Goal: Task Accomplishment & Management: Complete application form

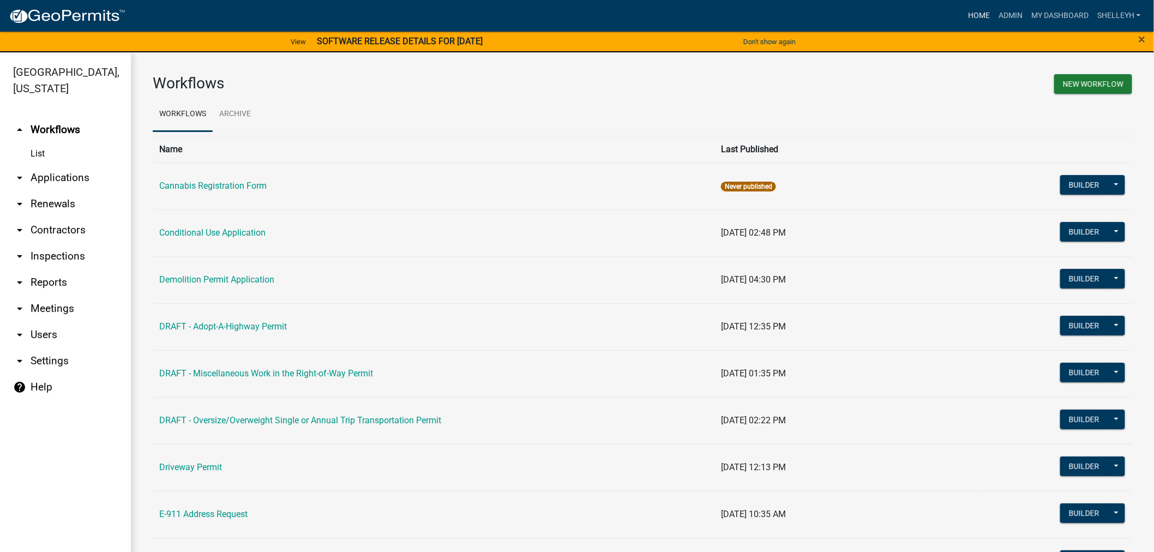
click at [983, 17] on link "Home" at bounding box center [978, 15] width 31 height 21
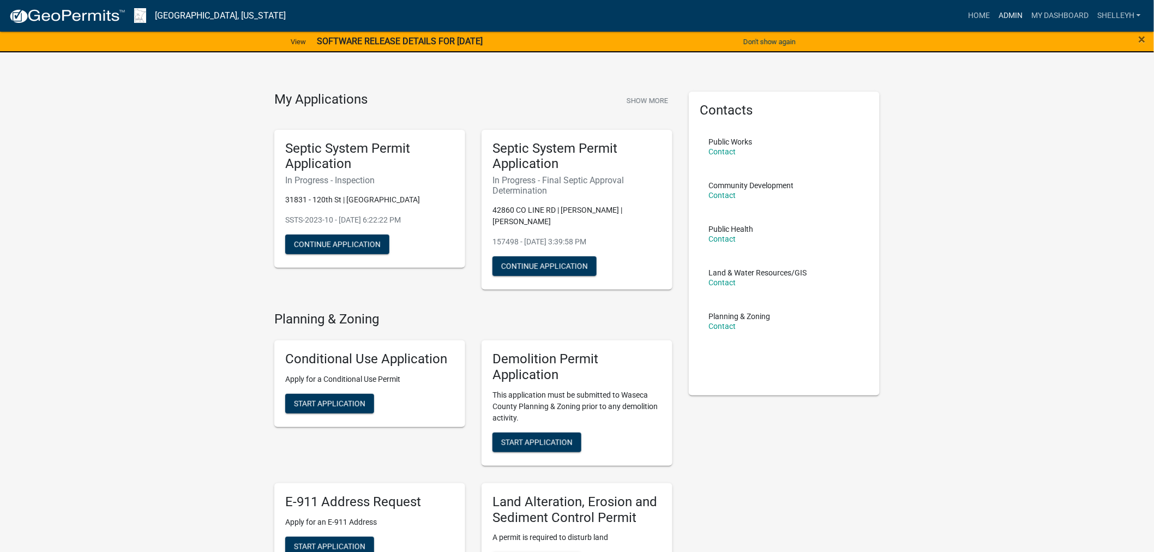
click at [1006, 13] on link "Admin" at bounding box center [1010, 15] width 33 height 21
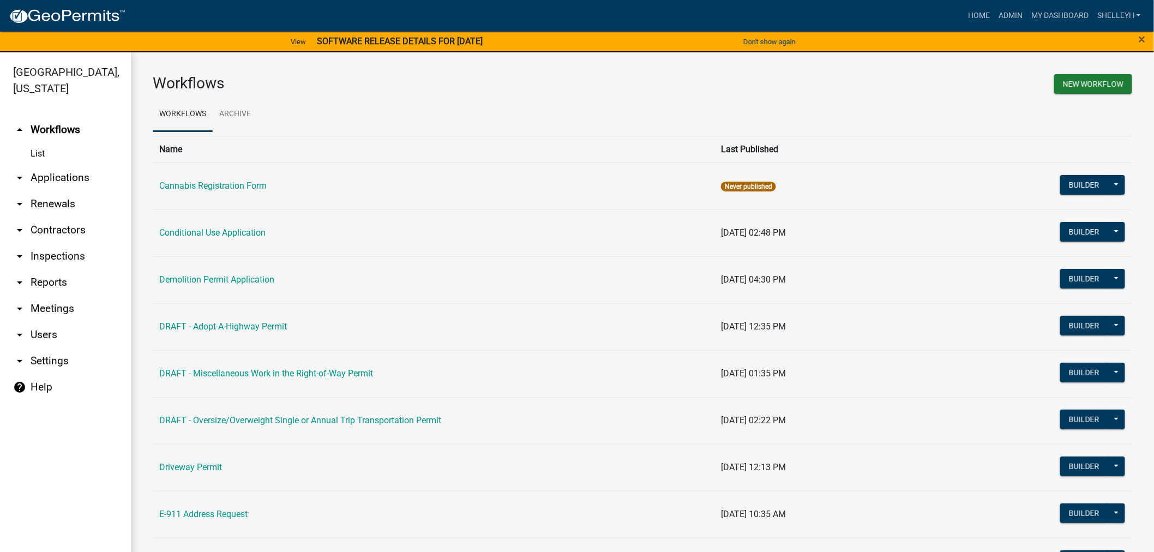
click at [64, 178] on link "arrow_drop_down Applications" at bounding box center [65, 178] width 131 height 26
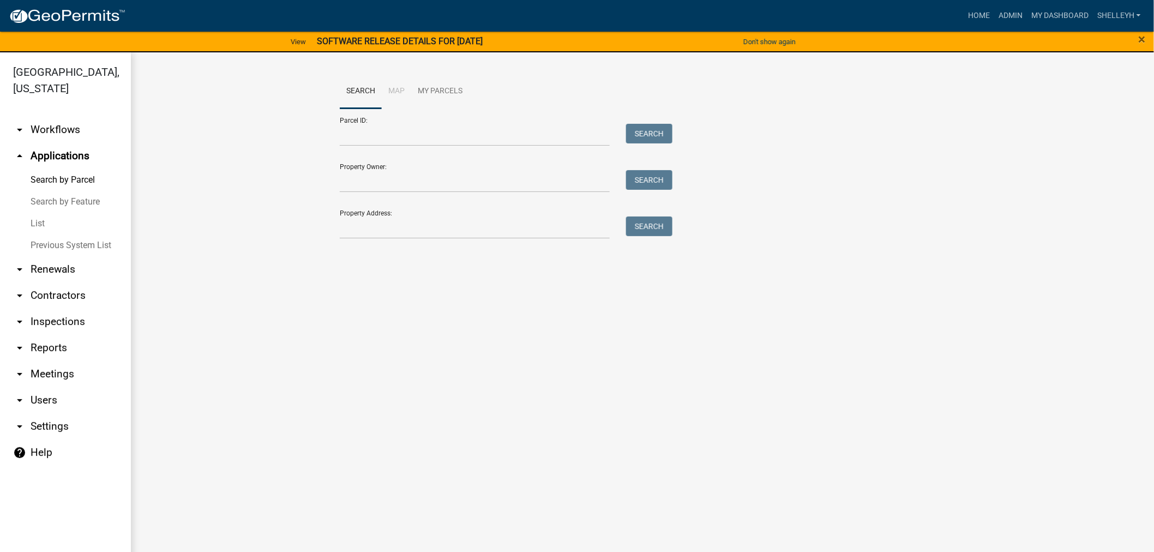
click at [38, 221] on link "List" at bounding box center [65, 224] width 131 height 22
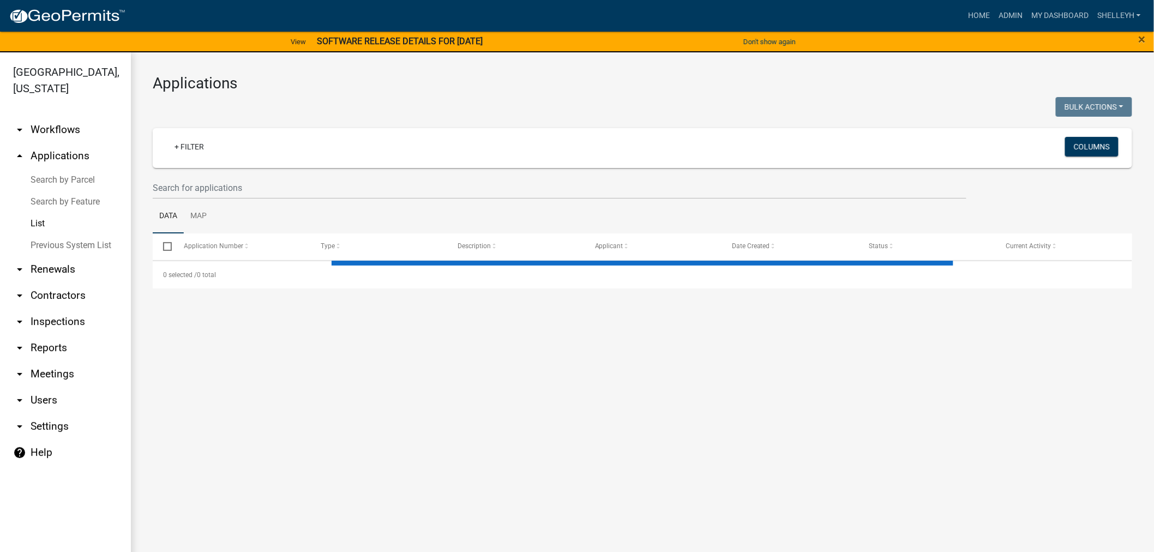
select select "1: 25"
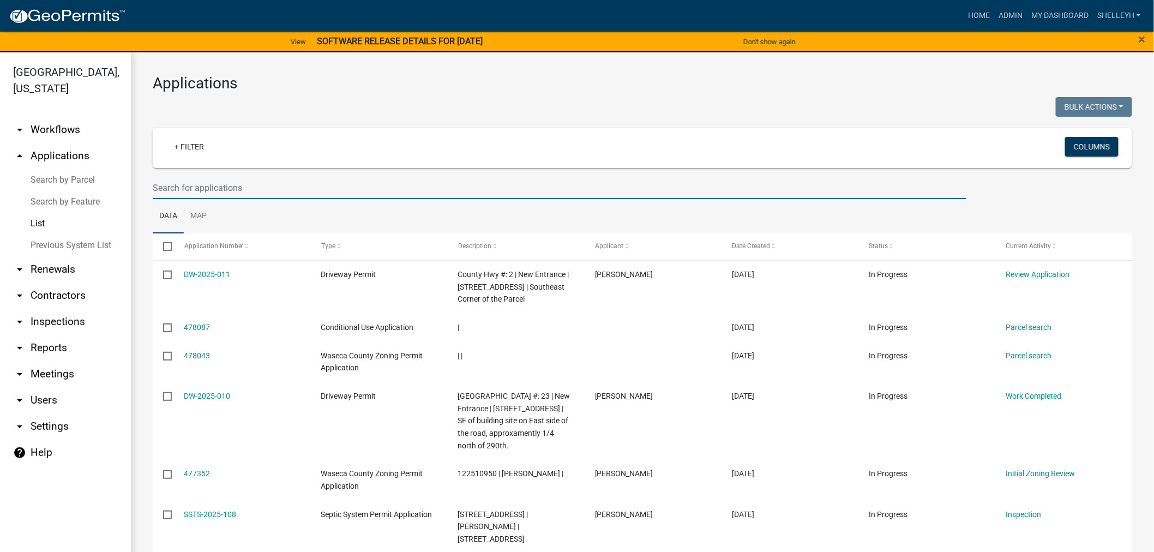
click at [209, 183] on input "text" at bounding box center [559, 188] width 813 height 22
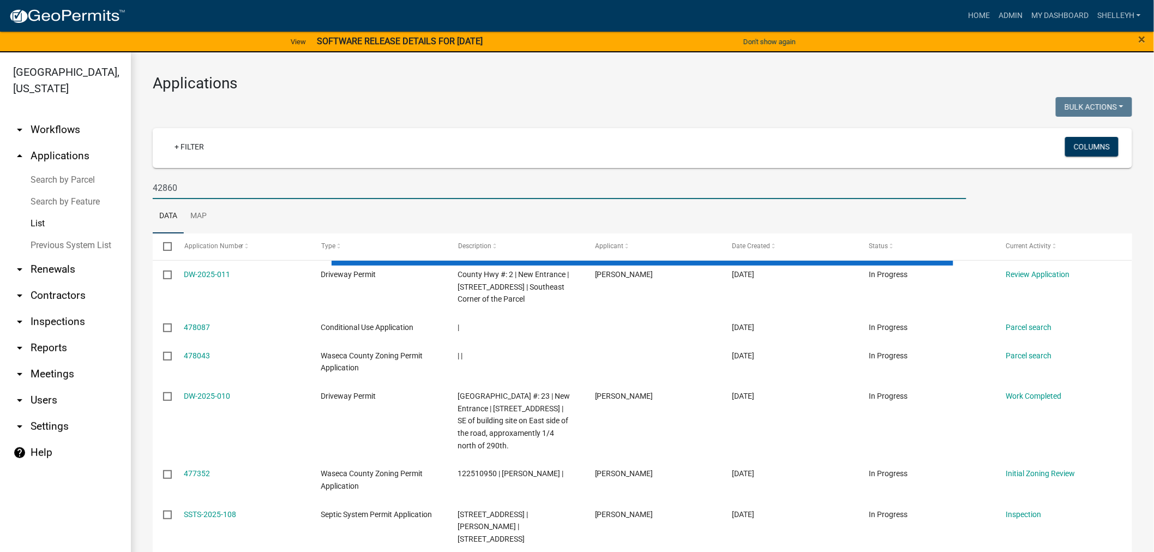
type input "42860"
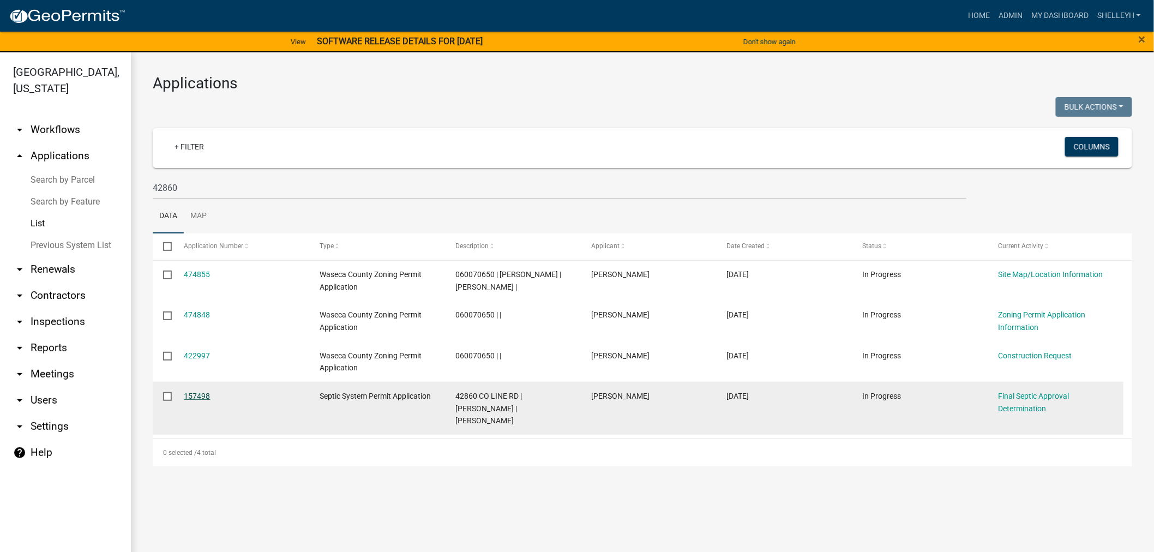
click at [191, 393] on link "157498" at bounding box center [197, 395] width 26 height 9
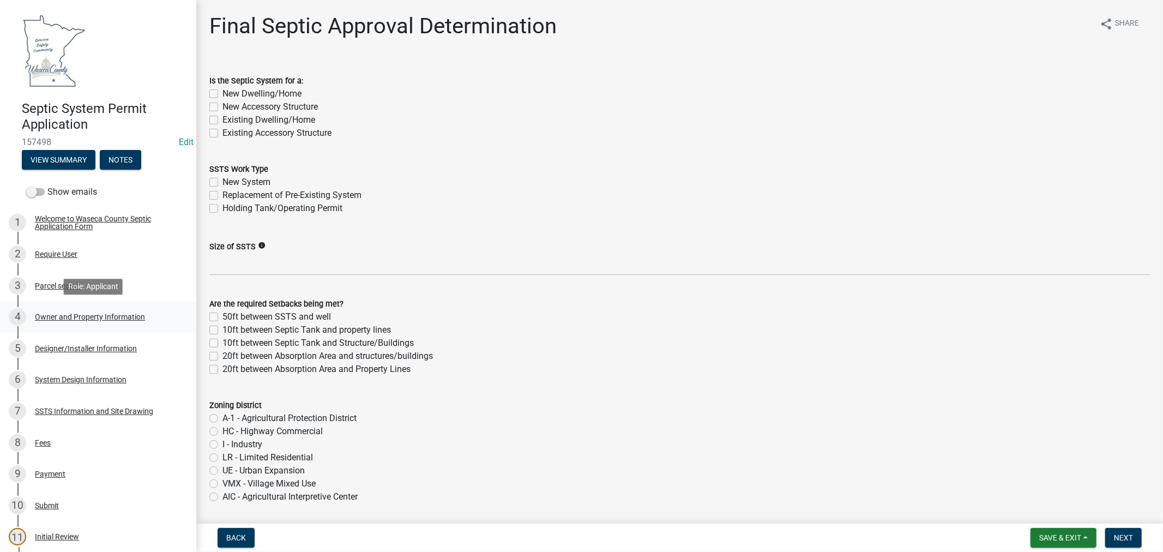
click at [80, 316] on div "Owner and Property Information" at bounding box center [90, 317] width 110 height 8
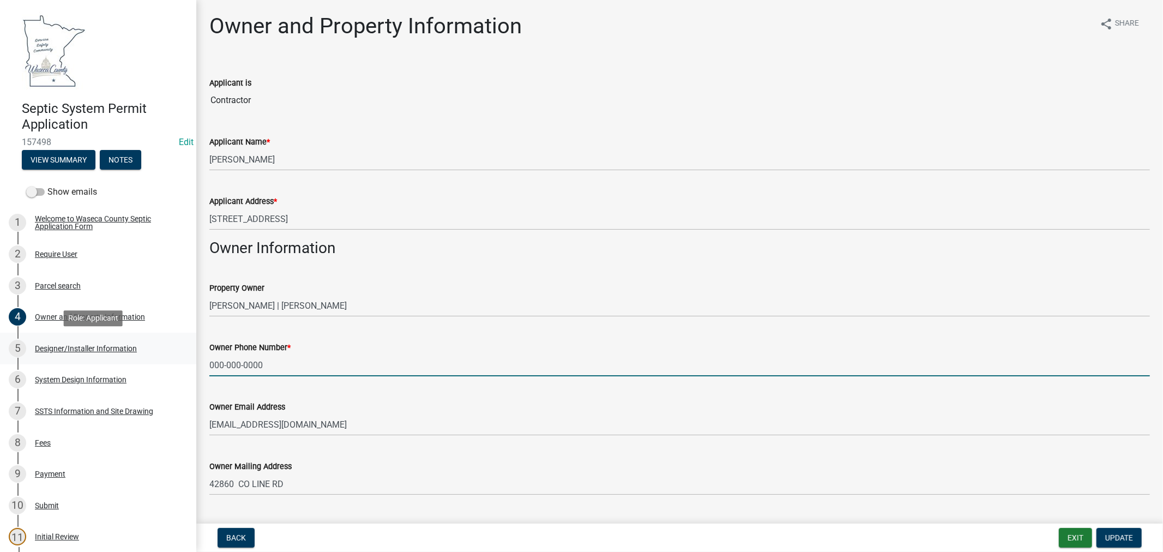
drag, startPoint x: 275, startPoint y: 363, endPoint x: 160, endPoint y: 353, distance: 114.9
click at [160, 360] on div "Septic System Permit Application 157498 Edit View Summary Notes Show emails 1 W…" at bounding box center [581, 276] width 1163 height 552
type input "[PHONE_NUMBER]"
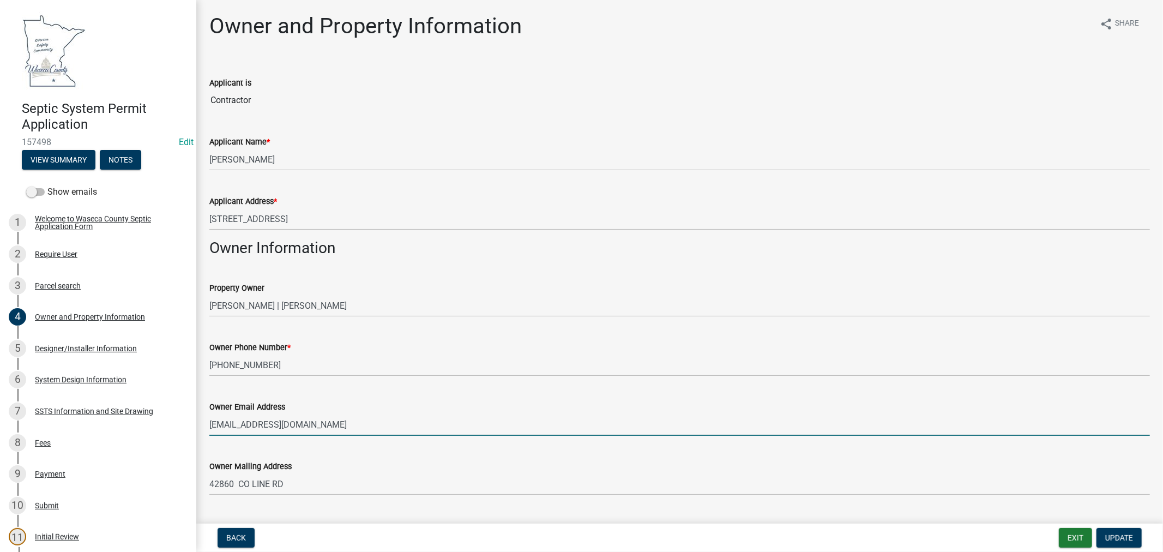
click at [294, 423] on input "[EMAIL_ADDRESS][DOMAIN_NAME]" at bounding box center [679, 424] width 940 height 22
drag, startPoint x: 300, startPoint y: 421, endPoint x: 208, endPoint y: 421, distance: 92.1
click at [204, 424] on div "Owner Email Address [EMAIL_ADDRESS][DOMAIN_NAME]" at bounding box center [679, 410] width 957 height 51
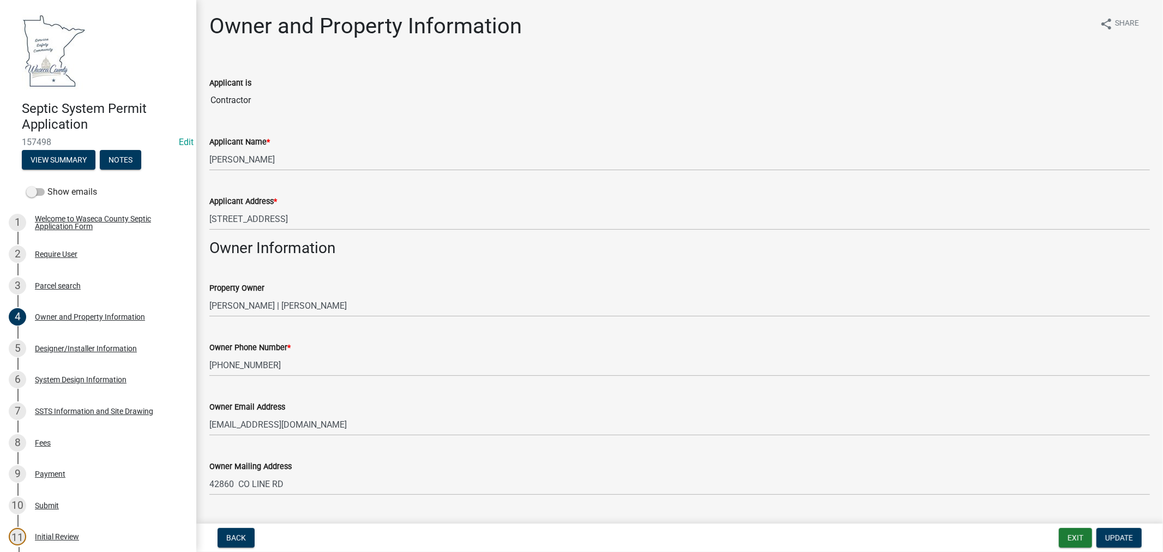
drag, startPoint x: 208, startPoint y: 421, endPoint x: 375, endPoint y: 448, distance: 168.5
click at [375, 448] on div "Owner Mailing Address [STREET_ADDRESS]" at bounding box center [679, 469] width 940 height 51
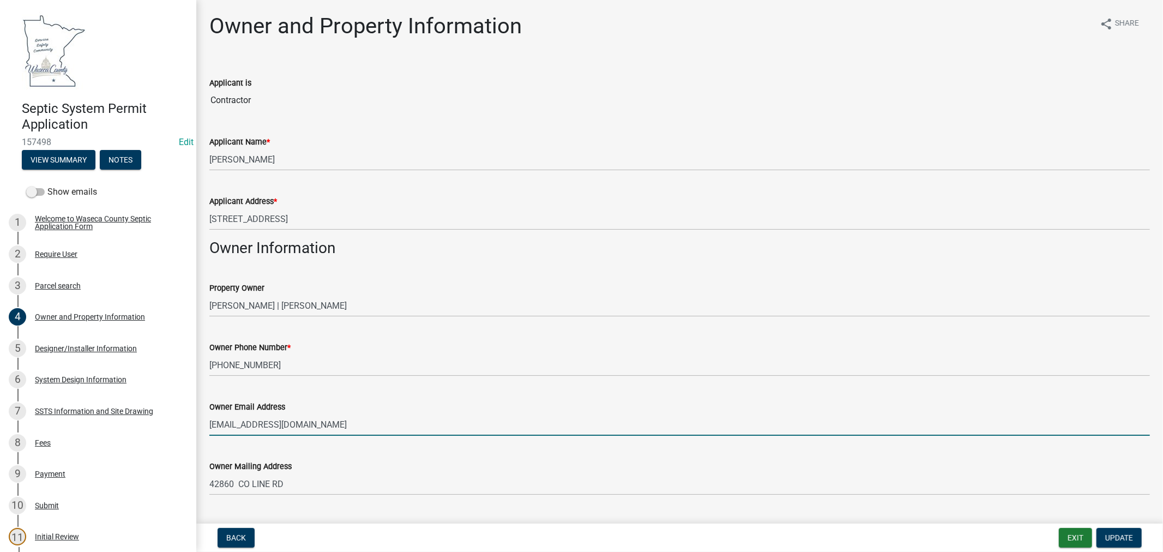
drag, startPoint x: 324, startPoint y: 420, endPoint x: 202, endPoint y: 424, distance: 122.2
click at [202, 424] on div "Owner Email Address [EMAIL_ADDRESS][DOMAIN_NAME]" at bounding box center [679, 410] width 957 height 51
paste input "[PERSON_NAME] <[EMAIL_ADDRESS][DOMAIN_NAME]>"
type input "[EMAIL_ADDRESS][DOMAIN_NAME]"
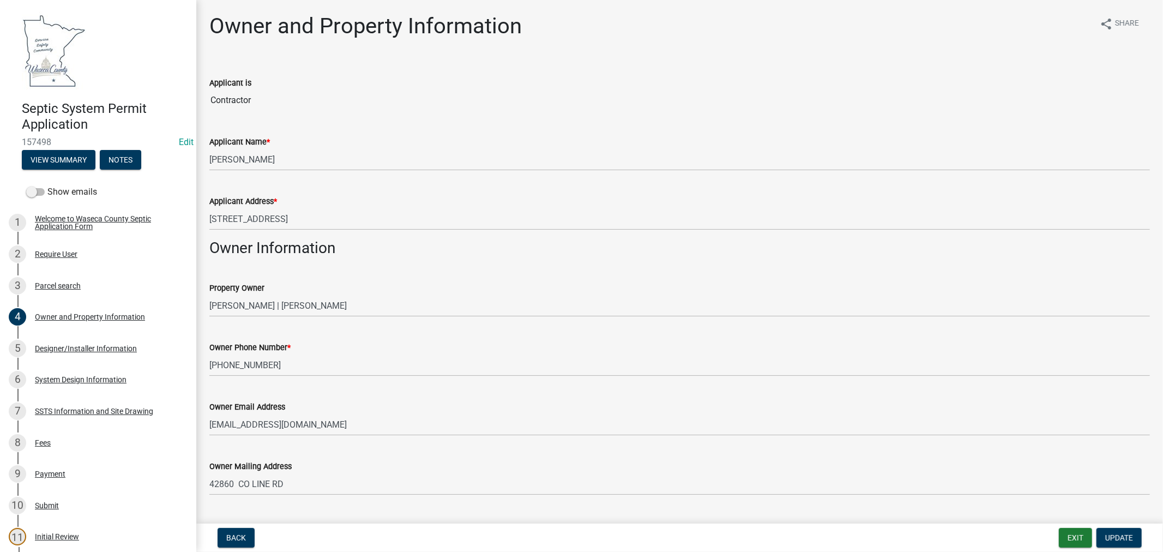
click at [530, 388] on div "Owner Email Address [EMAIL_ADDRESS][DOMAIN_NAME]" at bounding box center [679, 410] width 940 height 51
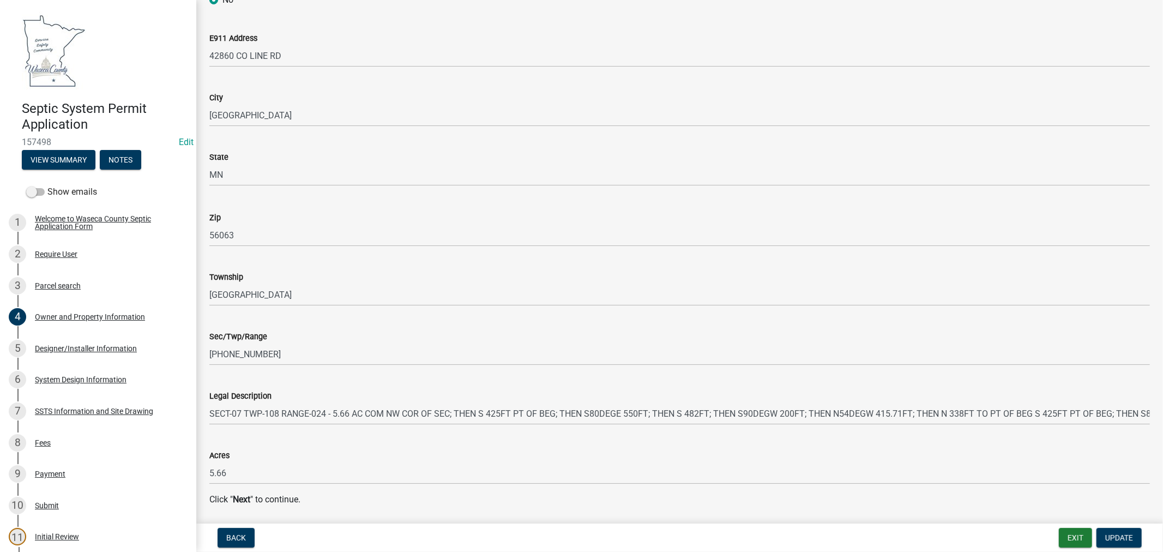
scroll to position [852, 0]
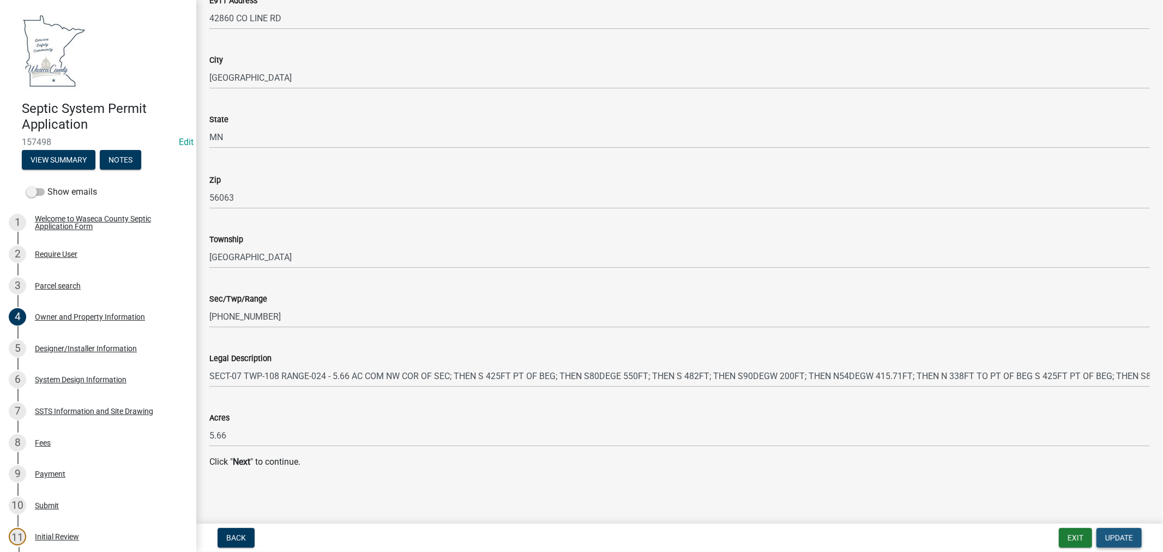
click at [1114, 533] on span "Update" at bounding box center [1119, 537] width 28 height 9
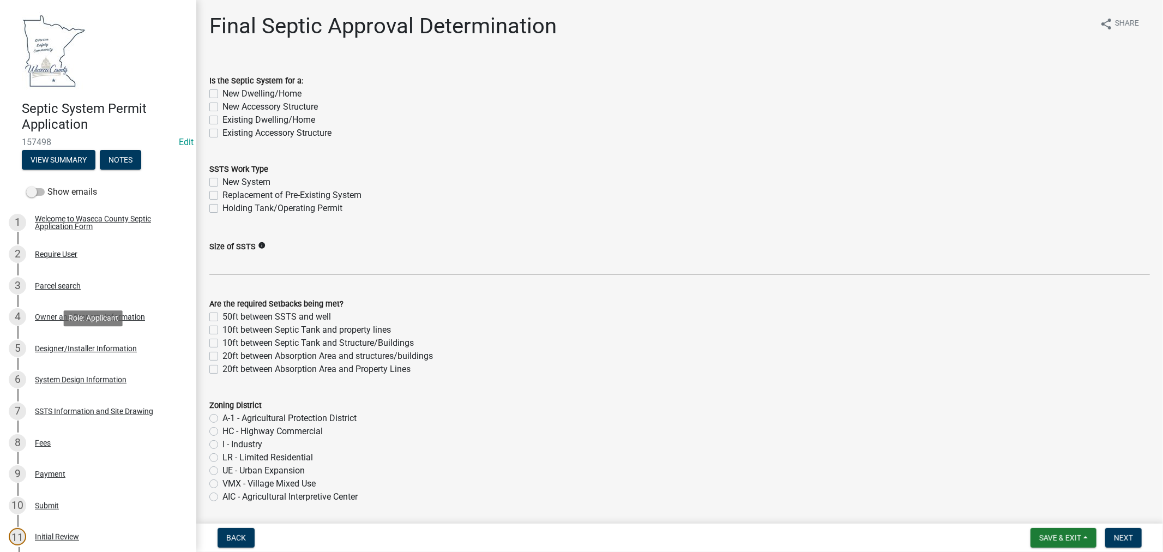
click at [104, 346] on div "Designer/Installer Information" at bounding box center [86, 349] width 102 height 8
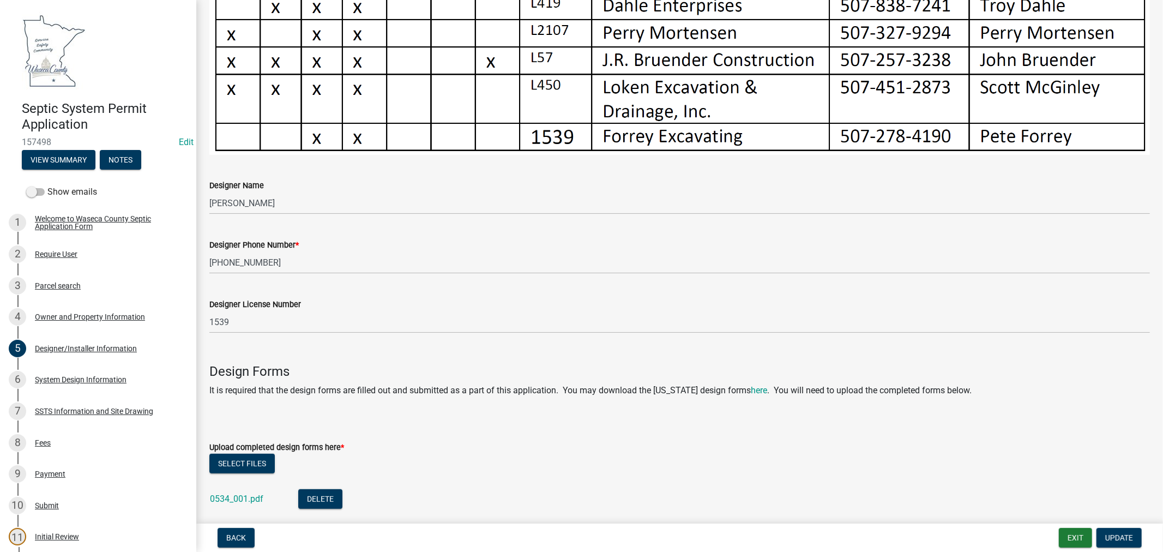
scroll to position [638, 0]
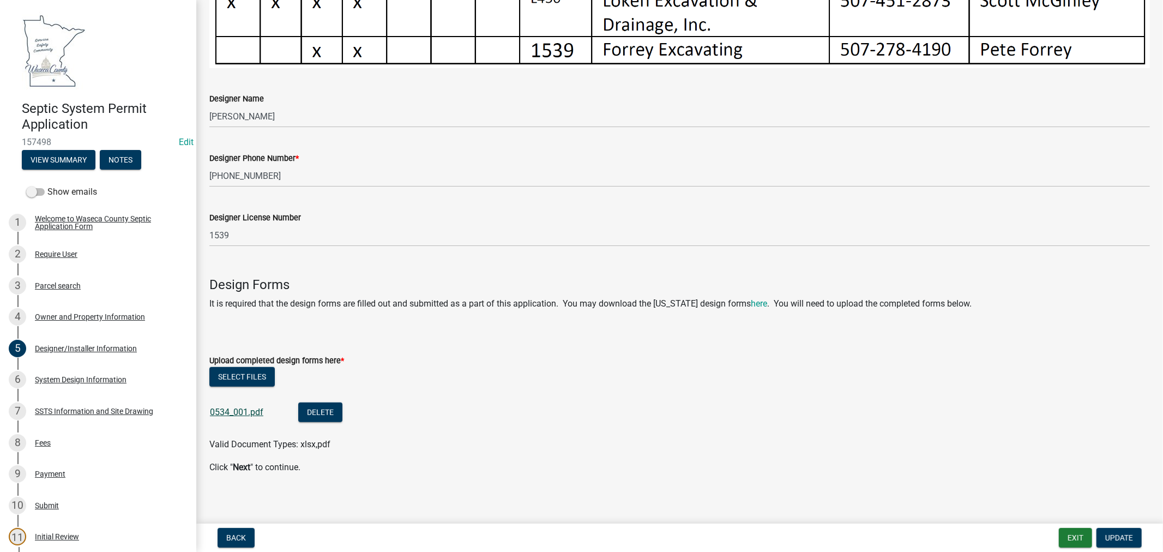
click at [225, 407] on link "0534_001.pdf" at bounding box center [236, 412] width 53 height 10
click at [72, 380] on div "System Design Information" at bounding box center [81, 380] width 92 height 8
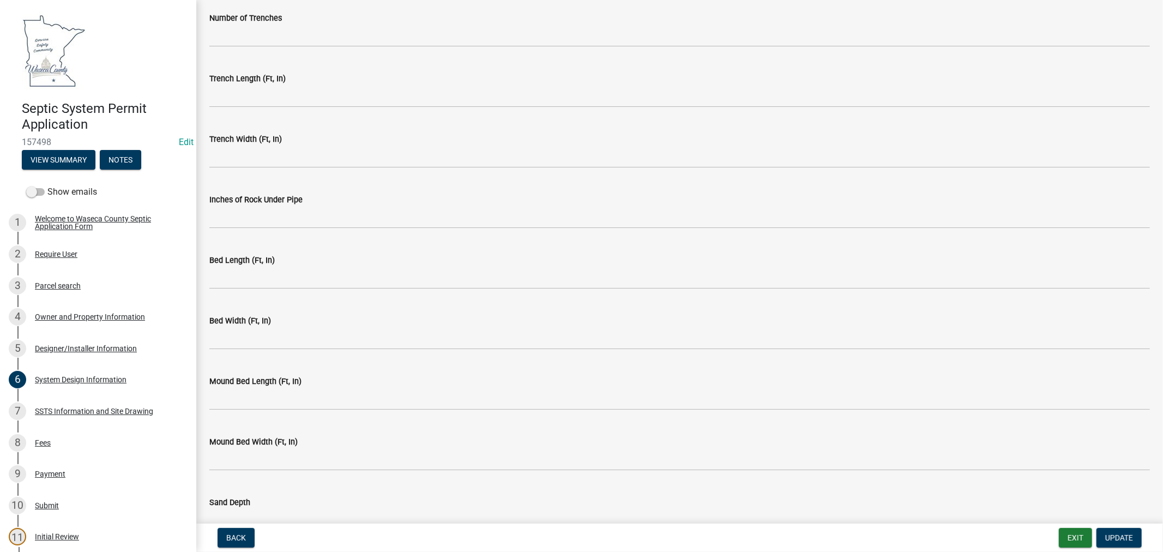
scroll to position [2081, 0]
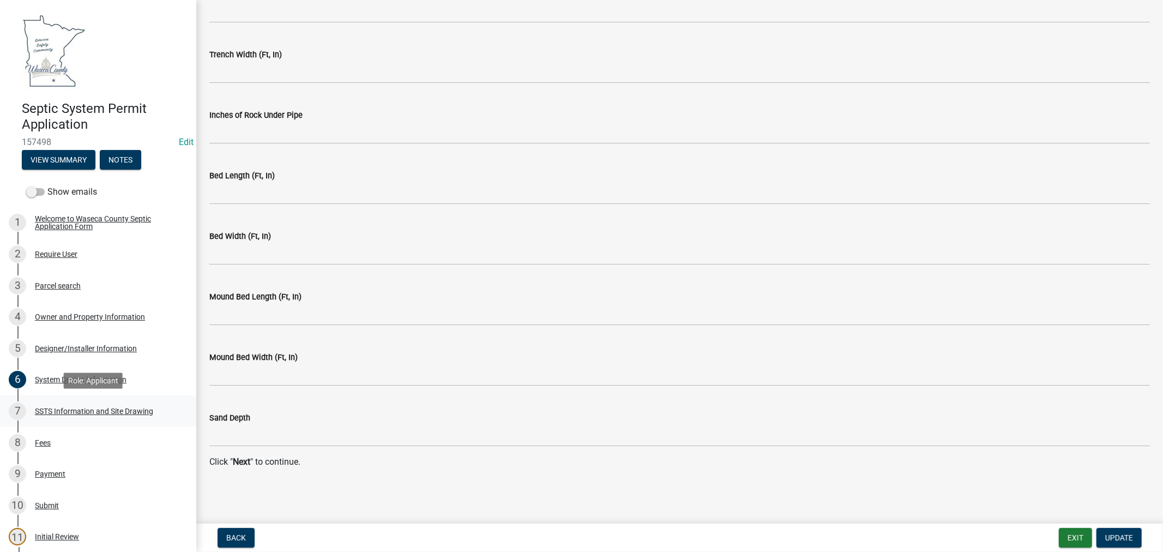
click at [85, 409] on div "SSTS Information and Site Drawing" at bounding box center [94, 411] width 118 height 8
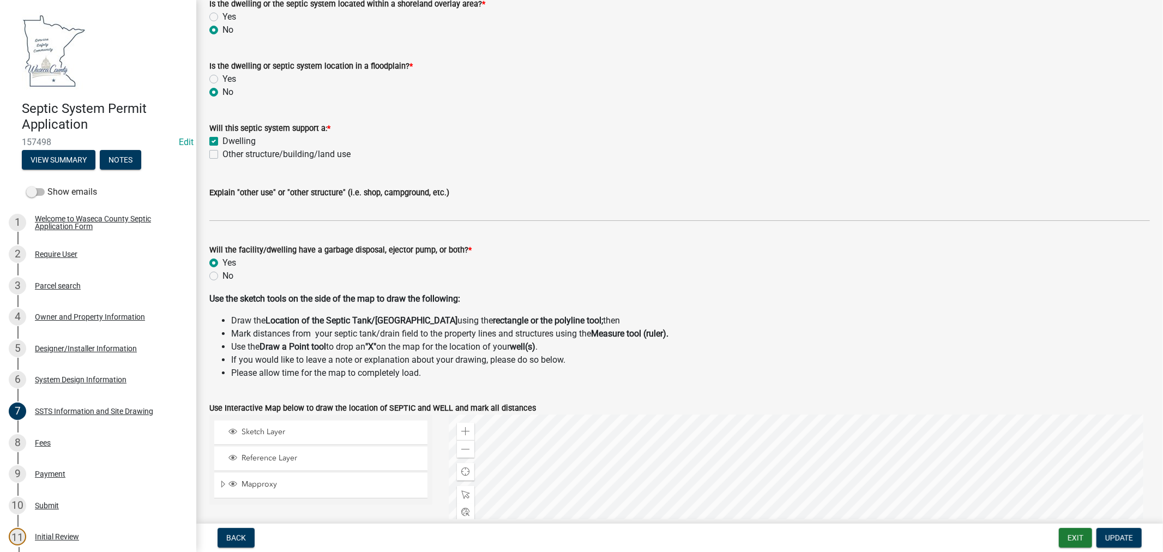
scroll to position [0, 0]
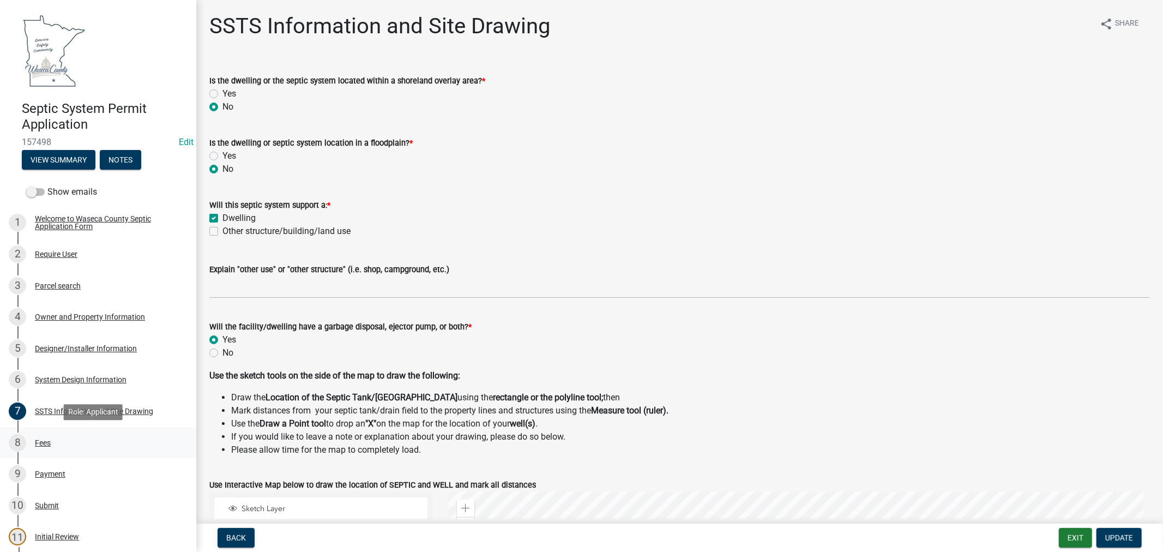
click at [46, 442] on div "Fees" at bounding box center [43, 443] width 16 height 8
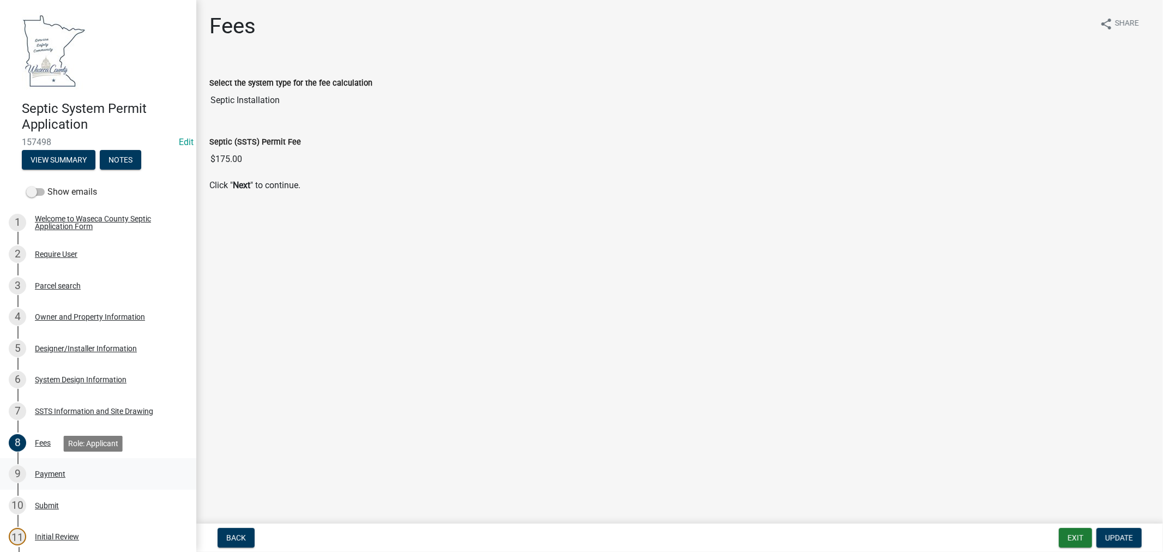
click at [50, 473] on div "Payment" at bounding box center [50, 474] width 31 height 8
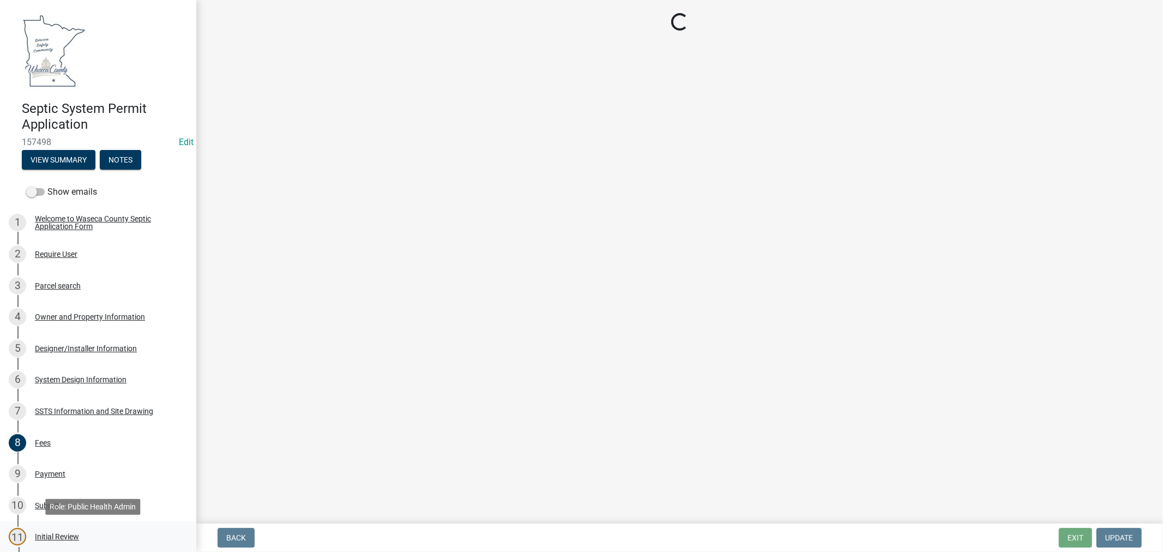
click at [58, 536] on div "Initial Review" at bounding box center [57, 537] width 44 height 8
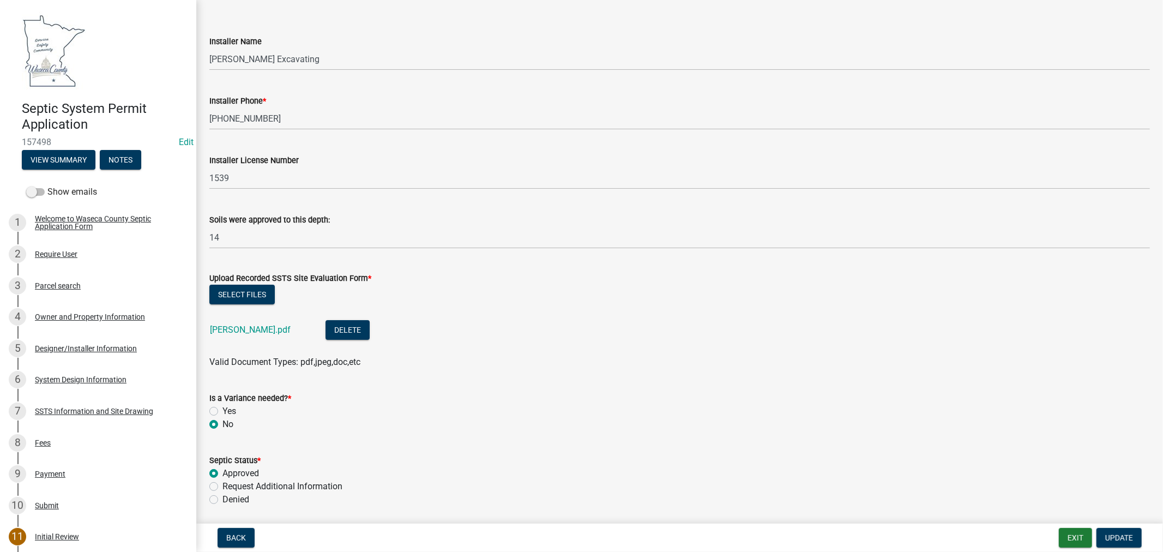
scroll to position [61, 0]
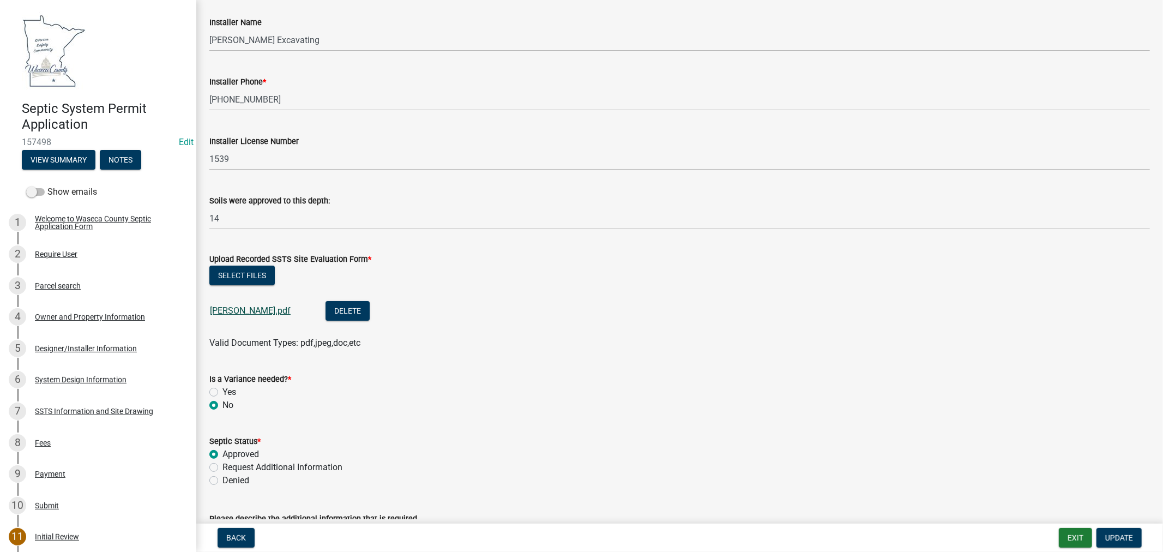
click at [224, 308] on link "[PERSON_NAME].pdf" at bounding box center [250, 310] width 81 height 10
click at [244, 312] on link "[PERSON_NAME].pdf" at bounding box center [250, 310] width 81 height 10
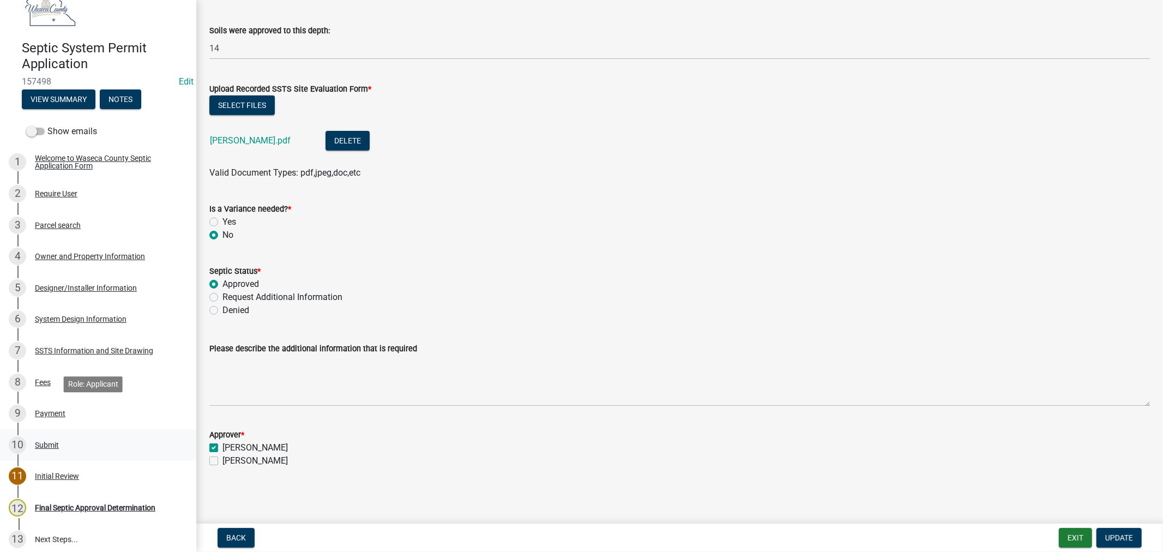
scroll to position [121, 0]
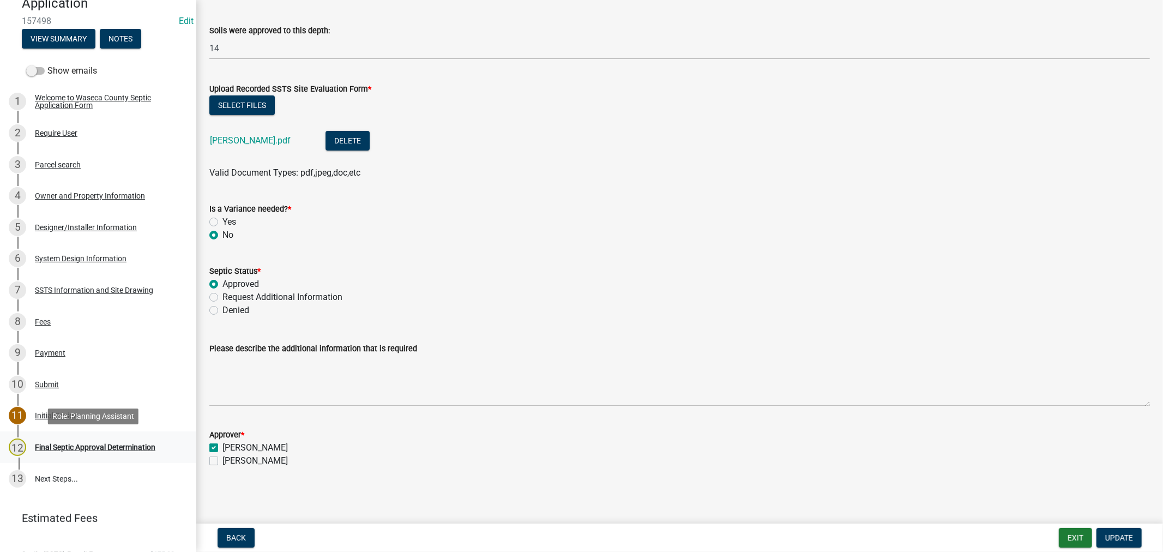
click at [107, 447] on div "Final Septic Approval Determination" at bounding box center [95, 447] width 120 height 8
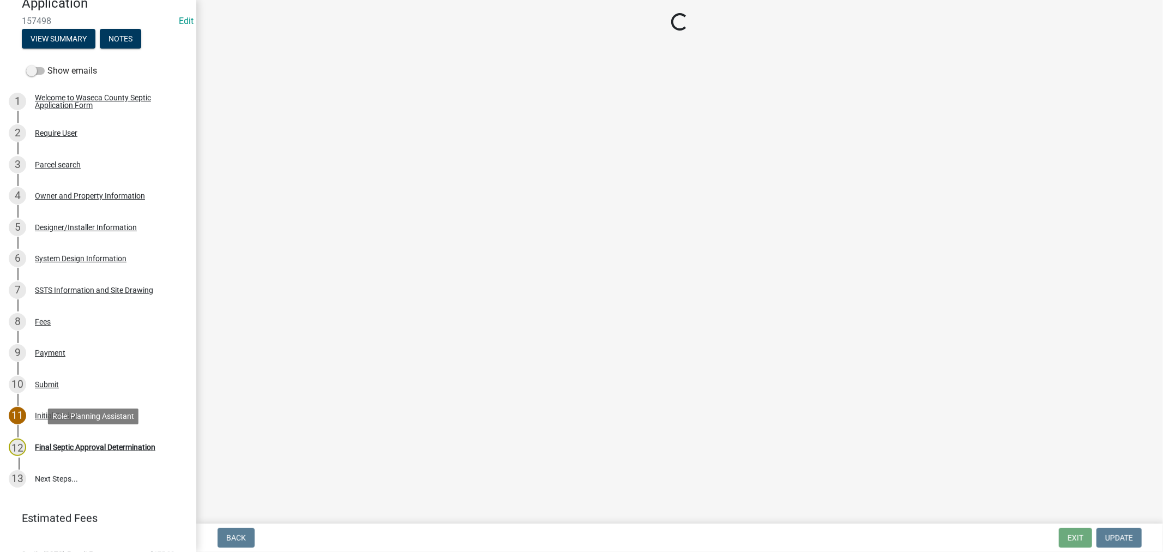
scroll to position [0, 0]
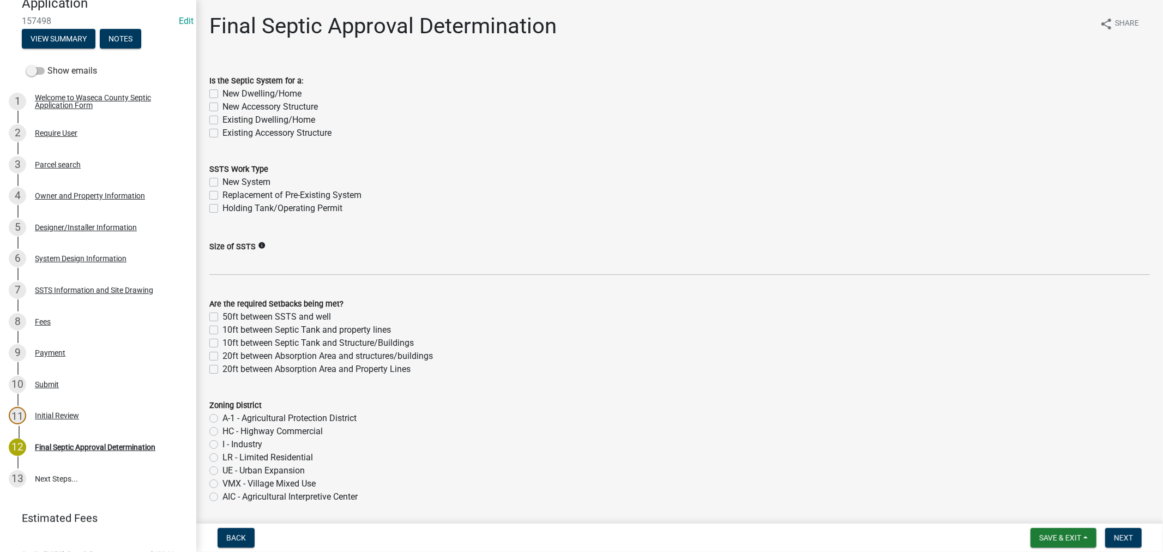
click at [222, 118] on label "Existing Dwelling/Home" at bounding box center [268, 119] width 93 height 13
click at [222, 118] on input "Existing Dwelling/Home" at bounding box center [225, 116] width 7 height 7
checkbox input "true"
checkbox input "false"
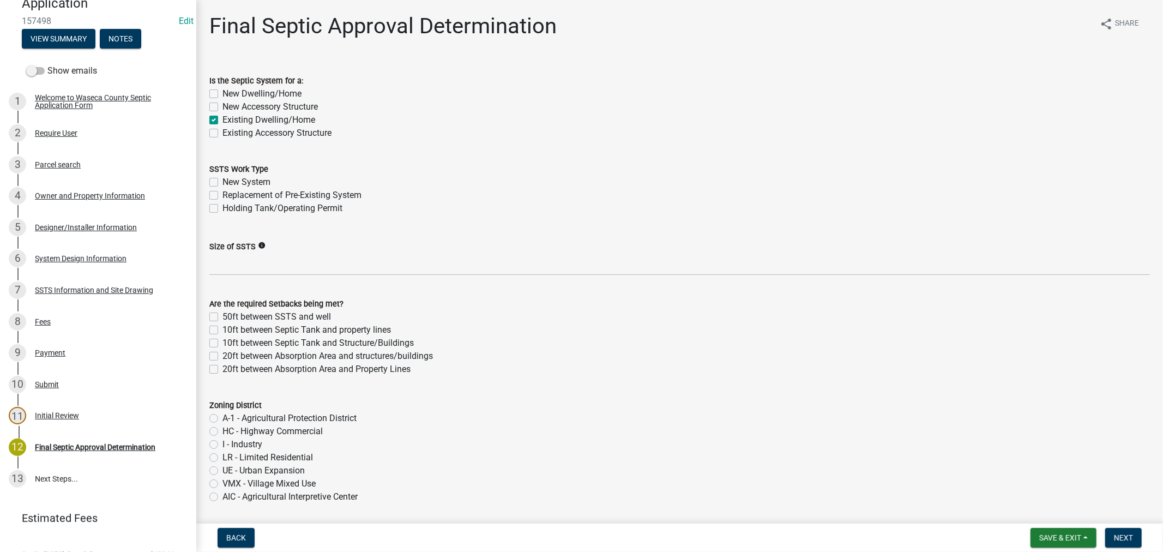
checkbox input "true"
checkbox input "false"
click at [222, 192] on label "Replacement of Pre-Existing System" at bounding box center [291, 195] width 139 height 13
click at [222, 192] on input "Replacement of Pre-Existing System" at bounding box center [225, 192] width 7 height 7
checkbox input "true"
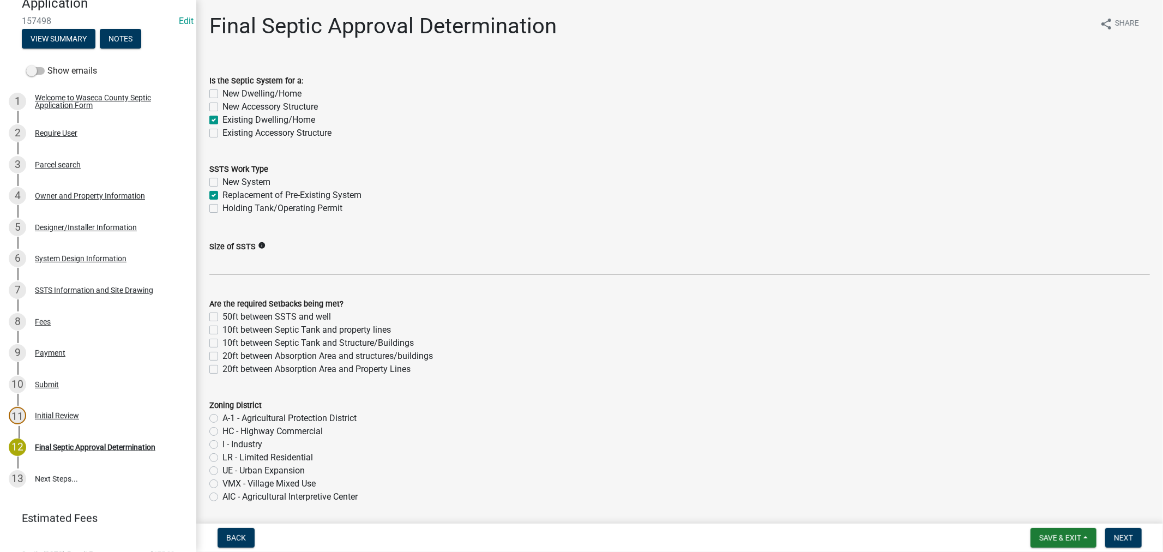
checkbox input "false"
checkbox input "true"
checkbox input "false"
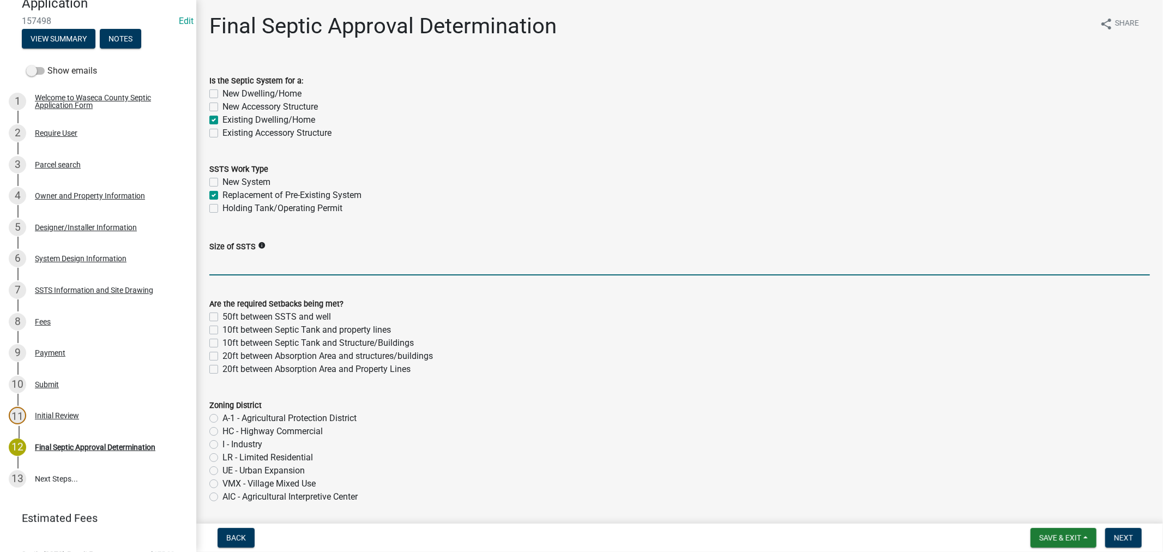
click at [280, 254] on input "Size of SSTS" at bounding box center [679, 264] width 940 height 22
paste input "600gpd/4bed"
type input "600gpd/4bed"
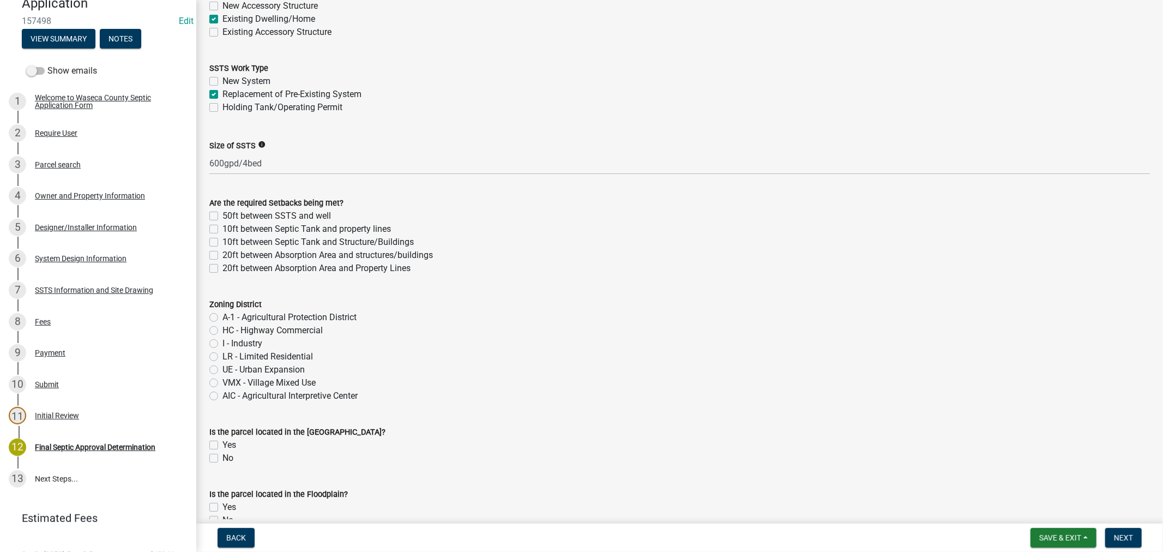
scroll to position [121, 0]
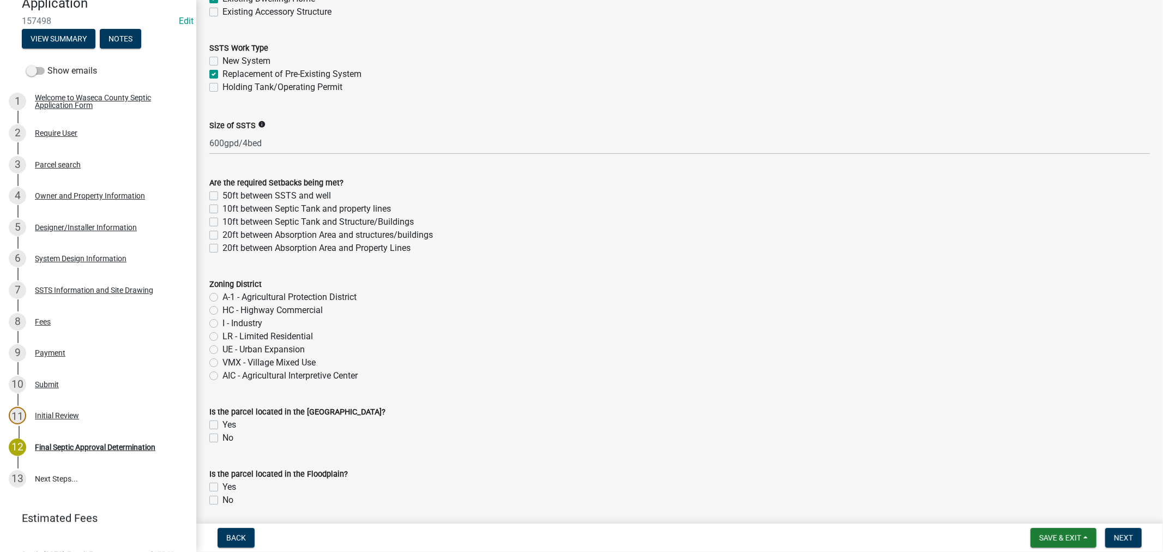
click at [218, 299] on div "A-1 - Agricultural Protection District" at bounding box center [679, 297] width 940 height 13
drag, startPoint x: 214, startPoint y: 293, endPoint x: 180, endPoint y: 291, distance: 33.9
click at [222, 293] on label "A-1 - Agricultural Protection District" at bounding box center [289, 297] width 134 height 13
click at [222, 293] on input "A-1 - Agricultural Protection District" at bounding box center [225, 294] width 7 height 7
radio input "true"
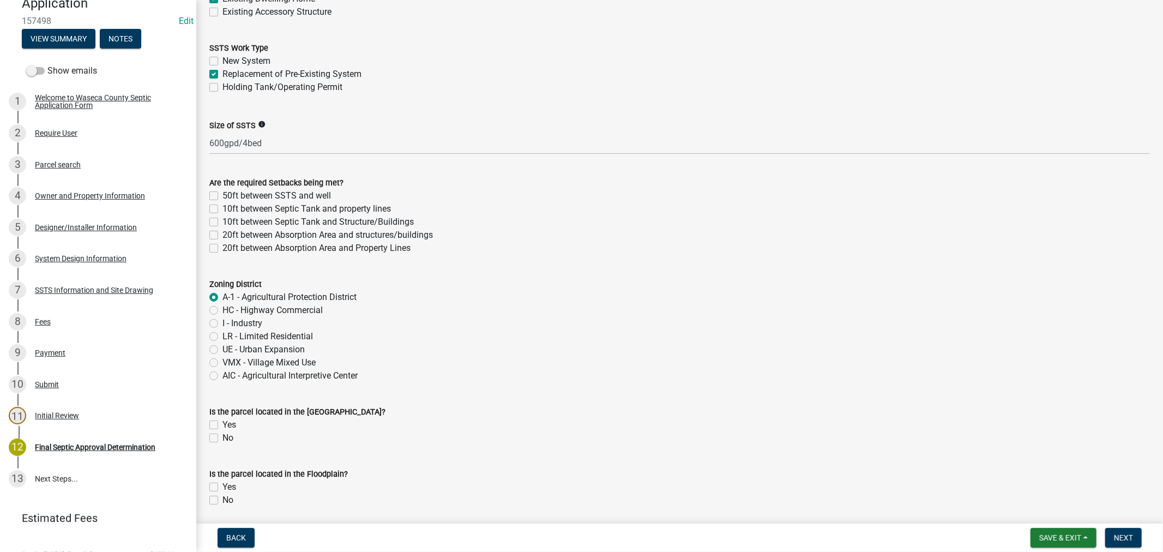
click at [222, 425] on label "Yes" at bounding box center [229, 424] width 14 height 13
click at [222, 425] on input "Yes" at bounding box center [225, 421] width 7 height 7
checkbox input "true"
checkbox input "false"
click at [222, 498] on label "No" at bounding box center [227, 499] width 11 height 13
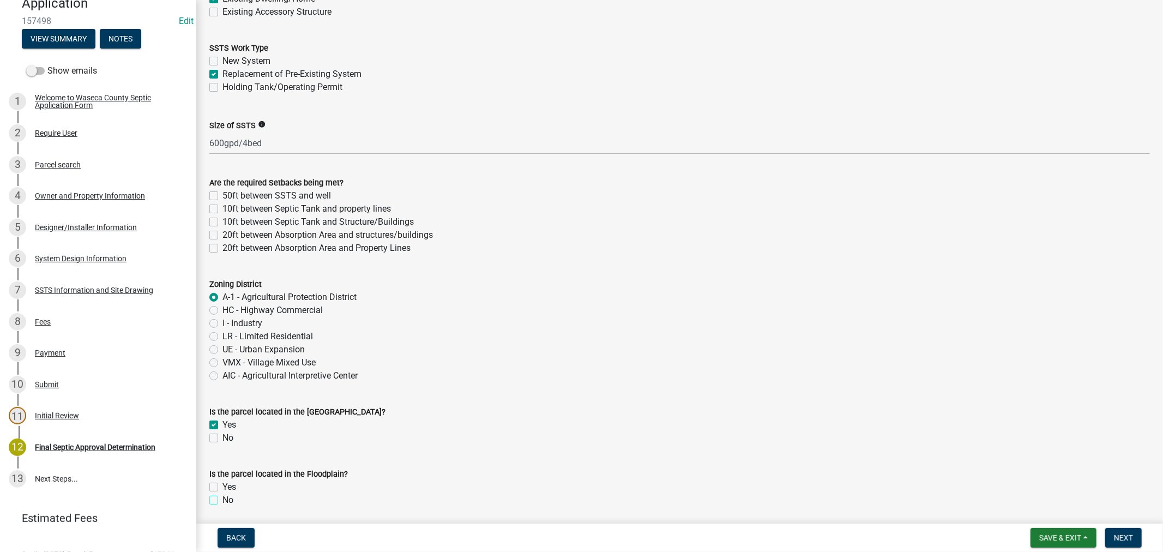
click at [222, 498] on input "No" at bounding box center [225, 496] width 7 height 7
checkbox input "true"
checkbox input "false"
checkbox input "true"
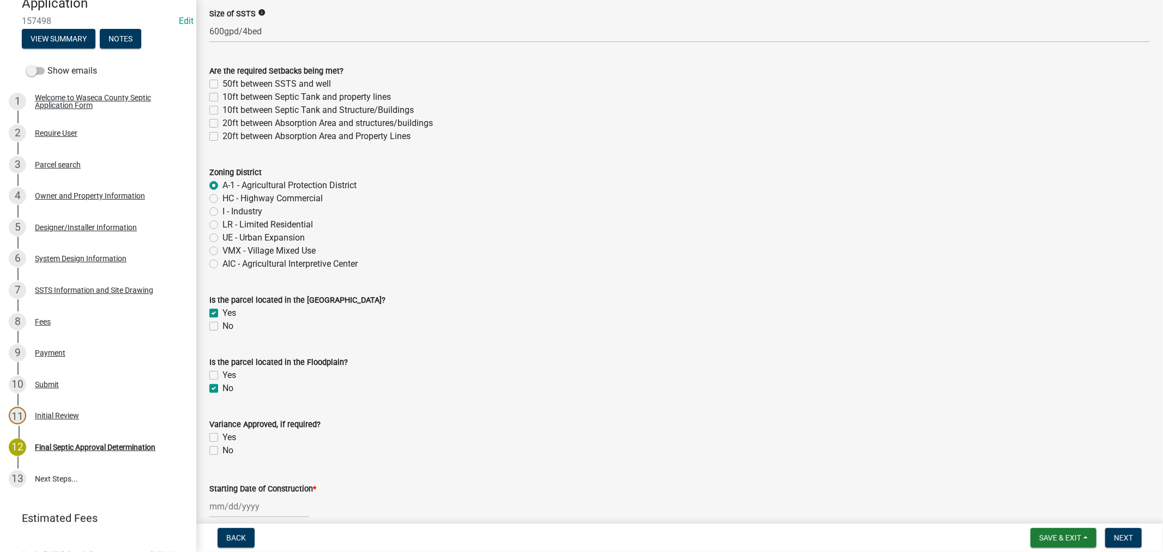
scroll to position [363, 0]
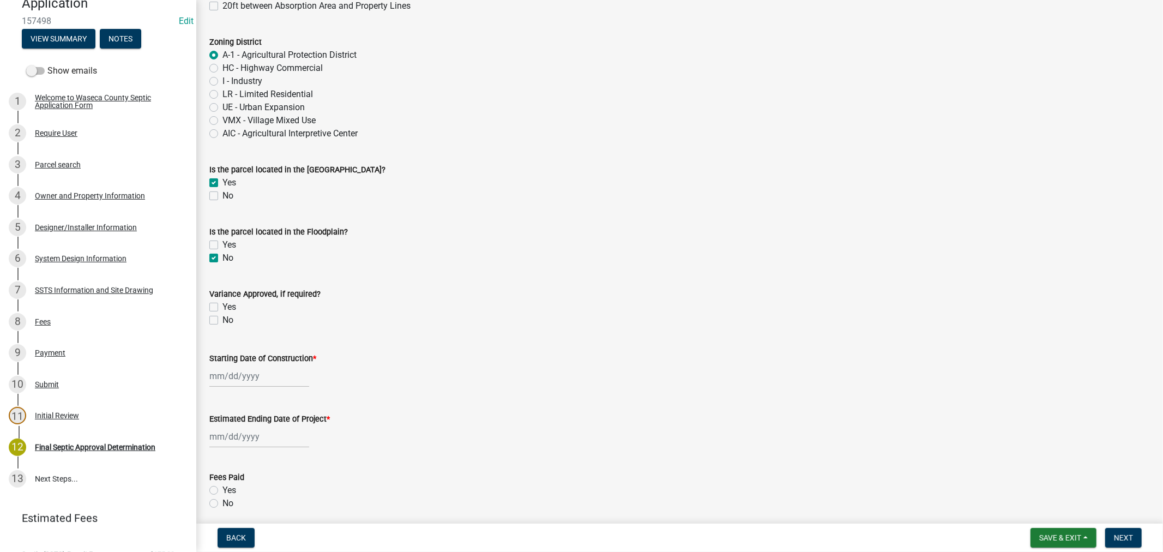
click at [265, 379] on div at bounding box center [259, 376] width 100 height 22
select select "9"
select select "2025"
click at [1075, 526] on nav "Back Save & Exit Save Save & Exit Next" at bounding box center [679, 537] width 967 height 28
click at [1072, 531] on button "Save & Exit" at bounding box center [1063, 538] width 66 height 20
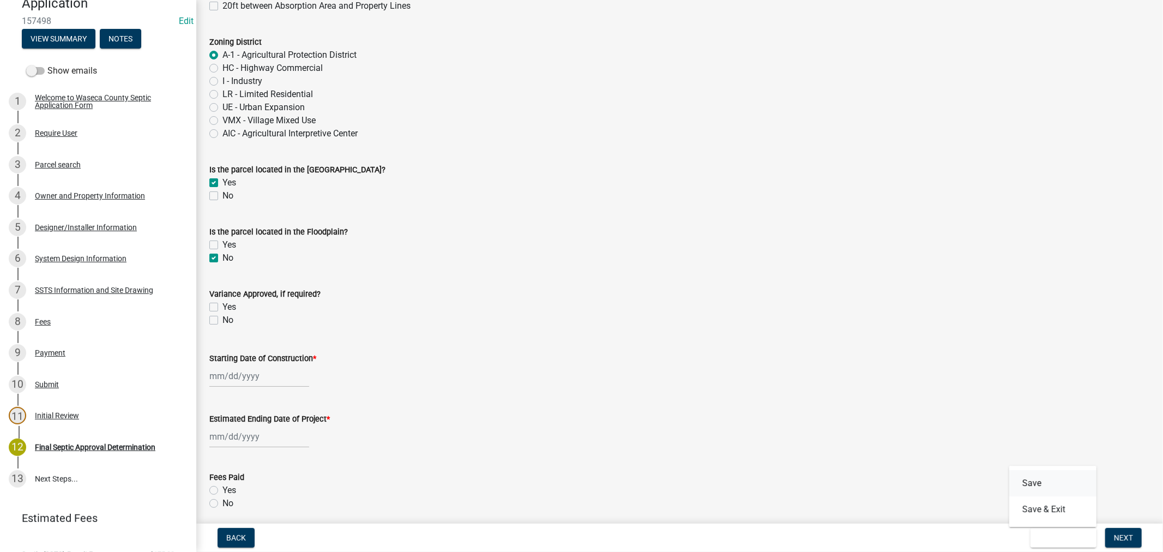
click at [1025, 486] on button "Save" at bounding box center [1052, 483] width 87 height 26
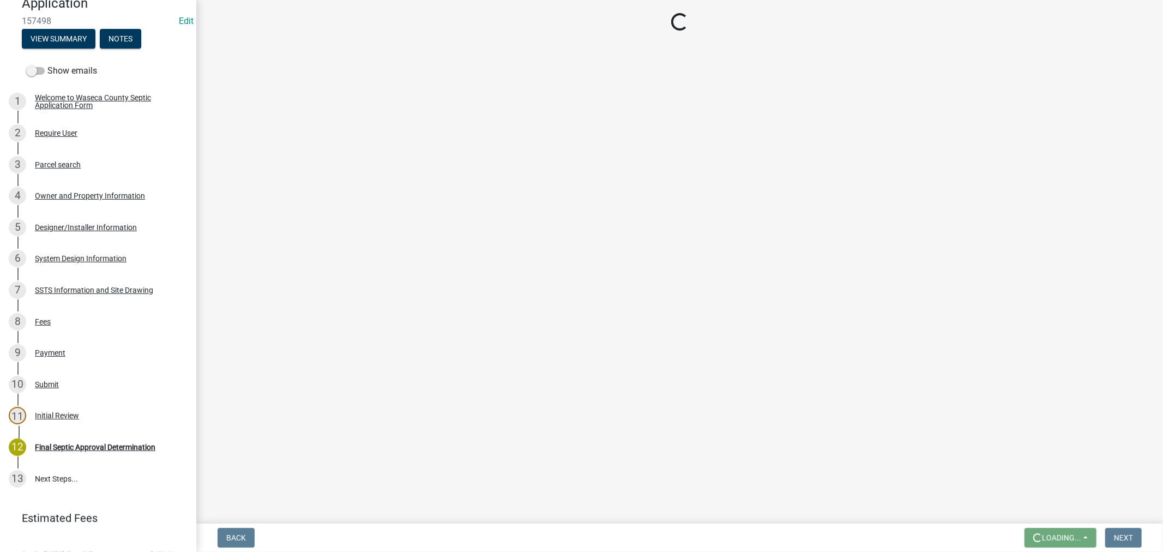
scroll to position [0, 0]
click at [70, 192] on div "Owner and Property Information" at bounding box center [90, 196] width 110 height 8
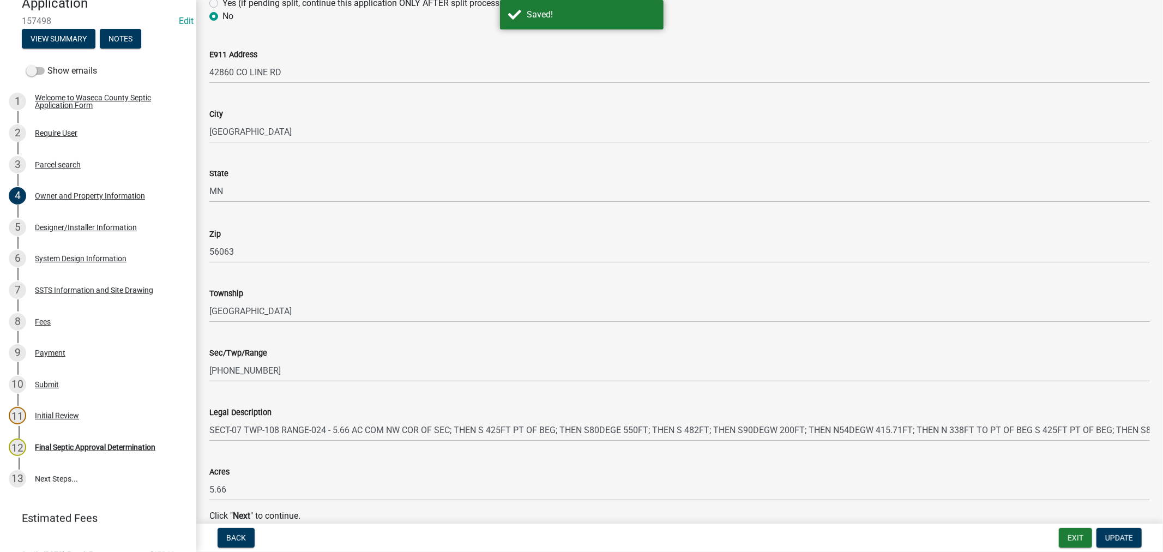
scroll to position [852, 0]
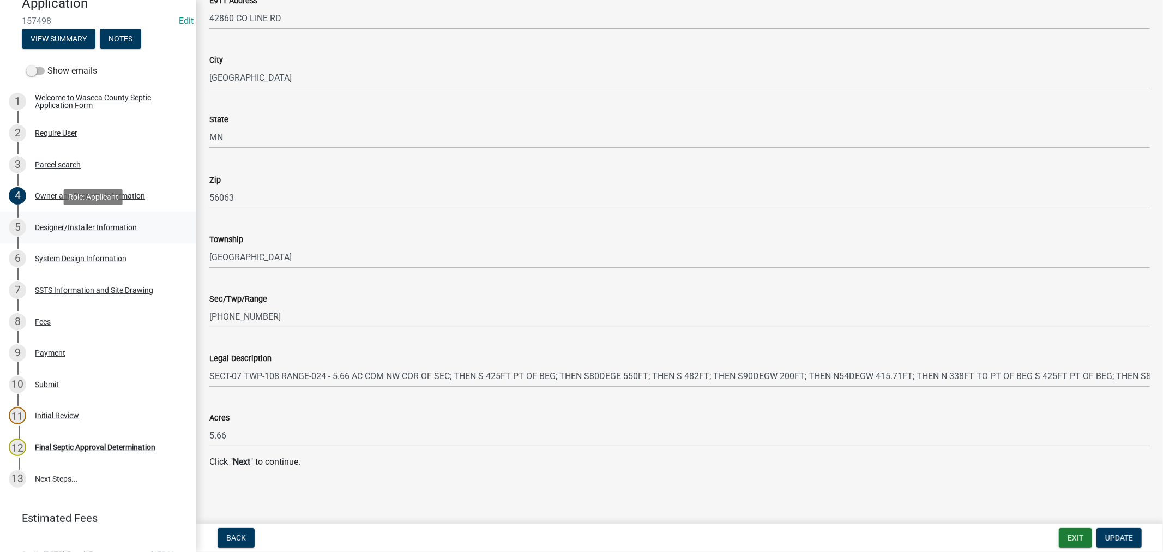
click at [37, 224] on div "Designer/Installer Information" at bounding box center [86, 228] width 102 height 8
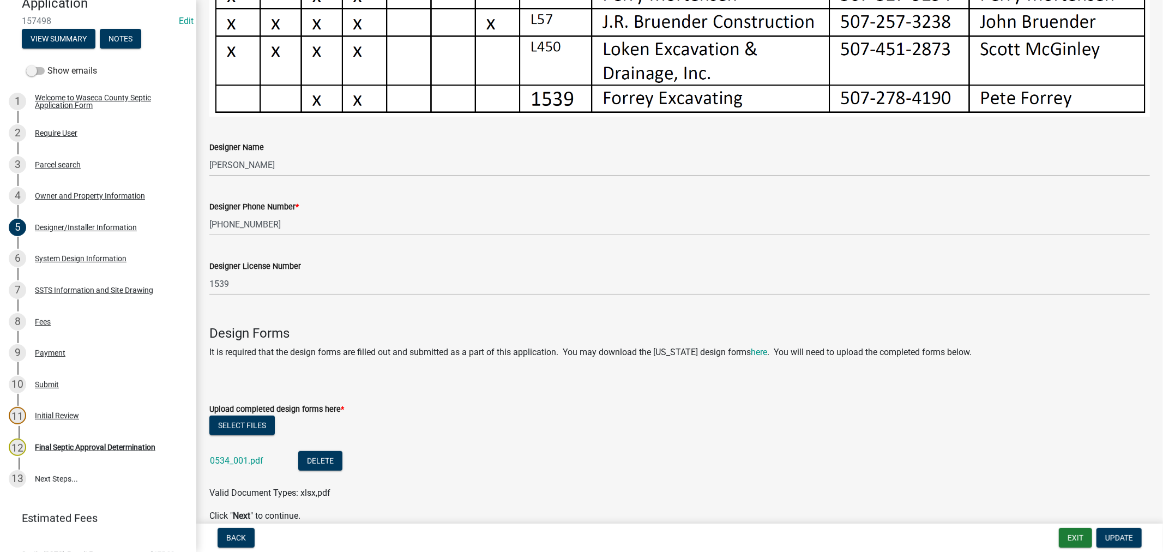
scroll to position [638, 0]
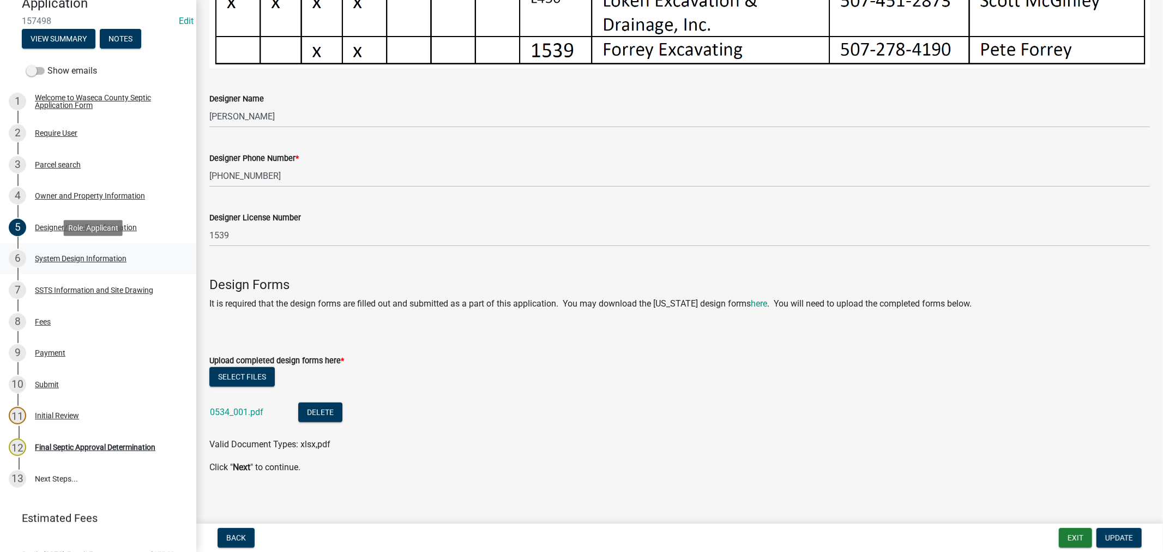
click at [60, 256] on div "System Design Information" at bounding box center [81, 259] width 92 height 8
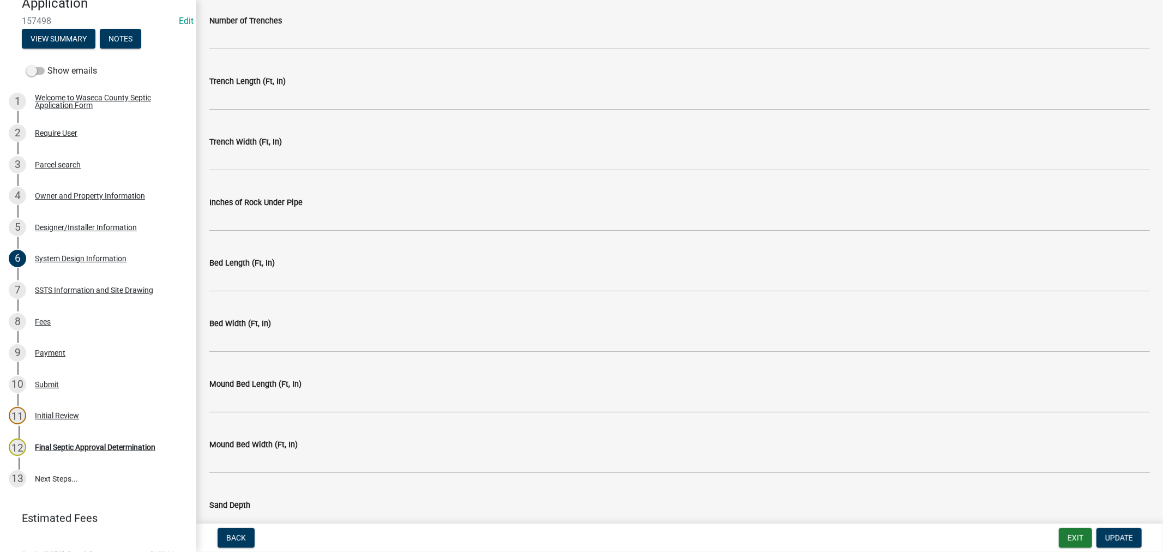
scroll to position [2081, 0]
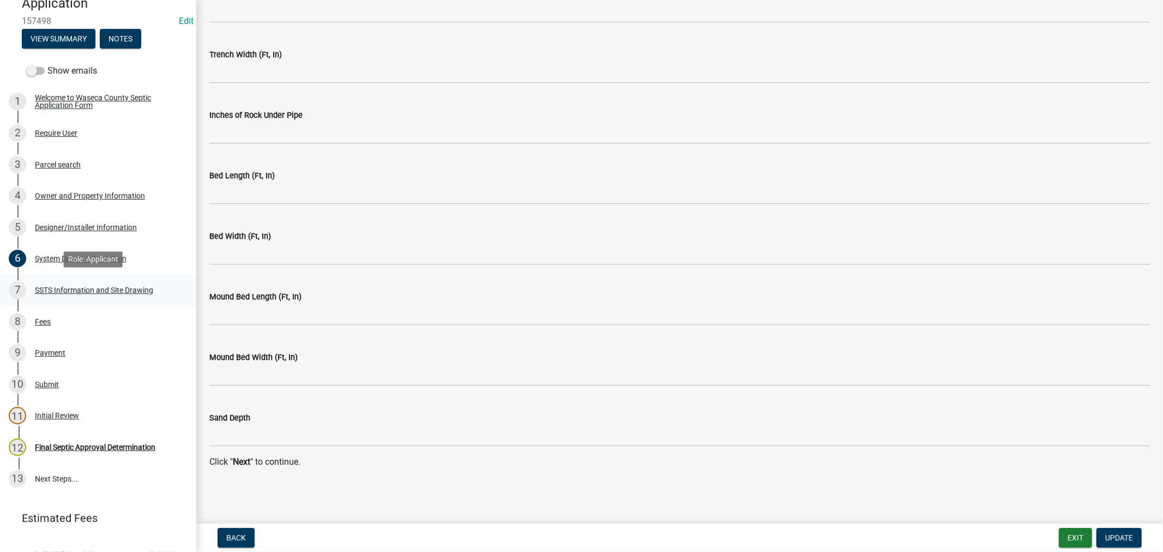
click at [114, 286] on div "SSTS Information and Site Drawing" at bounding box center [94, 290] width 118 height 8
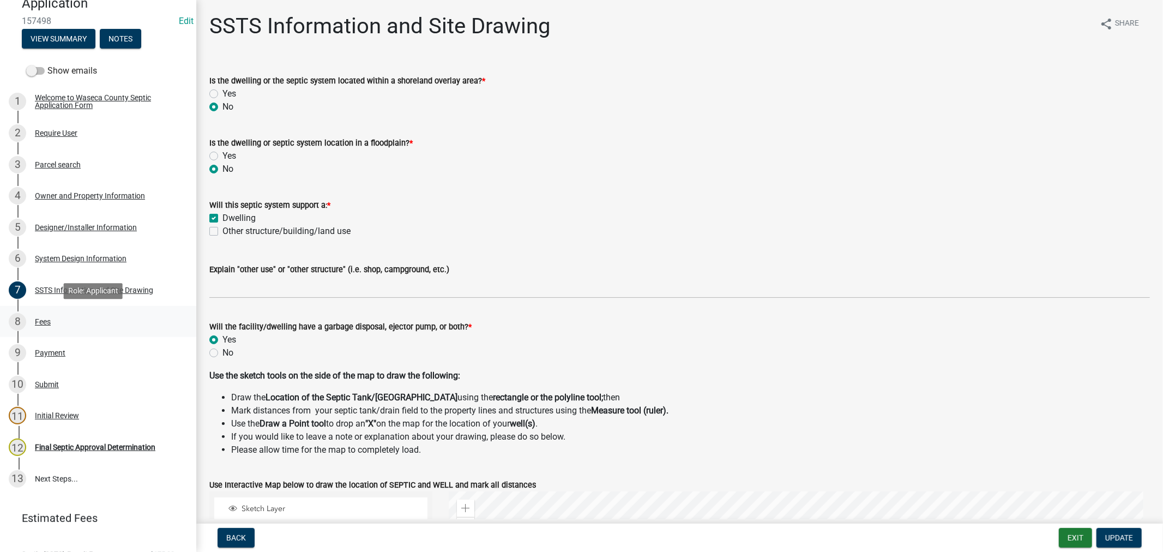
click at [44, 322] on div "Fees" at bounding box center [43, 322] width 16 height 8
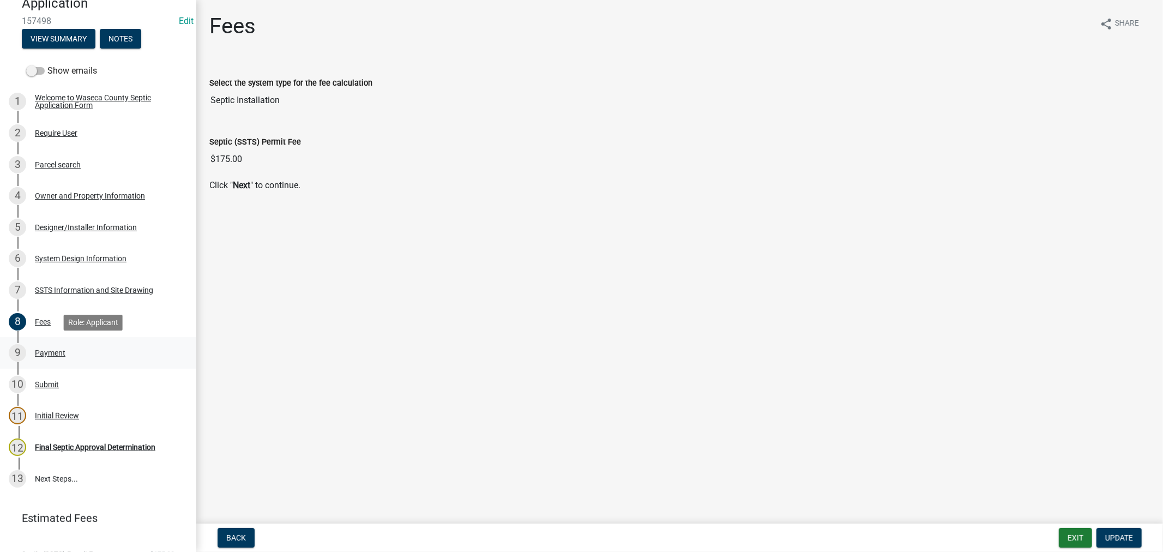
click at [40, 353] on div "Payment" at bounding box center [50, 353] width 31 height 8
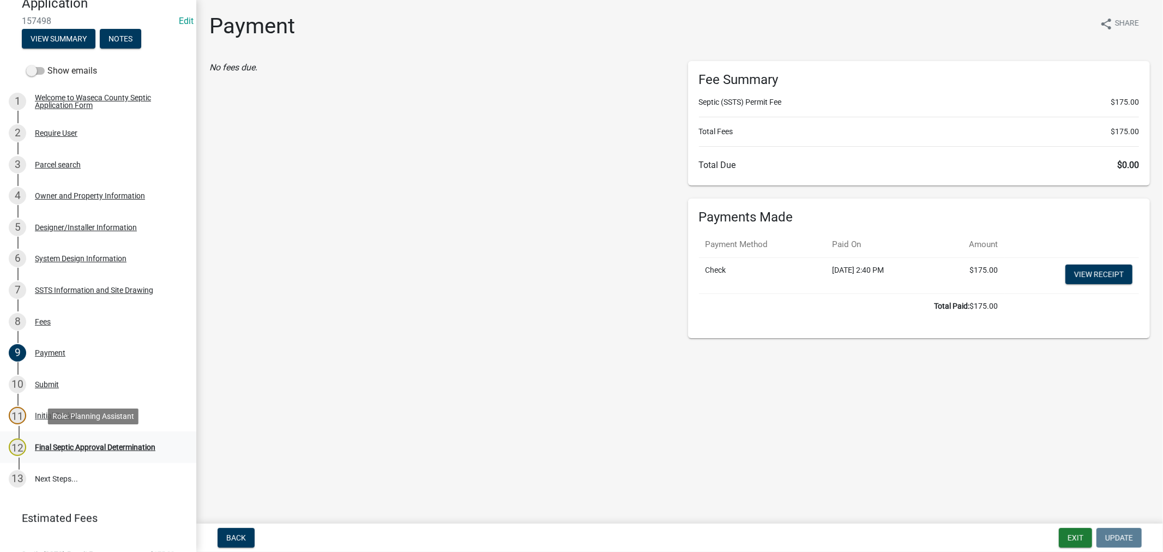
click at [62, 445] on div "Final Septic Approval Determination" at bounding box center [95, 447] width 120 height 8
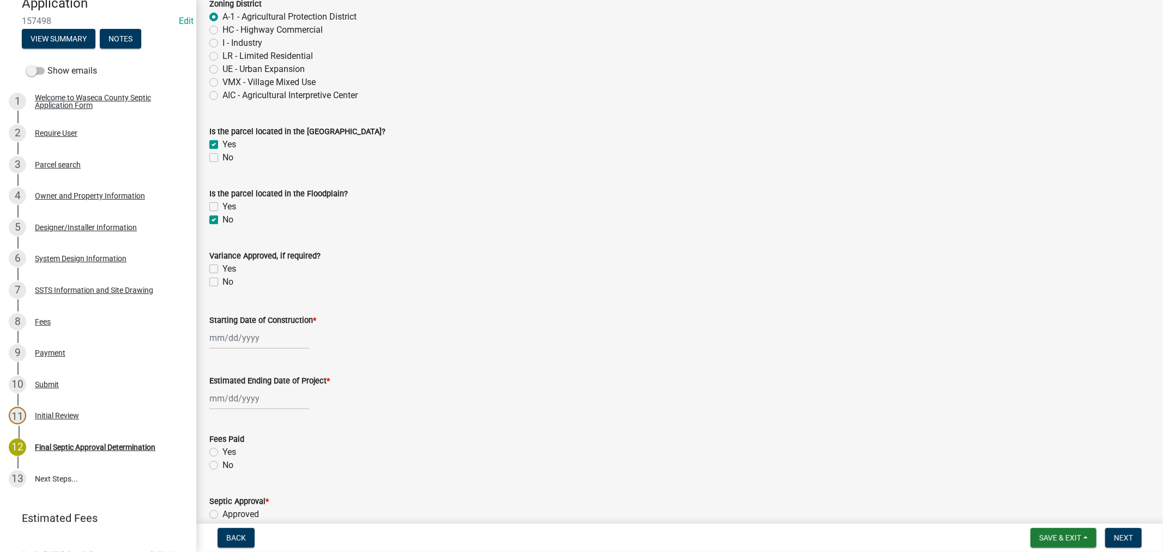
scroll to position [424, 0]
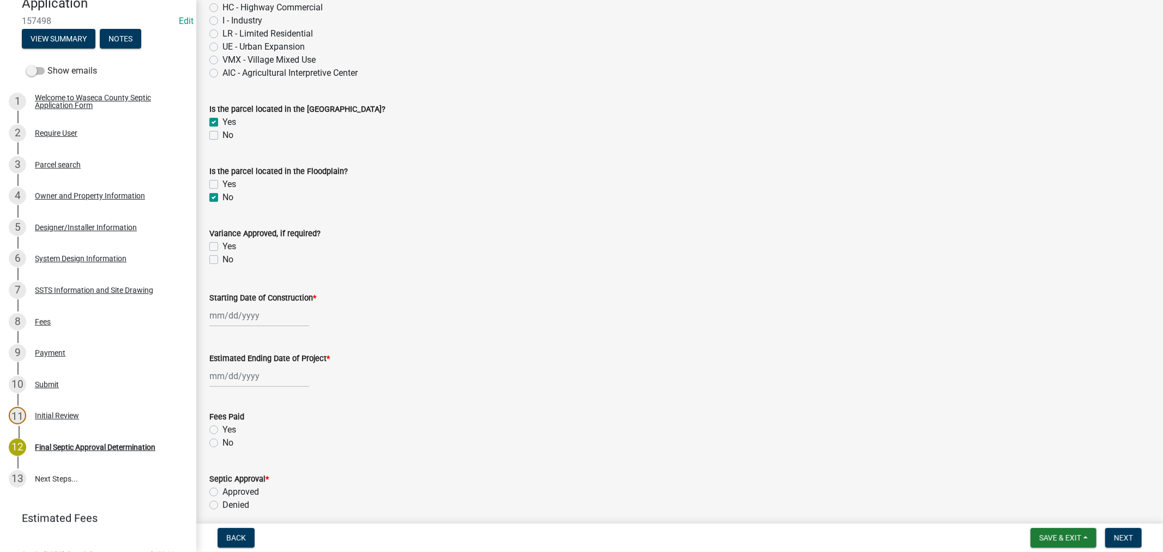
click at [222, 310] on div at bounding box center [259, 315] width 100 height 22
select select "9"
click at [300, 340] on select "1525 1526 1527 1528 1529 1530 1531 1532 1533 1534 1535 1536 1537 1538 1539 1540…" at bounding box center [294, 338] width 39 height 16
select select "2023"
click at [275, 330] on select "1525 1526 1527 1528 1529 1530 1531 1532 1533 1534 1535 1536 1537 1538 1539 1540…" at bounding box center [294, 338] width 39 height 16
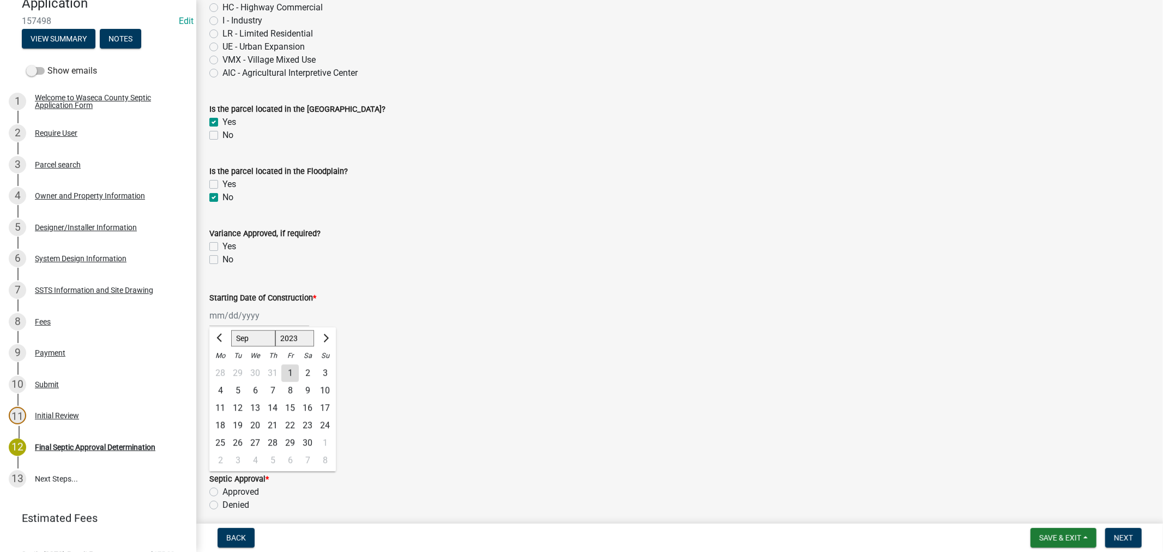
click at [291, 370] on div "1" at bounding box center [289, 372] width 17 height 17
type input "[DATE]"
select select "9"
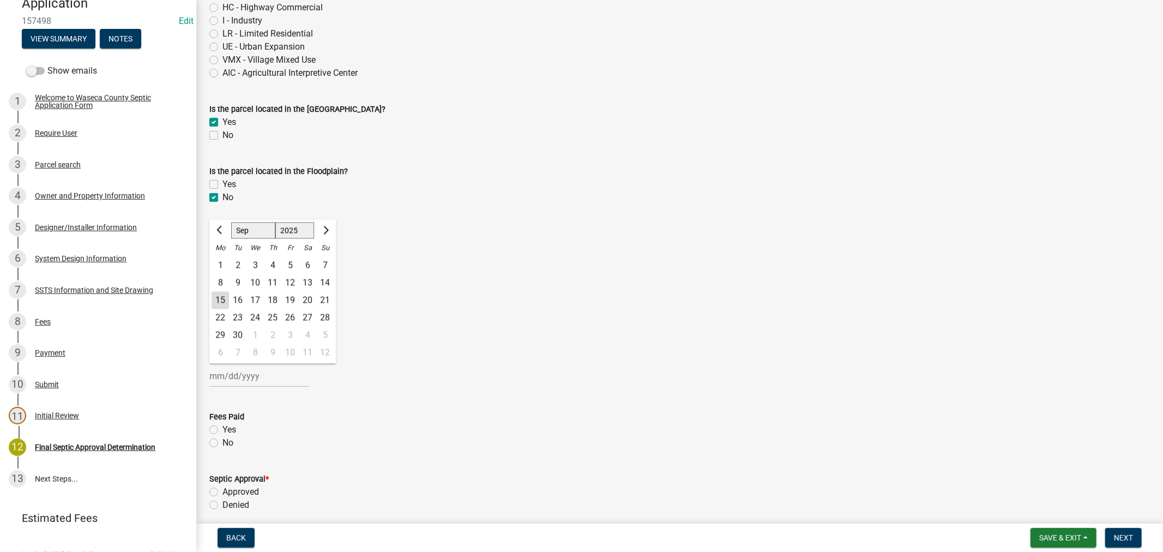
click at [251, 368] on div "[PERSON_NAME] Feb Mar Apr [PERSON_NAME][DATE] Oct Nov [DATE] 1526 1527 1528 152…" at bounding box center [259, 376] width 100 height 22
click at [297, 233] on select "1525 1526 1527 1528 1529 1530 1531 1532 1533 1534 1535 1536 1537 1538 1539 1540…" at bounding box center [294, 230] width 39 height 16
select select "2023"
click at [275, 222] on select "1525 1526 1527 1528 1529 1530 1531 1532 1533 1534 1535 1536 1537 1538 1539 1540…" at bounding box center [294, 230] width 39 height 16
click at [327, 228] on span "Next month" at bounding box center [325, 230] width 8 height 8
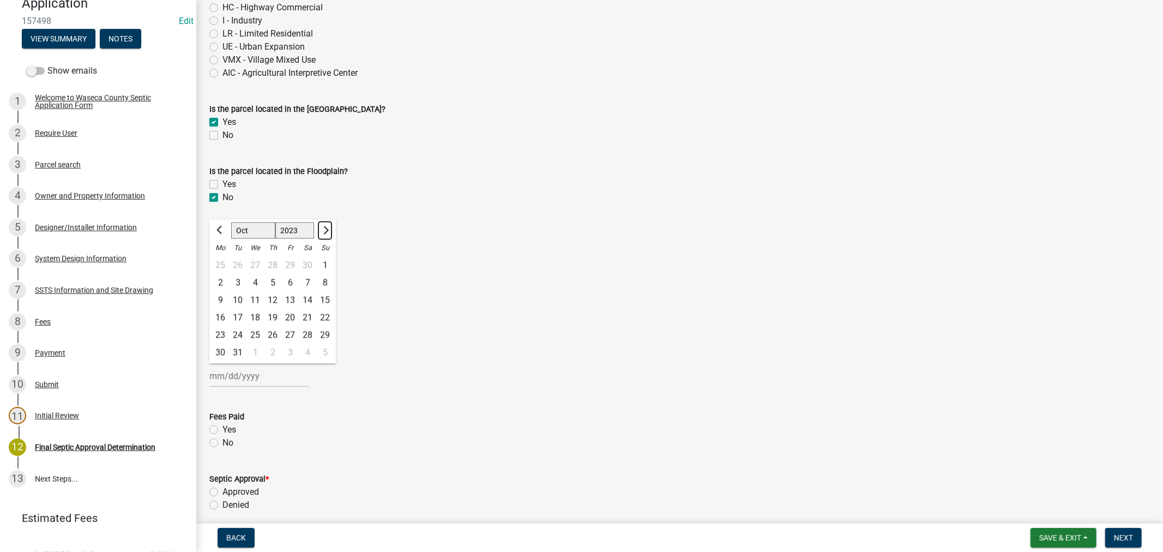
click at [327, 228] on span "Next month" at bounding box center [325, 230] width 8 height 8
select select "11"
click at [256, 268] on div "1" at bounding box center [254, 265] width 17 height 17
type input "[DATE]"
click at [222, 431] on label "Yes" at bounding box center [229, 429] width 14 height 13
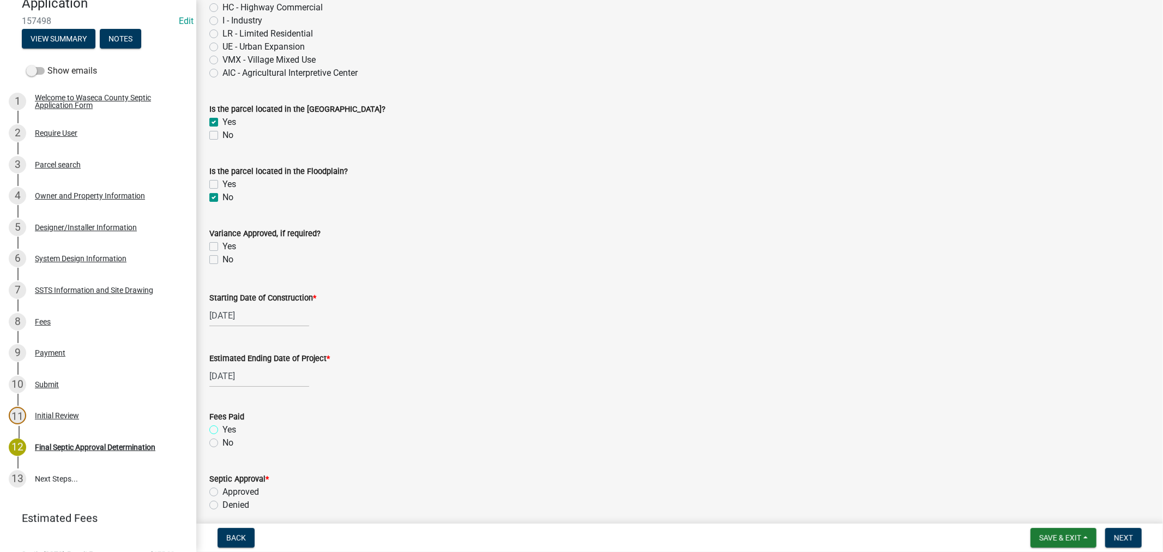
click at [222, 430] on input "Yes" at bounding box center [225, 426] width 7 height 7
radio input "true"
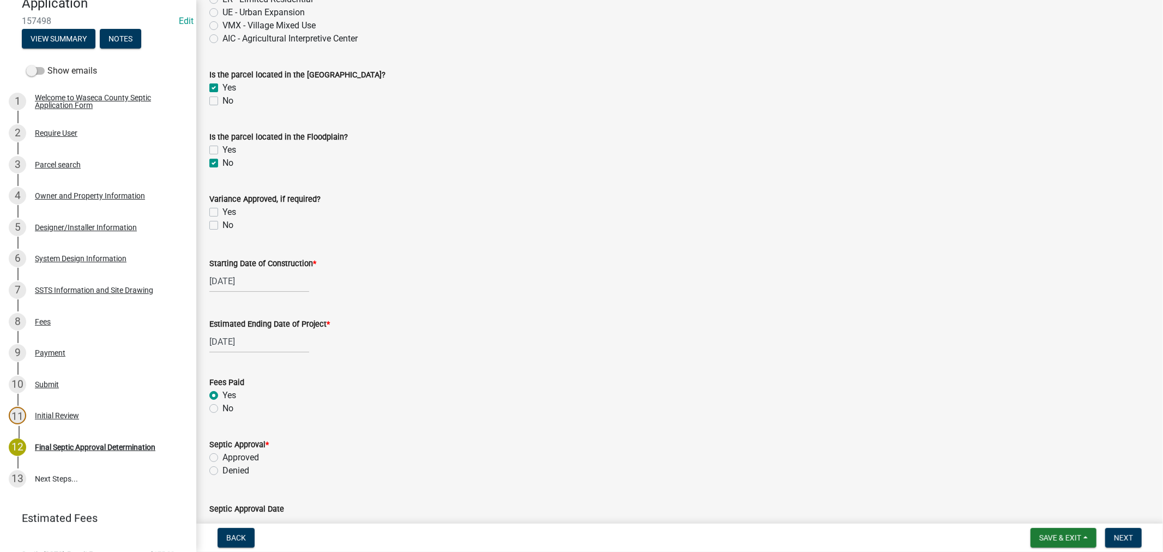
scroll to position [484, 0]
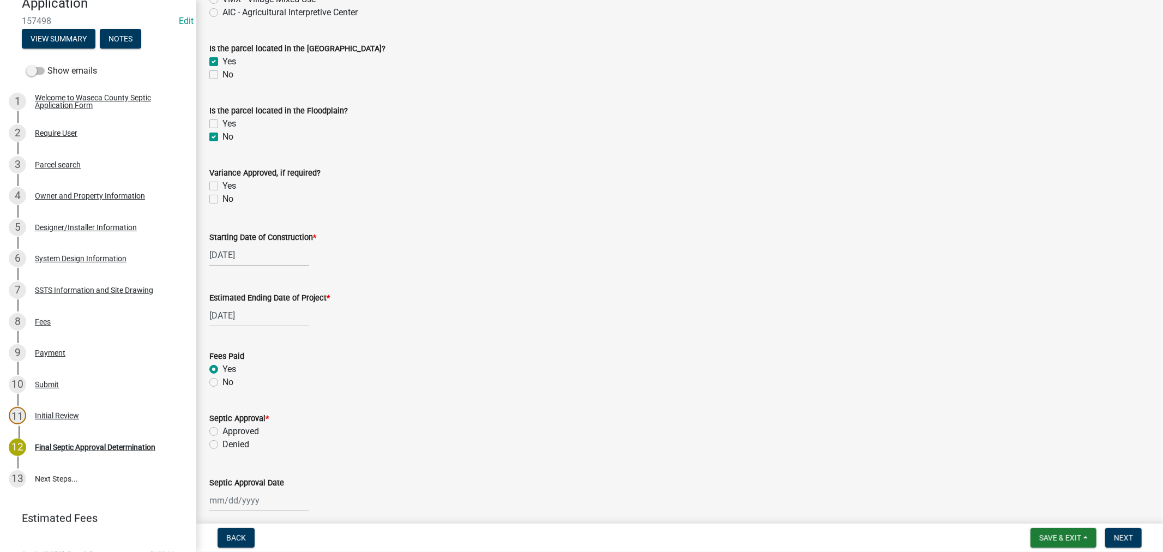
click at [222, 430] on label "Approved" at bounding box center [240, 431] width 37 height 13
click at [222, 430] on input "Approved" at bounding box center [225, 428] width 7 height 7
radio input "true"
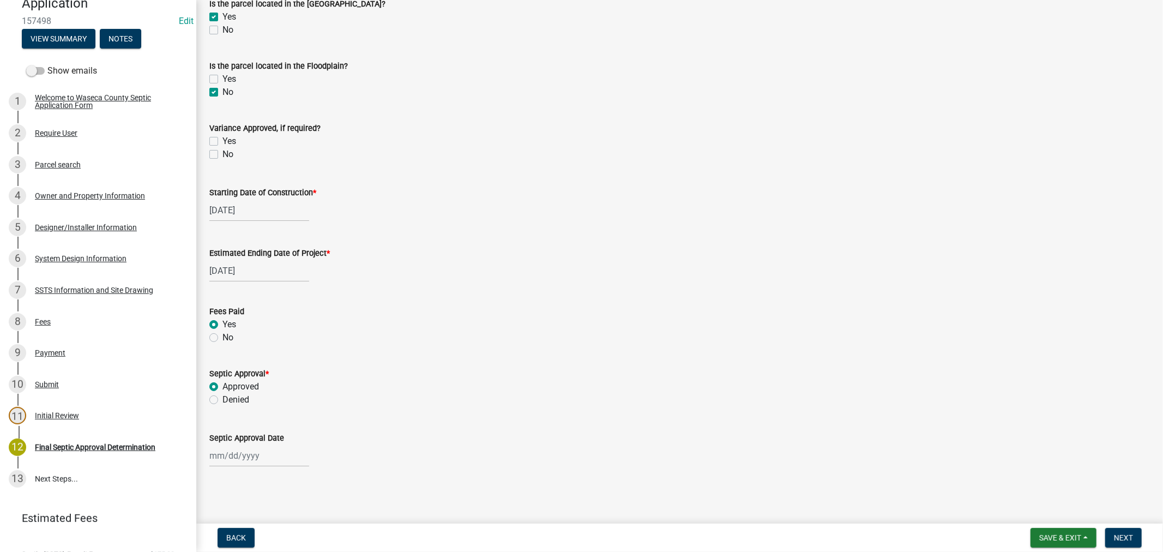
click at [250, 455] on div at bounding box center [259, 455] width 100 height 22
select select "9"
select select "2025"
click at [222, 379] on div "15" at bounding box center [220, 379] width 17 height 17
type input "[DATE]"
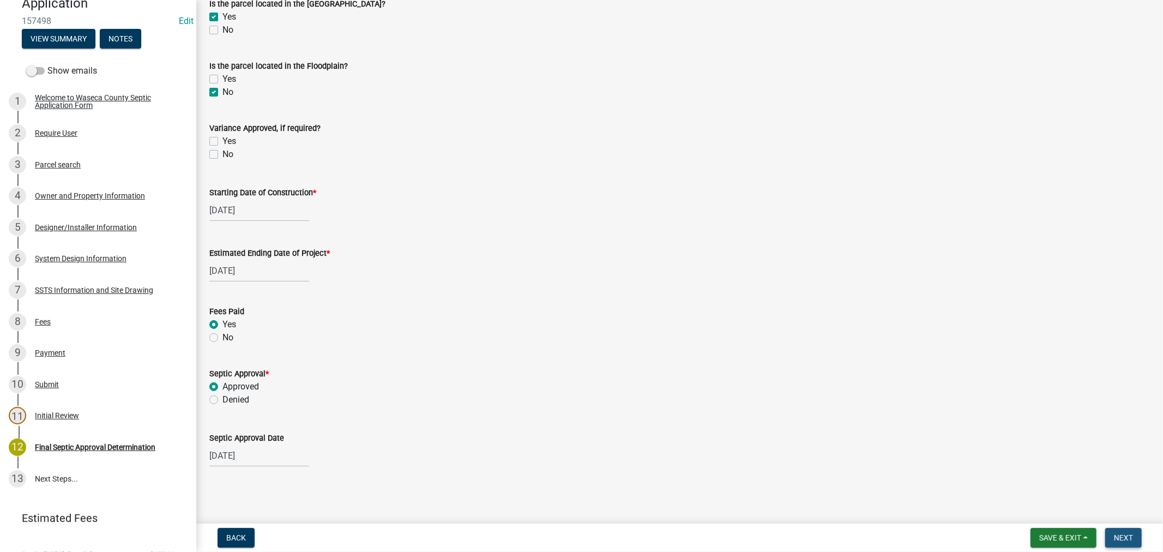
click at [1127, 533] on span "Next" at bounding box center [1123, 537] width 19 height 9
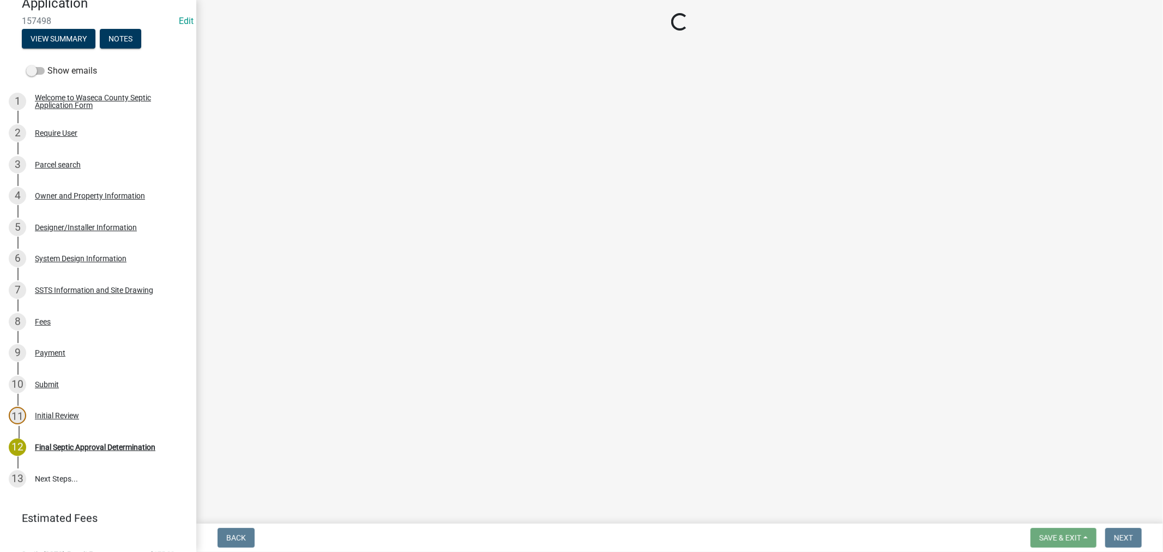
select select "bd9ddfb0-b6c9-4217-acc0-e81ae30cb7d3"
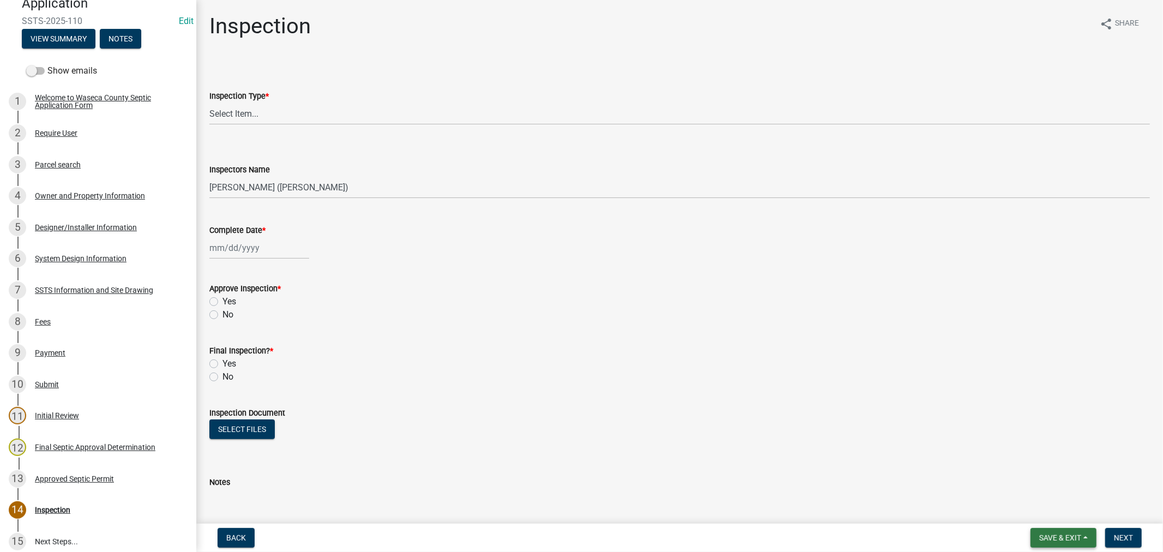
click at [1058, 541] on button "Save & Exit" at bounding box center [1063, 538] width 66 height 20
click at [1047, 511] on button "Save & Exit" at bounding box center [1052, 509] width 87 height 26
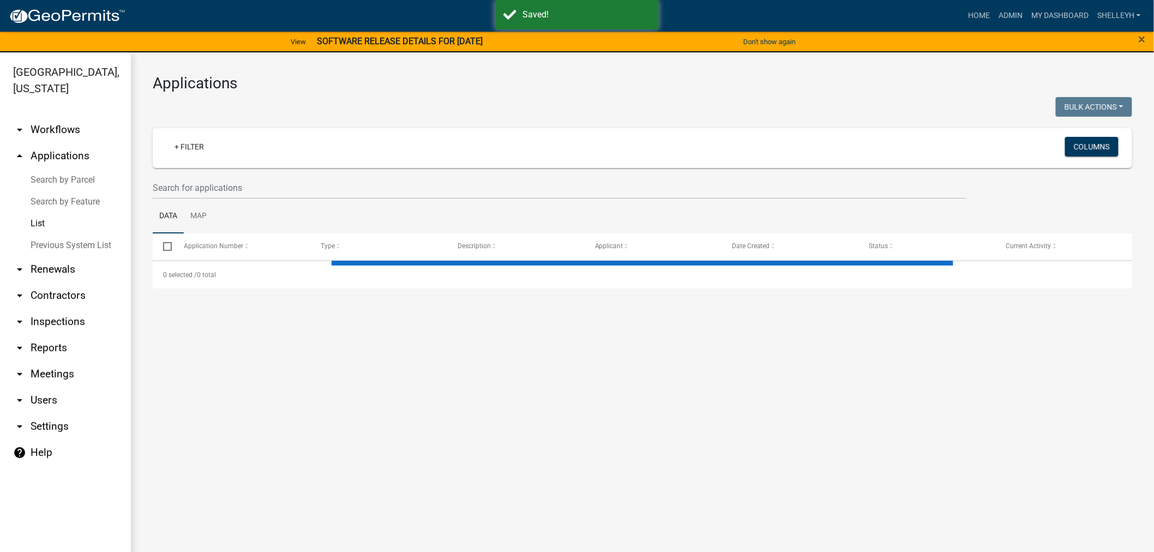
select select "1: 25"
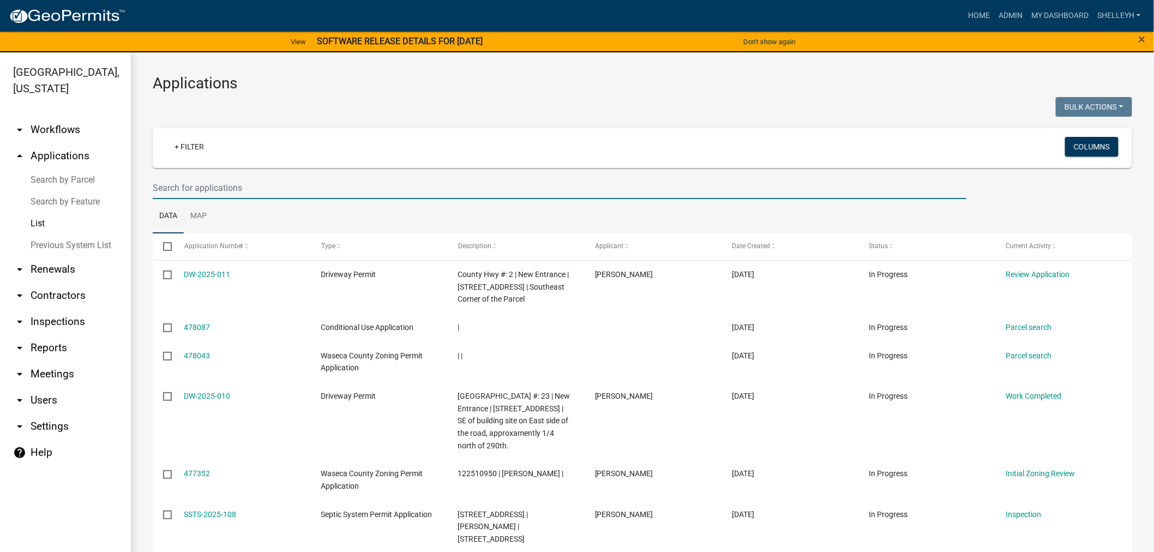
click at [197, 188] on input "text" at bounding box center [559, 188] width 813 height 22
click at [192, 182] on input "text" at bounding box center [559, 188] width 813 height 22
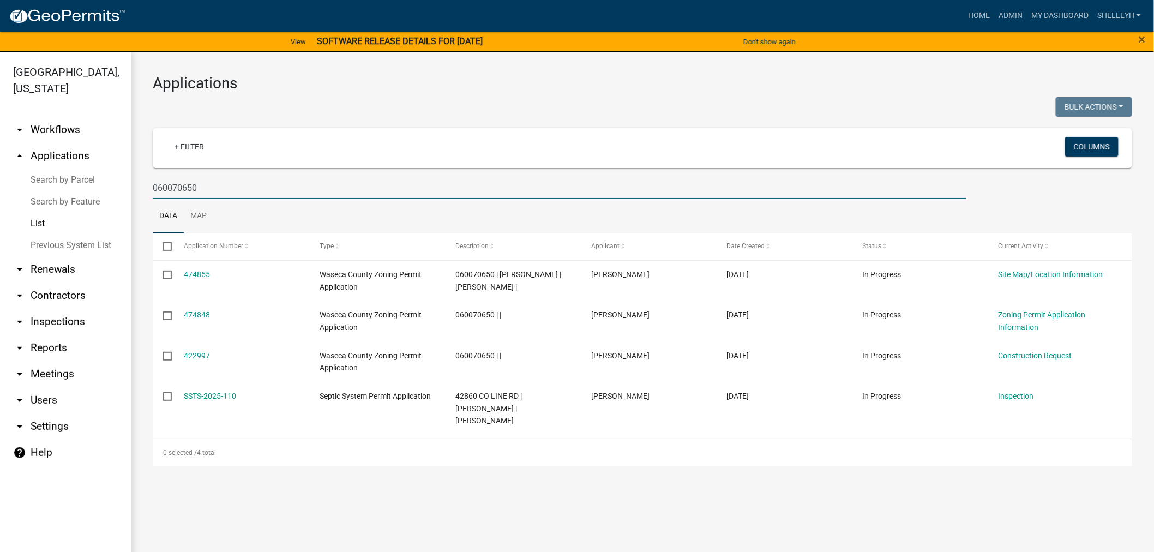
type input "060070650"
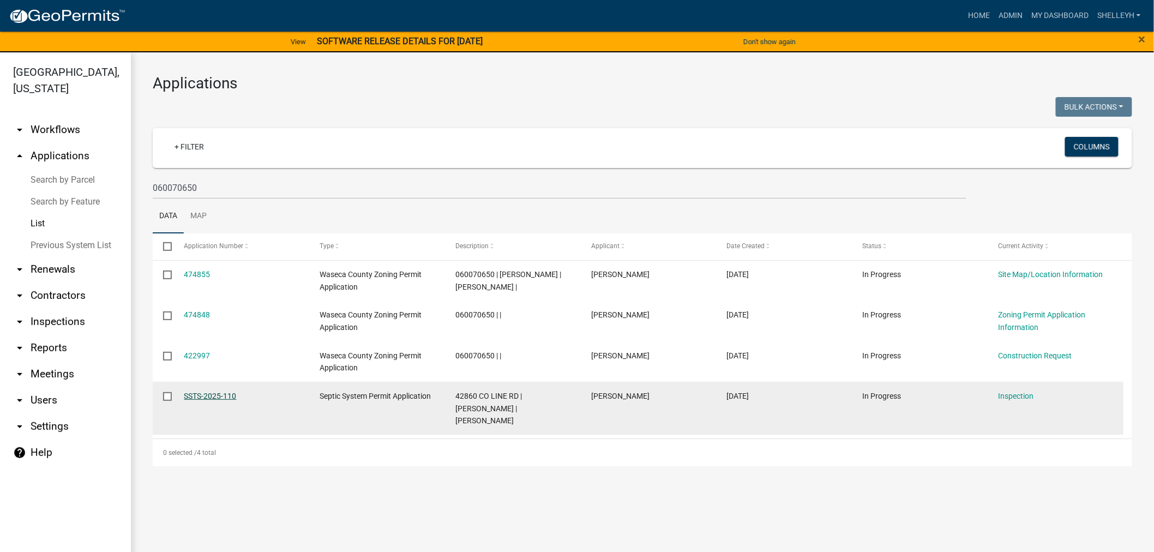
click at [198, 395] on link "SSTS-2025-110" at bounding box center [210, 395] width 52 height 9
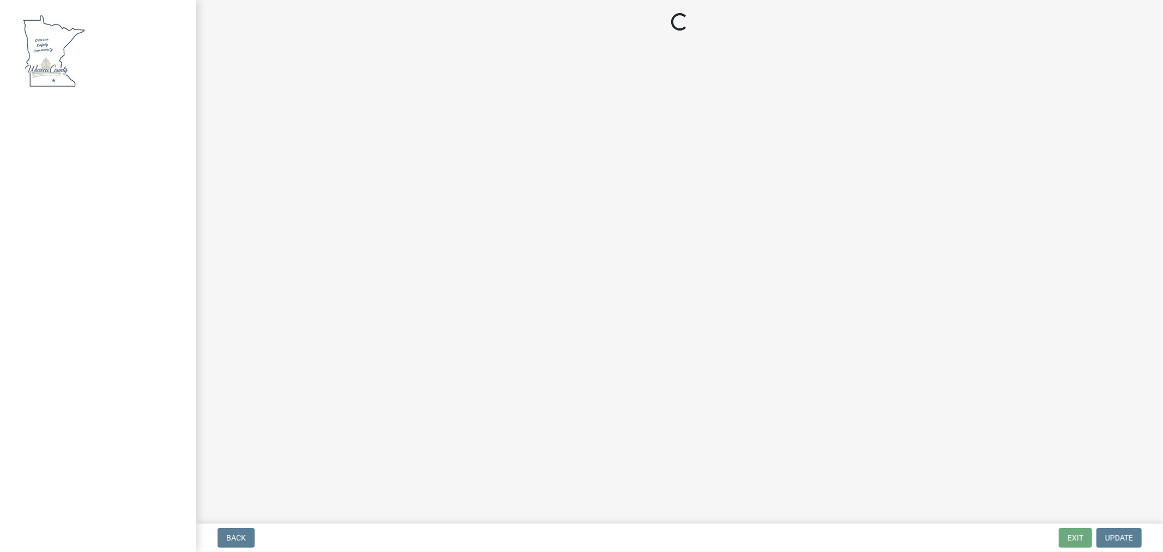
select select "bd9ddfb0-b6c9-4217-acc0-e81ae30cb7d3"
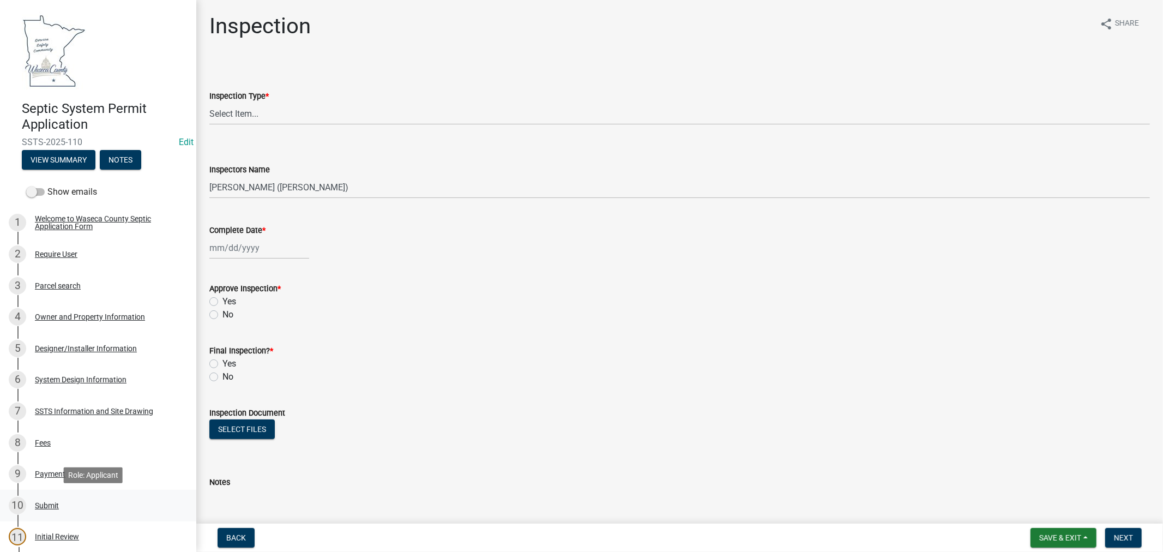
click at [48, 504] on div "Submit" at bounding box center [47, 506] width 24 height 8
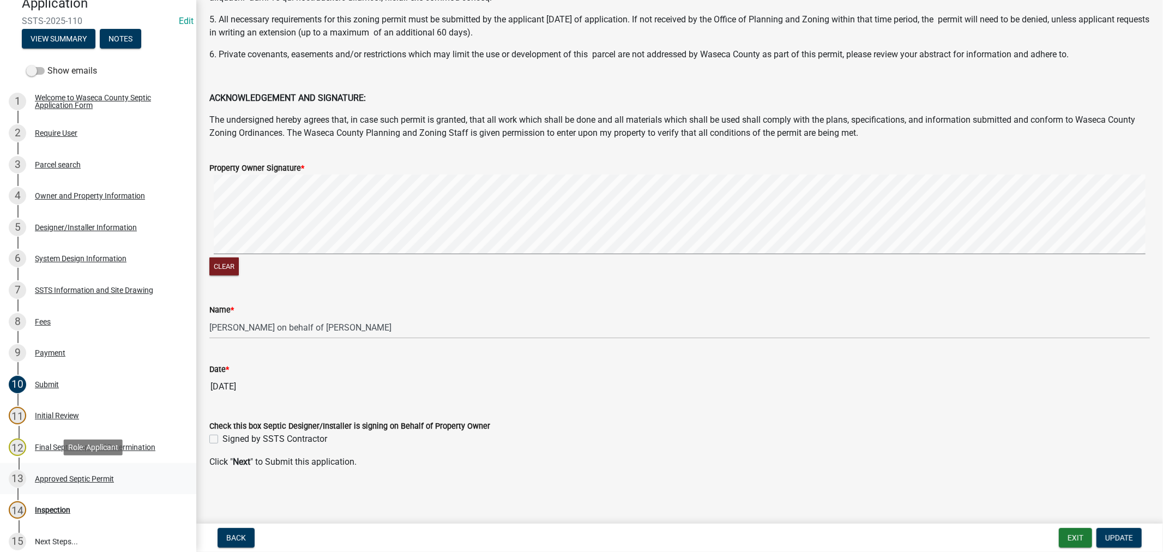
scroll to position [182, 0]
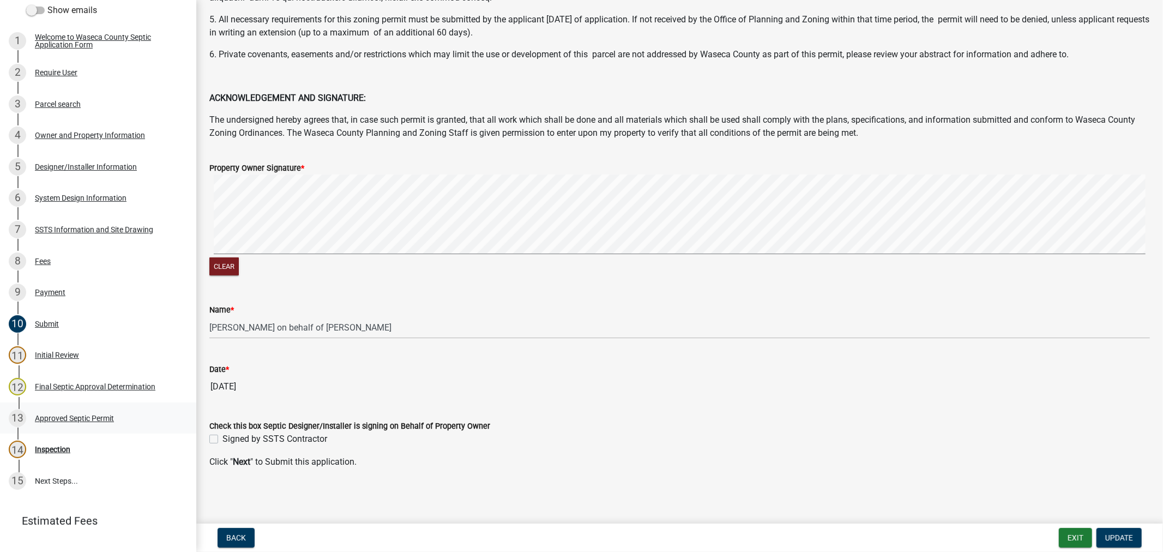
click at [98, 414] on div "Approved Septic Permit" at bounding box center [74, 418] width 79 height 8
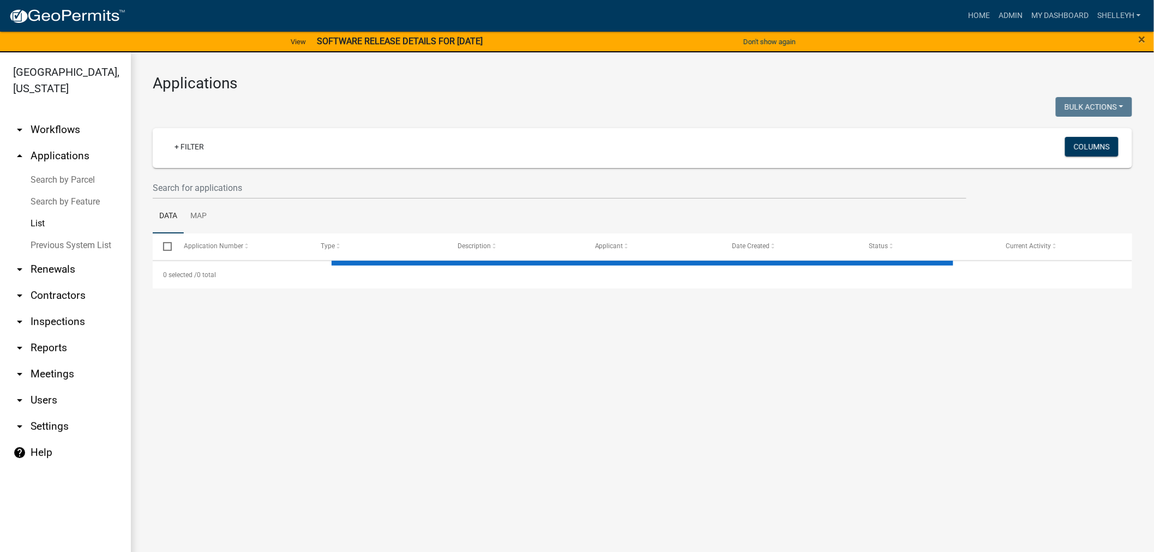
select select "1: 25"
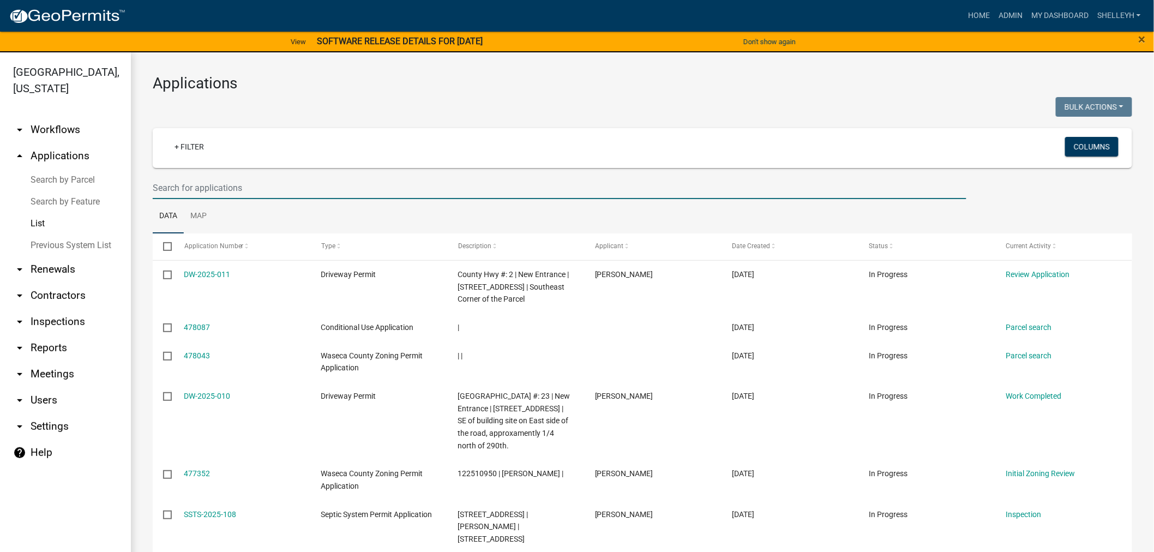
click at [204, 188] on input "text" at bounding box center [559, 188] width 813 height 22
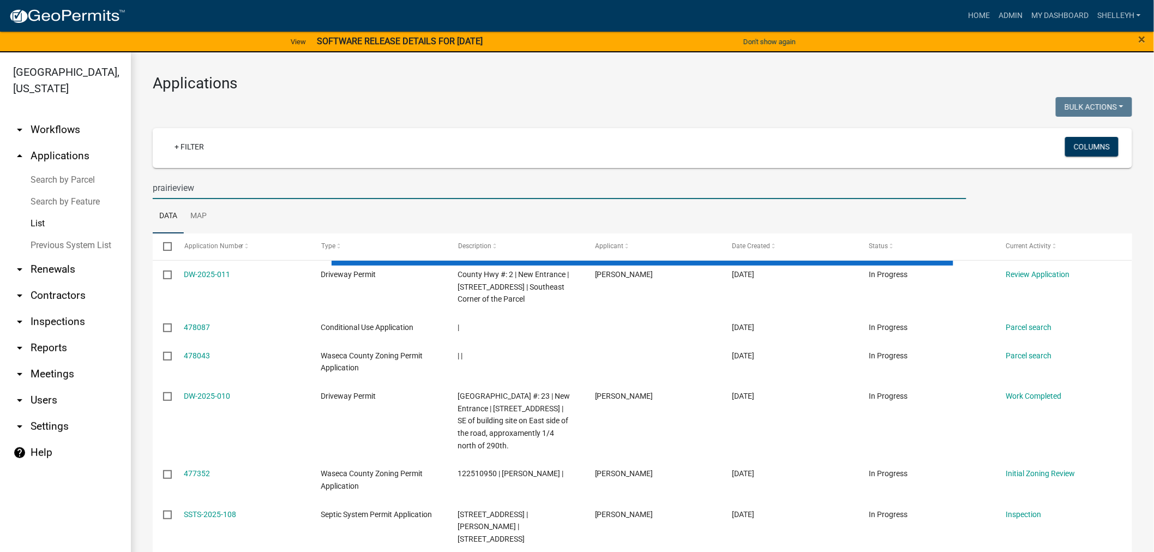
type input "prairieview"
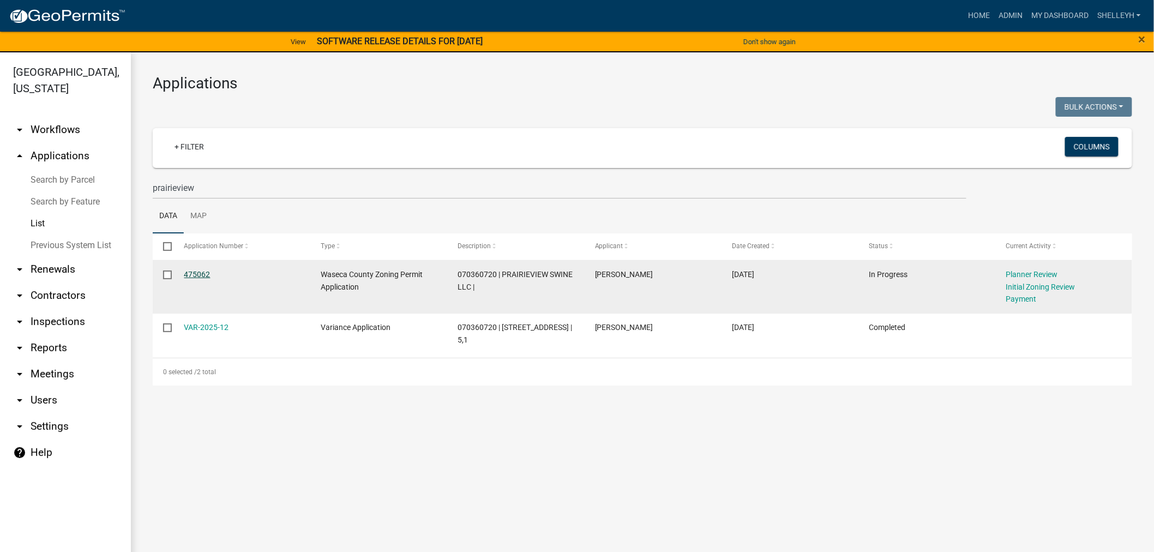
click at [189, 271] on link "475062" at bounding box center [197, 274] width 26 height 9
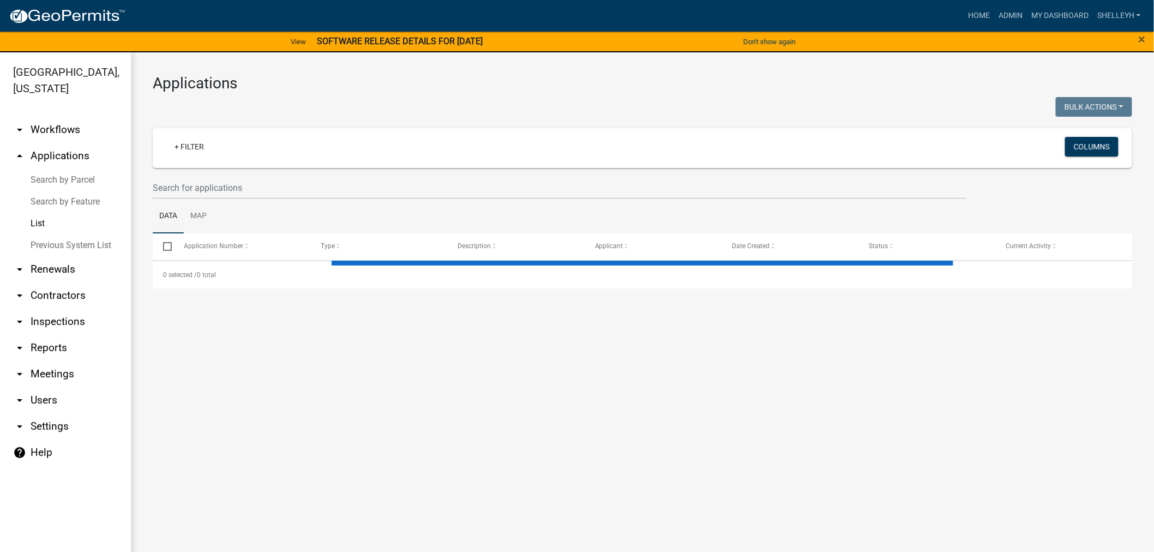
select select "1: 25"
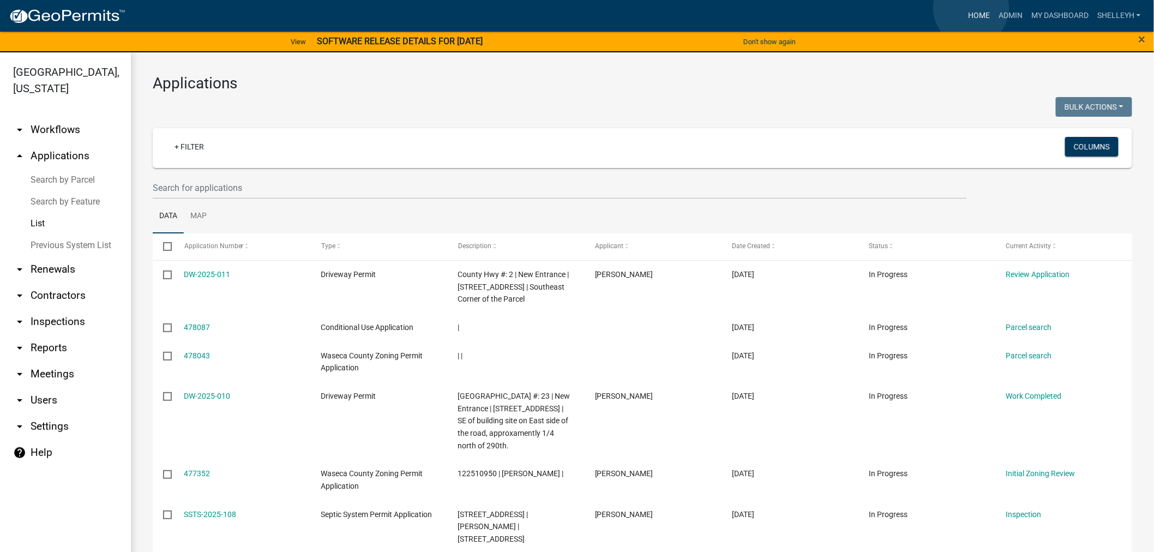
click at [971, 8] on link "Home" at bounding box center [978, 15] width 31 height 21
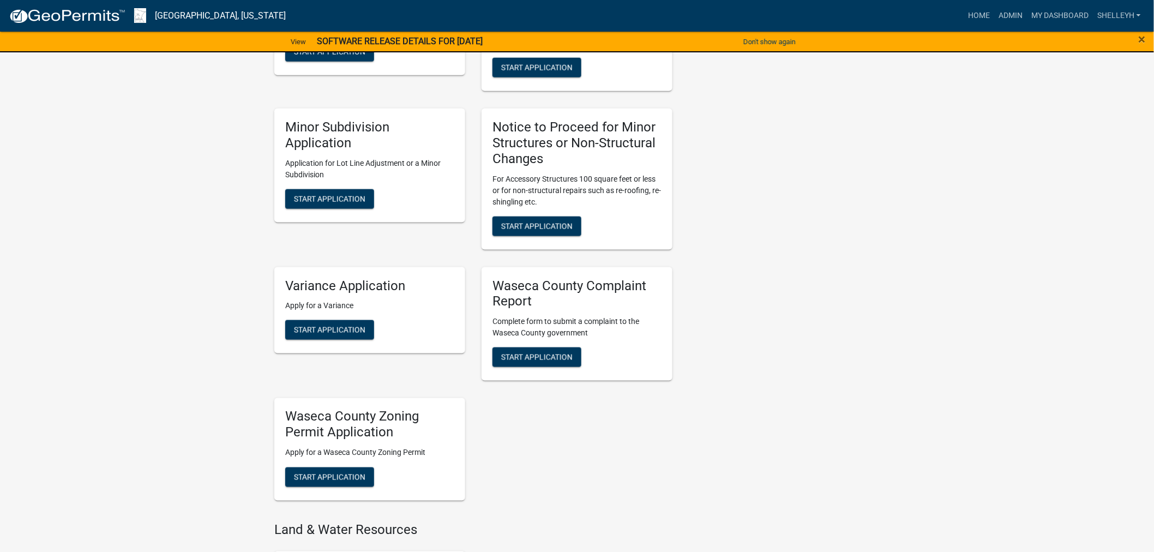
scroll to position [606, 0]
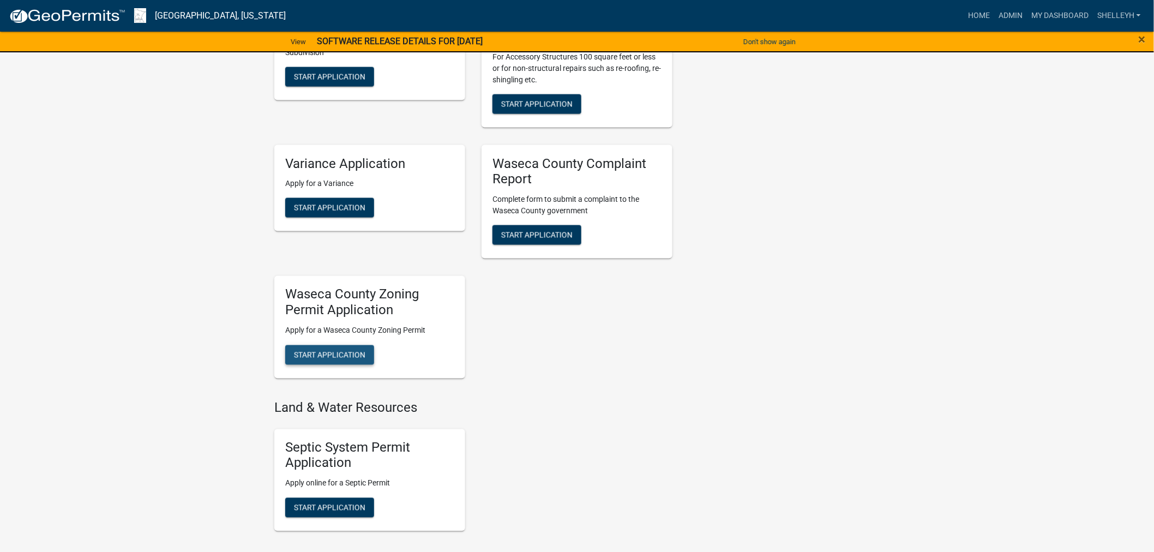
click at [323, 351] on span "Start Application" at bounding box center [329, 354] width 71 height 9
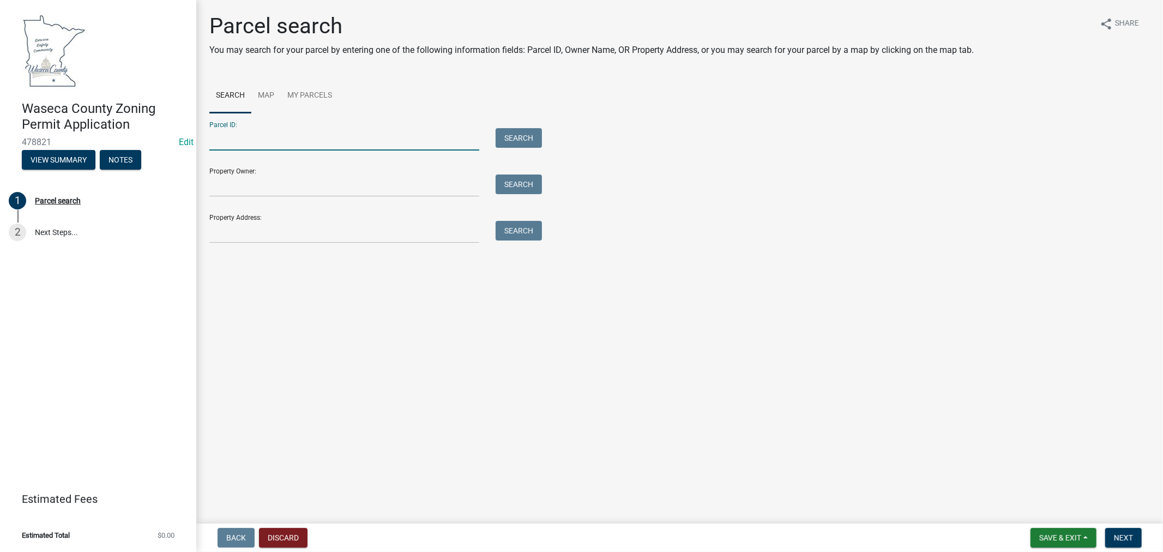
click at [248, 143] on input "Parcel ID:" at bounding box center [344, 139] width 270 height 22
type input "125760020"
click at [519, 140] on button "Search" at bounding box center [519, 138] width 46 height 20
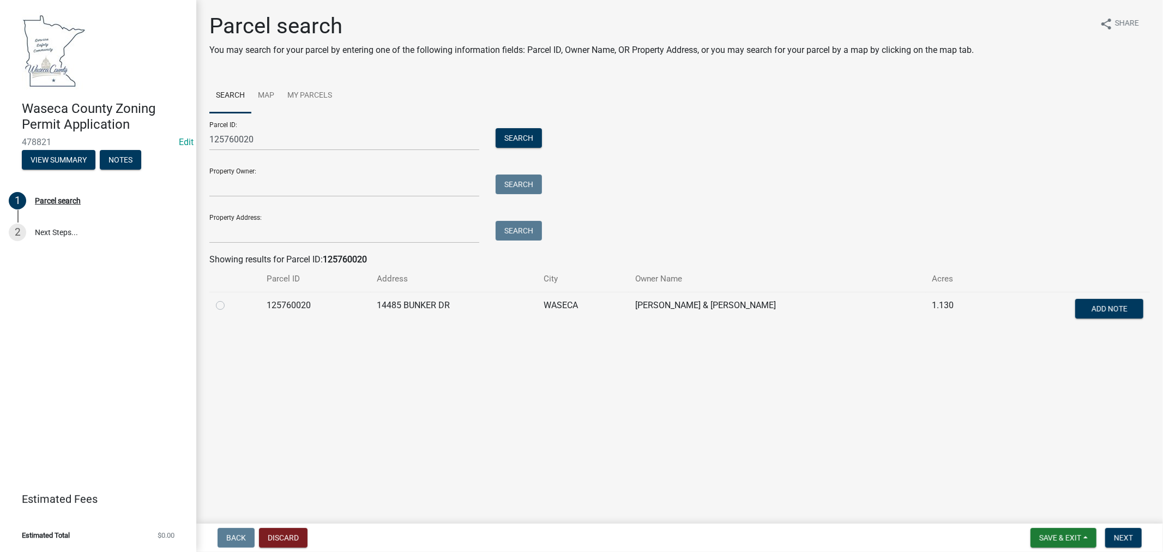
click at [229, 299] on label at bounding box center [229, 299] width 0 height 0
click at [229, 306] on input "radio" at bounding box center [232, 302] width 7 height 7
radio input "true"
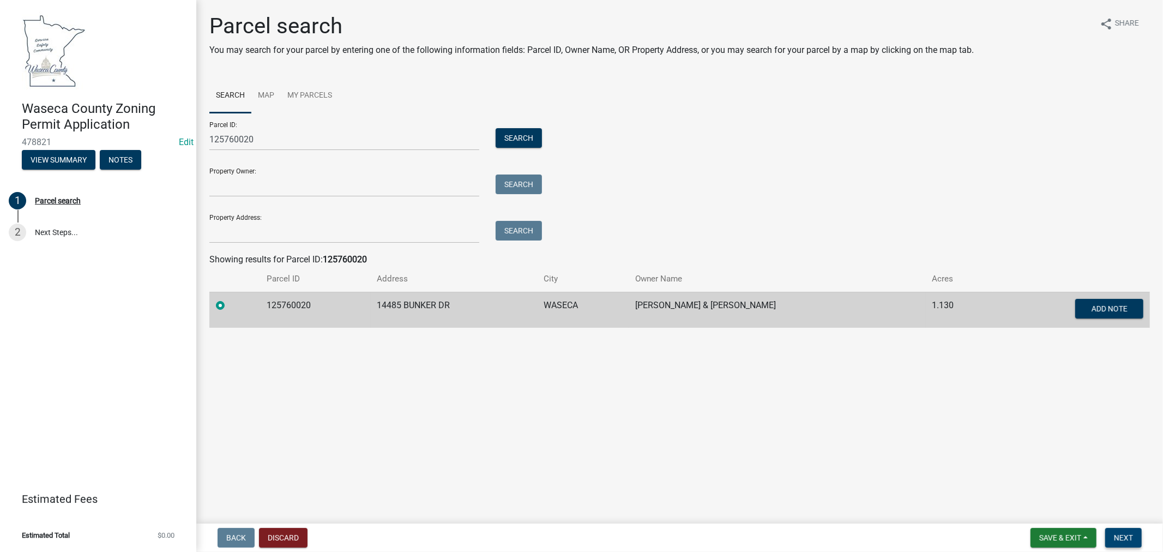
click at [1120, 539] on span "Next" at bounding box center [1123, 537] width 19 height 9
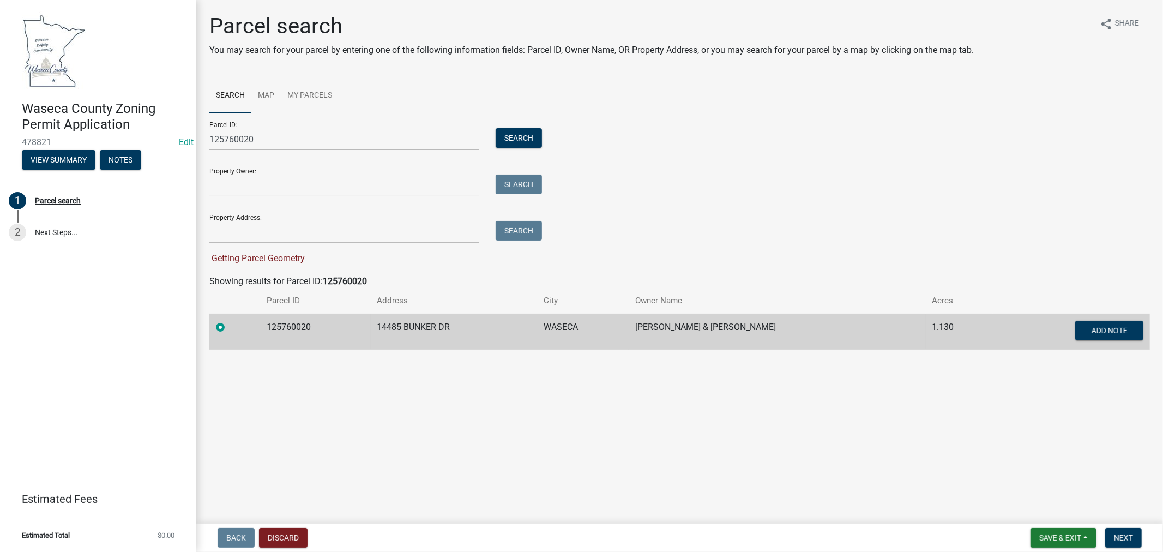
click at [229, 321] on label at bounding box center [229, 321] width 0 height 0
click at [229, 325] on input "radio" at bounding box center [232, 324] width 7 height 7
click at [265, 141] on input "125760020" at bounding box center [344, 139] width 270 height 22
click at [522, 135] on button "Search" at bounding box center [519, 138] width 46 height 20
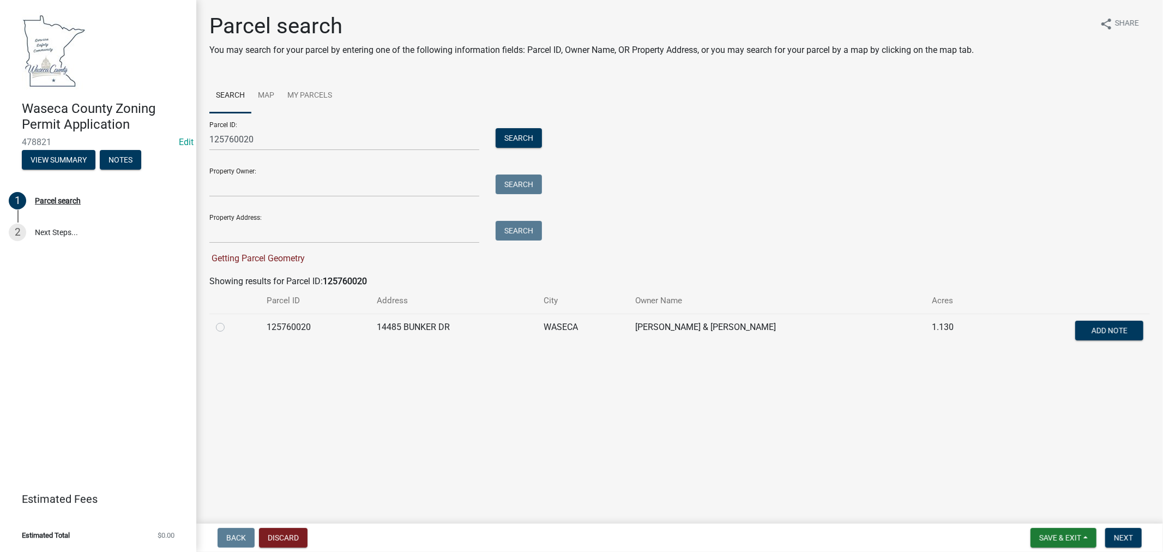
click at [229, 321] on label at bounding box center [229, 321] width 0 height 0
click at [229, 328] on input "radio" at bounding box center [232, 324] width 7 height 7
radio input "true"
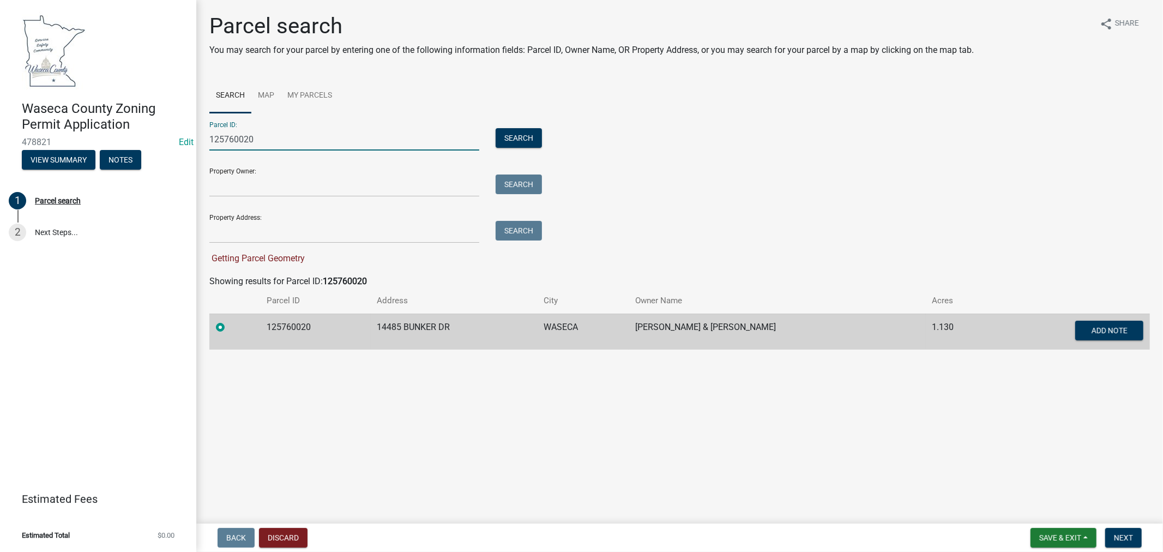
click at [306, 137] on input "125760020" at bounding box center [344, 139] width 270 height 22
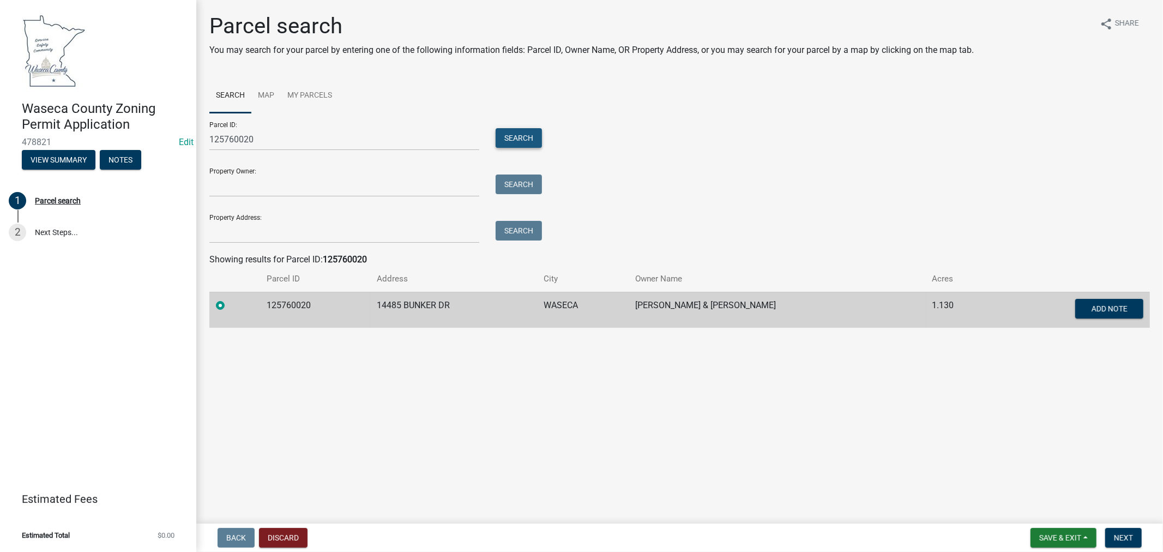
click at [514, 142] on button "Search" at bounding box center [519, 138] width 46 height 20
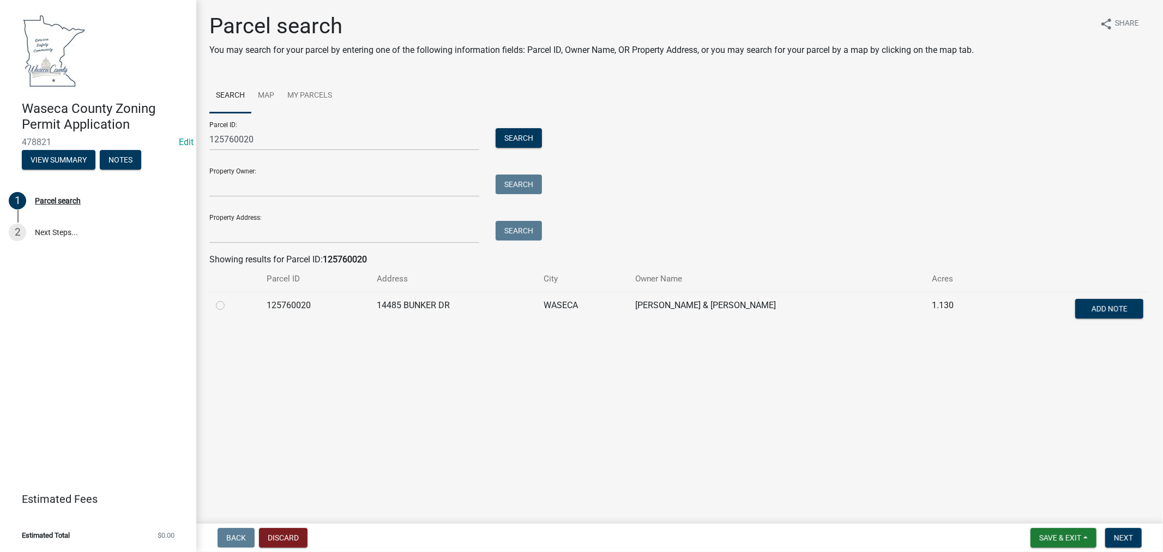
click at [229, 299] on label at bounding box center [229, 299] width 0 height 0
click at [229, 306] on input "radio" at bounding box center [232, 302] width 7 height 7
radio input "true"
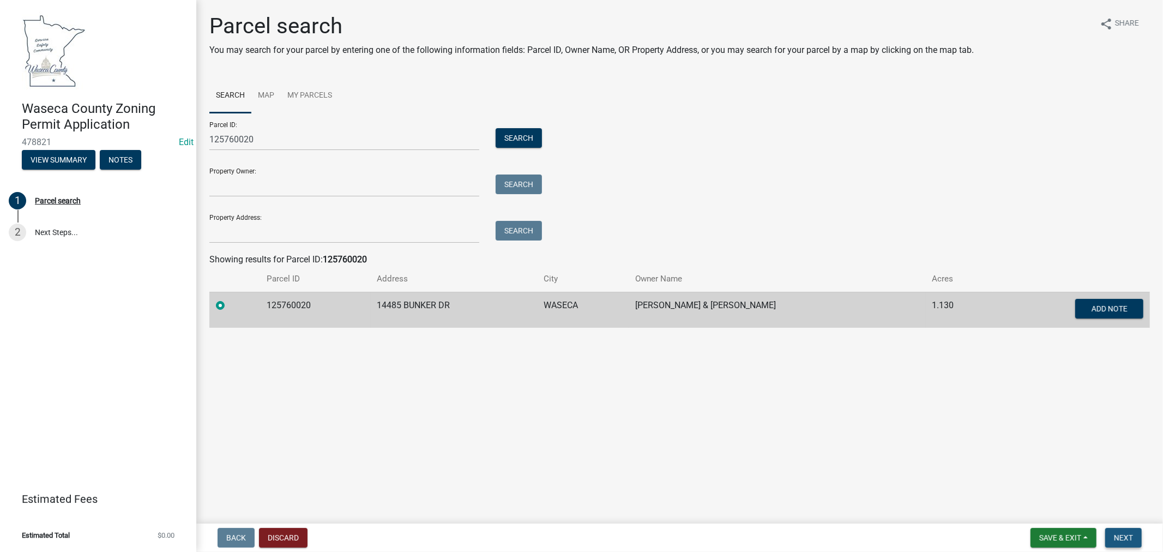
click at [1130, 534] on span "Next" at bounding box center [1123, 537] width 19 height 9
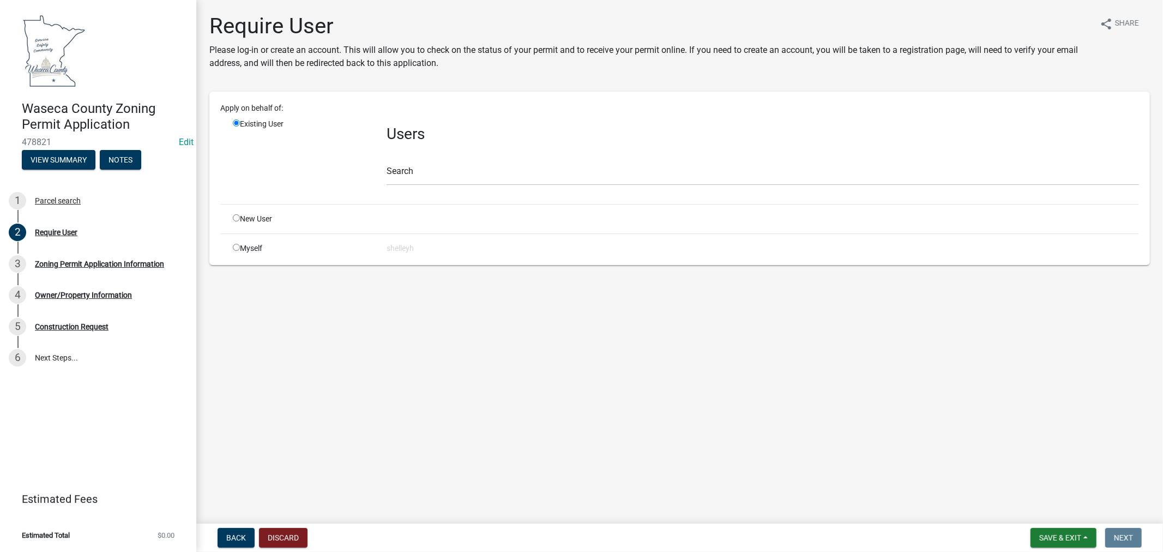
click at [255, 215] on div "New User" at bounding box center [302, 218] width 154 height 11
click at [236, 220] on input "radio" at bounding box center [236, 217] width 7 height 7
radio input "true"
radio input "false"
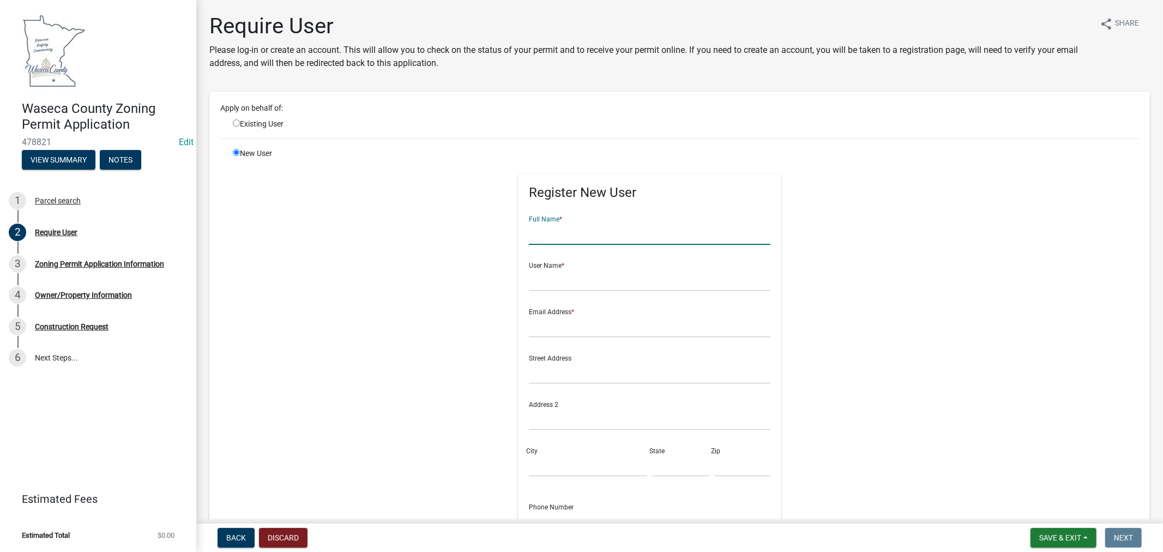
click at [551, 232] on input "text" at bounding box center [650, 233] width 242 height 22
click at [623, 238] on input "text" at bounding box center [650, 233] width 242 height 22
type input "[PERSON_NAME]"
click at [589, 276] on input "text" at bounding box center [650, 280] width 242 height 22
type input "williampoppe"
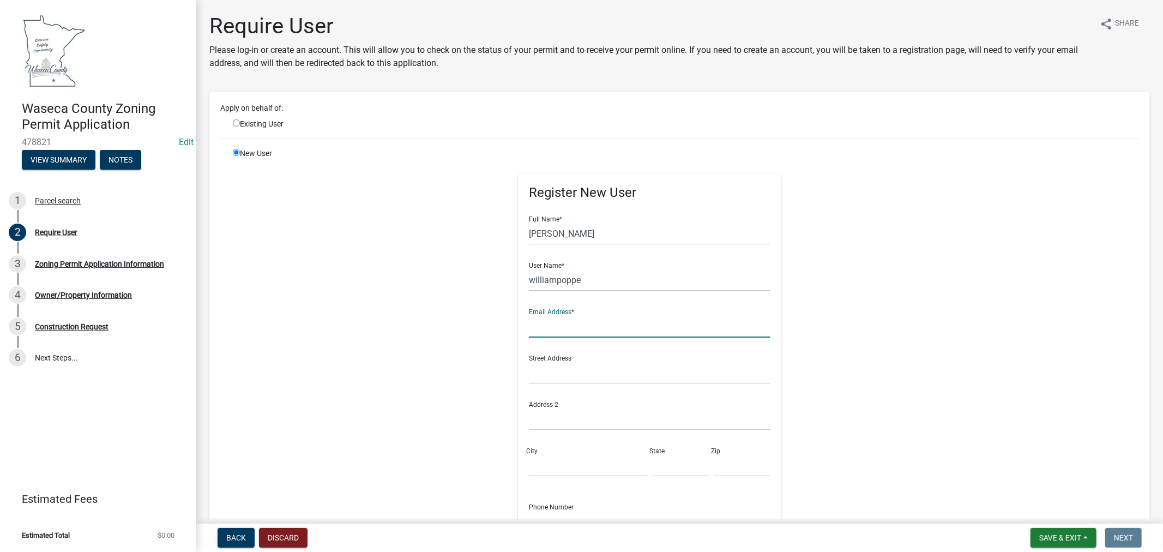
click at [598, 330] on input "text" at bounding box center [650, 326] width 242 height 22
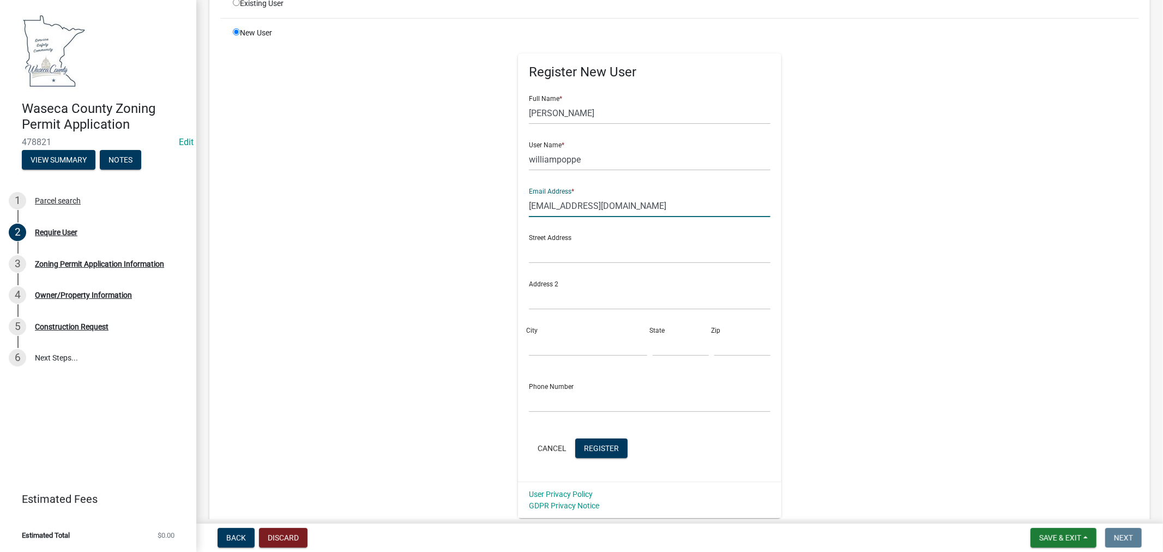
scroll to position [121, 0]
type input "[EMAIL_ADDRESS][DOMAIN_NAME]"
click at [547, 401] on input "text" at bounding box center [650, 400] width 242 height 22
type input "[PHONE_NUMBER]"
click at [596, 444] on span "Register" at bounding box center [601, 447] width 35 height 9
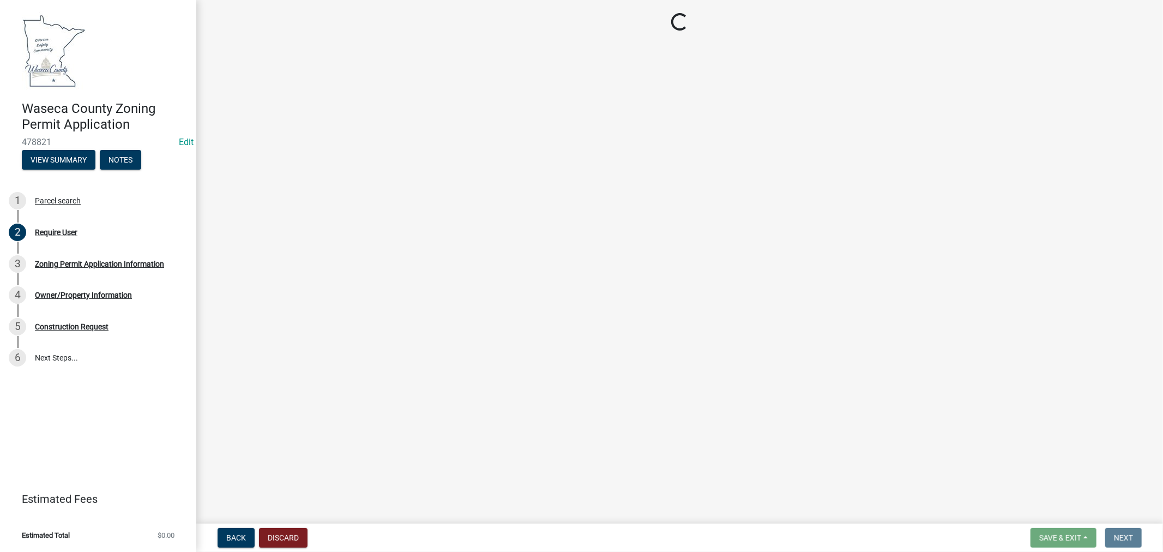
scroll to position [0, 0]
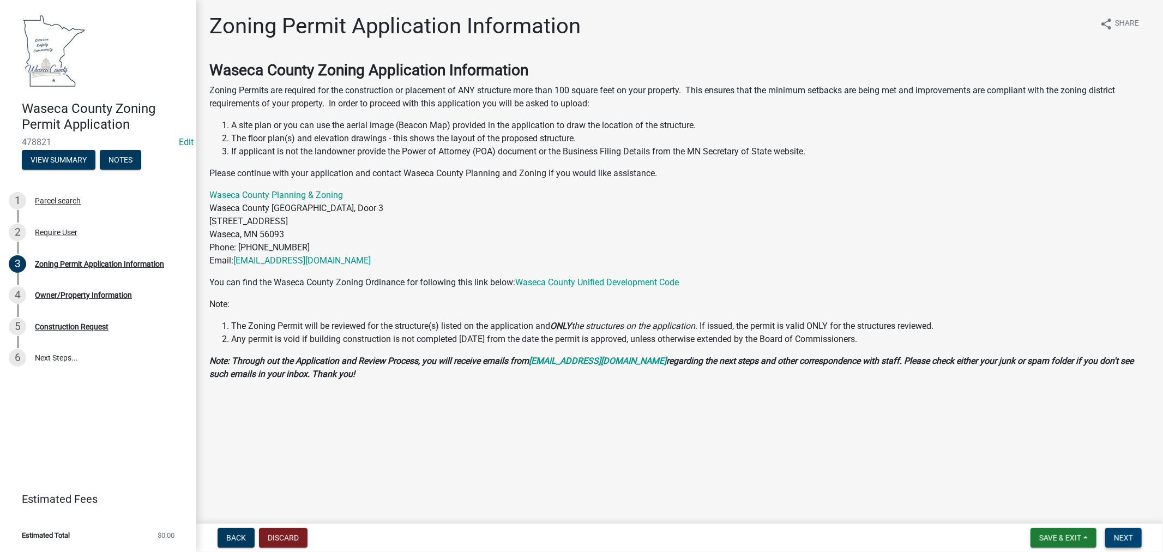
click at [1129, 540] on span "Next" at bounding box center [1123, 537] width 19 height 9
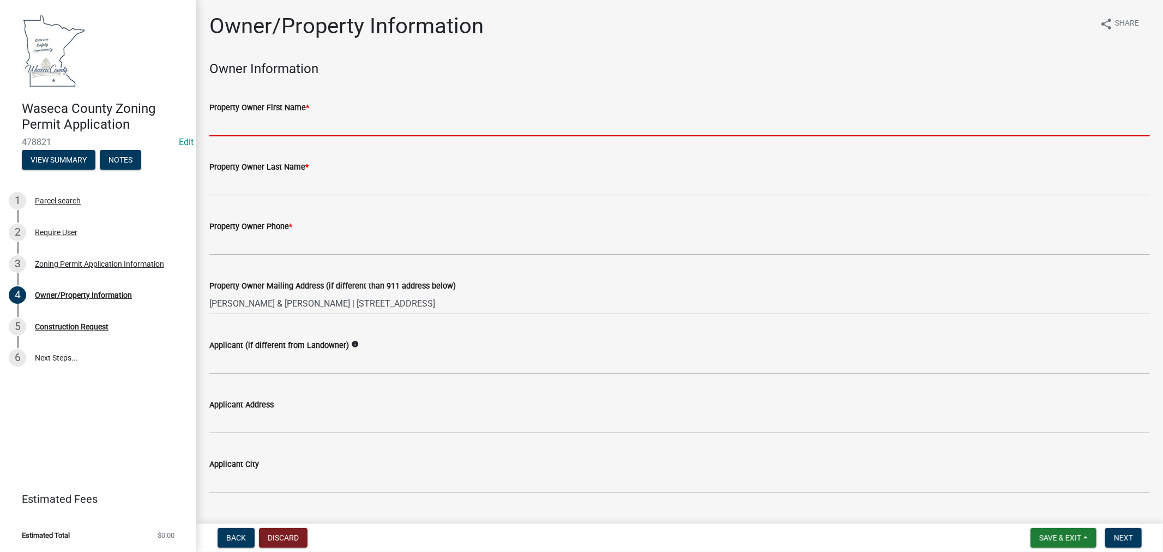
click at [258, 126] on input "Property Owner First Name *" at bounding box center [679, 125] width 940 height 22
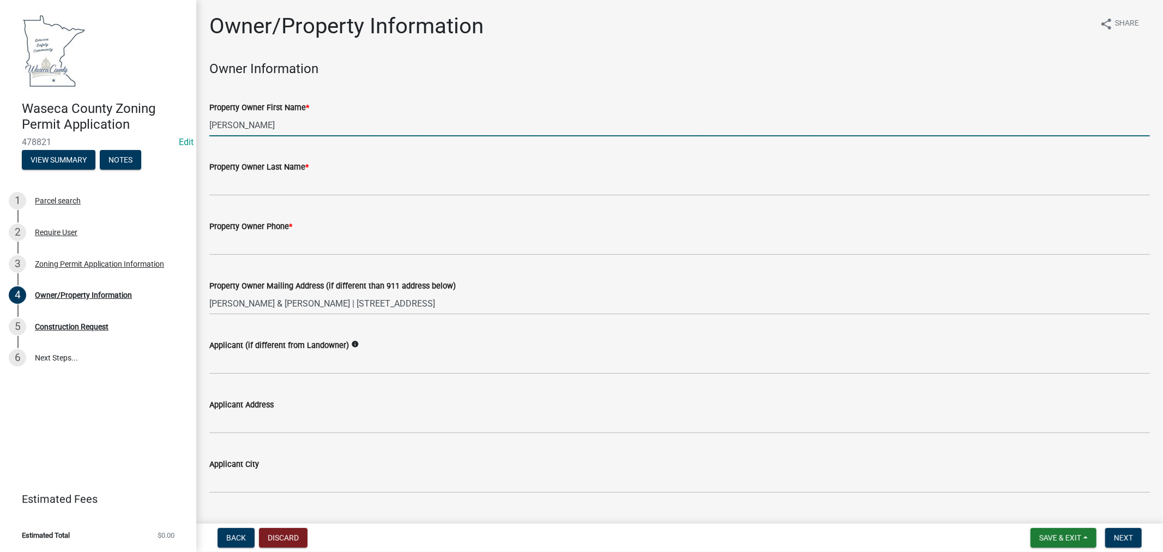
type input "[PERSON_NAME]"
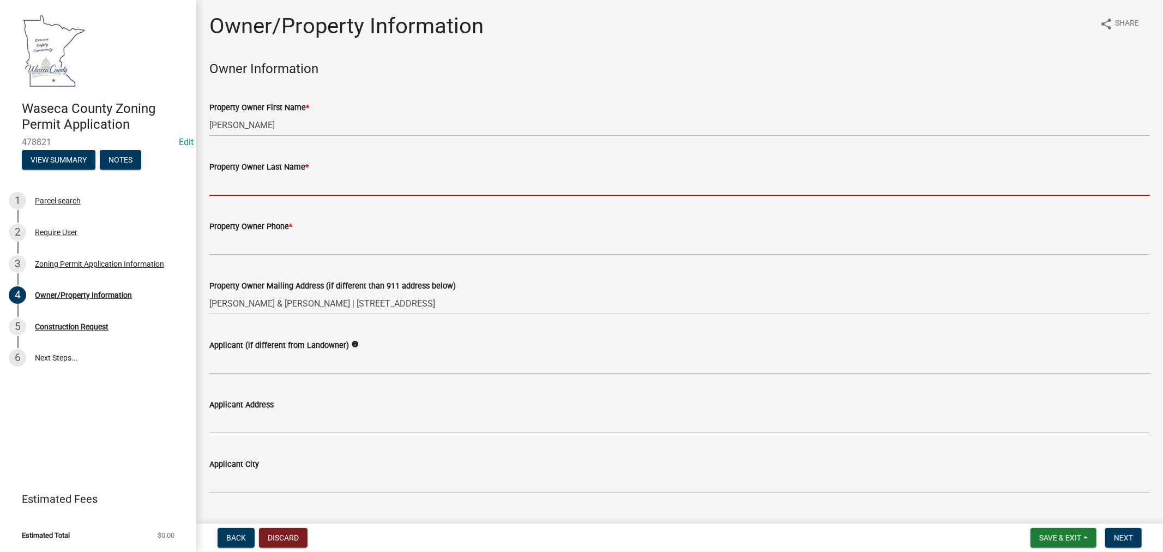
click at [306, 185] on input "Property Owner Last Name *" at bounding box center [679, 184] width 940 height 22
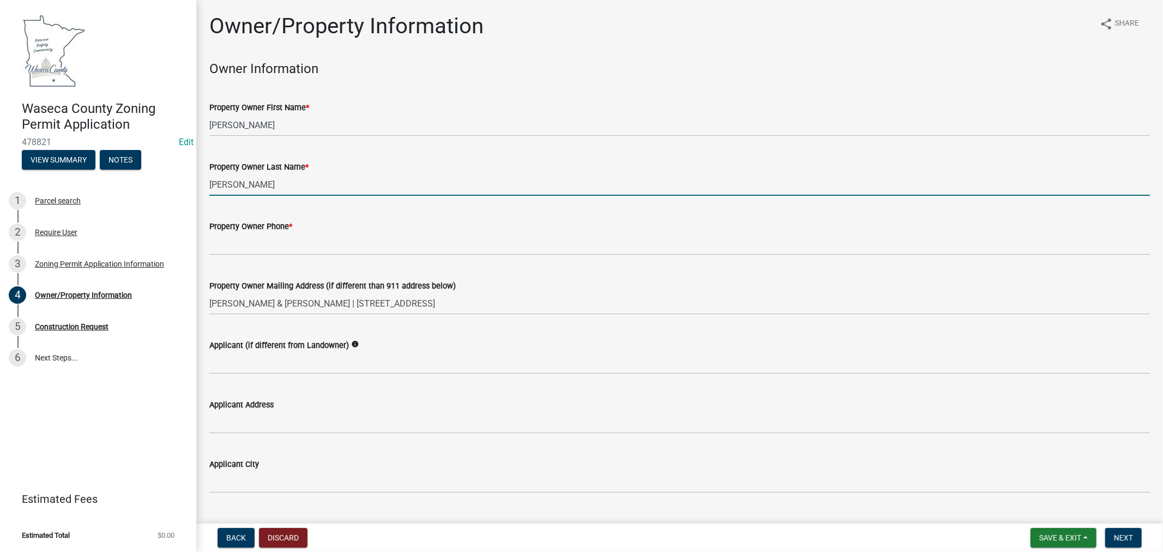
type input "[PERSON_NAME]"
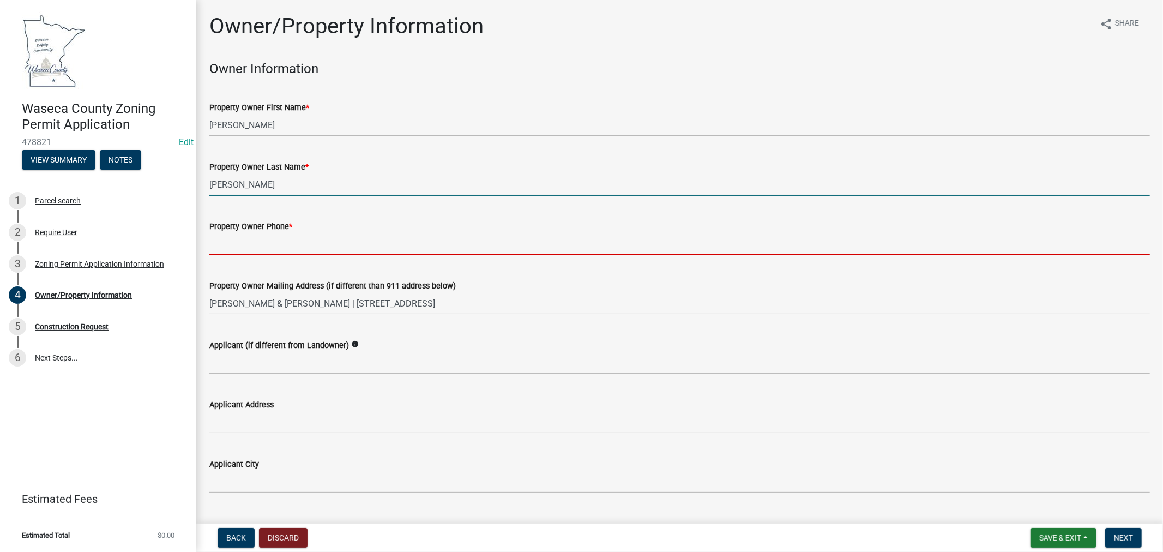
click at [292, 238] on input "Property Owner Phone *" at bounding box center [679, 244] width 940 height 22
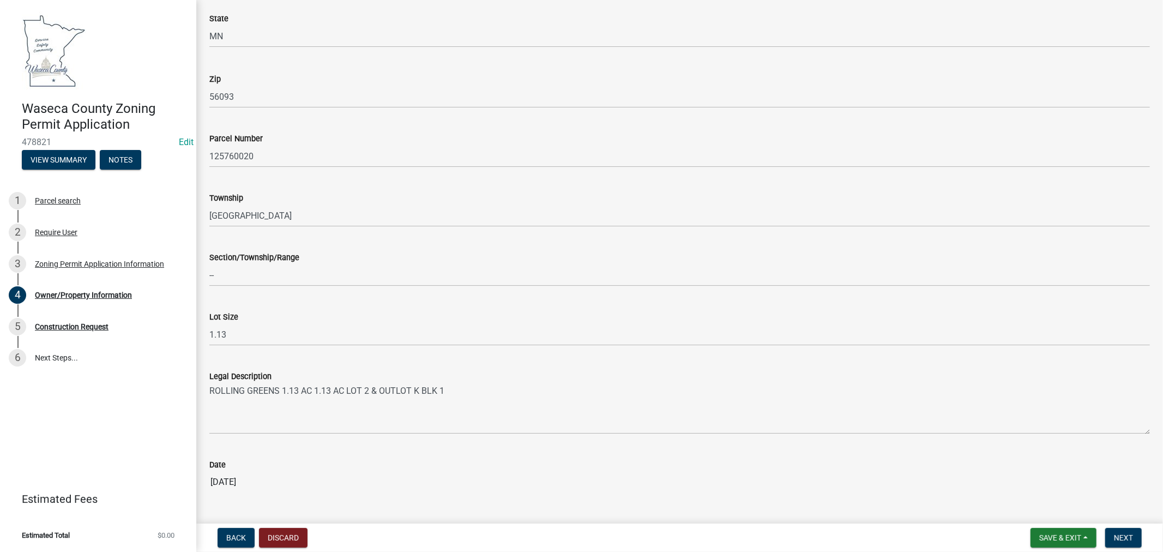
scroll to position [912, 0]
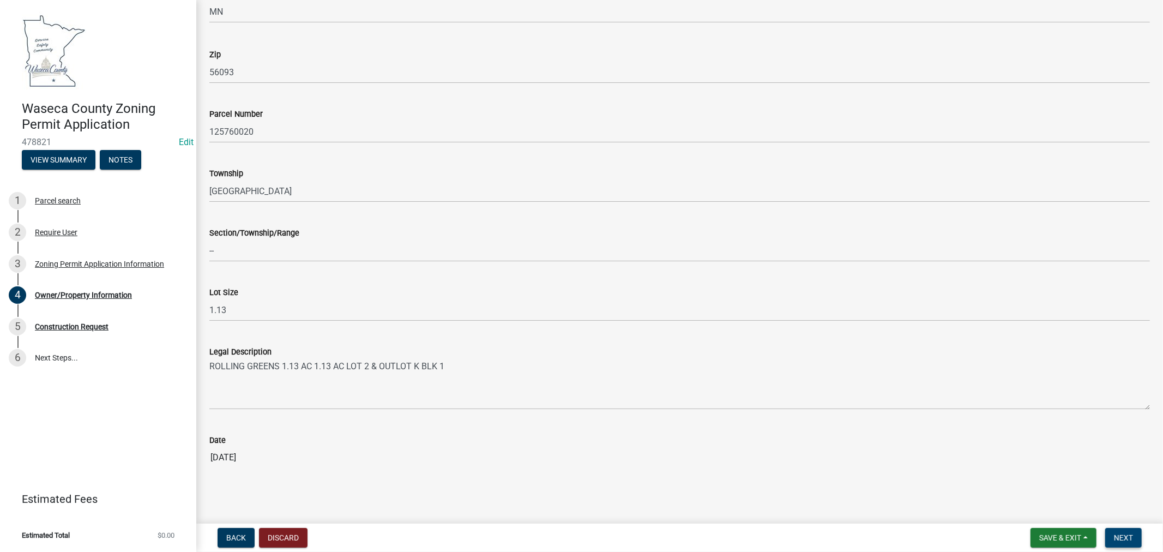
type input "[PHONE_NUMBER]"
click at [1120, 534] on span "Next" at bounding box center [1123, 537] width 19 height 9
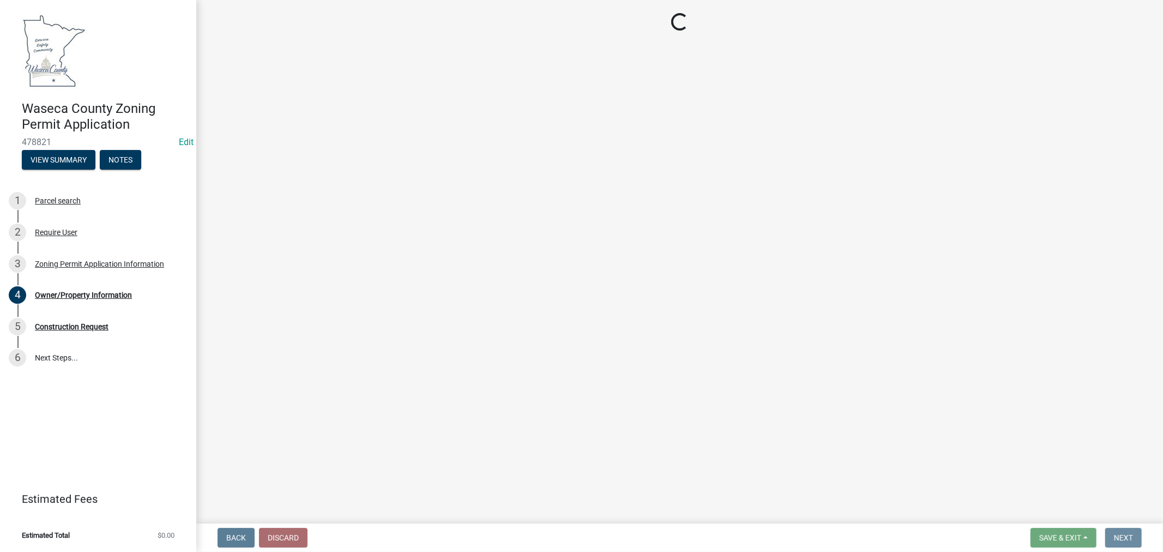
scroll to position [0, 0]
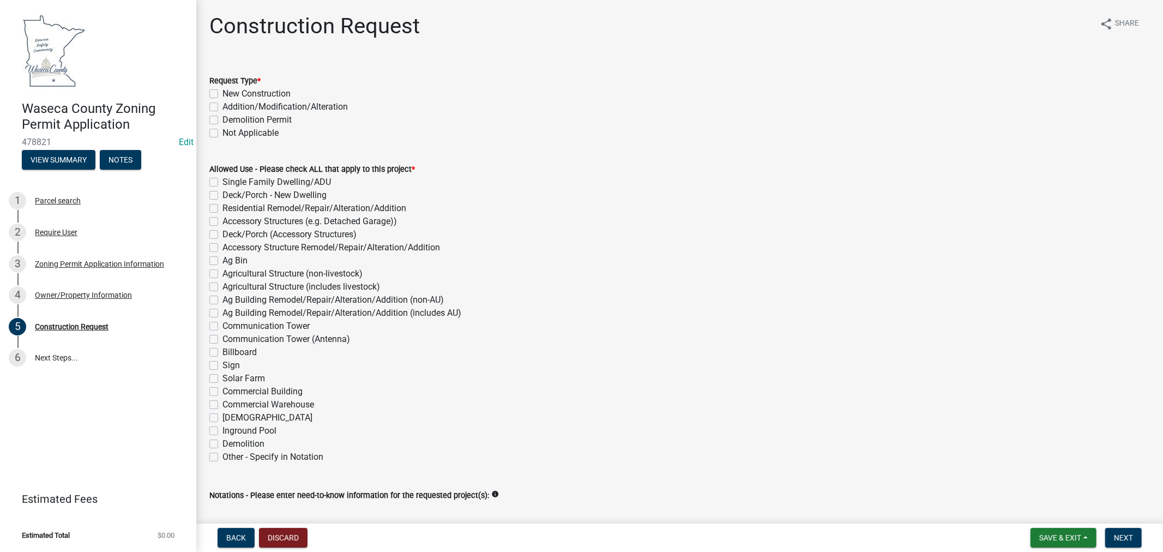
click at [210, 88] on div "New Construction" at bounding box center [679, 93] width 940 height 13
click at [222, 90] on label "New Construction" at bounding box center [256, 93] width 68 height 13
click at [222, 90] on input "New Construction" at bounding box center [225, 90] width 7 height 7
checkbox input "true"
checkbox input "false"
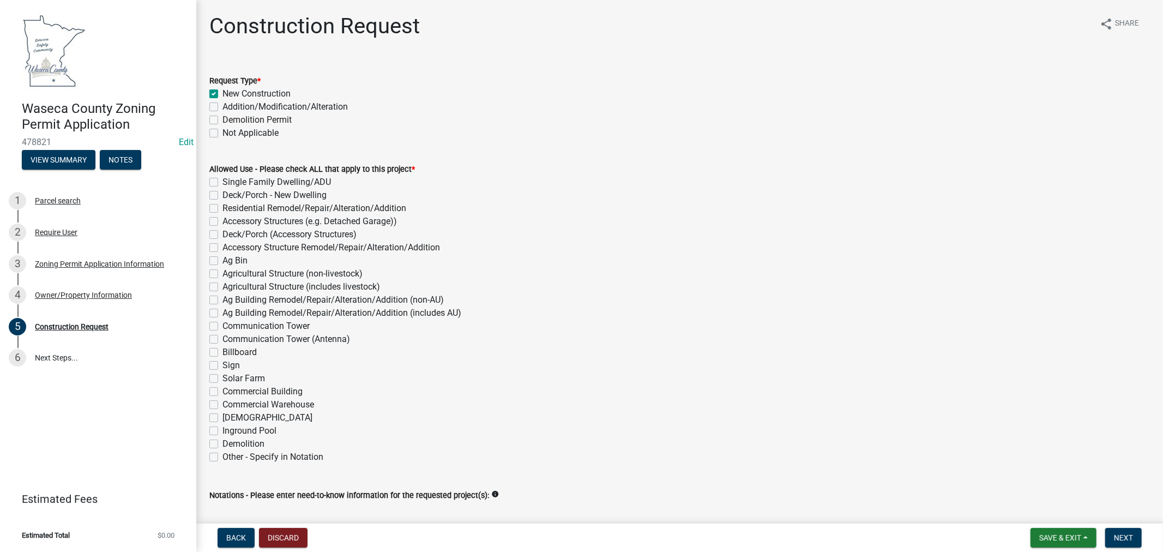
checkbox input "false"
click at [222, 221] on label "Accessory Structures (e.g. Detached Garage))" at bounding box center [309, 221] width 174 height 13
click at [222, 221] on input "Accessory Structures (e.g. Detached Garage))" at bounding box center [225, 218] width 7 height 7
checkbox input "true"
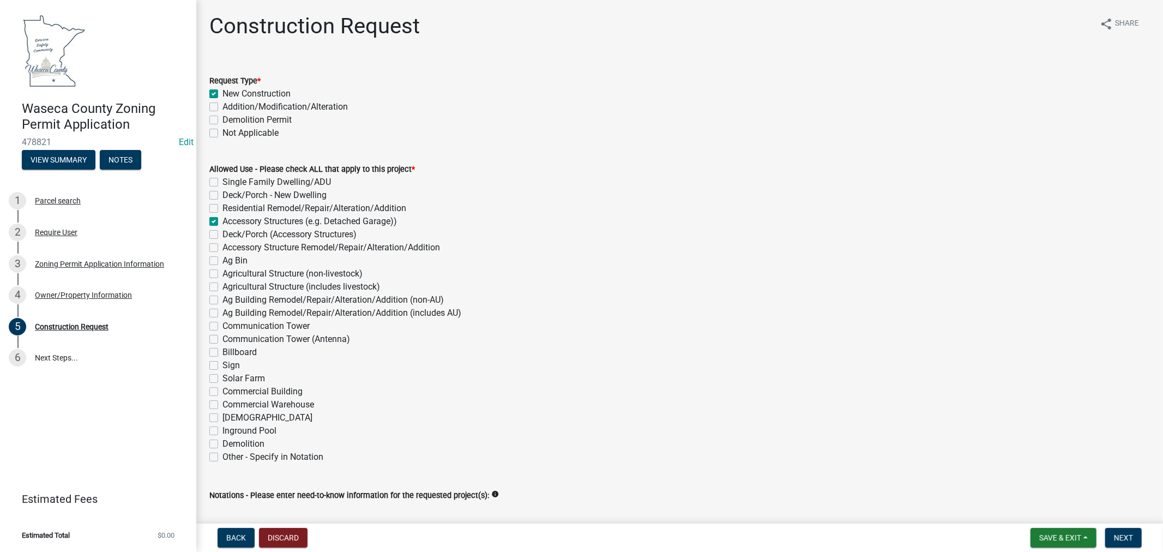
checkbox input "false"
checkbox input "true"
checkbox input "false"
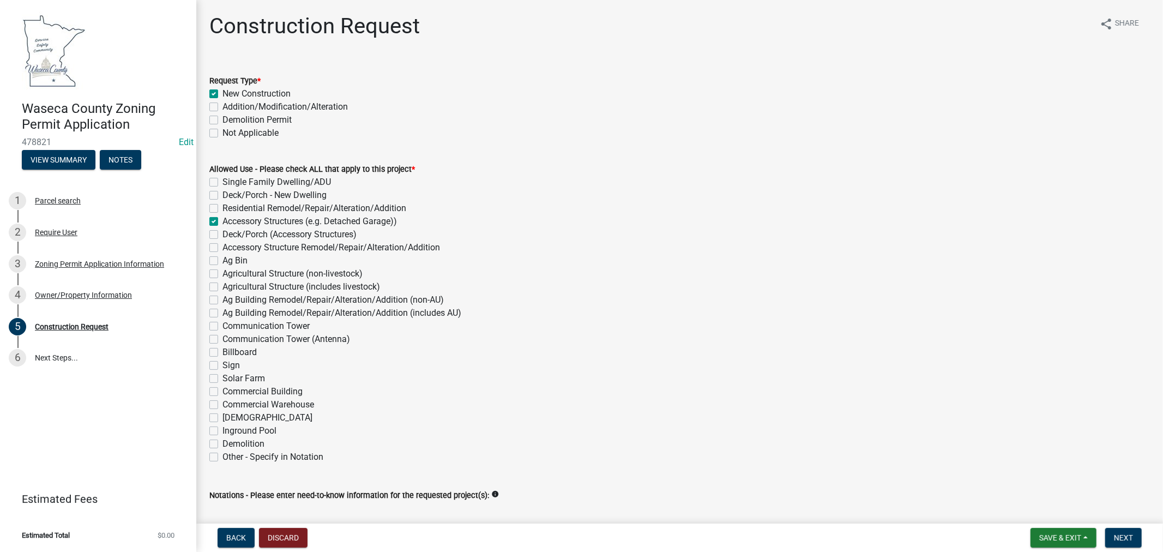
checkbox input "false"
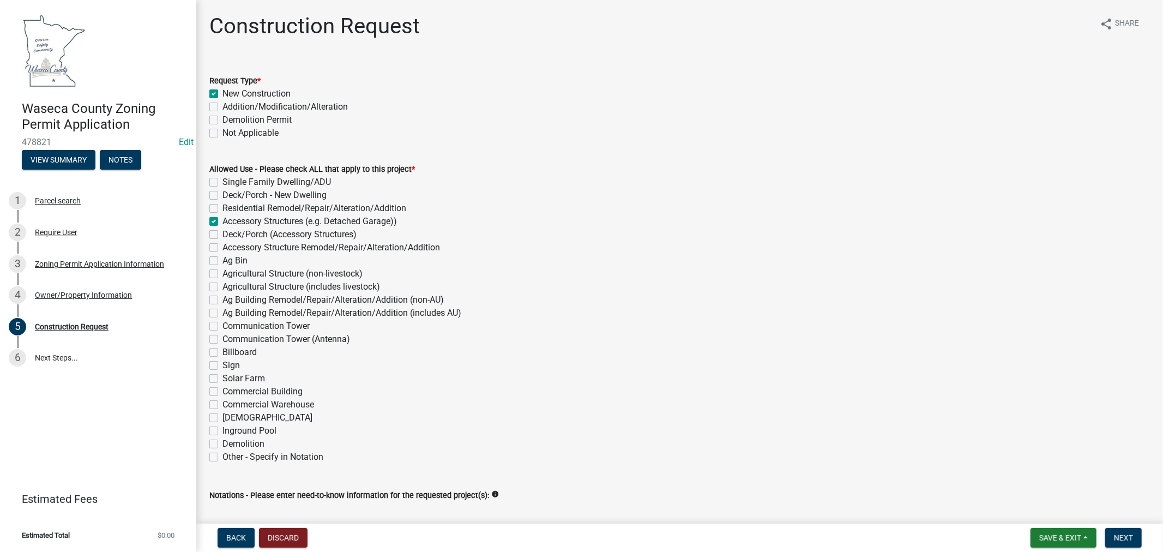
checkbox input "false"
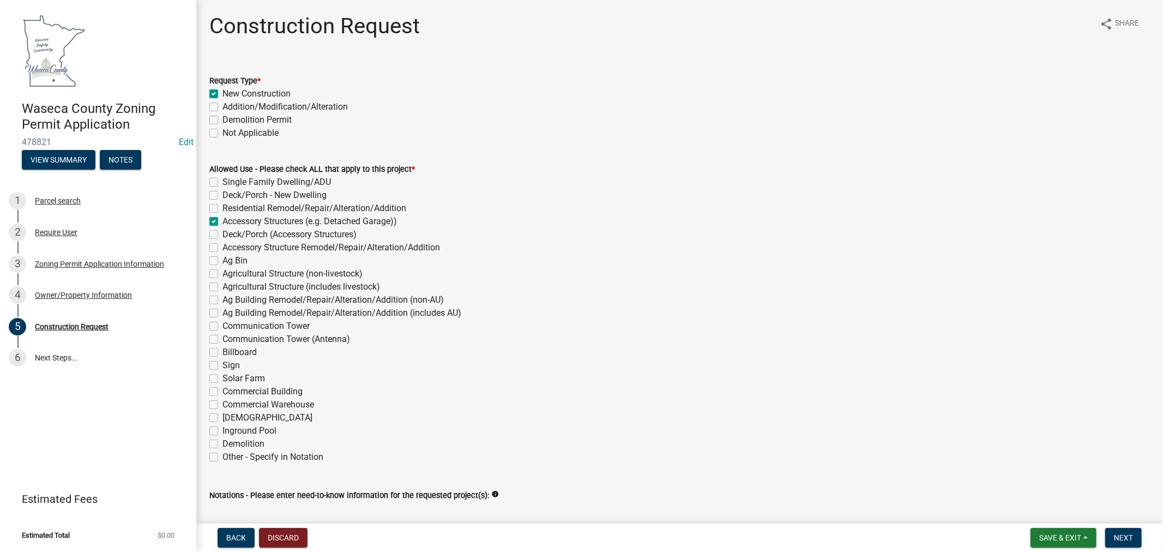
checkbox input "false"
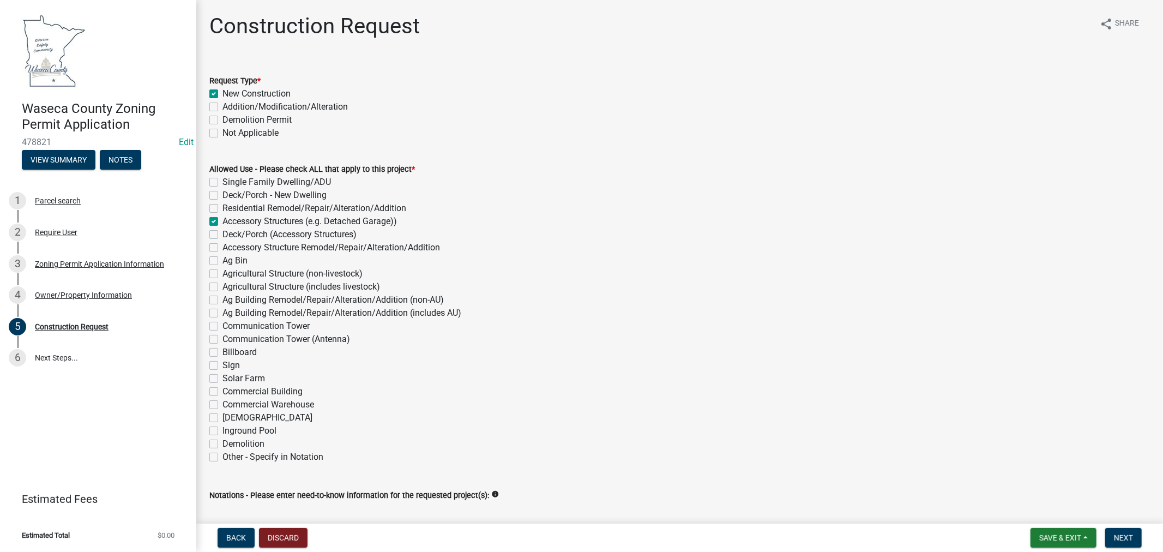
checkbox input "false"
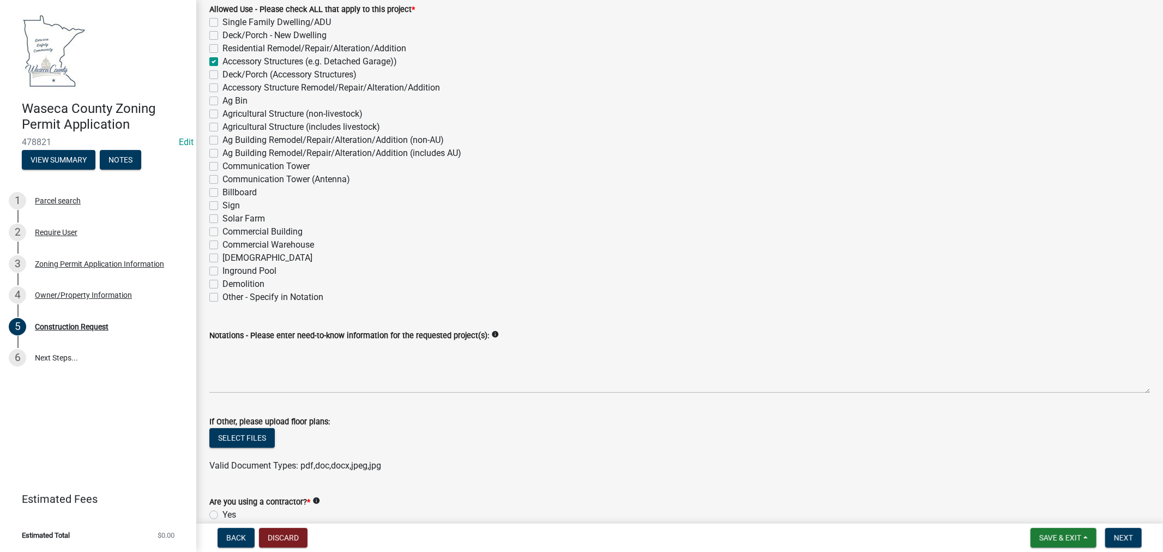
scroll to position [182, 0]
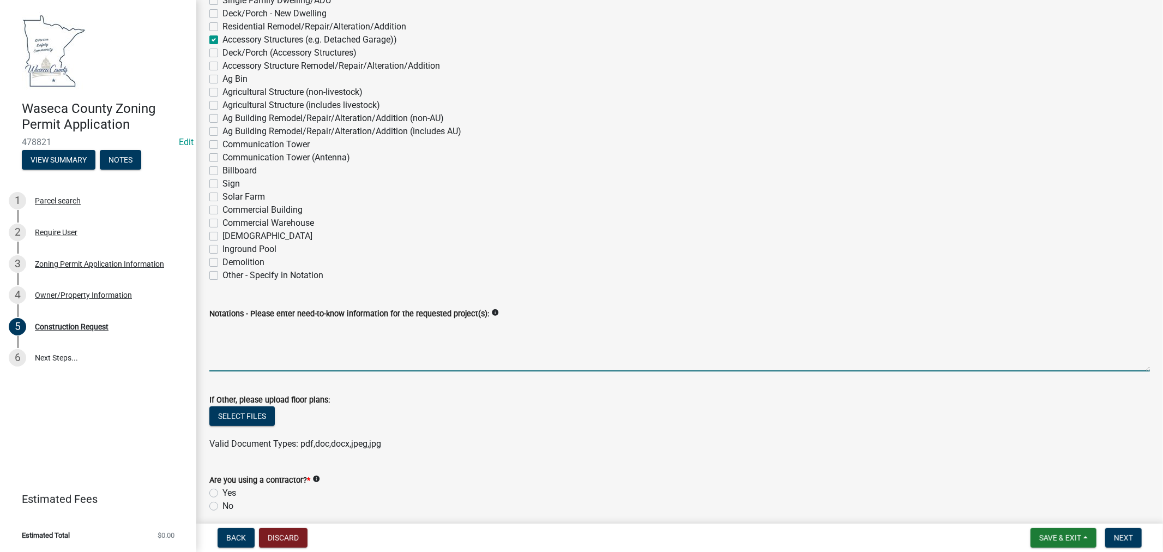
click at [273, 341] on textarea "Notations - Please enter need-to-know information for the requested project(s):" at bounding box center [679, 345] width 940 height 51
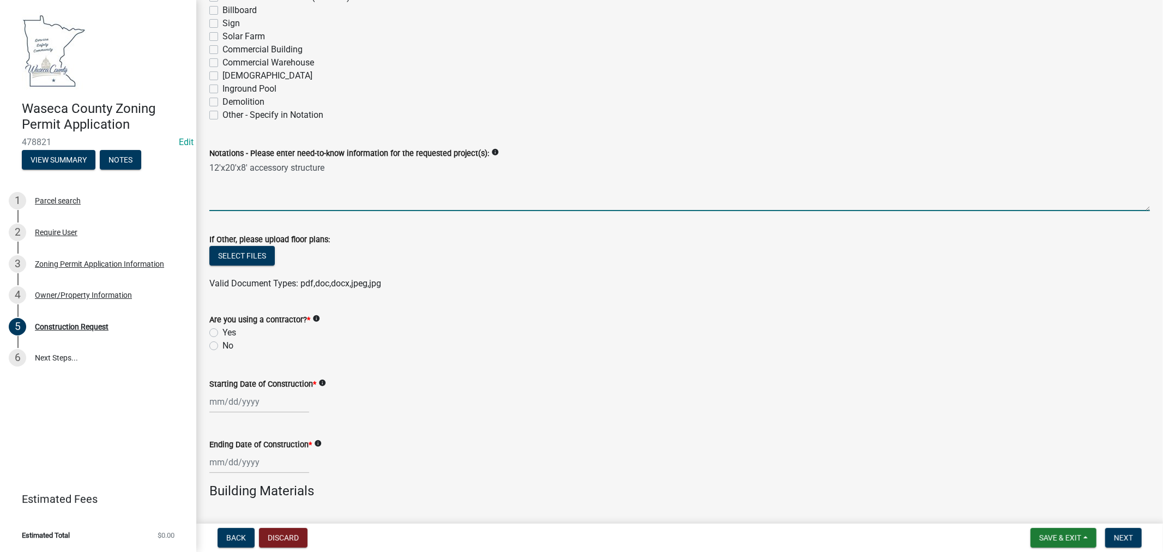
scroll to position [363, 0]
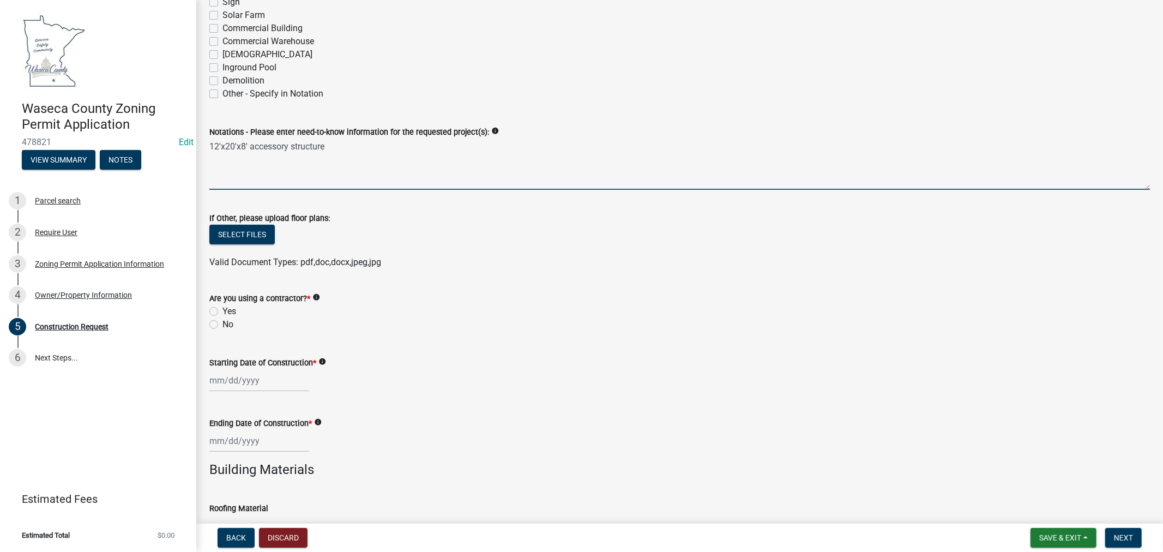
type textarea "12'x20'x8' accessory structure"
click at [222, 322] on label "No" at bounding box center [227, 324] width 11 height 13
click at [222, 322] on input "No" at bounding box center [225, 321] width 7 height 7
radio input "true"
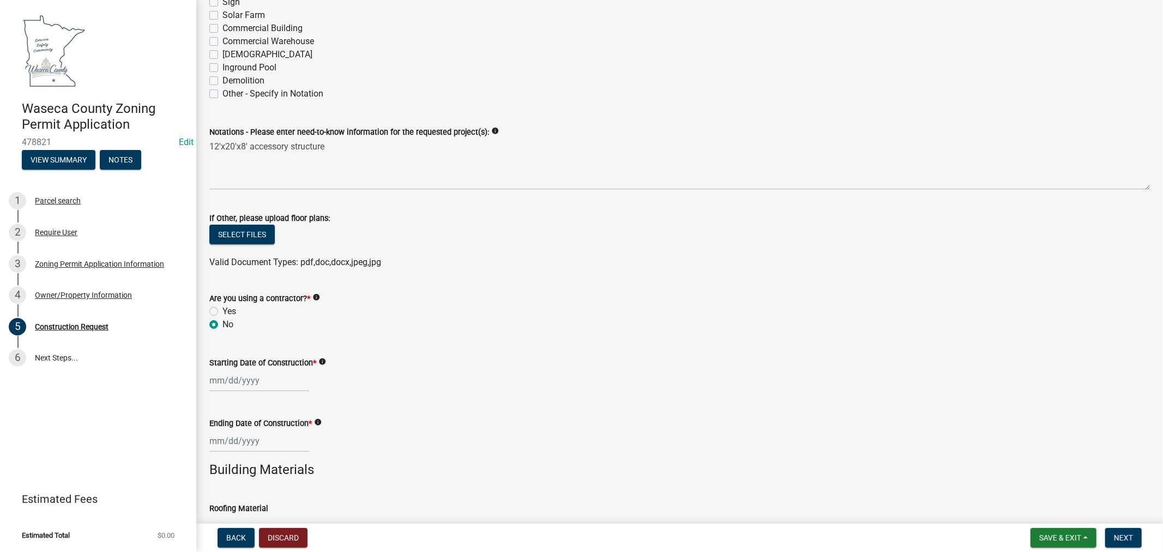
click at [230, 382] on div at bounding box center [259, 380] width 100 height 22
select select "9"
select select "2025"
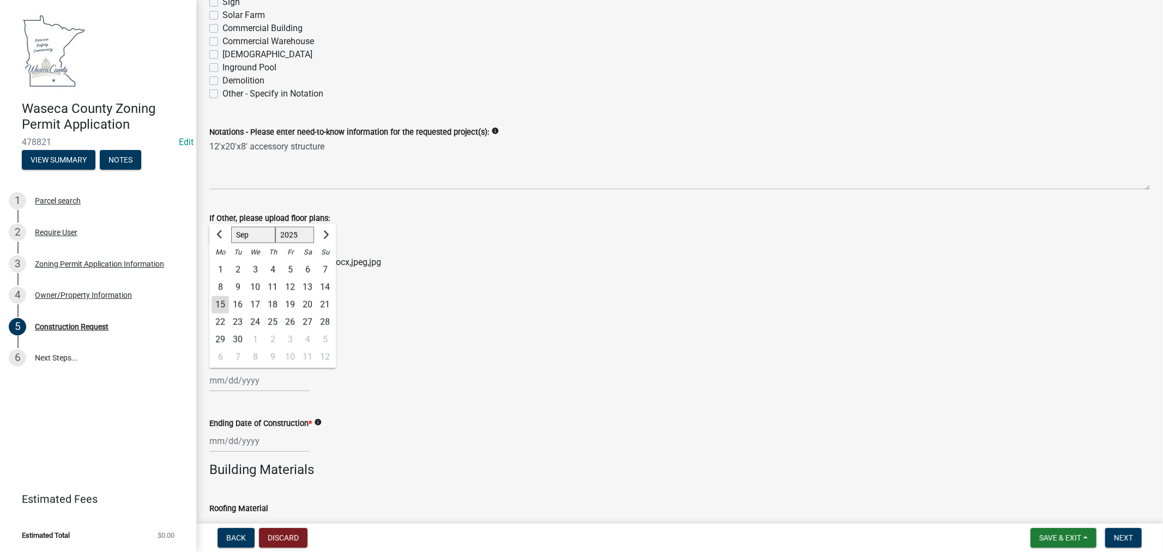
click at [312, 304] on div "20" at bounding box center [307, 304] width 17 height 17
type input "[DATE]"
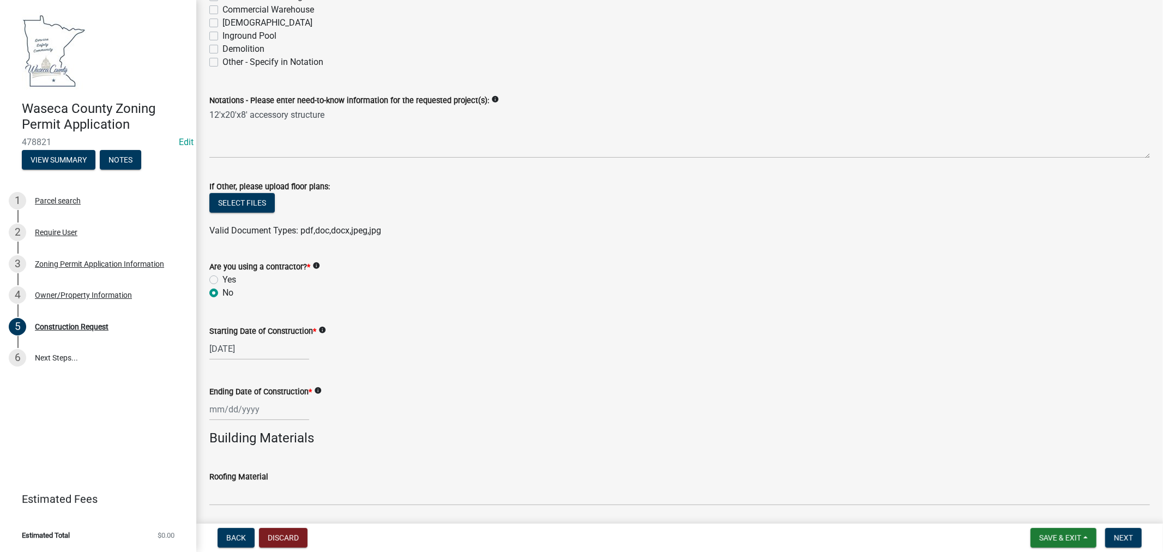
scroll to position [424, 0]
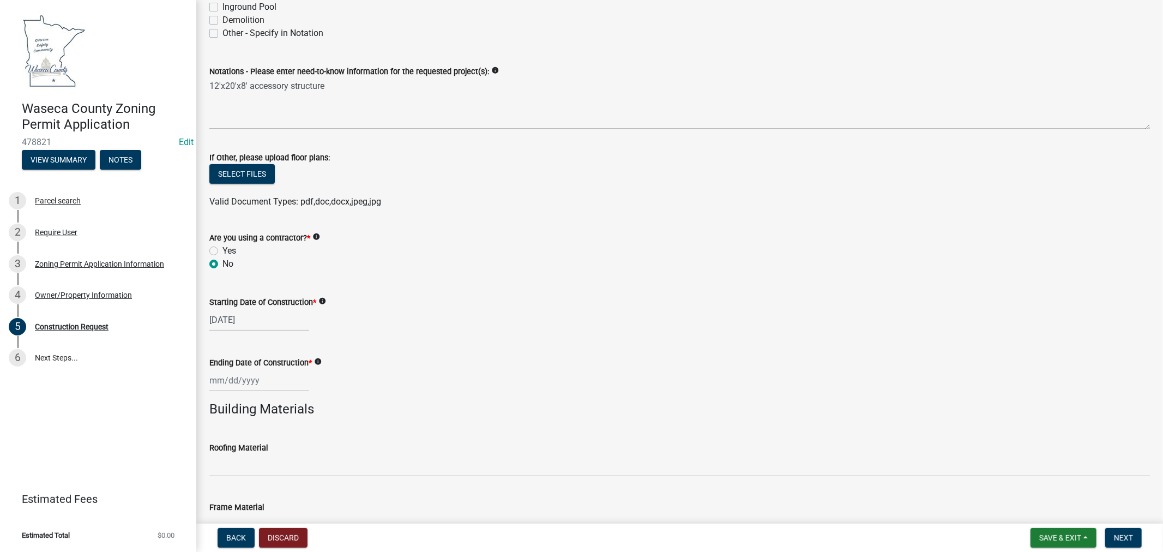
select select "9"
select select "2025"
drag, startPoint x: 251, startPoint y: 378, endPoint x: 346, endPoint y: 390, distance: 96.1
click at [251, 378] on div "[PERSON_NAME] Feb Mar Apr [PERSON_NAME][DATE] Oct Nov [DATE] 1526 1527 1528 152…" at bounding box center [259, 380] width 100 height 22
click at [323, 230] on span "Next month" at bounding box center [325, 234] width 8 height 8
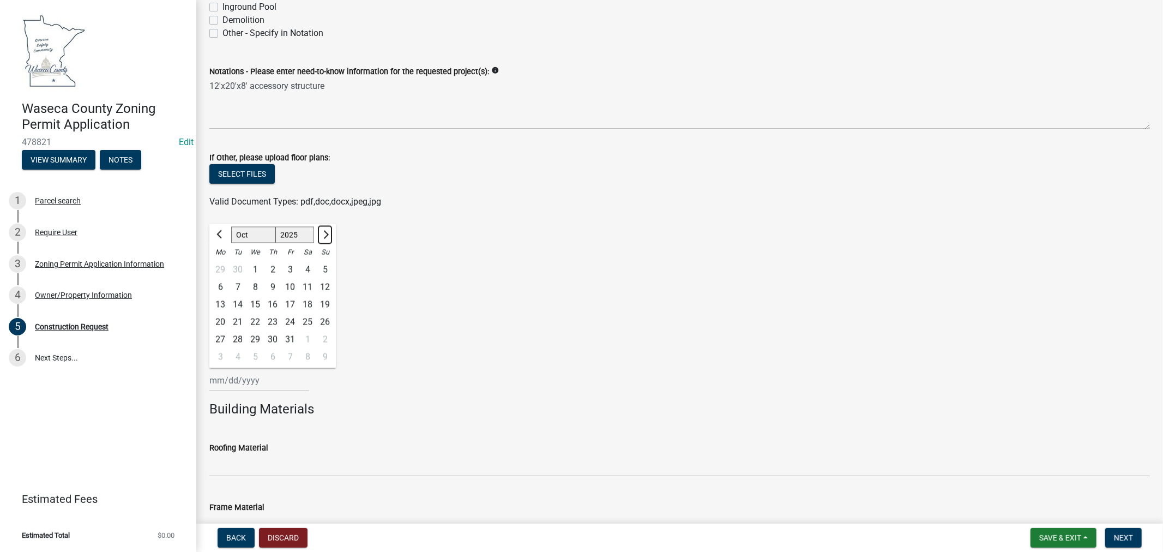
click at [323, 230] on span "Next month" at bounding box center [325, 234] width 8 height 8
click at [322, 232] on span "Next month" at bounding box center [325, 234] width 8 height 8
click at [216, 233] on span "Previous month" at bounding box center [220, 234] width 8 height 8
select select "11"
click at [307, 338] on div "29" at bounding box center [307, 339] width 17 height 17
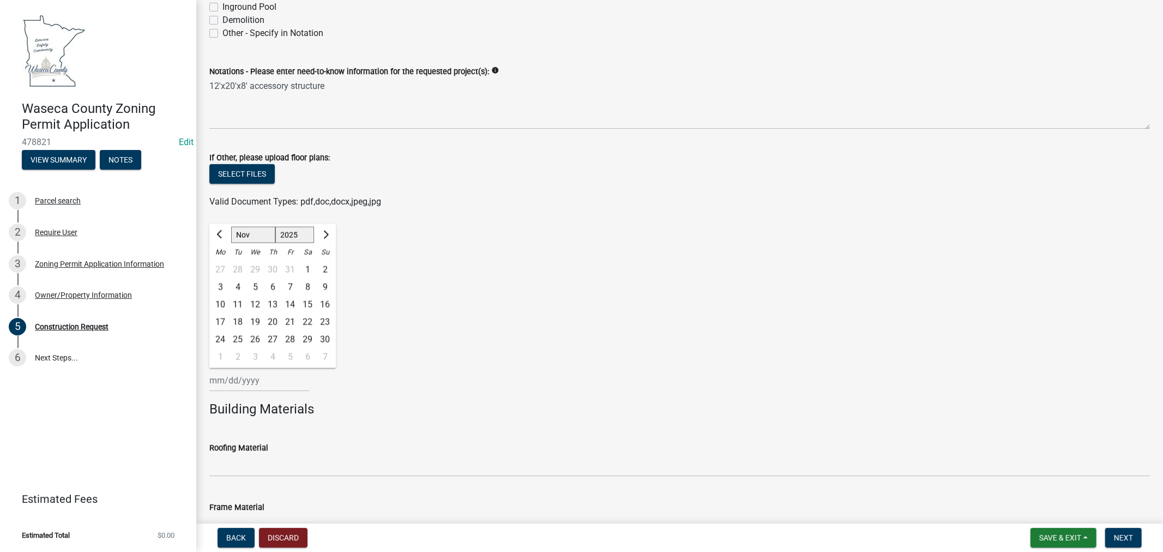
type input "[DATE]"
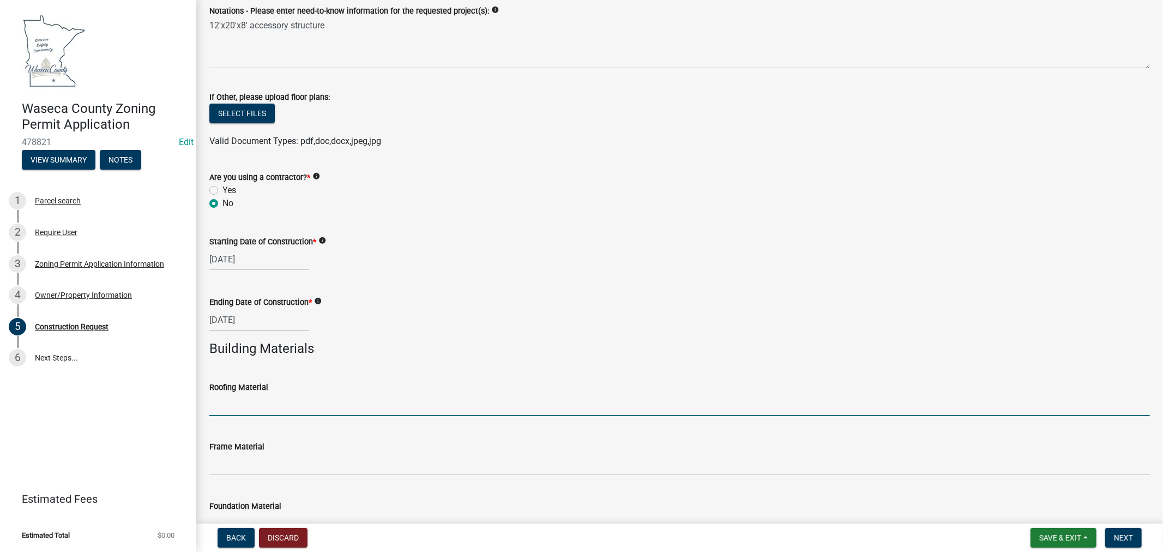
click at [279, 410] on input "Roofing Material" at bounding box center [679, 405] width 940 height 22
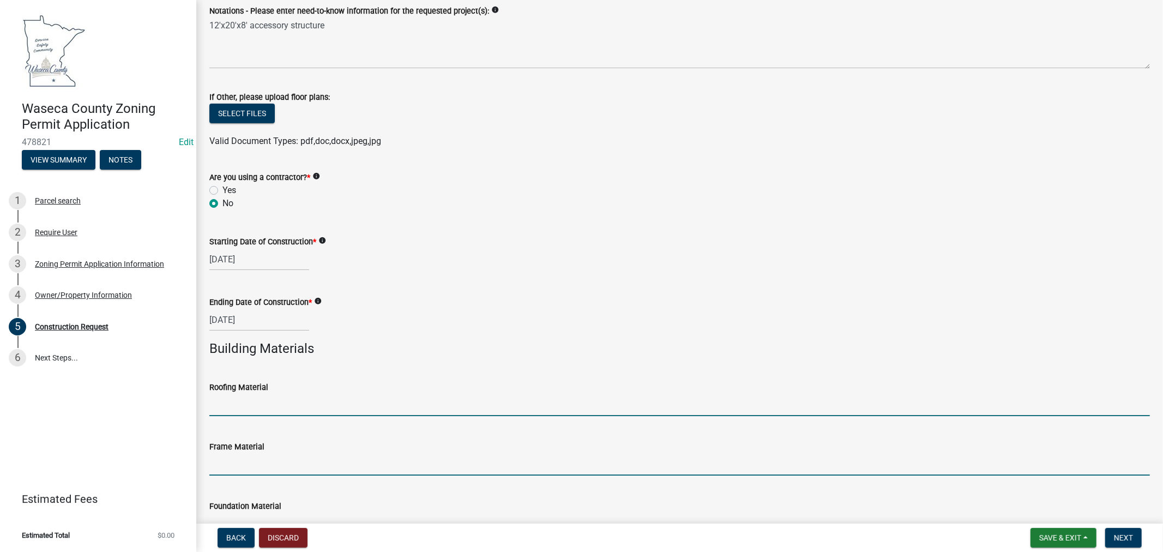
click at [235, 469] on input "Frame Material" at bounding box center [679, 464] width 940 height 22
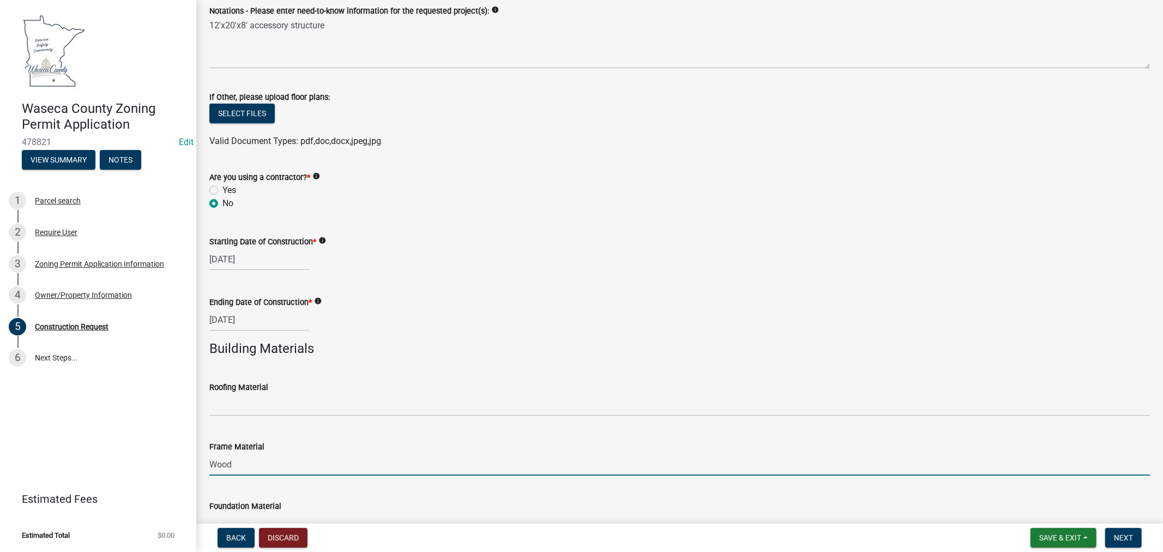
type input "Wood frame"
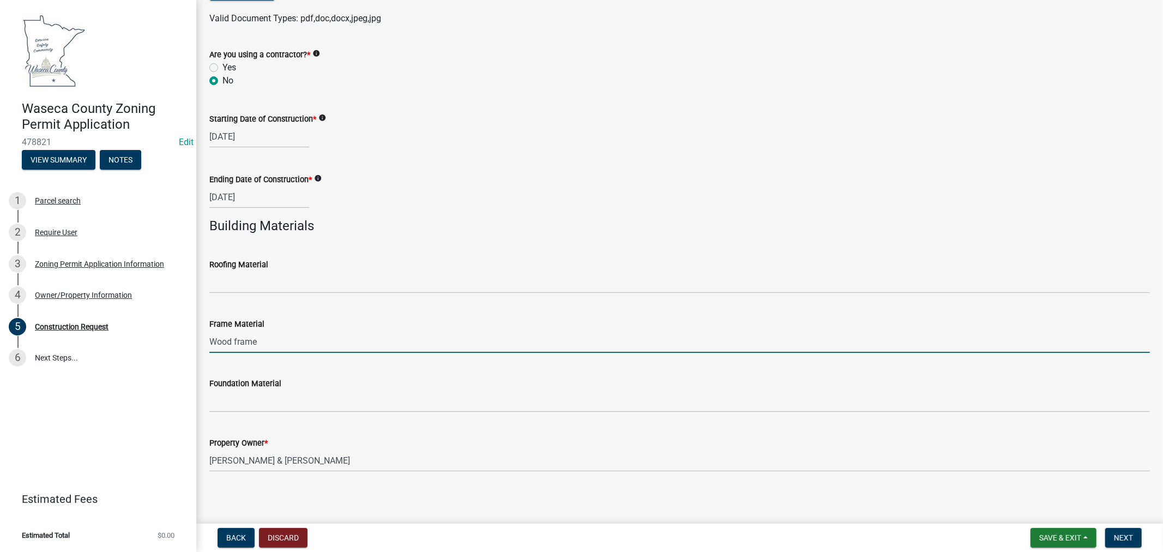
scroll to position [611, 0]
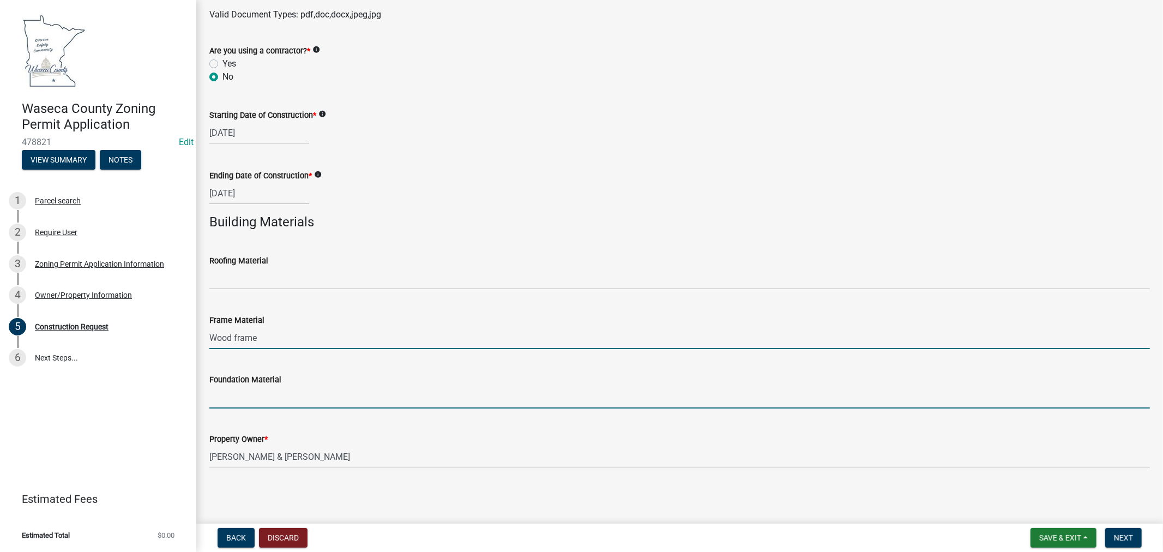
click at [226, 398] on input "Foundation Material" at bounding box center [679, 397] width 940 height 22
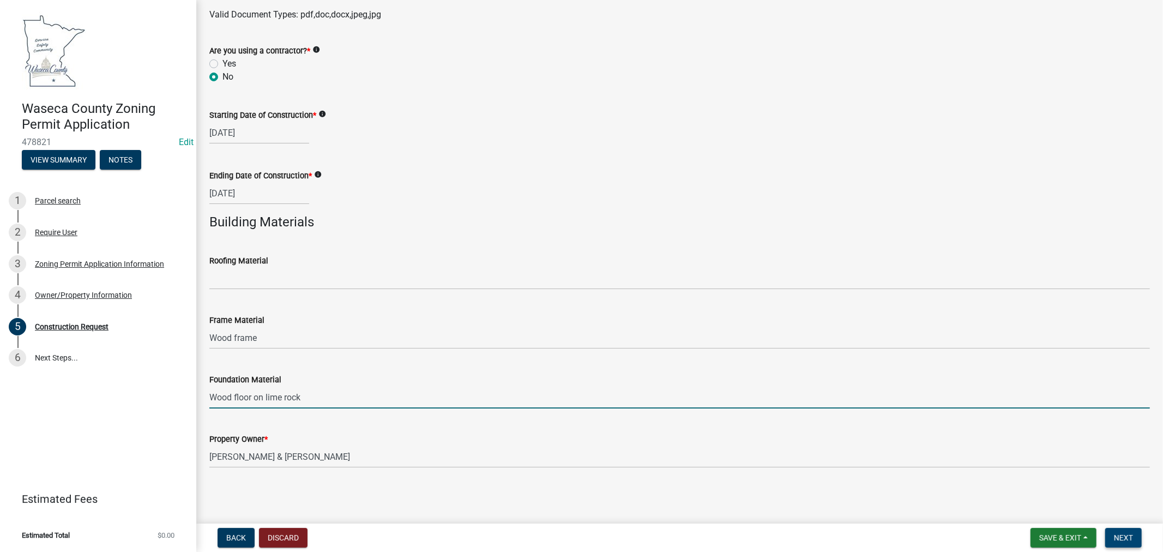
type input "Wood floor on lime rock"
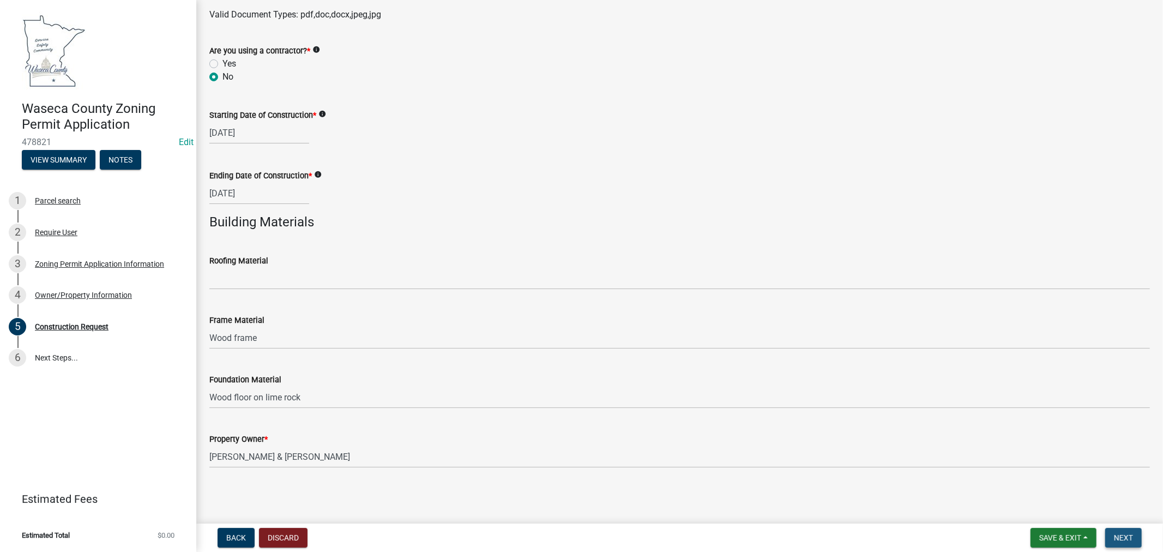
click at [1120, 536] on span "Next" at bounding box center [1123, 537] width 19 height 9
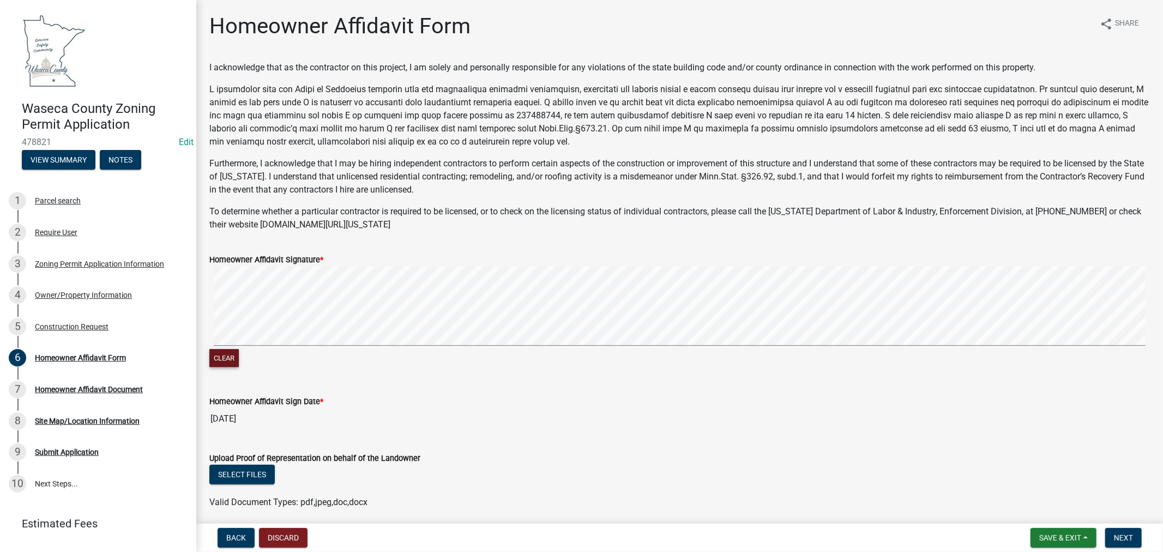
click at [236, 361] on button "Clear" at bounding box center [223, 358] width 29 height 18
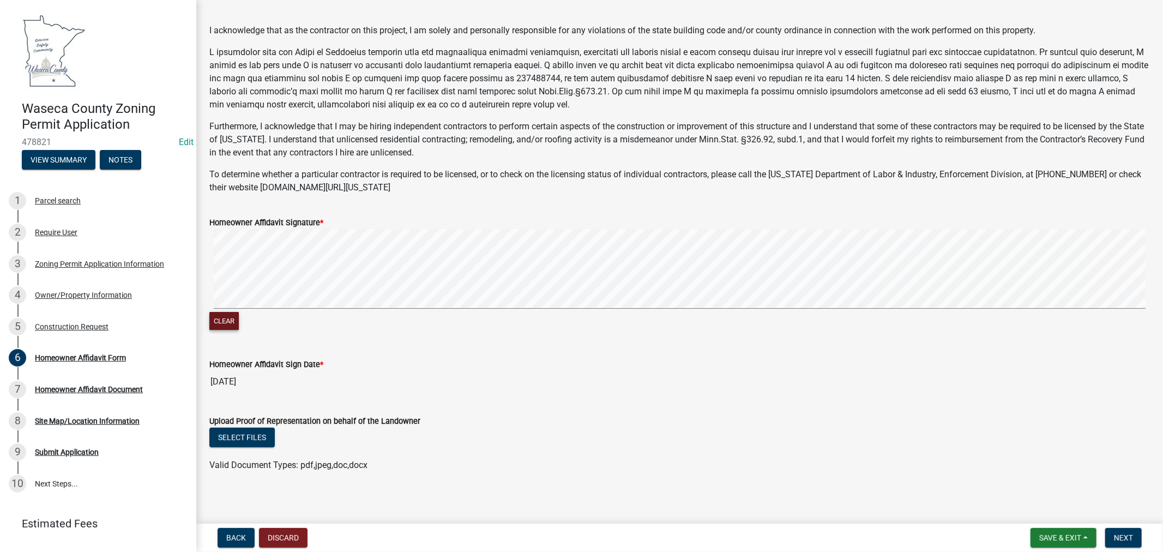
scroll to position [35, 0]
click at [1135, 534] on button "Next" at bounding box center [1123, 538] width 37 height 20
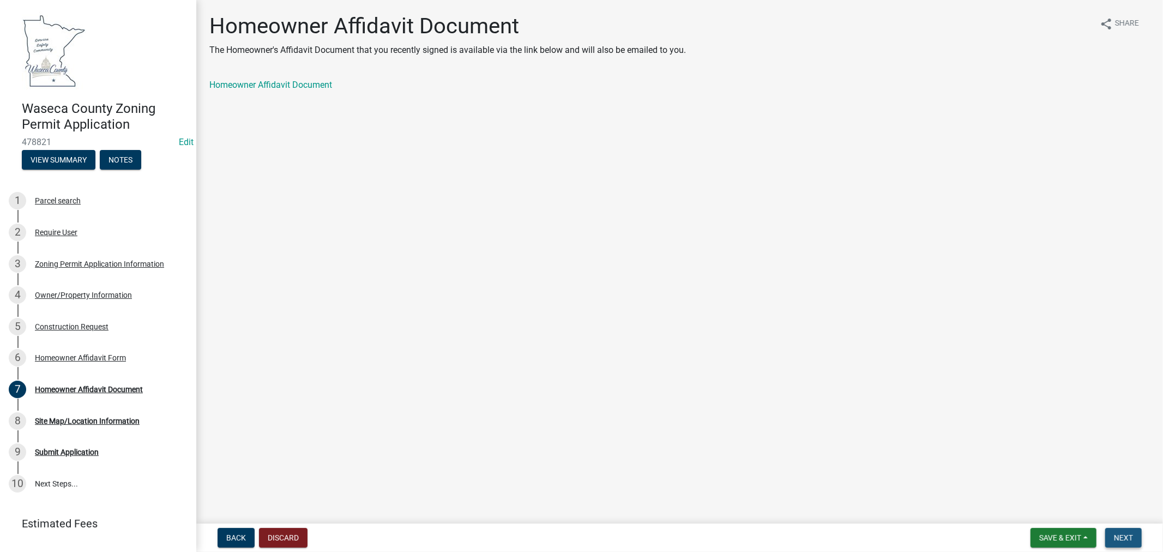
click at [1136, 536] on button "Next" at bounding box center [1123, 538] width 37 height 20
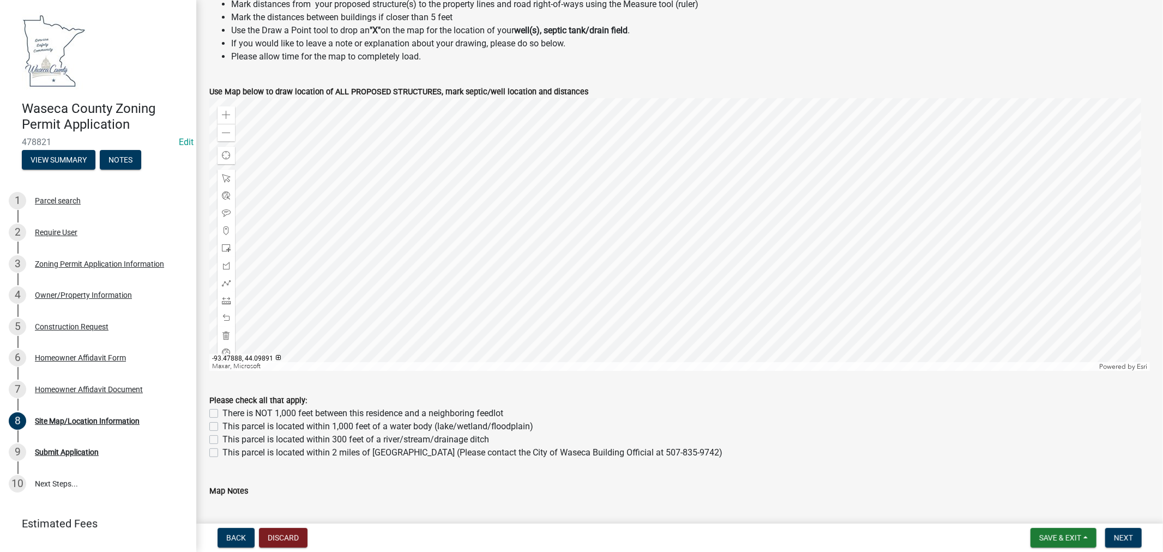
scroll to position [348, 0]
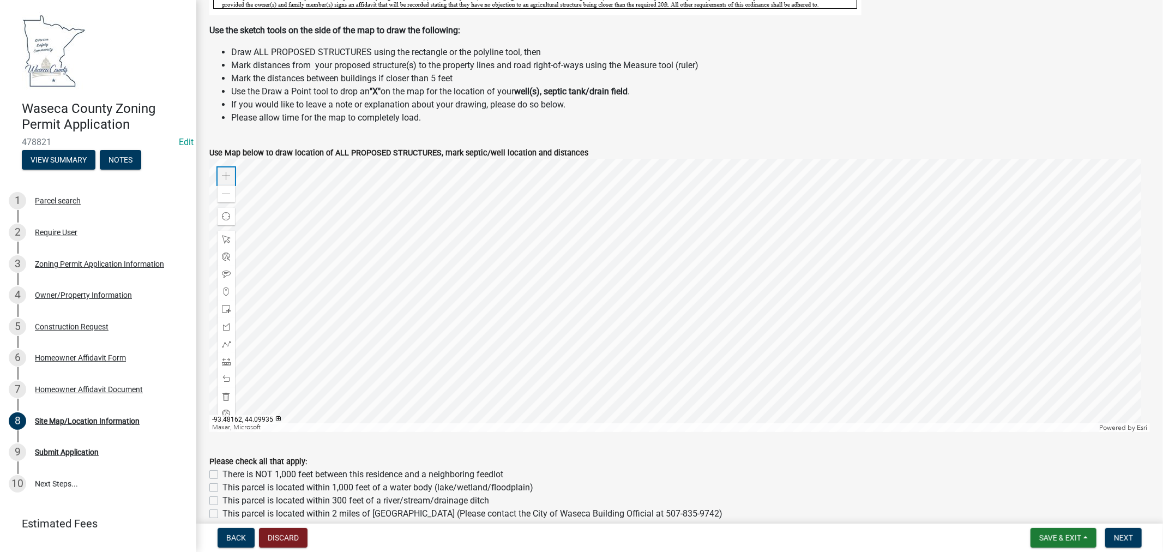
click at [226, 170] on div "Zoom in" at bounding box center [226, 175] width 17 height 17
click at [390, 335] on div at bounding box center [679, 295] width 940 height 273
click at [226, 308] on span at bounding box center [226, 309] width 9 height 9
click at [759, 289] on div at bounding box center [679, 295] width 940 height 273
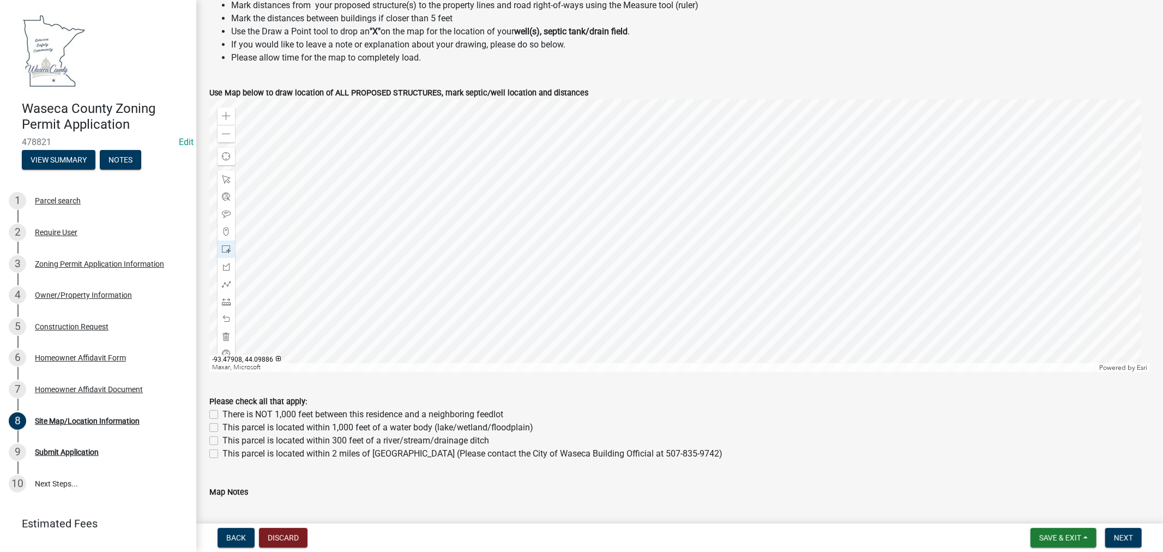
scroll to position [409, 0]
drag, startPoint x: 216, startPoint y: 451, endPoint x: 396, endPoint y: 458, distance: 180.1
click at [218, 451] on div "This parcel is located within 2 miles of [GEOGRAPHIC_DATA] (Please contact the …" at bounding box center [679, 452] width 940 height 13
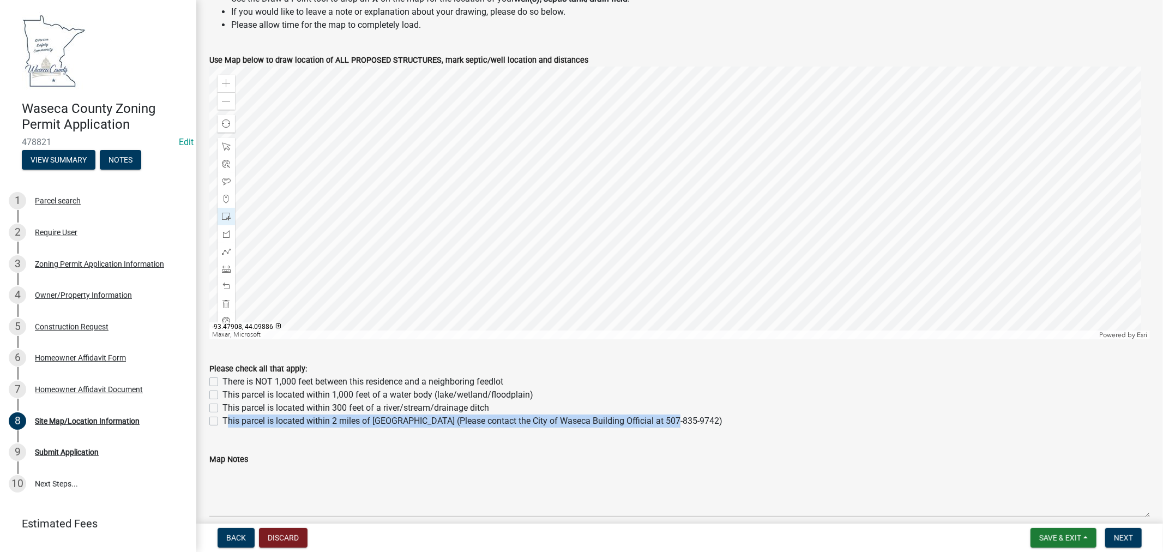
scroll to position [469, 0]
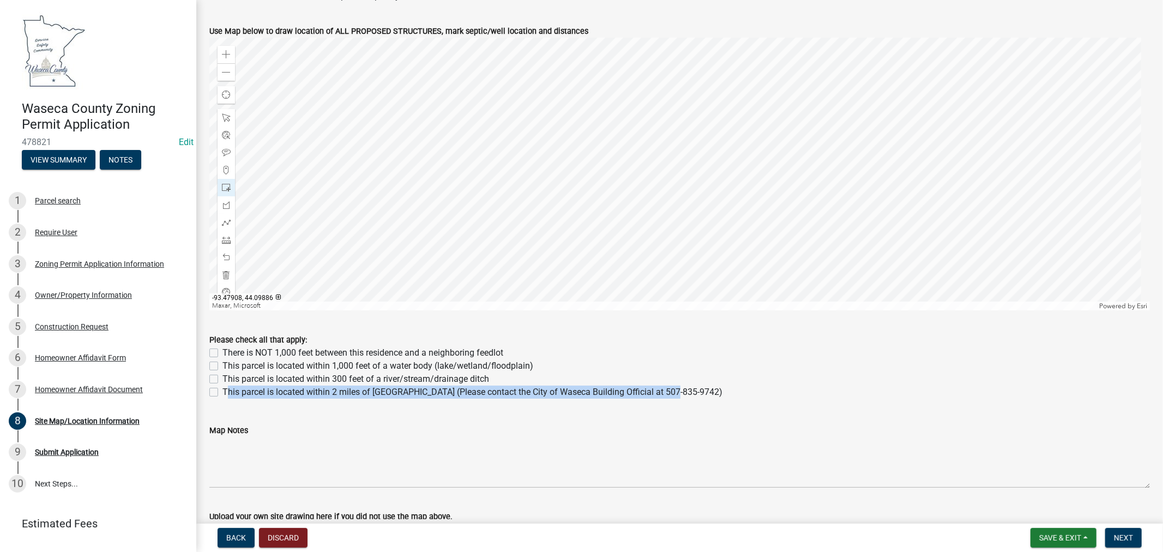
click at [214, 394] on div "This parcel is located within 2 miles of [GEOGRAPHIC_DATA] (Please contact the …" at bounding box center [679, 391] width 940 height 13
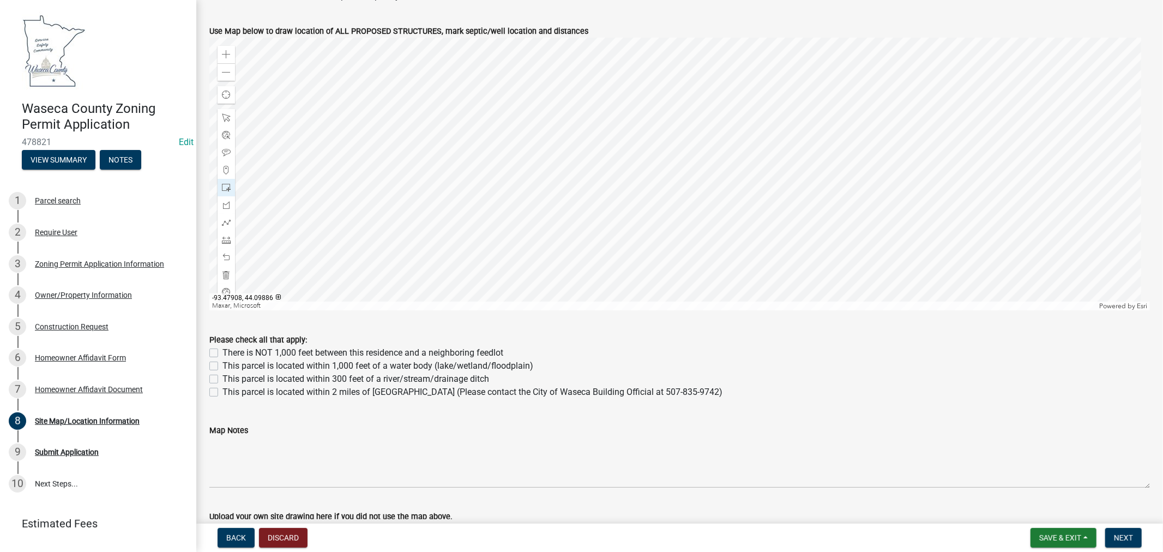
drag, startPoint x: 214, startPoint y: 394, endPoint x: 245, endPoint y: 393, distance: 31.1
click at [222, 394] on label "This parcel is located within 2 miles of [GEOGRAPHIC_DATA] (Please contact the …" at bounding box center [472, 391] width 500 height 13
click at [222, 393] on input "This parcel is located within 2 miles of [GEOGRAPHIC_DATA] (Please contact the …" at bounding box center [225, 388] width 7 height 7
checkbox input "true"
checkbox input "false"
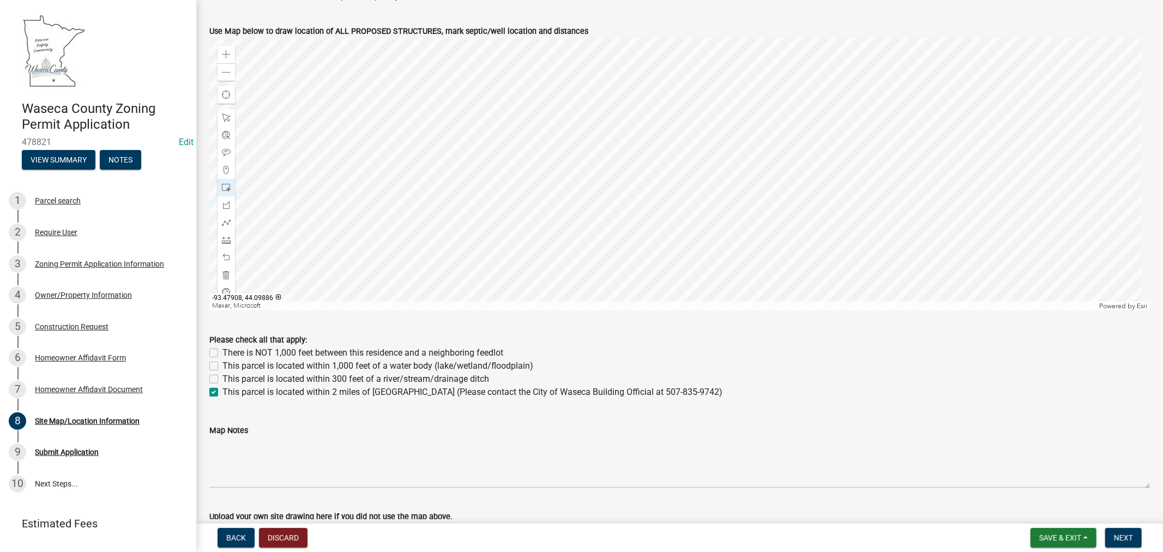
checkbox input "false"
checkbox input "true"
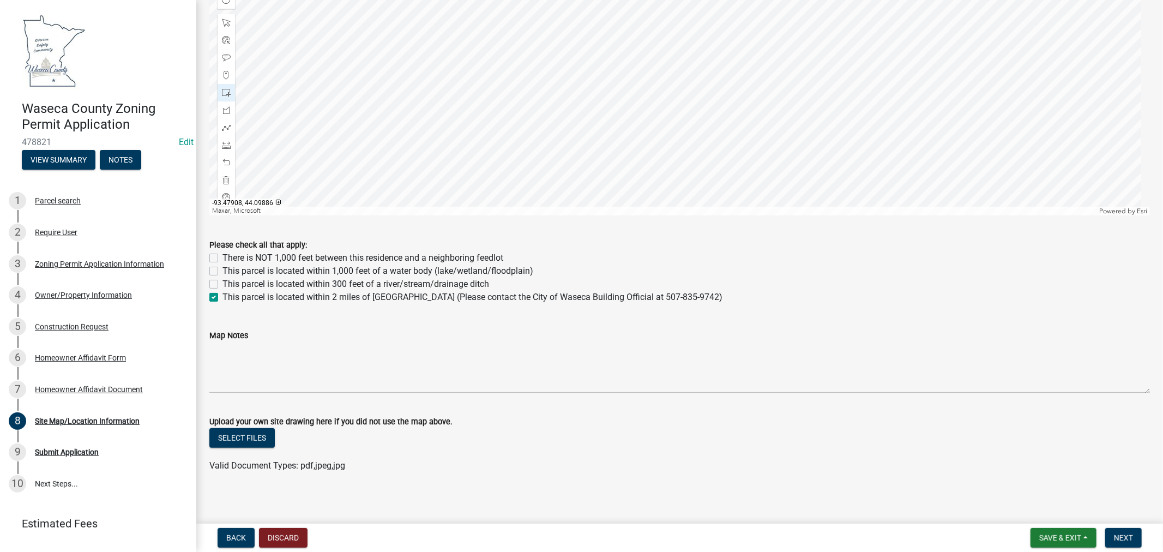
scroll to position [569, 0]
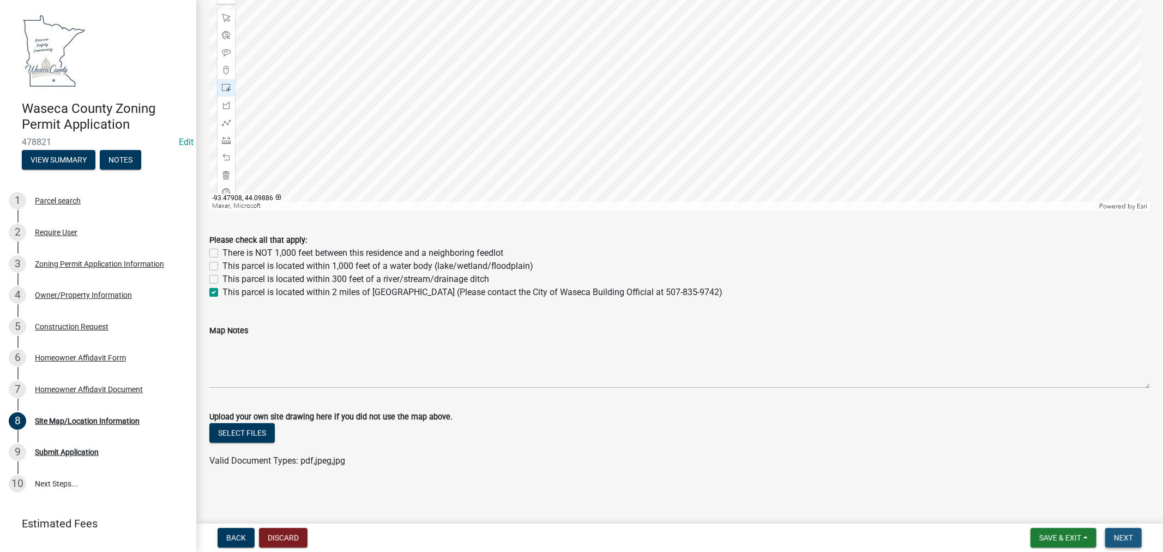
click at [1117, 536] on span "Next" at bounding box center [1123, 537] width 19 height 9
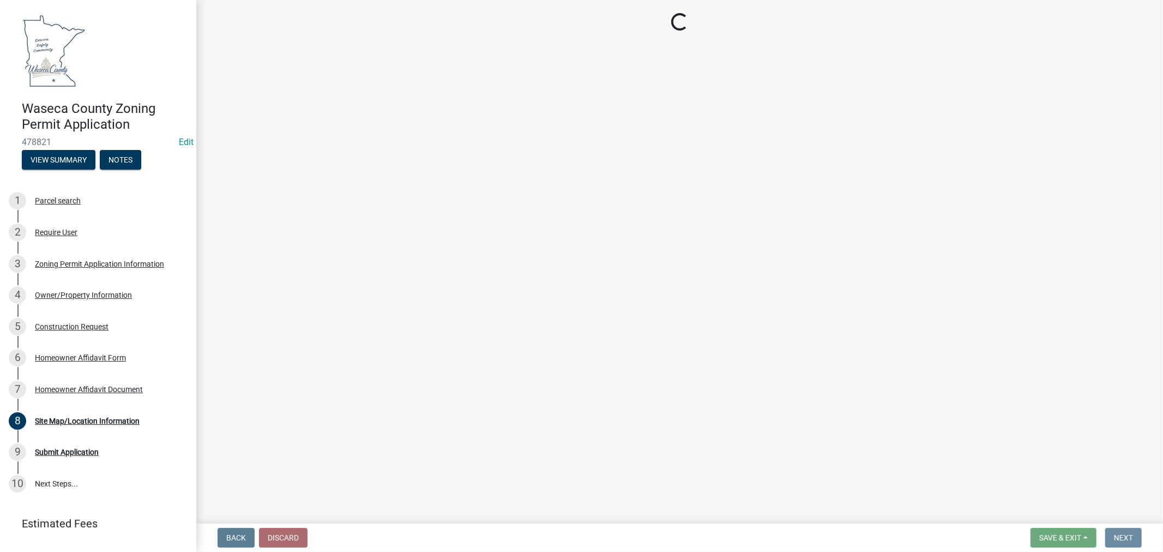
scroll to position [0, 0]
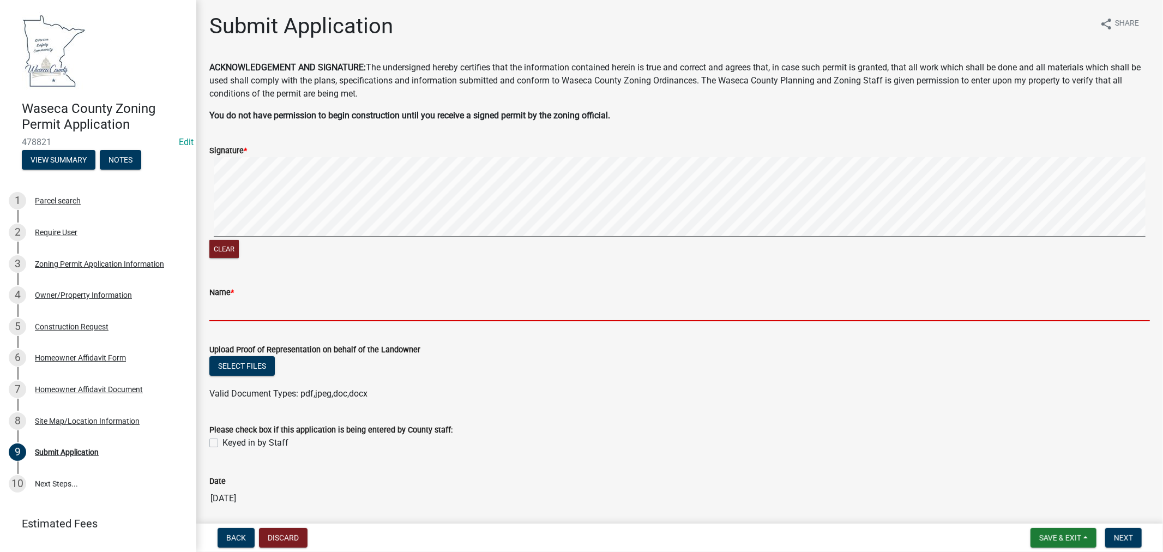
click at [281, 314] on input "Name *" at bounding box center [679, 310] width 940 height 22
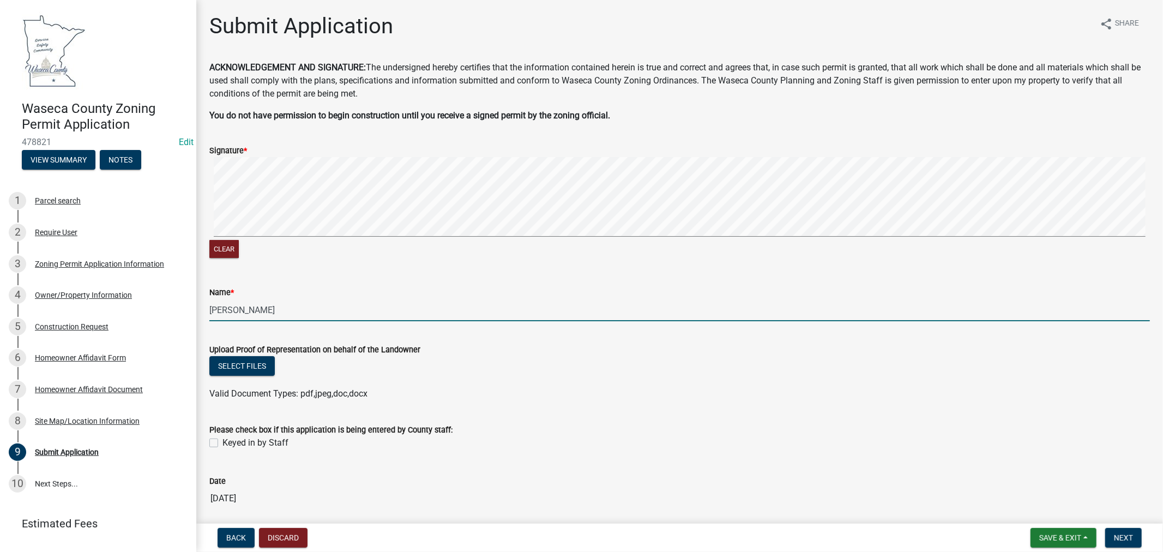
scroll to position [41, 0]
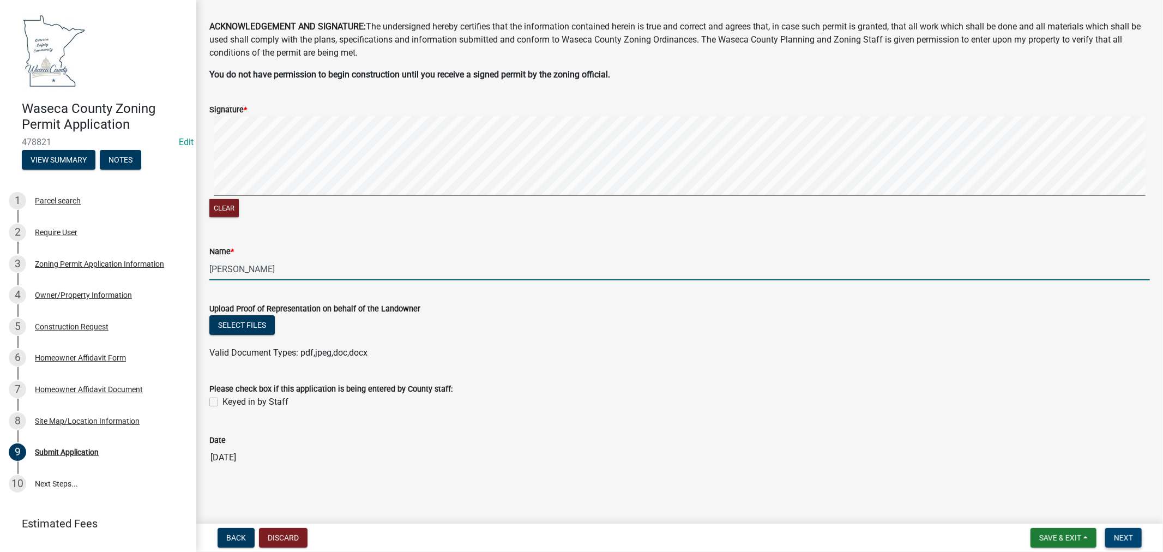
type input "[PERSON_NAME]"
click at [1128, 538] on span "Next" at bounding box center [1123, 537] width 19 height 9
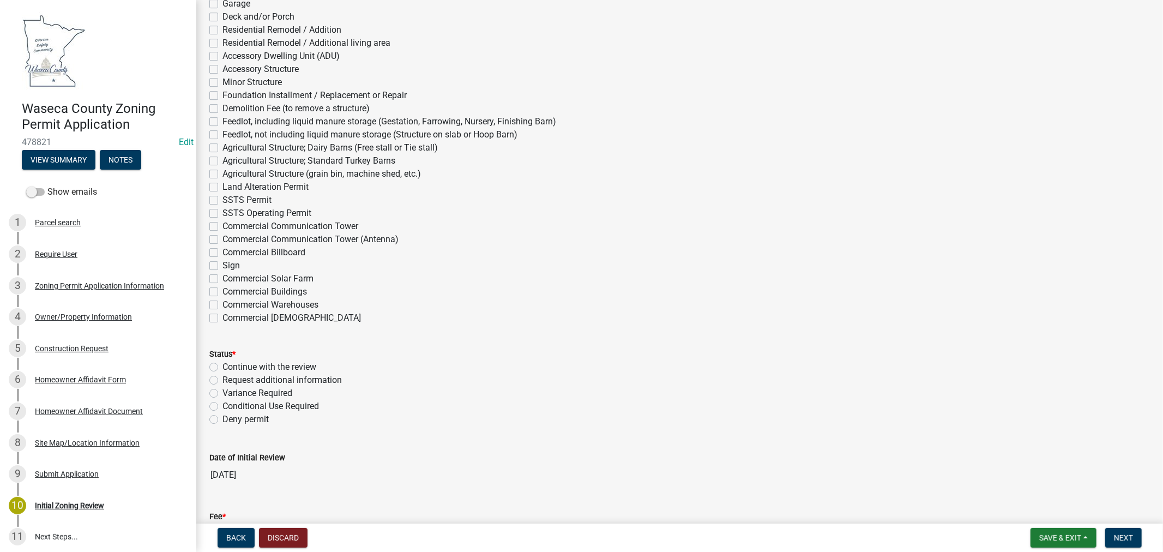
scroll to position [2950, 0]
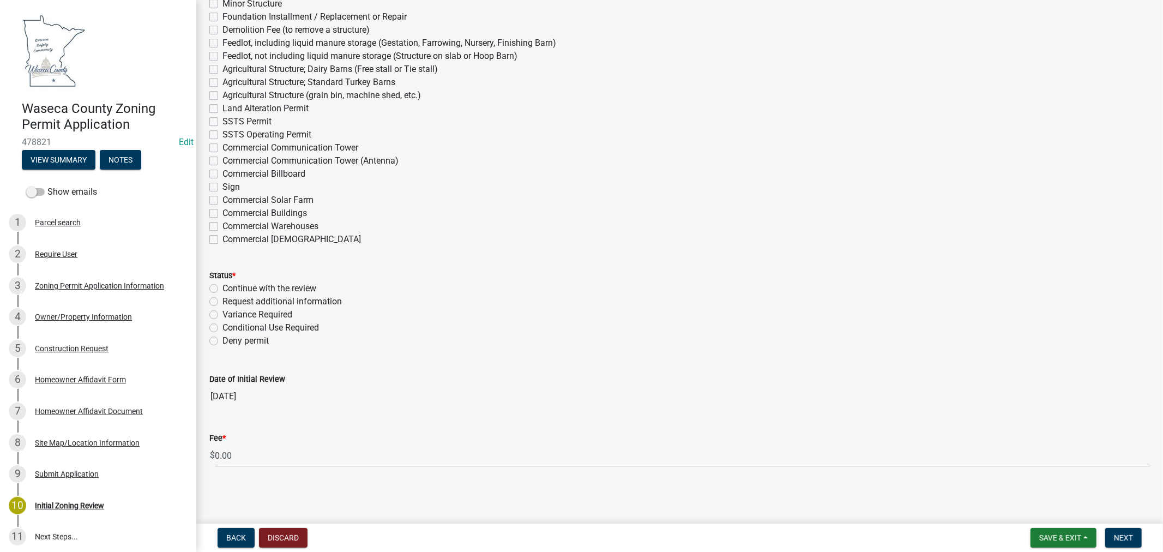
drag, startPoint x: 211, startPoint y: 289, endPoint x: 221, endPoint y: 287, distance: 10.6
click at [222, 289] on label "Continue with the review" at bounding box center [269, 288] width 94 height 13
click at [222, 289] on input "Continue with the review" at bounding box center [225, 285] width 7 height 7
radio input "true"
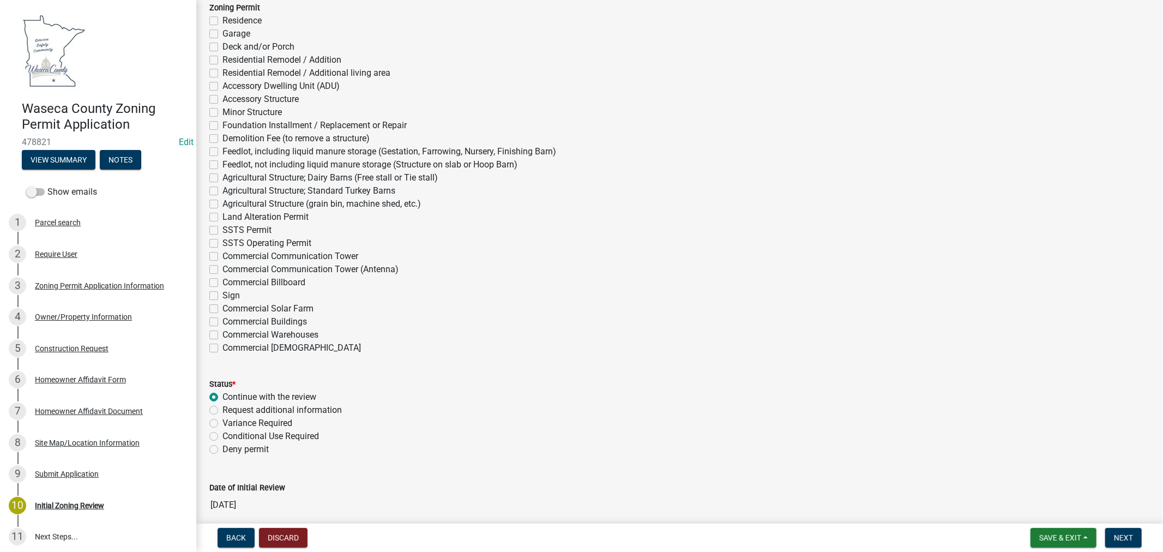
scroll to position [2708, 0]
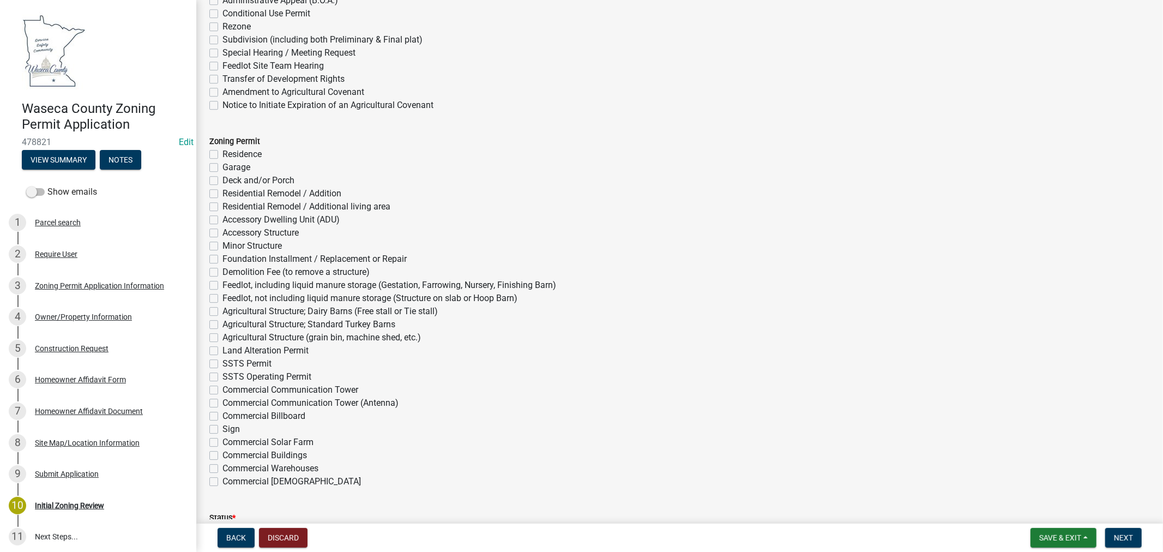
drag, startPoint x: 215, startPoint y: 232, endPoint x: 445, endPoint y: 224, distance: 230.8
click at [222, 232] on label "Accessory Structure" at bounding box center [260, 232] width 76 height 13
click at [222, 232] on input "Accessory Structure" at bounding box center [225, 229] width 7 height 7
checkbox input "true"
checkbox input "false"
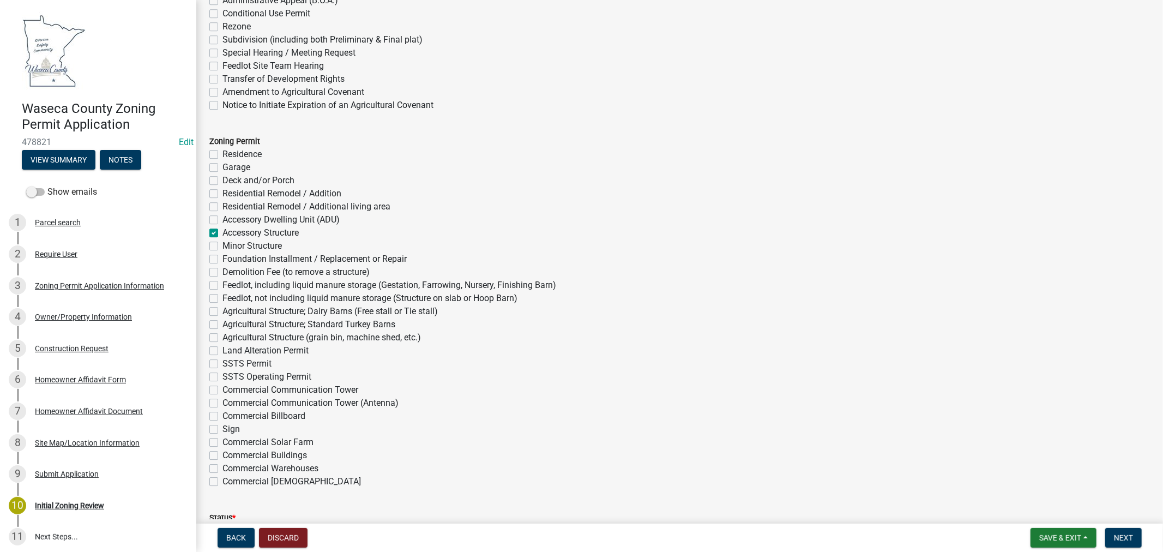
checkbox input "false"
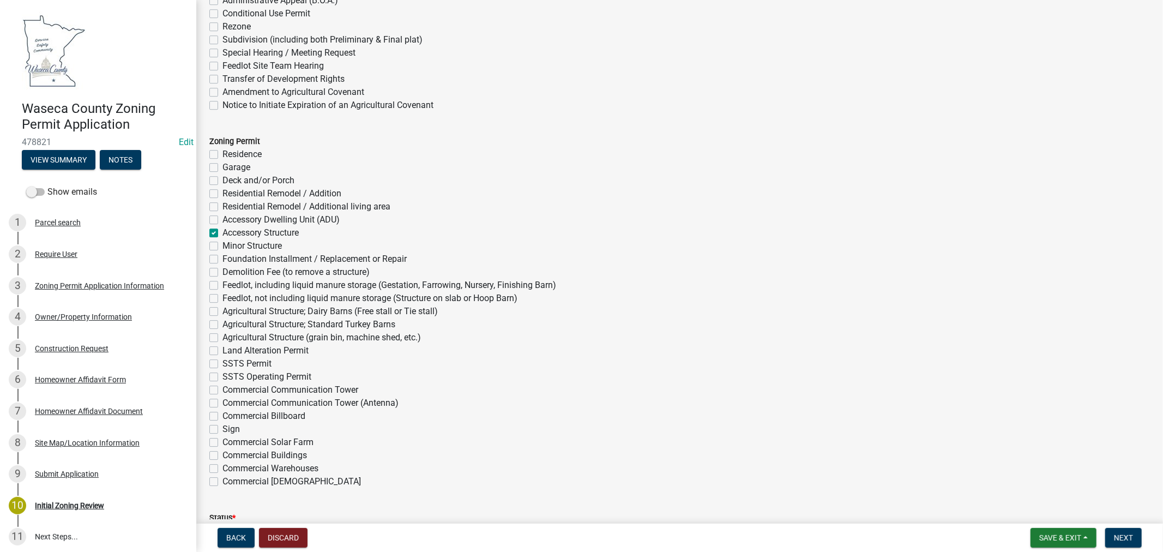
checkbox input "true"
checkbox input "false"
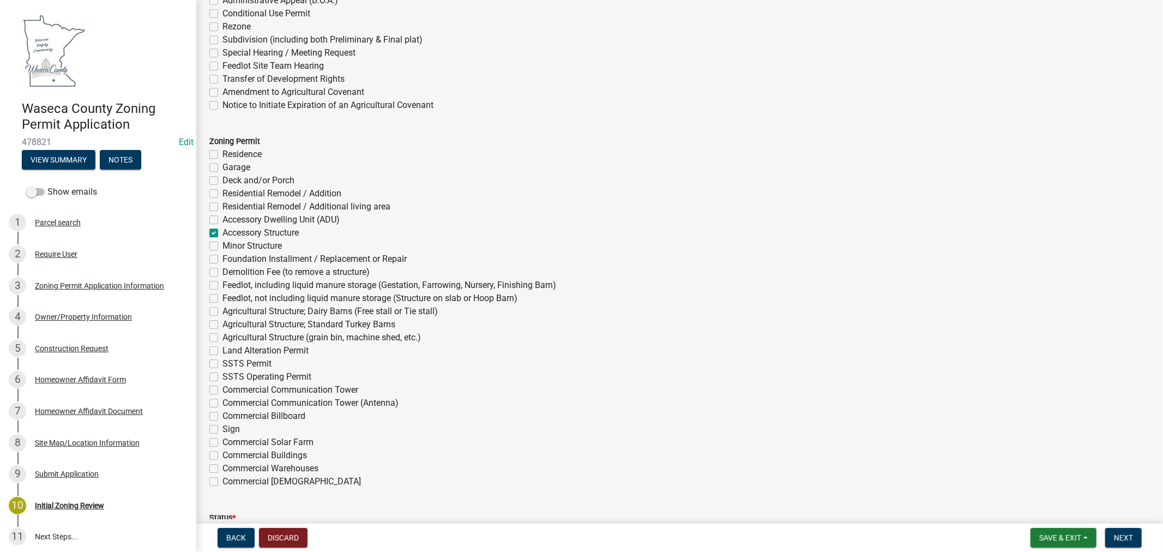
checkbox input "false"
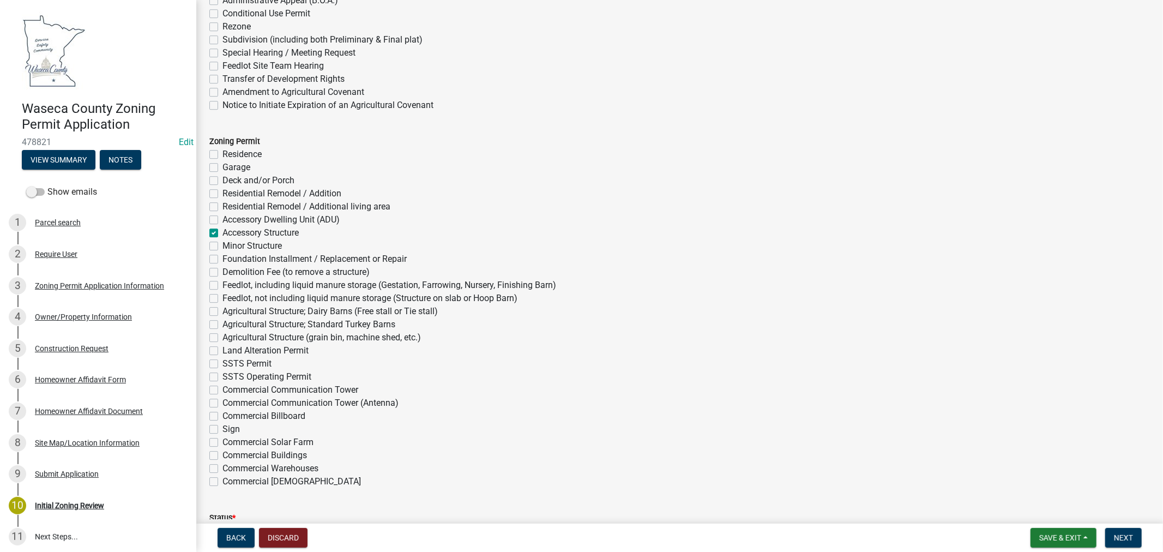
checkbox input "false"
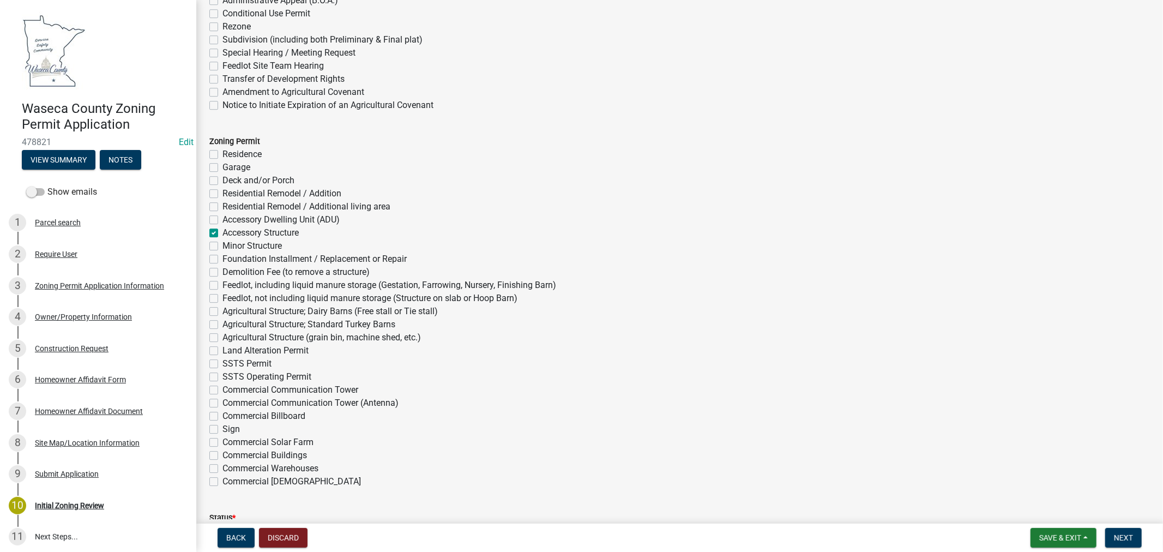
checkbox input "false"
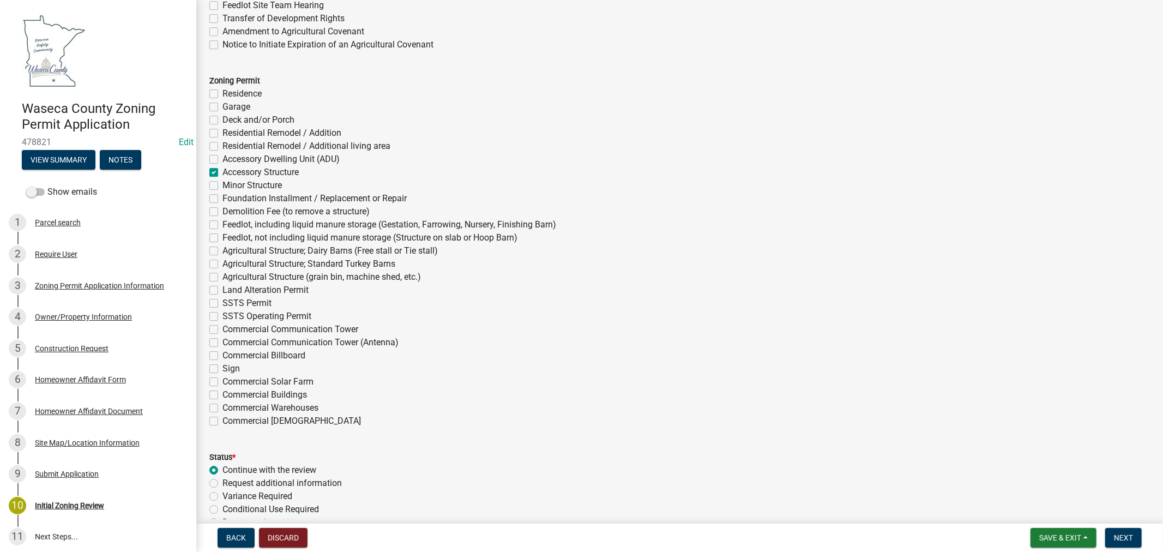
scroll to position [2950, 0]
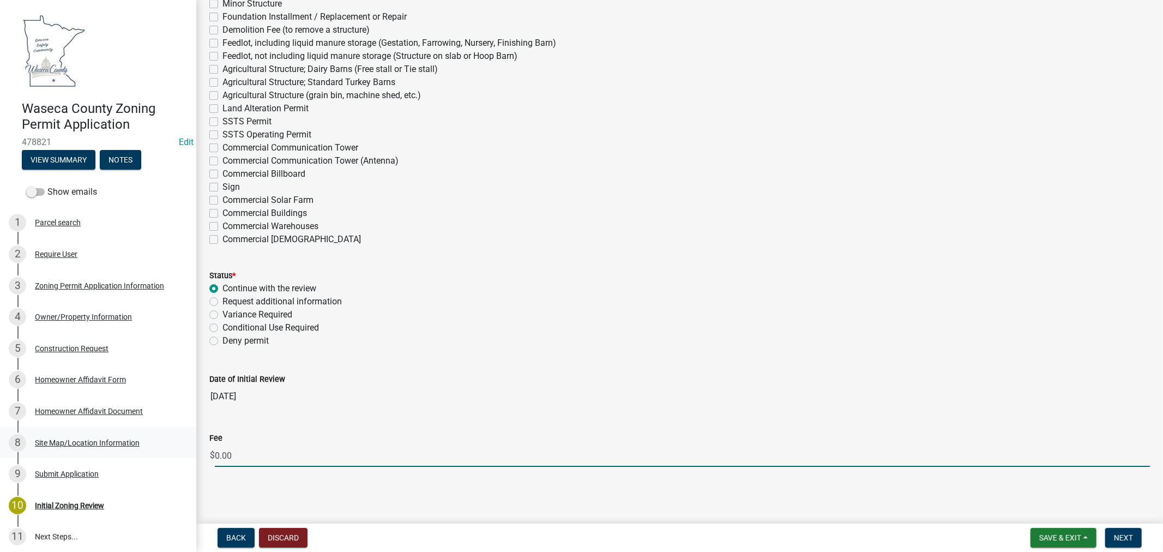
drag, startPoint x: 243, startPoint y: 456, endPoint x: 173, endPoint y: 455, distance: 69.8
click at [173, 455] on div "Waseca County Zoning Permit Application 478821 Edit View Summary Notes Show ema…" at bounding box center [581, 276] width 1163 height 552
type input "50.00"
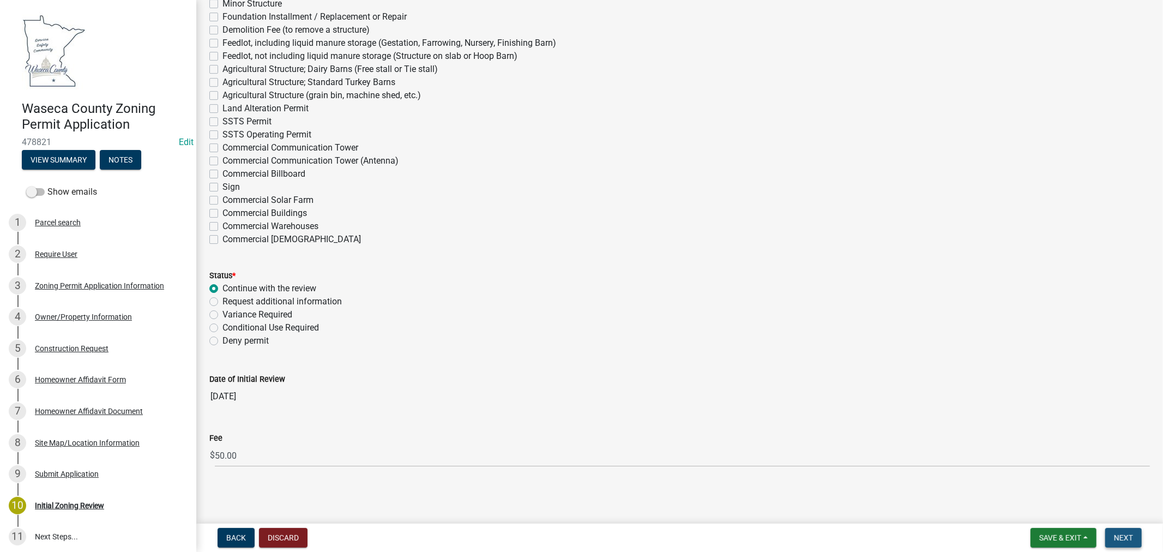
click at [1120, 536] on span "Next" at bounding box center [1123, 537] width 19 height 9
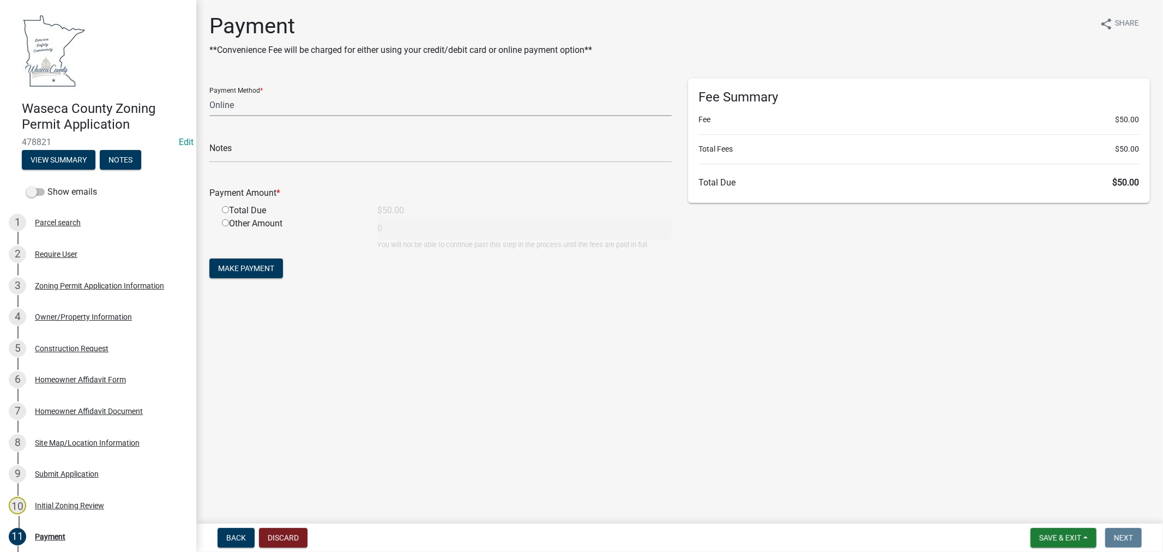
click at [243, 94] on select "Credit Card POS Check Cash Online" at bounding box center [440, 105] width 462 height 22
select select "1: 0"
click at [209, 94] on select "Credit Card POS Check Cash Online" at bounding box center [440, 105] width 462 height 22
click at [277, 155] on input "text" at bounding box center [440, 151] width 462 height 22
type input "2008"
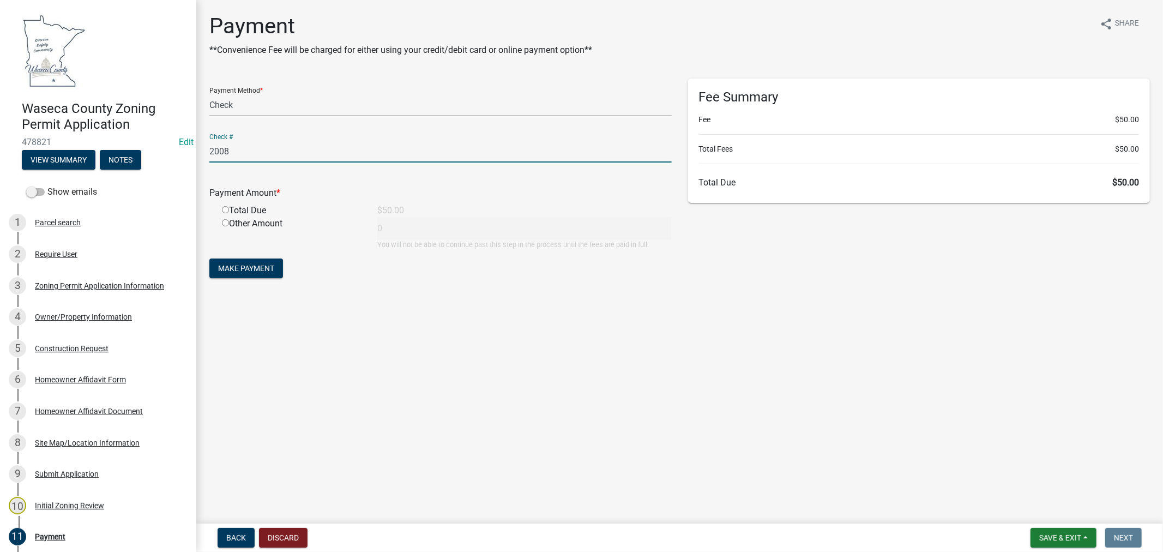
click at [222, 208] on input "radio" at bounding box center [225, 209] width 7 height 7
radio input "true"
type input "50"
drag, startPoint x: 253, startPoint y: 270, endPoint x: 236, endPoint y: 271, distance: 16.9
click at [236, 271] on span "Make Payment" at bounding box center [246, 268] width 56 height 9
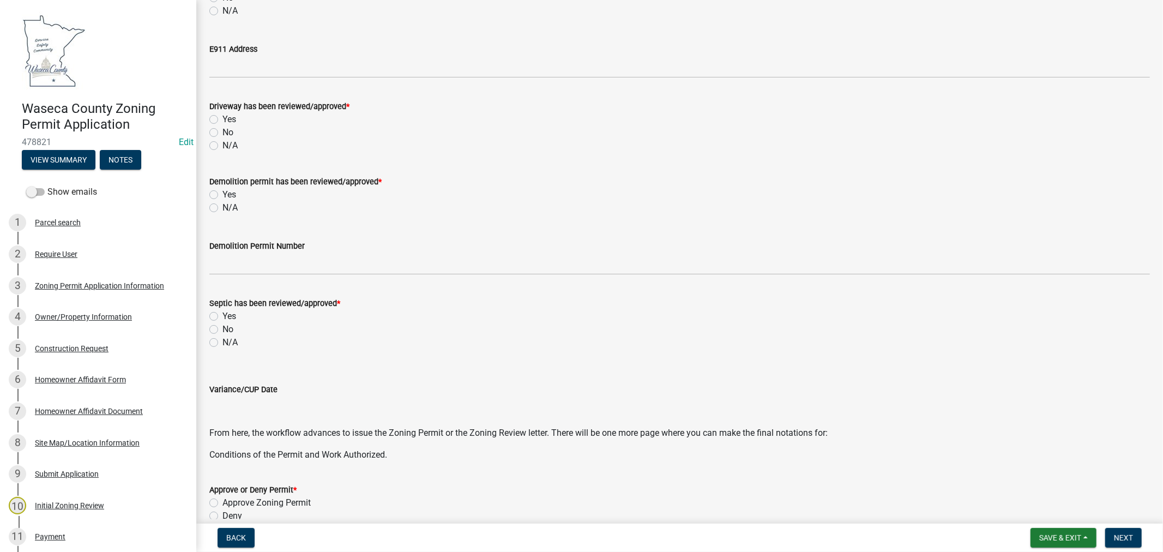
scroll to position [182, 0]
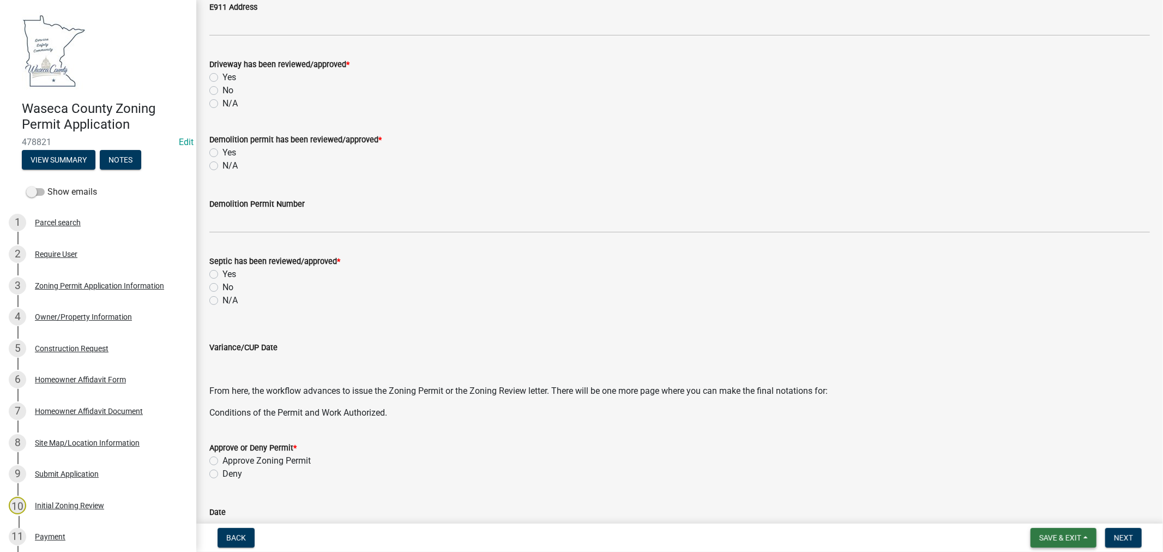
click at [1034, 540] on button "Save & Exit" at bounding box center [1063, 538] width 66 height 20
click at [1036, 487] on button "Save" at bounding box center [1052, 483] width 87 height 26
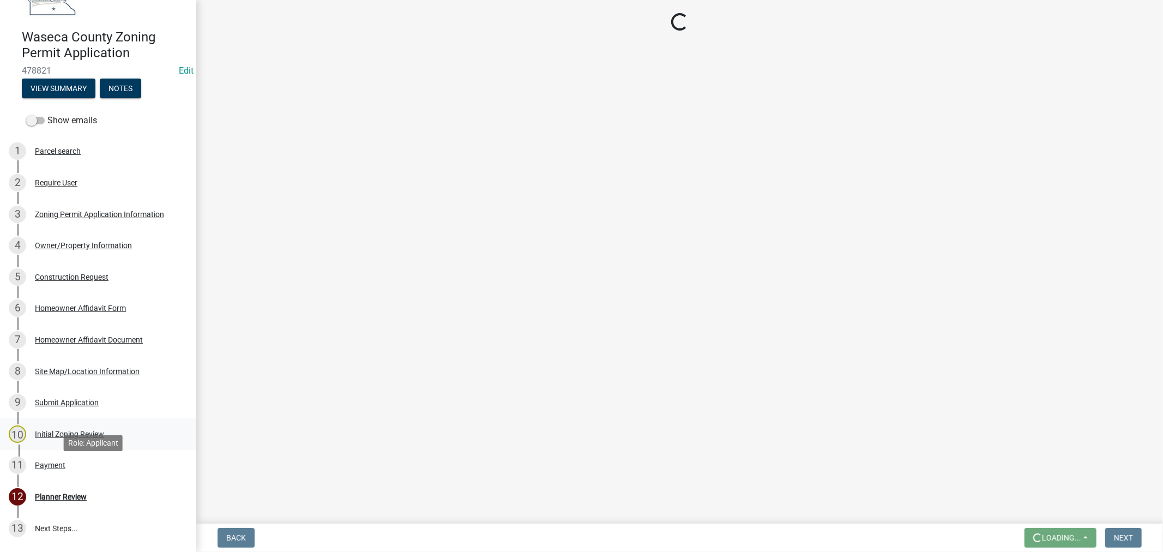
scroll to position [165, 0]
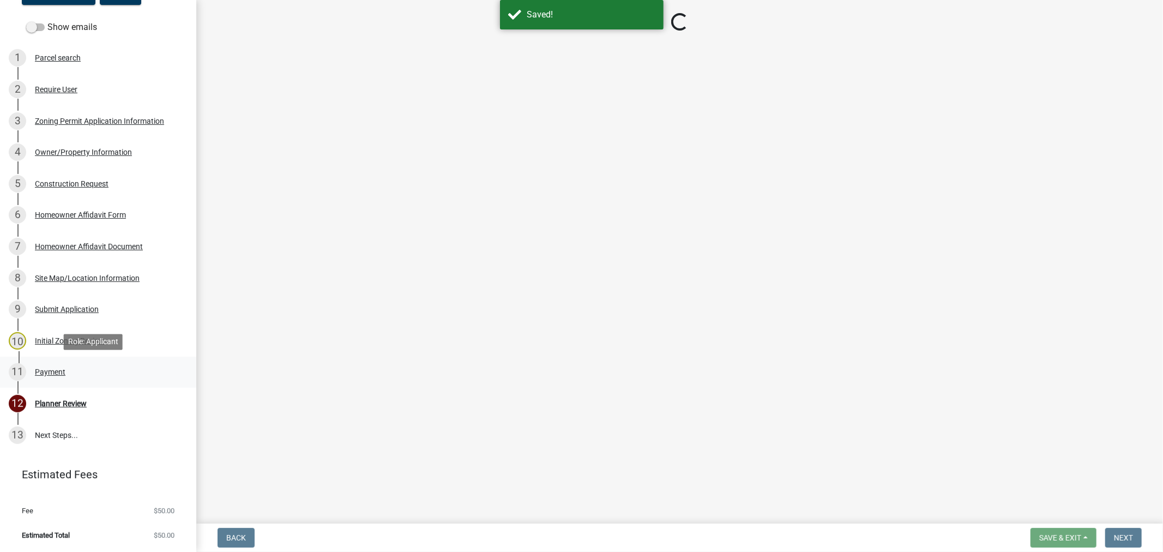
click at [50, 369] on div "Payment" at bounding box center [50, 372] width 31 height 8
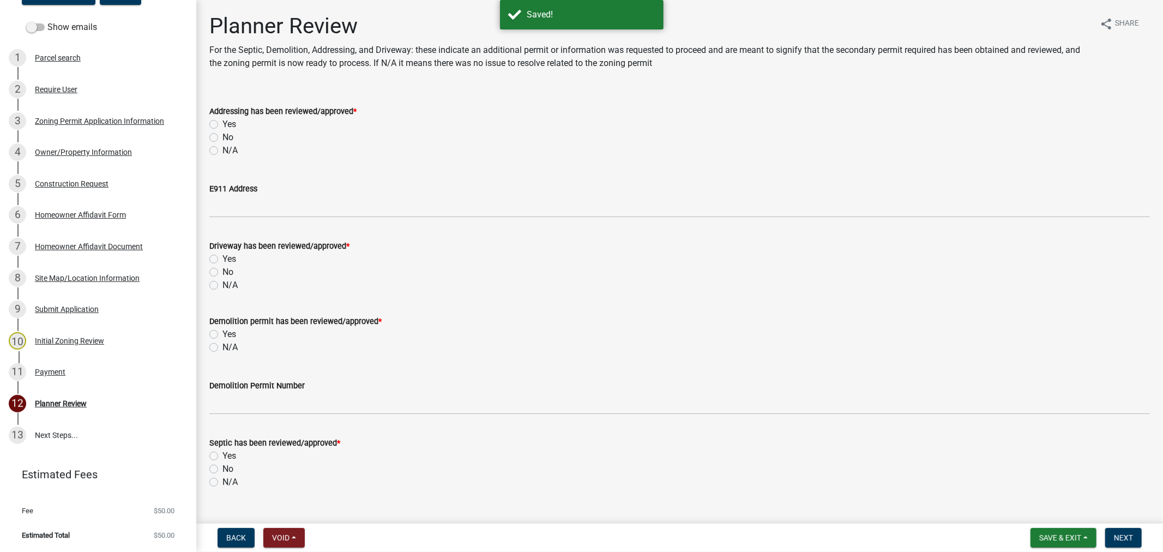
click at [1114, 284] on div "N/A" at bounding box center [679, 285] width 940 height 13
click at [42, 371] on div "Payment" at bounding box center [50, 372] width 31 height 8
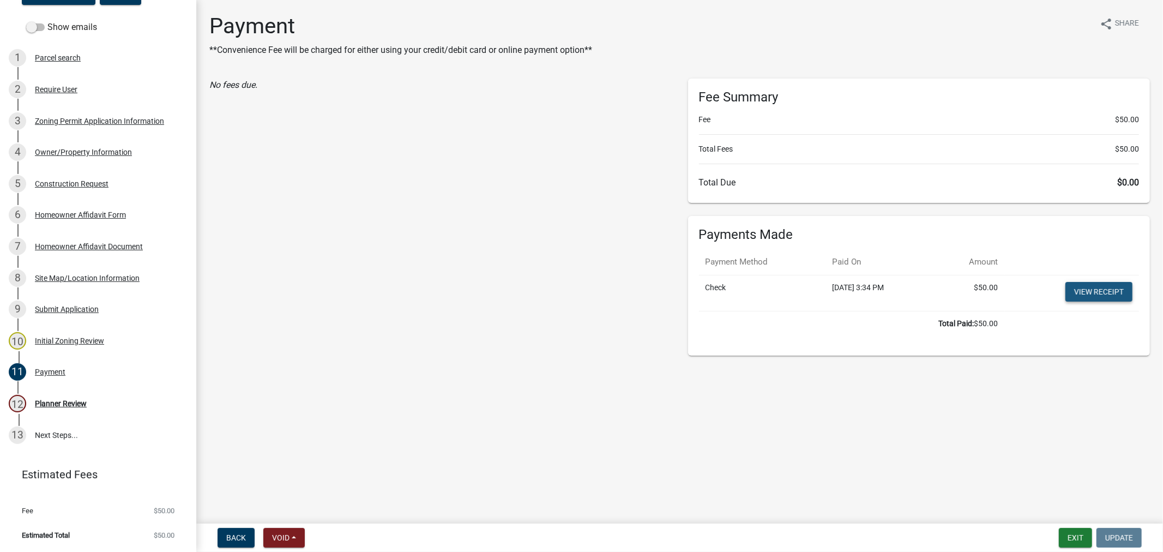
click at [1093, 291] on link "View receipt" at bounding box center [1098, 292] width 67 height 20
click at [1076, 541] on button "Exit" at bounding box center [1075, 538] width 33 height 20
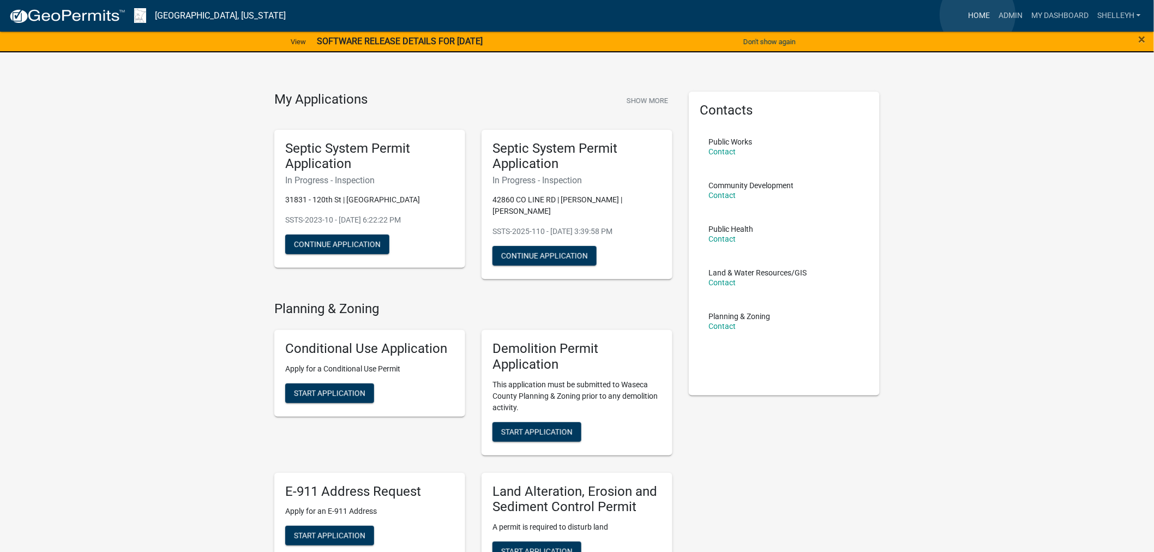
click at [977, 15] on link "Home" at bounding box center [978, 15] width 31 height 21
click at [1009, 15] on link "Admin" at bounding box center [1010, 15] width 33 height 21
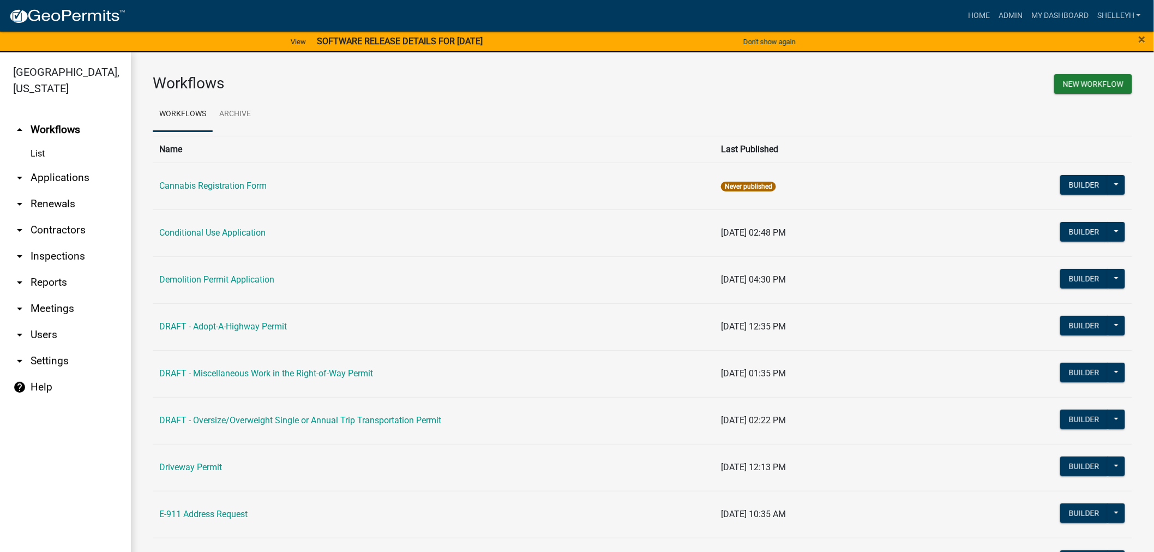
click at [55, 176] on link "arrow_drop_down Applications" at bounding box center [65, 178] width 131 height 26
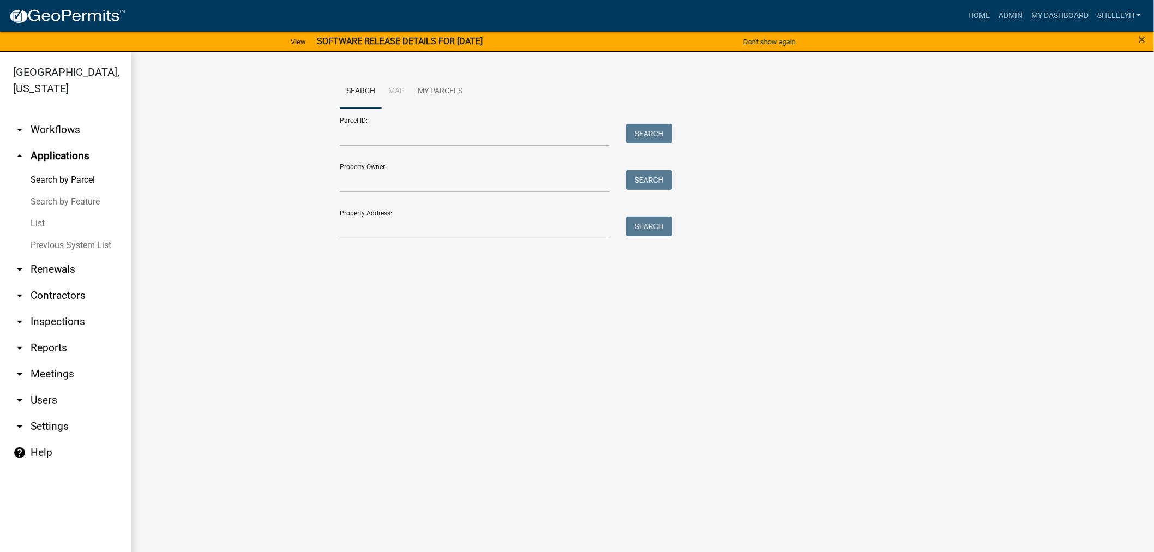
drag, startPoint x: 35, startPoint y: 218, endPoint x: 67, endPoint y: 219, distance: 31.6
click at [35, 219] on link "List" at bounding box center [65, 224] width 131 height 22
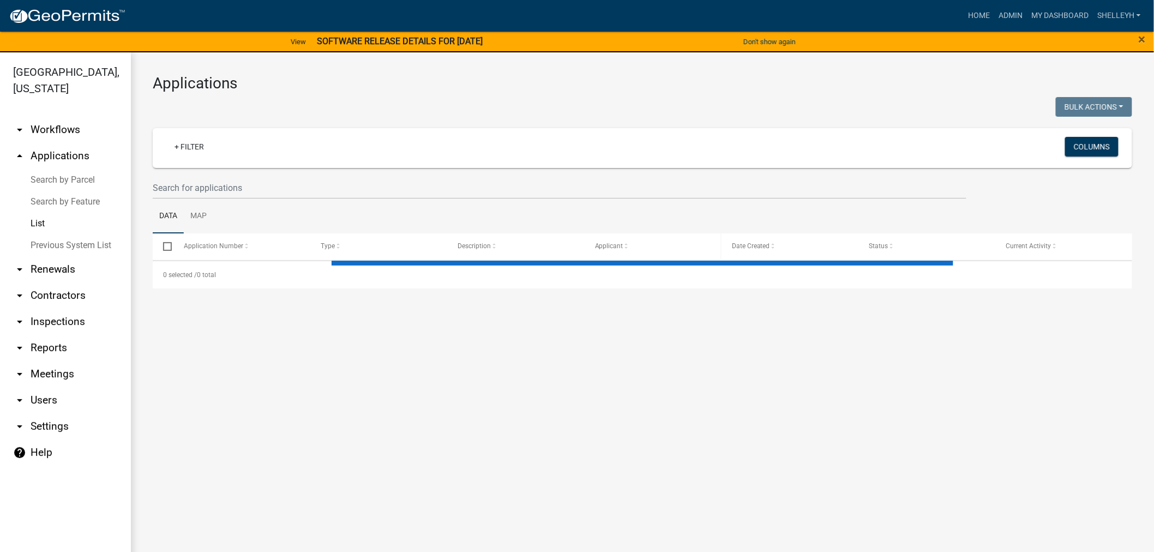
select select "1: 25"
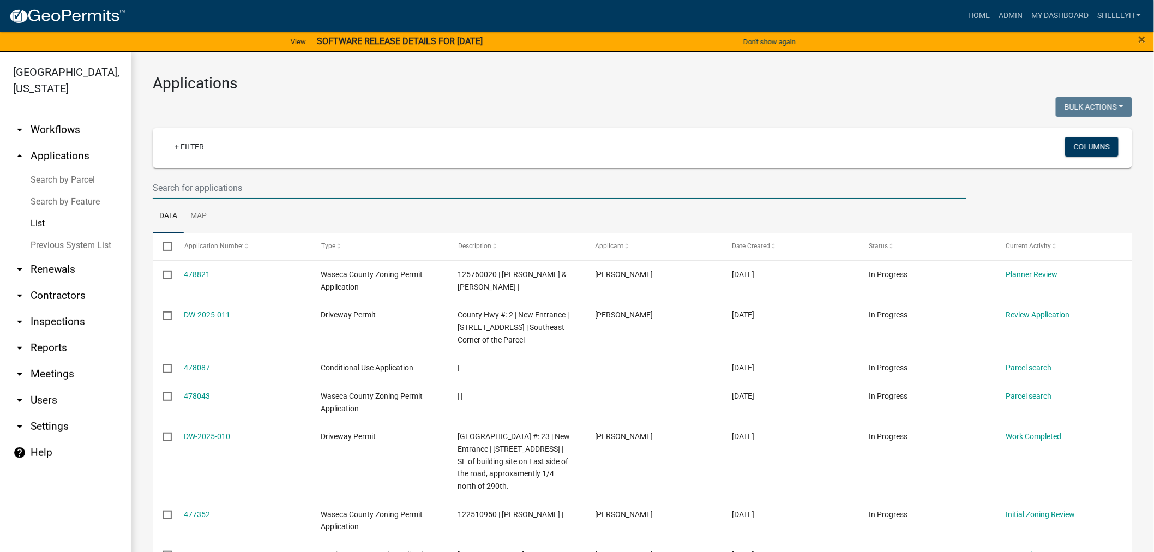
click at [206, 185] on input "text" at bounding box center [559, 188] width 813 height 22
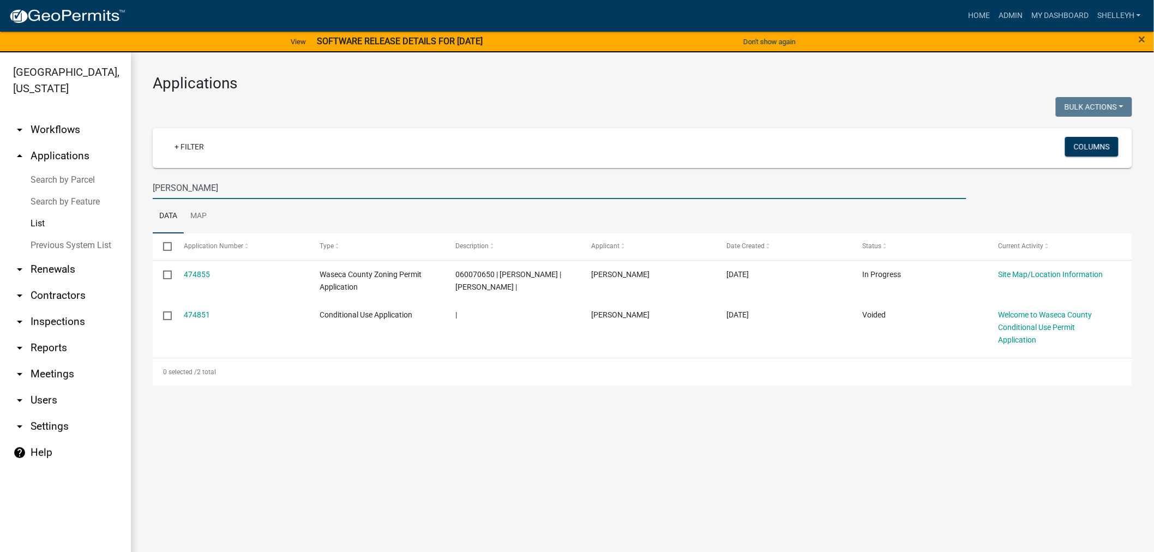
drag, startPoint x: 209, startPoint y: 187, endPoint x: 94, endPoint y: 189, distance: 115.0
click at [94, 189] on div "[GEOGRAPHIC_DATA], [US_STATE] arrow_drop_down Workflows List arrow_drop_up Appl…" at bounding box center [577, 308] width 1154 height 512
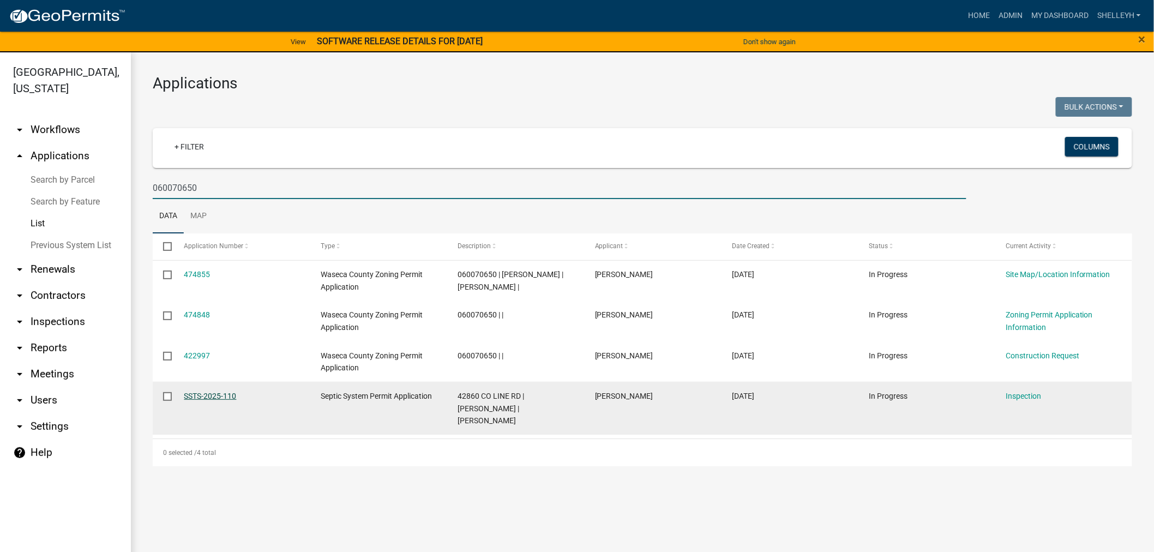
type input "060070650"
click at [201, 391] on link "SSTS-2025-110" at bounding box center [210, 395] width 52 height 9
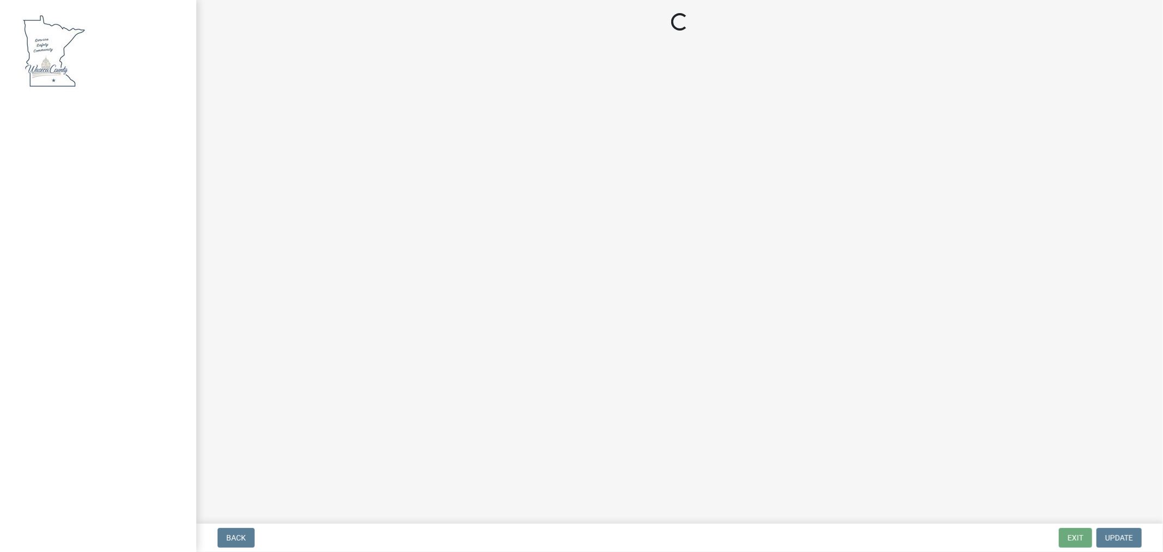
select select "bd9ddfb0-b6c9-4217-acc0-e81ae30cb7d3"
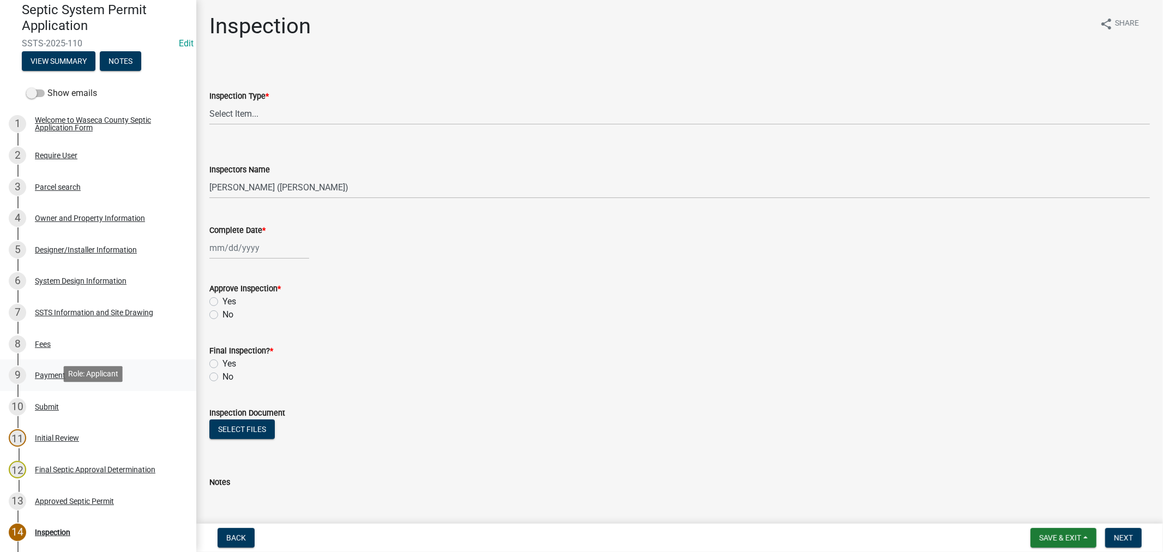
scroll to position [121, 0]
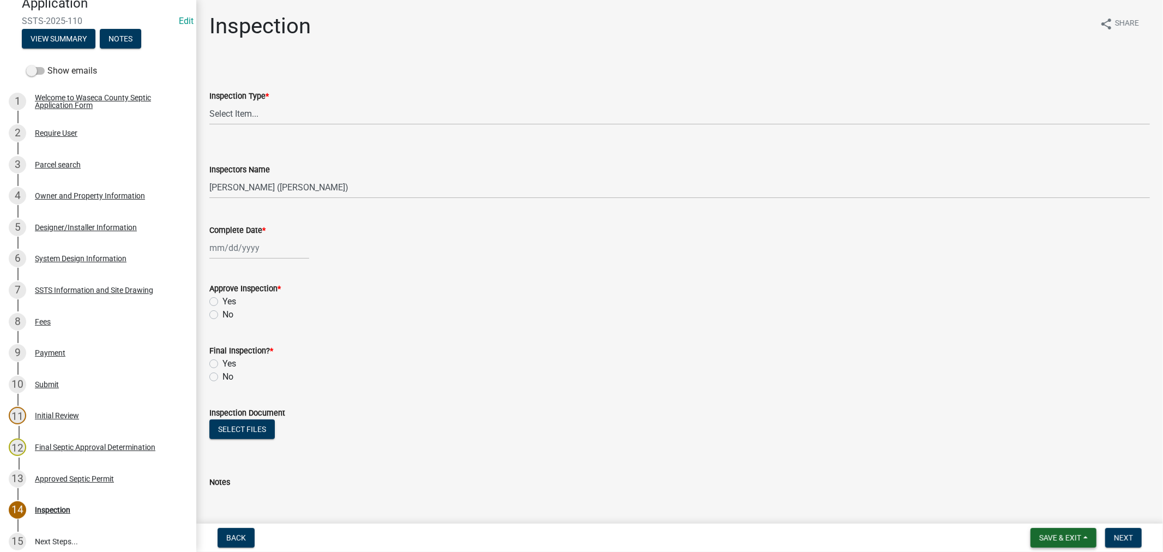
click at [1063, 536] on span "Save & Exit" at bounding box center [1060, 537] width 42 height 9
drag, startPoint x: 1054, startPoint y: 509, endPoint x: 1065, endPoint y: 500, distance: 14.0
click at [1053, 509] on button "Save & Exit" at bounding box center [1052, 509] width 87 height 26
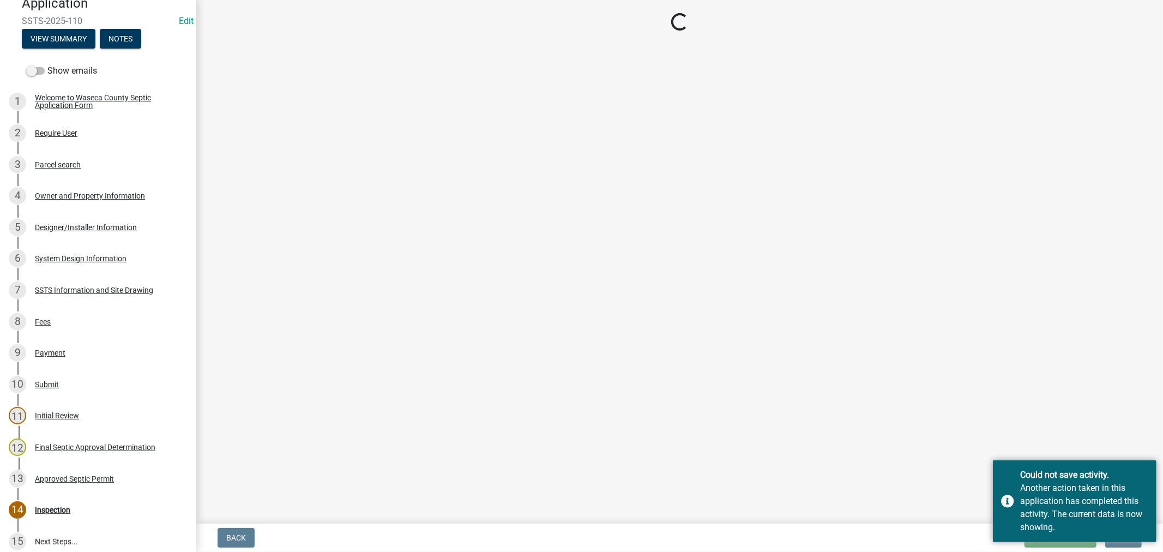
select select "296e9793-ae16-4fdd-8e85-9b10e2903d04"
select select "bd9ddfb0-b6c9-4217-acc0-e81ae30cb7d3"
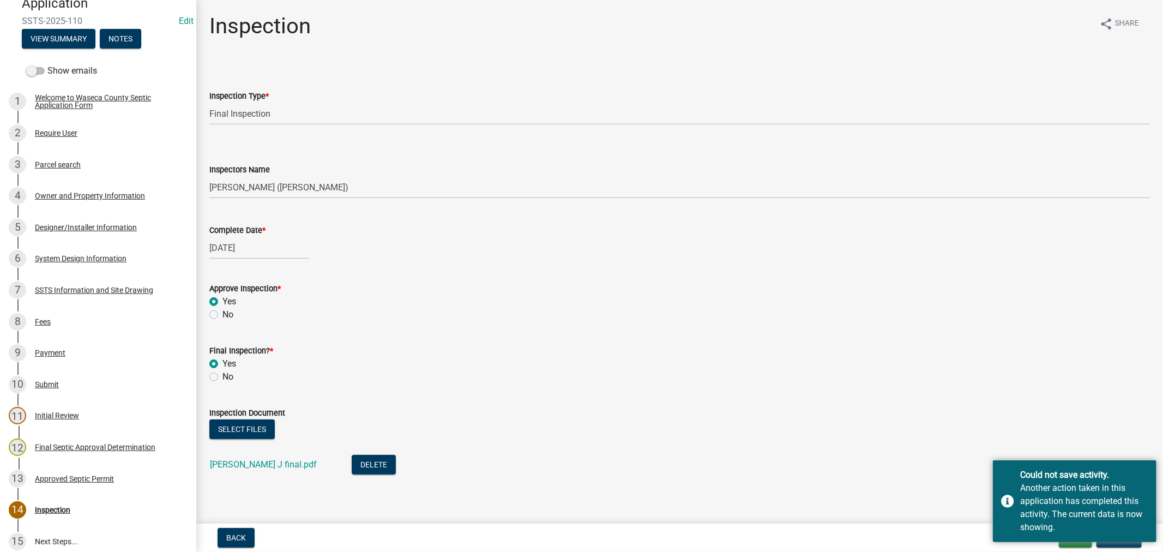
click at [803, 384] on wm-data-entity-input "Final Inspection? * Yes No" at bounding box center [679, 362] width 940 height 62
click at [1137, 468] on div "Could not save activity." at bounding box center [1084, 474] width 128 height 13
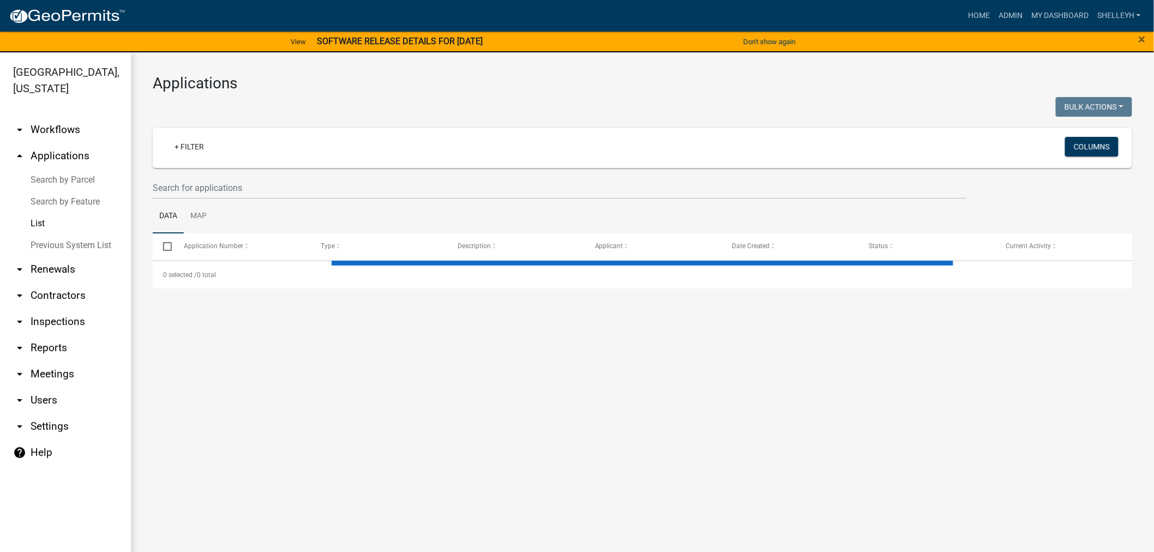
select select "1: 25"
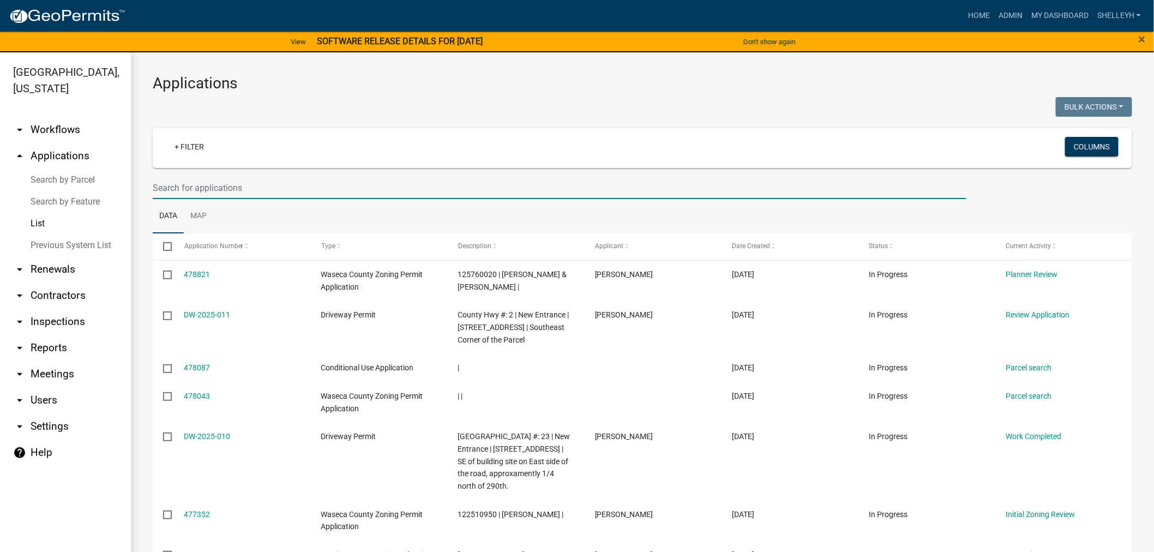
click at [241, 189] on input "text" at bounding box center [559, 188] width 813 height 22
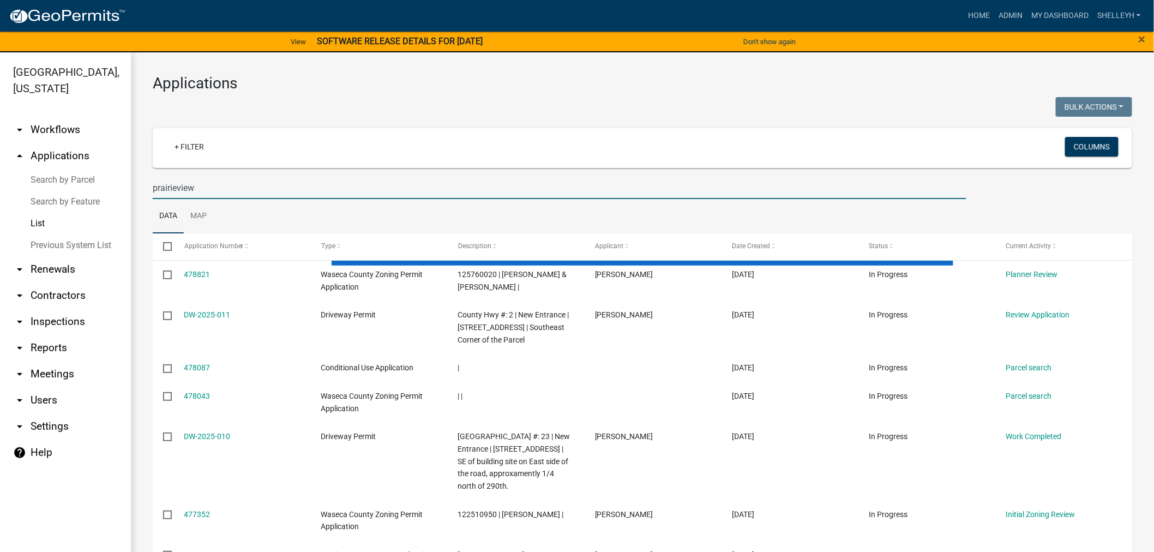
type input "prairieview"
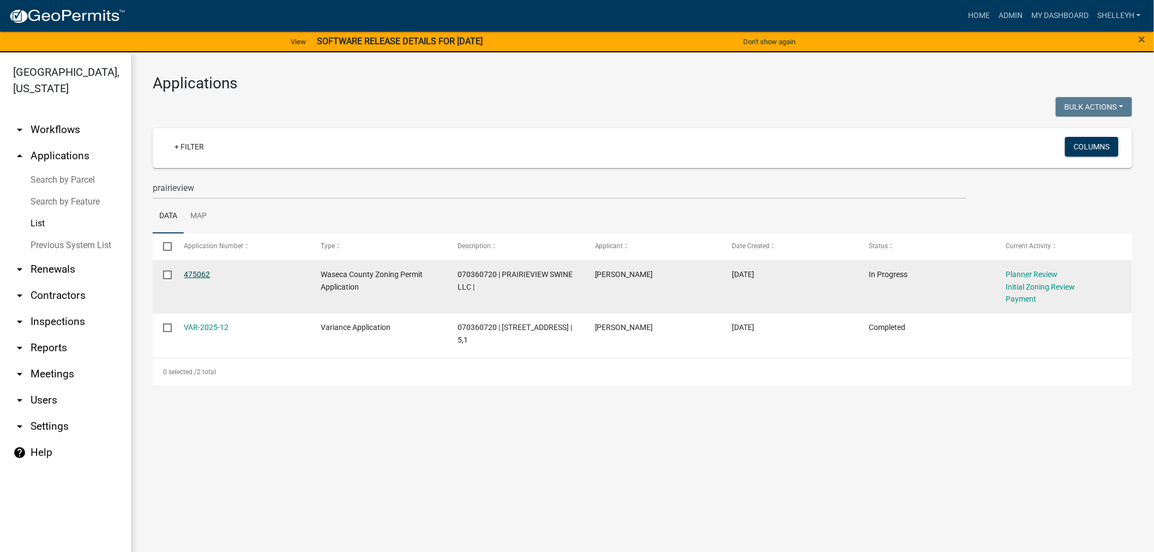
click at [200, 273] on link "475062" at bounding box center [197, 274] width 26 height 9
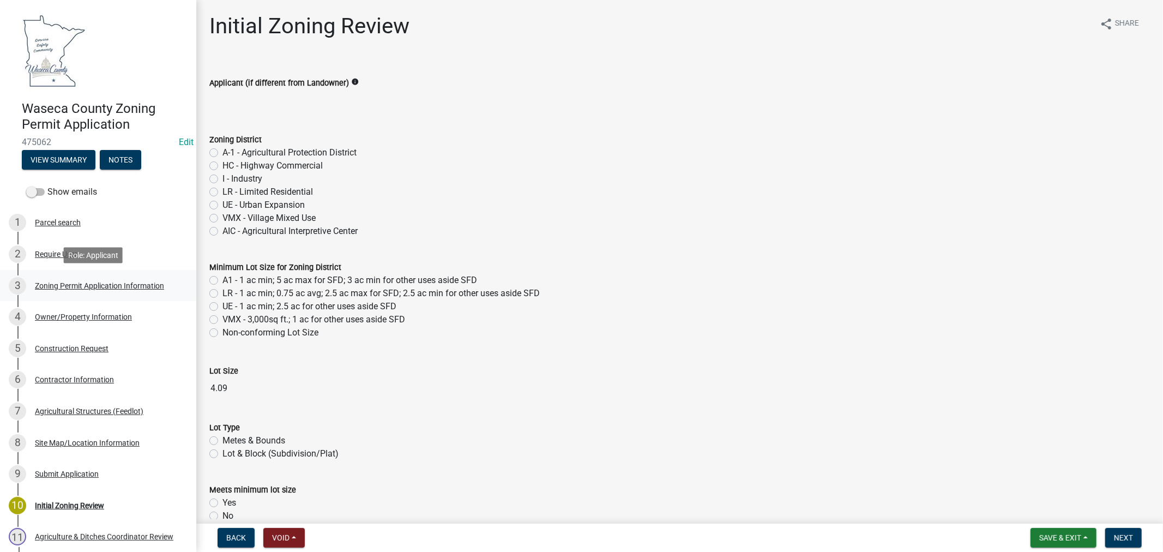
click at [78, 286] on div "Zoning Permit Application Information" at bounding box center [99, 286] width 129 height 8
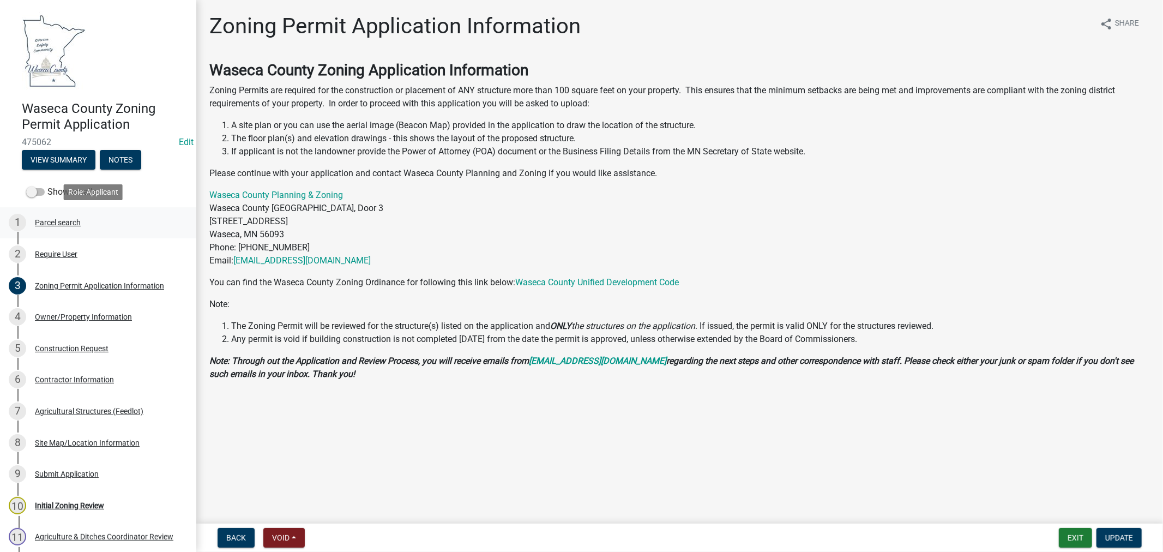
click at [61, 224] on div "Parcel search" at bounding box center [58, 223] width 46 height 8
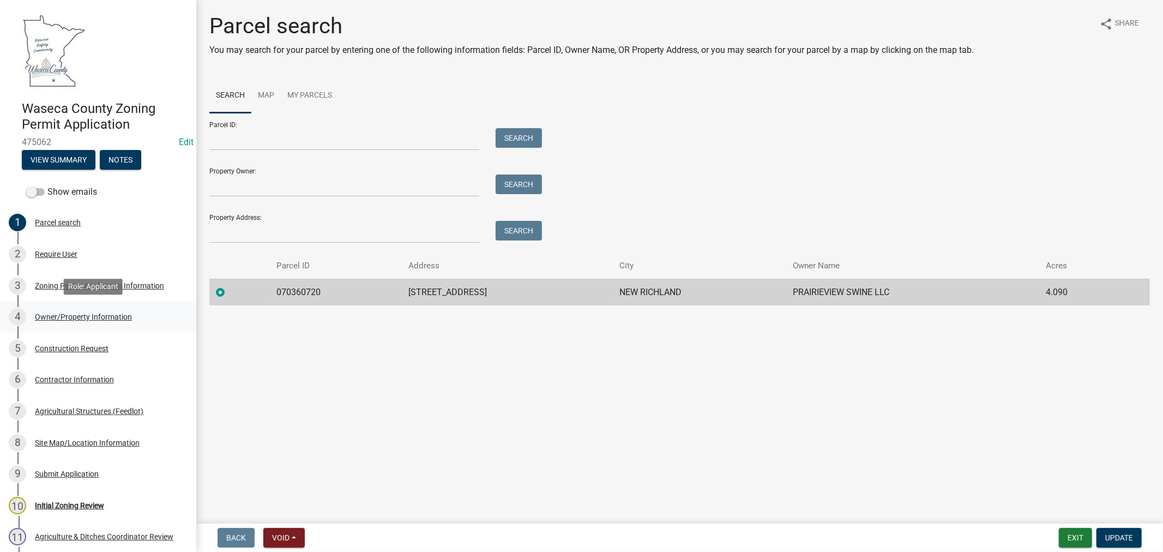
click at [117, 313] on div "Owner/Property Information" at bounding box center [83, 317] width 97 height 8
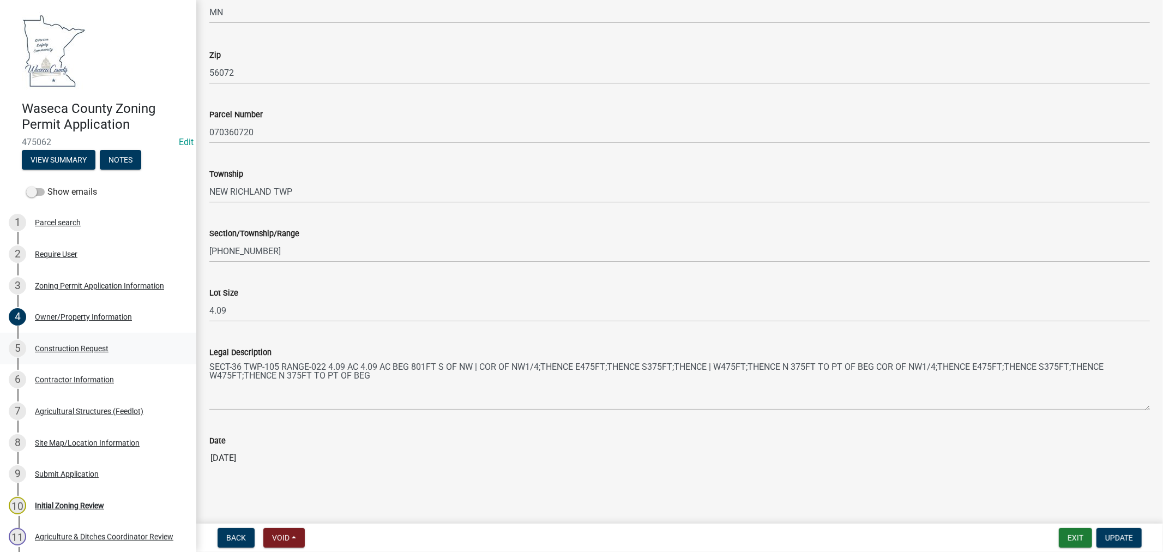
scroll to position [912, 0]
click at [57, 345] on div "Construction Request" at bounding box center [72, 349] width 74 height 8
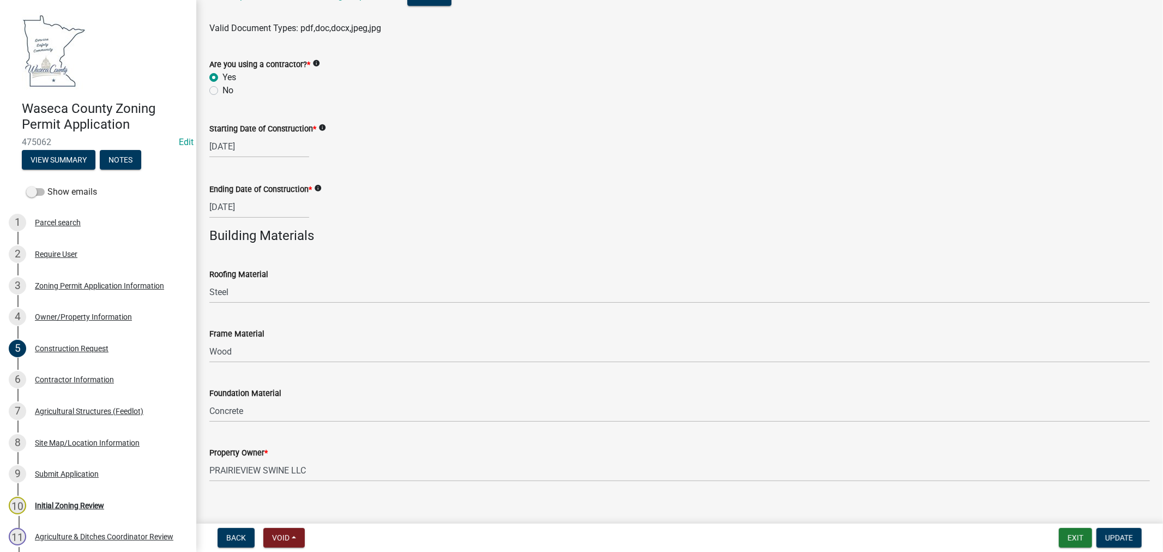
scroll to position [690, 0]
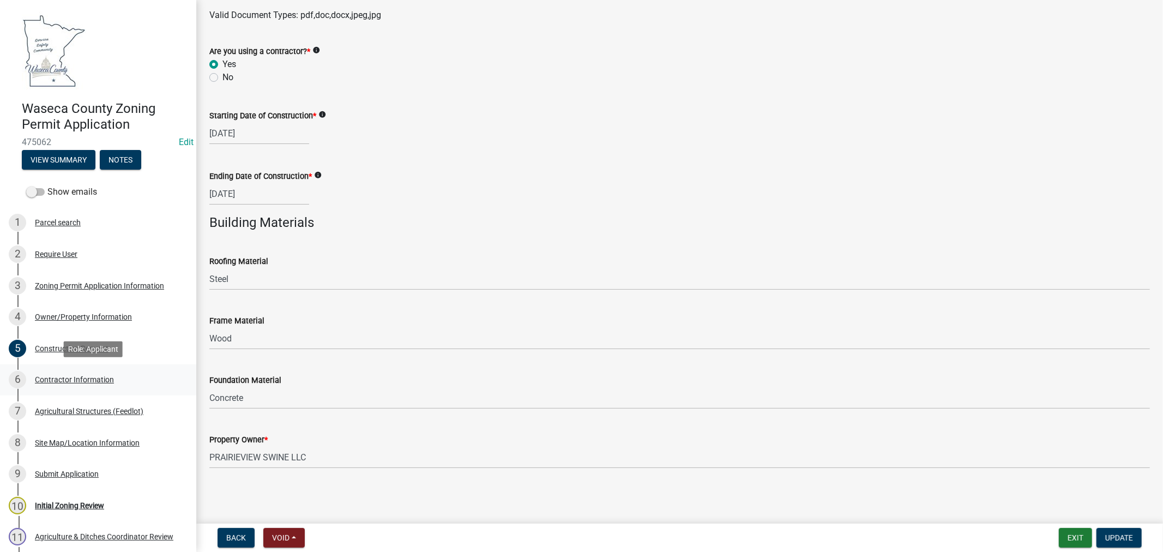
click at [71, 377] on div "Contractor Information" at bounding box center [74, 380] width 79 height 8
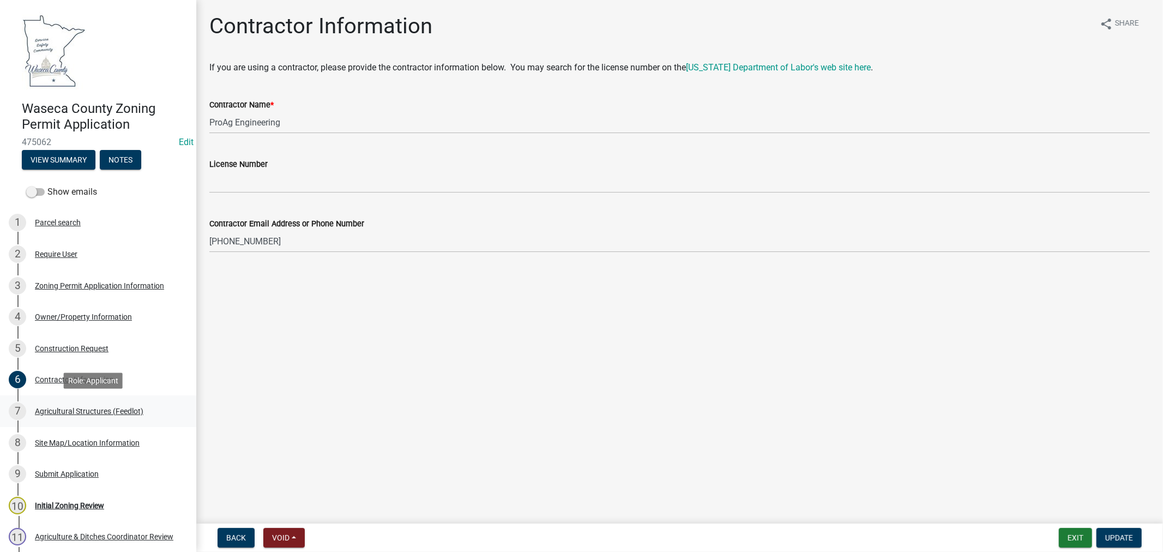
click at [79, 409] on div "Agricultural Structures (Feedlot)" at bounding box center [89, 411] width 108 height 8
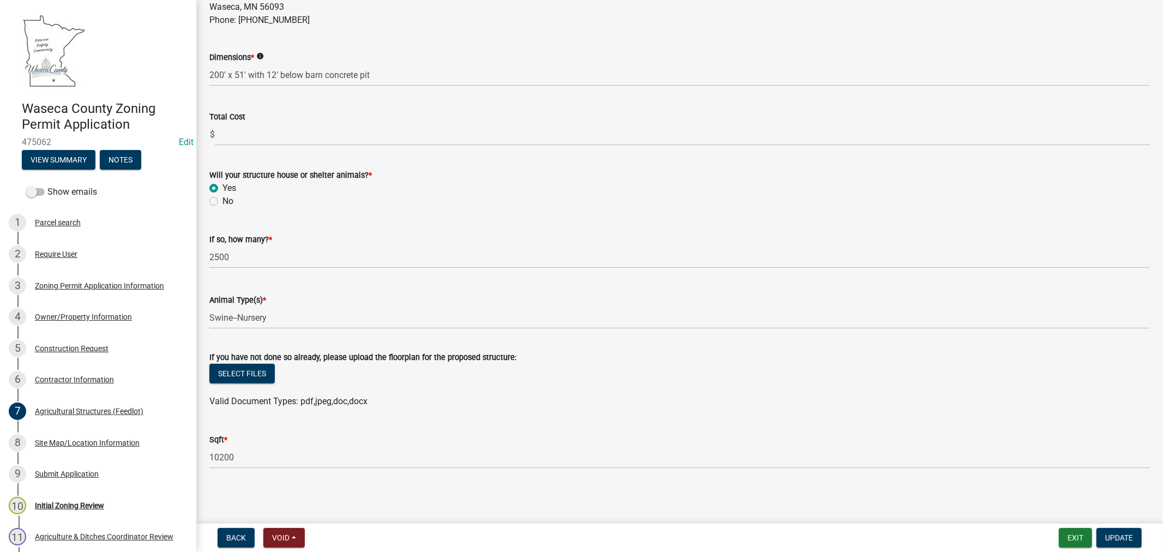
scroll to position [372, 0]
click at [63, 442] on div "Site Map/Location Information" at bounding box center [87, 443] width 105 height 8
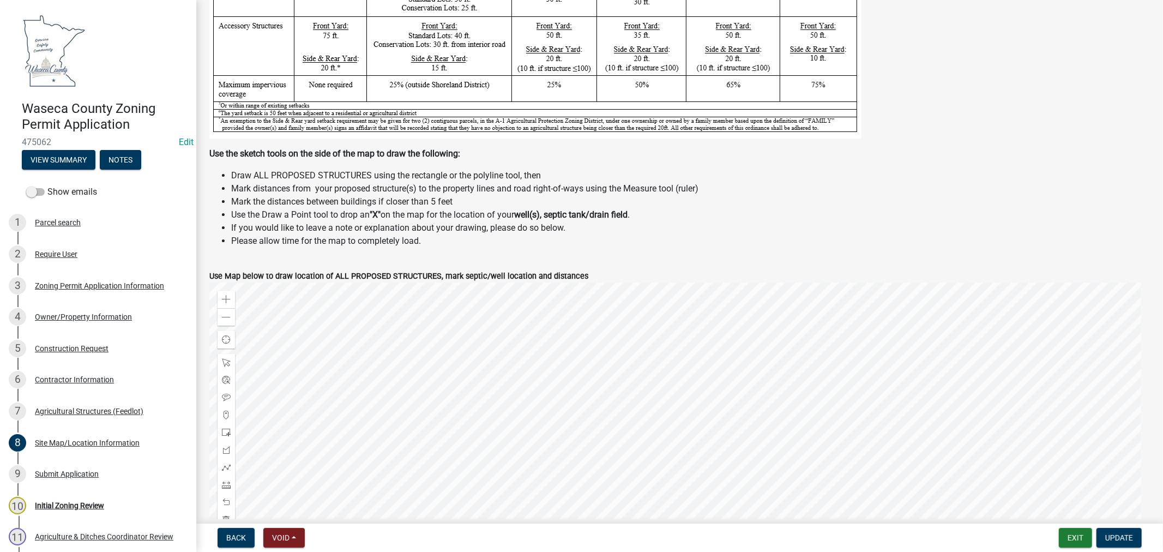
scroll to position [303, 0]
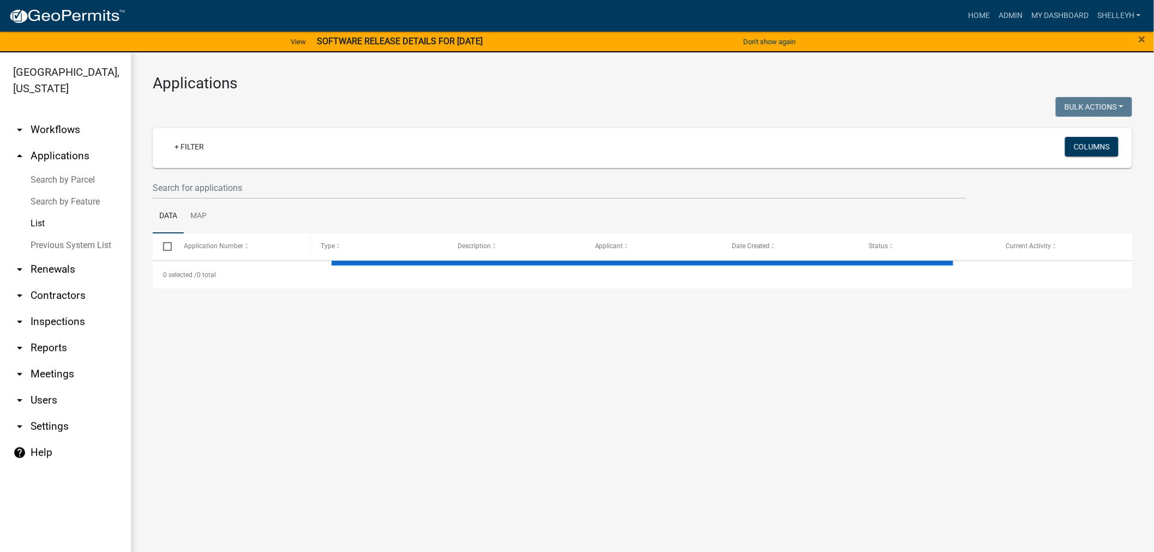
select select "1: 25"
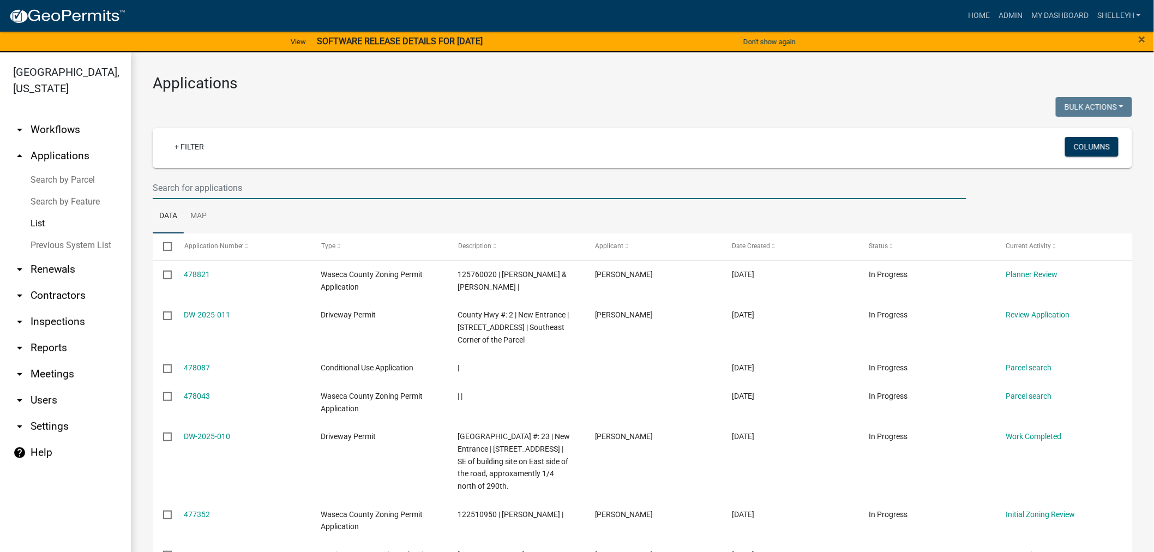
click at [248, 186] on input "text" at bounding box center [559, 188] width 813 height 22
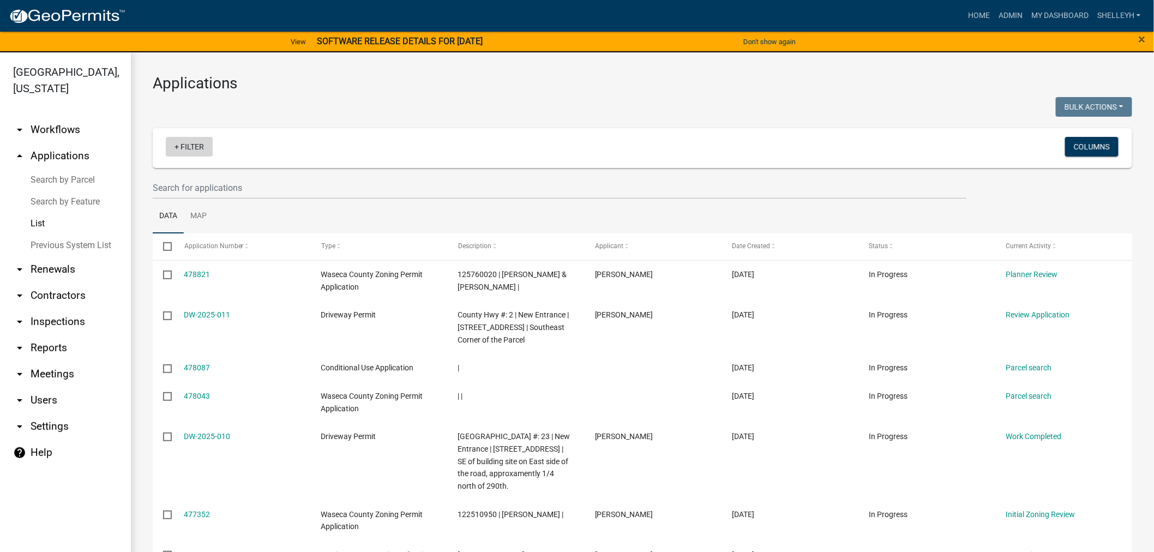
click at [198, 146] on link "+ Filter" at bounding box center [189, 147] width 47 height 20
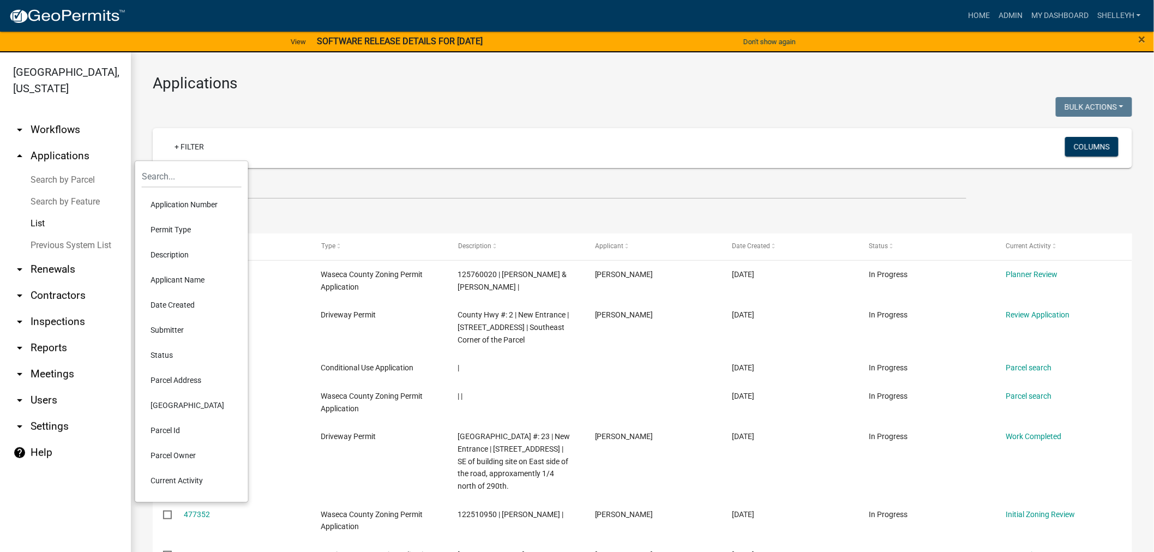
click at [173, 226] on li "Permit Type" at bounding box center [192, 229] width 100 height 25
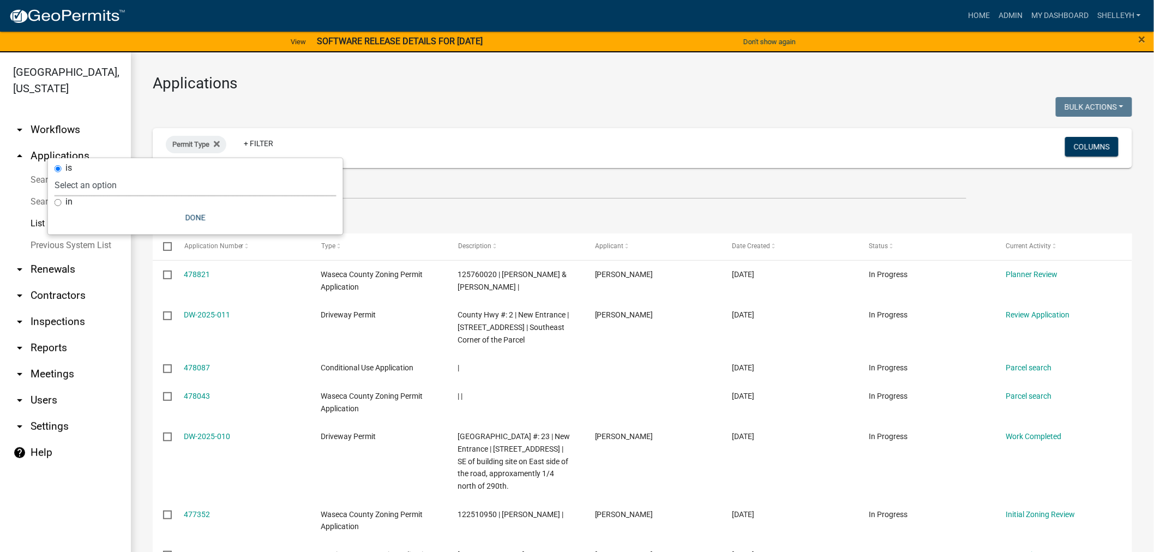
click at [98, 186] on select "Select an option Cannabis Registration Form Conditional Use Application Demolit…" at bounding box center [196, 185] width 282 height 22
click at [219, 142] on icon at bounding box center [217, 144] width 6 height 6
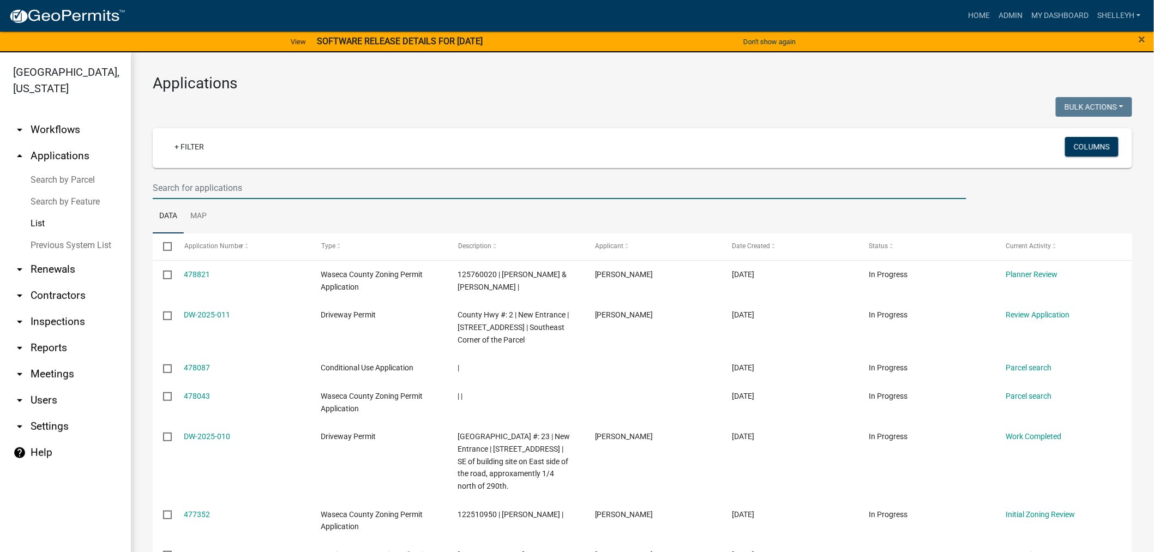
click at [216, 183] on input "text" at bounding box center [559, 188] width 813 height 22
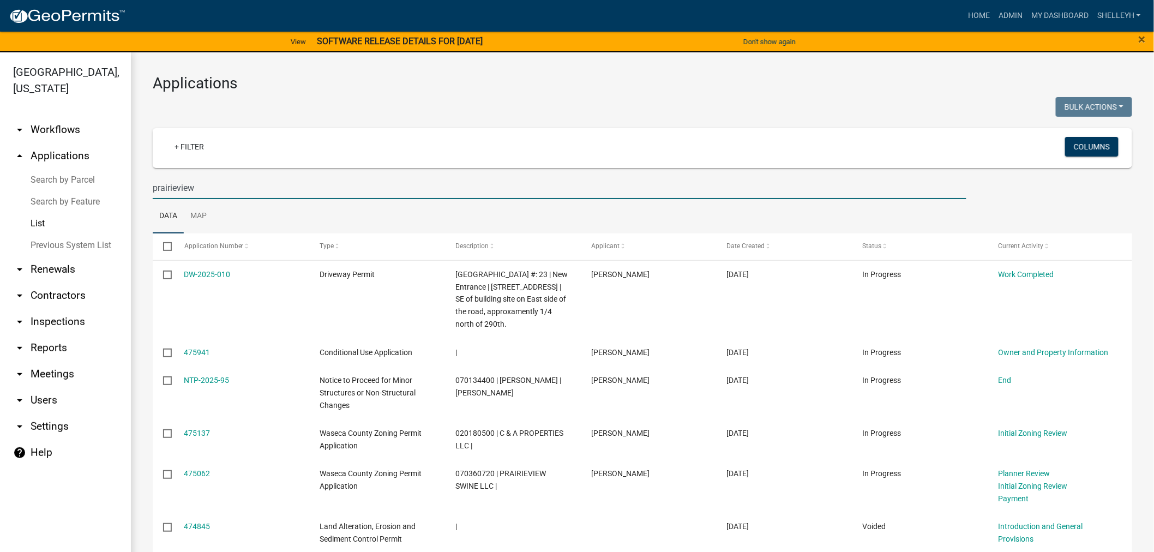
type input "prairieview"
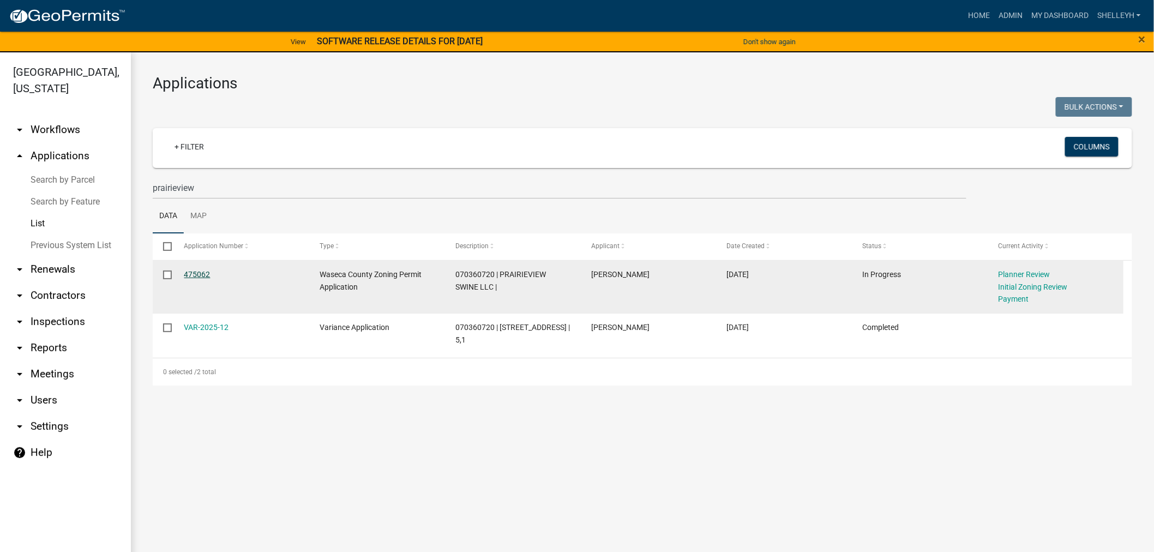
click at [193, 276] on link "475062" at bounding box center [197, 274] width 26 height 9
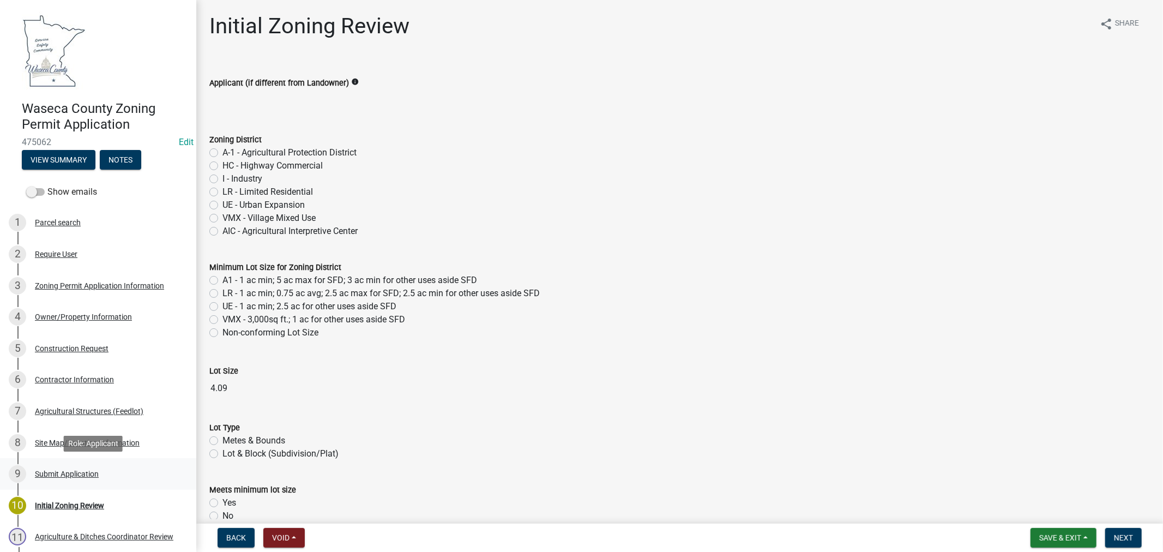
click at [67, 472] on div "Submit Application" at bounding box center [67, 474] width 64 height 8
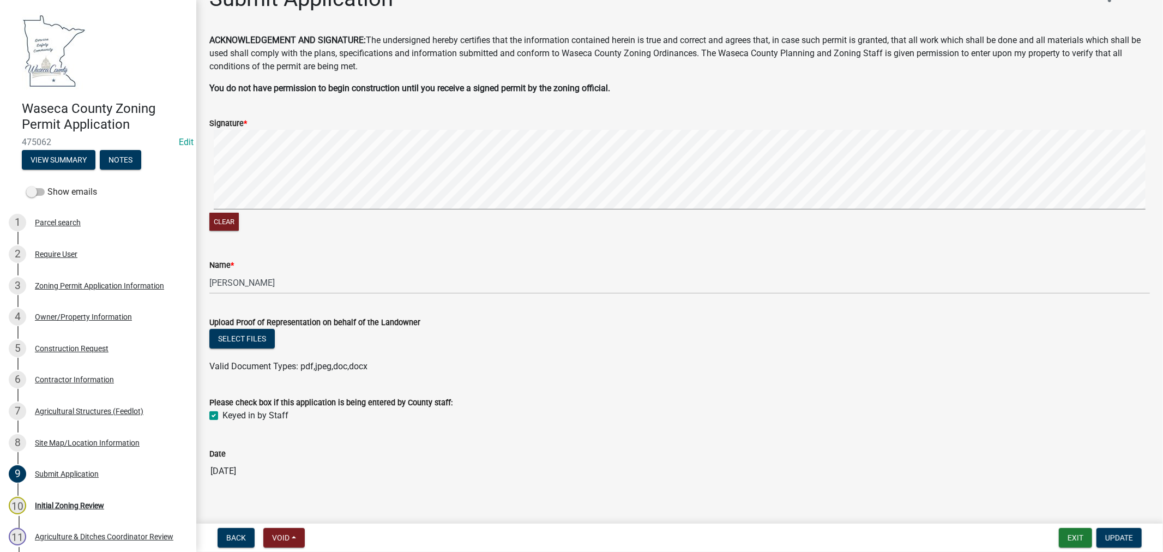
scroll to position [41, 0]
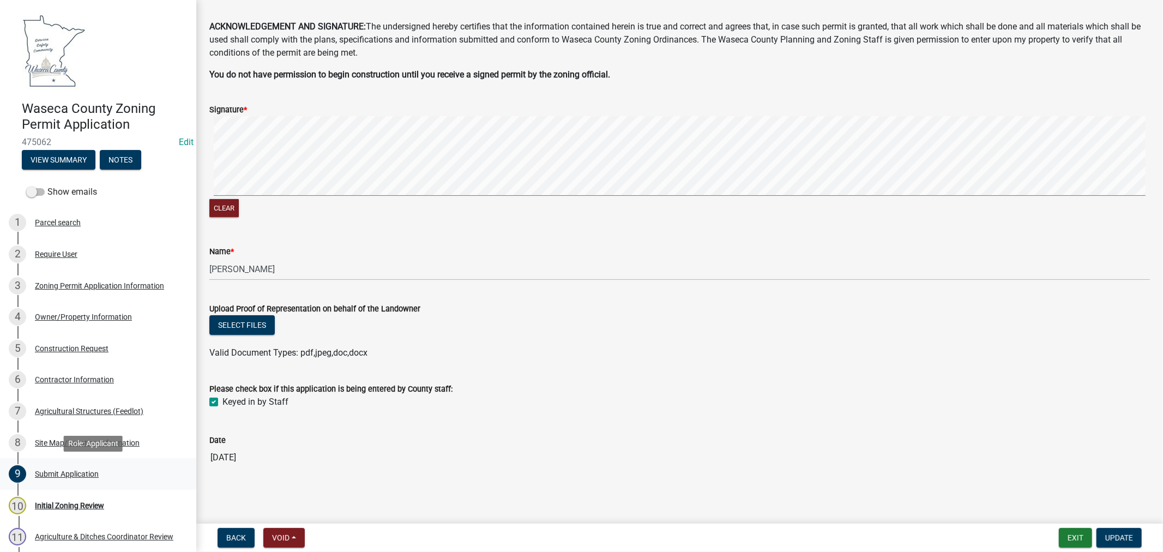
click at [66, 470] on div "Submit Application" at bounding box center [67, 474] width 64 height 8
click at [74, 439] on div "Site Map/Location Information" at bounding box center [87, 443] width 105 height 8
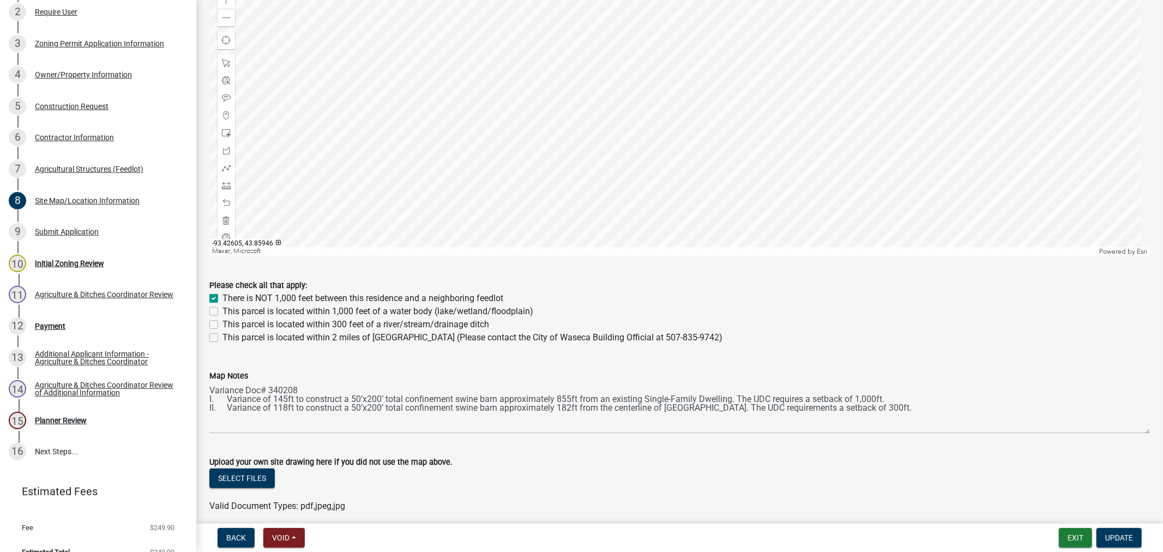
scroll to position [569, 0]
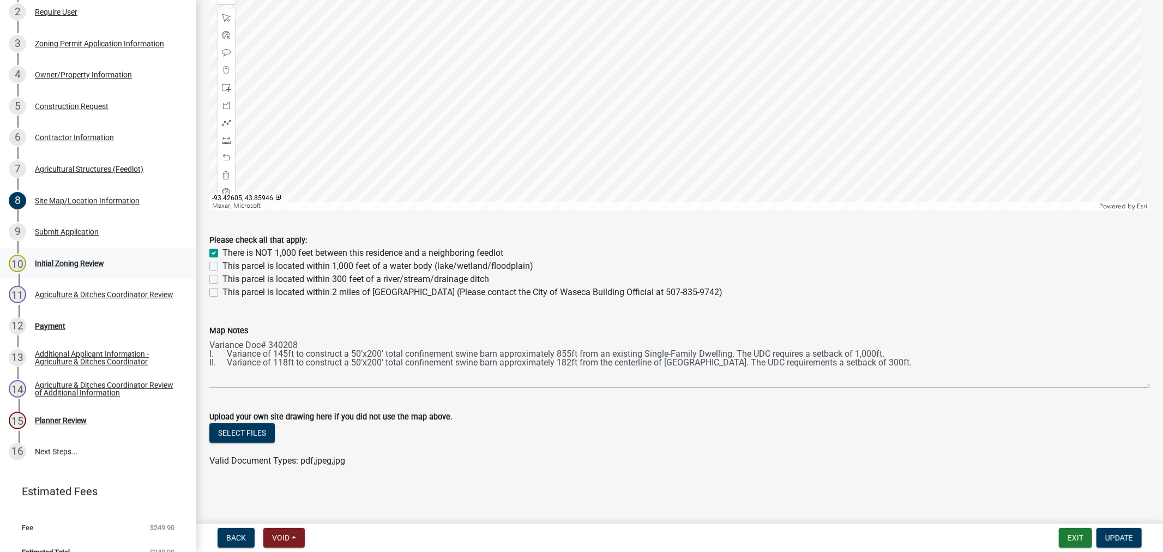
click at [62, 263] on div "Initial Zoning Review" at bounding box center [69, 263] width 69 height 8
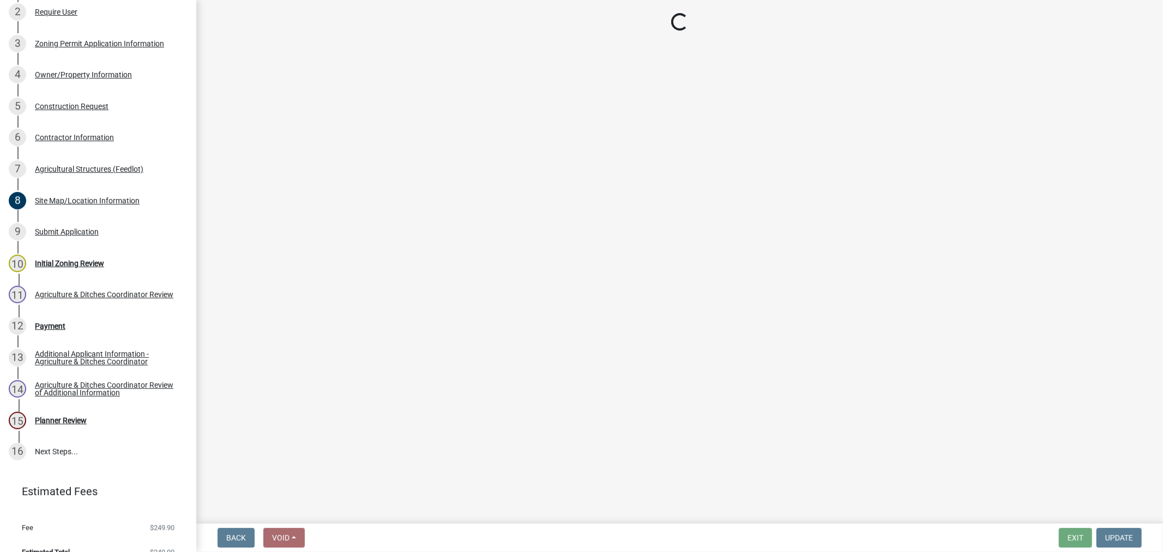
scroll to position [0, 0]
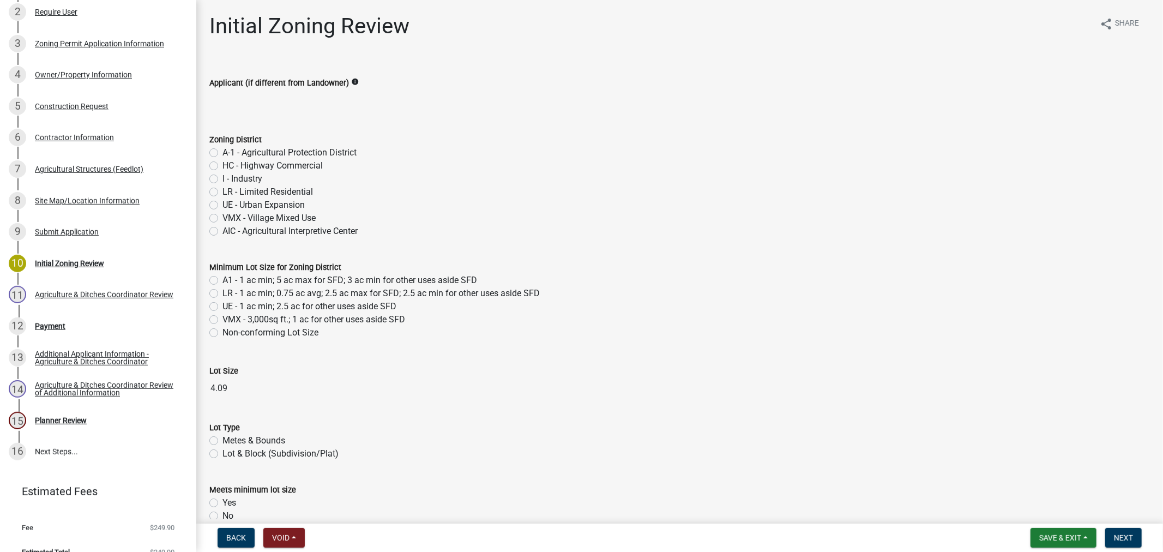
click at [222, 152] on label "A-1 - Agricultural Protection District" at bounding box center [289, 152] width 134 height 13
click at [222, 152] on input "A-1 - Agricultural Protection District" at bounding box center [225, 149] width 7 height 7
radio input "true"
click at [222, 279] on label "A1 - 1 ac min; 5 ac max for SFD; 3 ac min for other uses aside SFD" at bounding box center [349, 280] width 255 height 13
click at [222, 279] on input "A1 - 1 ac min; 5 ac max for SFD; 3 ac min for other uses aside SFD" at bounding box center [225, 277] width 7 height 7
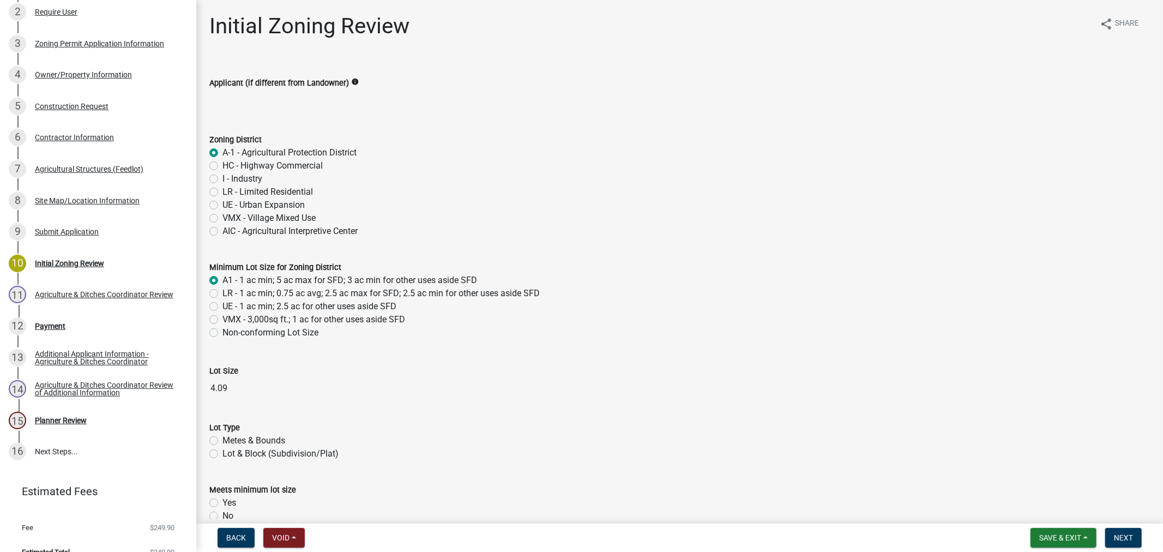
radio input "true"
click at [222, 440] on label "Metes & Bounds" at bounding box center [253, 440] width 63 height 13
click at [222, 440] on input "Metes & Bounds" at bounding box center [225, 437] width 7 height 7
radio input "true"
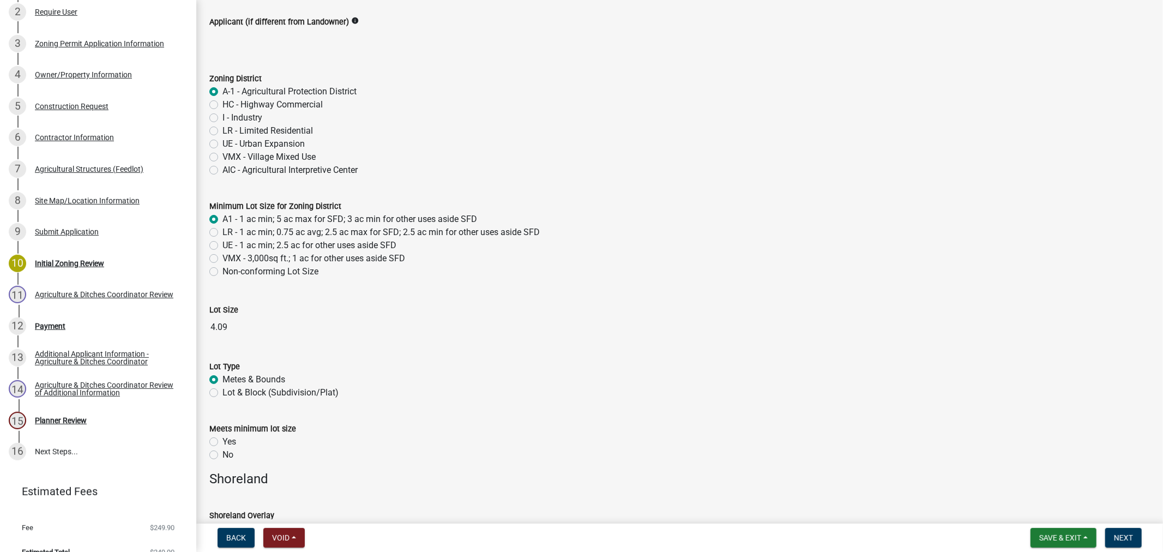
scroll to position [121, 0]
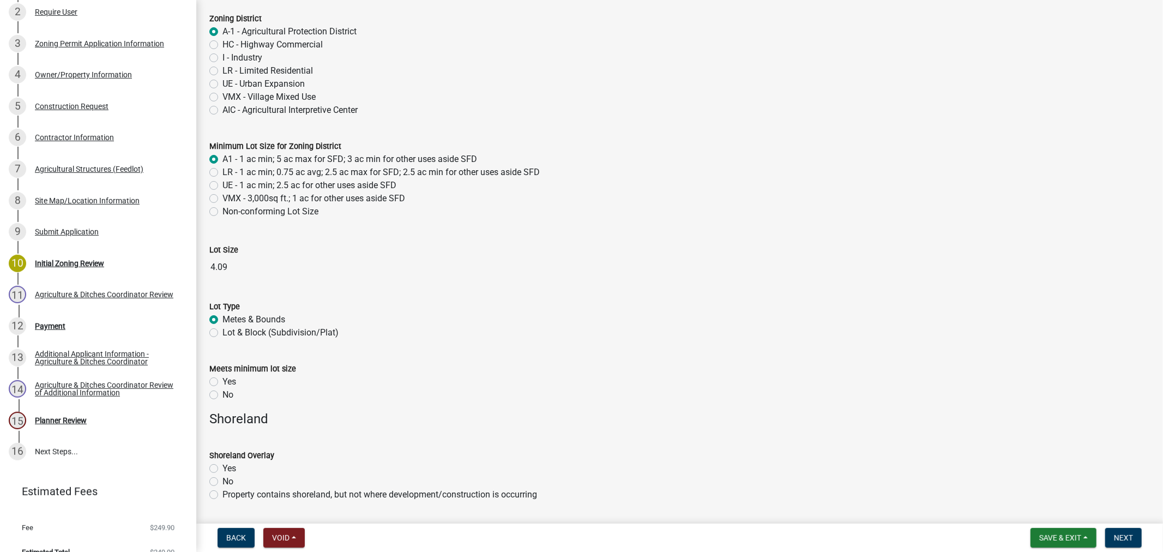
click at [222, 382] on label "Yes" at bounding box center [229, 381] width 14 height 13
click at [222, 382] on input "Yes" at bounding box center [225, 378] width 7 height 7
radio input "true"
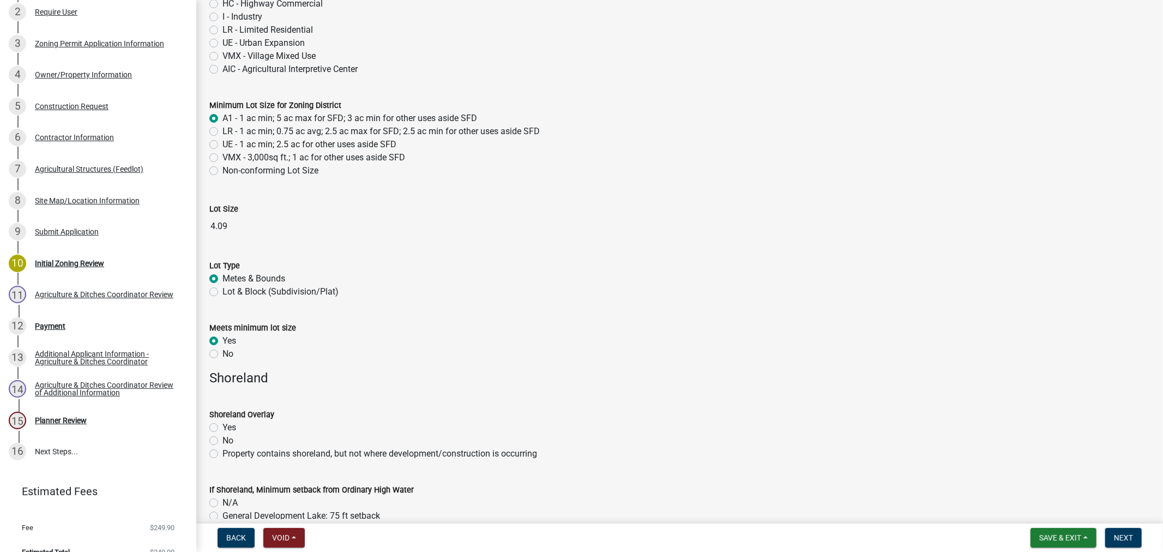
scroll to position [182, 0]
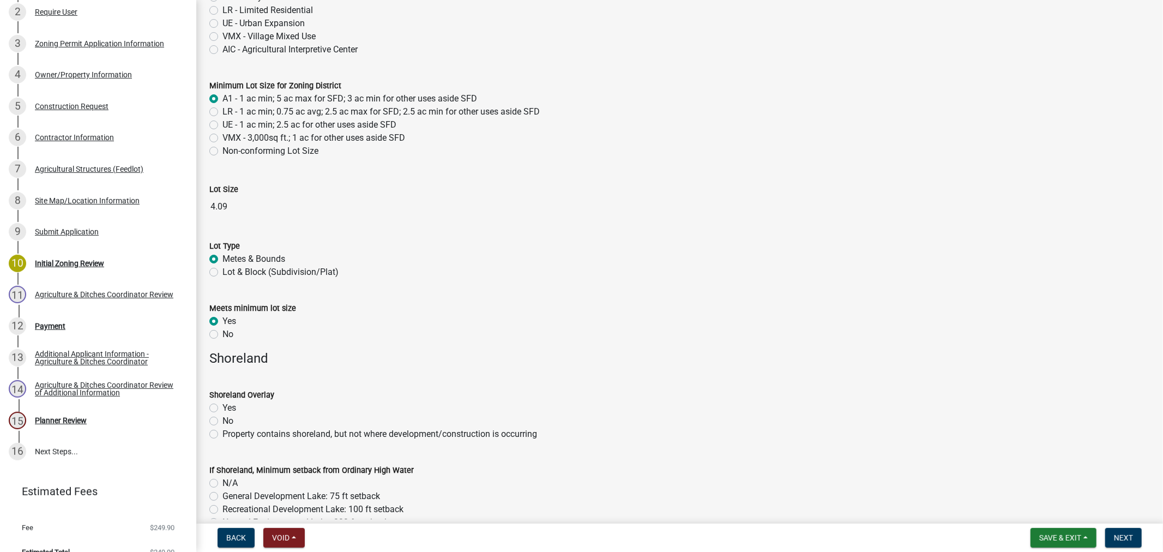
drag, startPoint x: 214, startPoint y: 423, endPoint x: 207, endPoint y: 420, distance: 7.6
click at [222, 423] on label "No" at bounding box center [227, 420] width 11 height 13
click at [222, 421] on input "No" at bounding box center [225, 417] width 7 height 7
radio input "true"
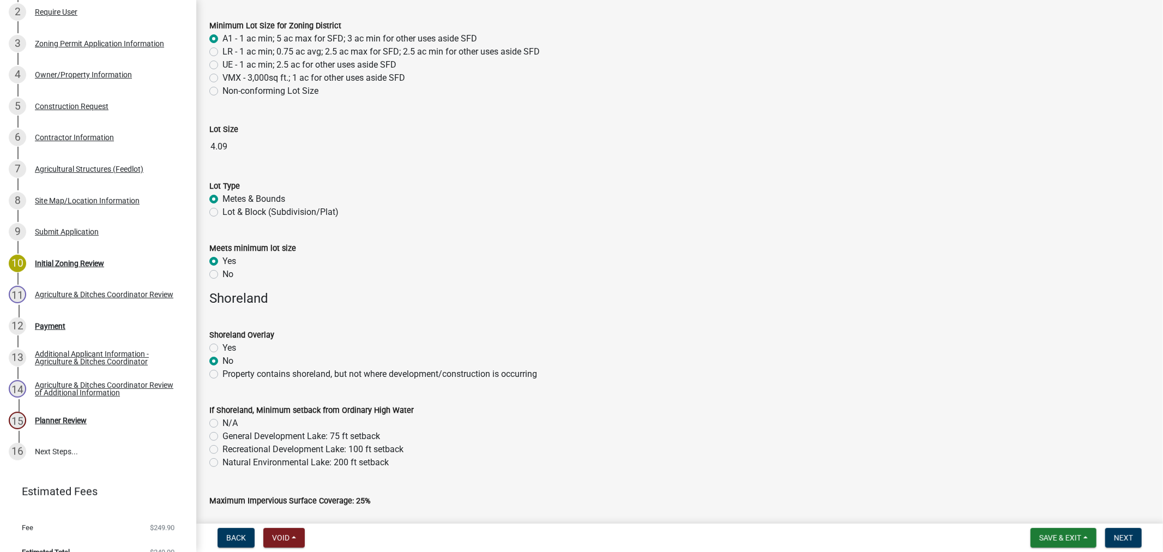
scroll to position [242, 0]
click at [222, 424] on label "N/A" at bounding box center [229, 422] width 15 height 13
click at [222, 423] on input "N/A" at bounding box center [225, 419] width 7 height 7
radio input "true"
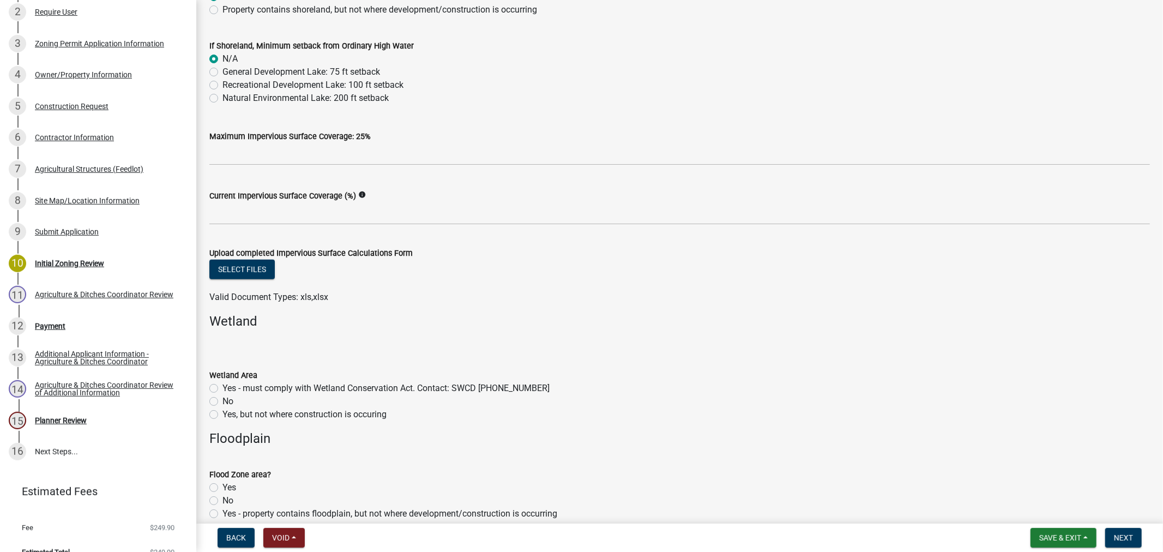
scroll to position [666, 0]
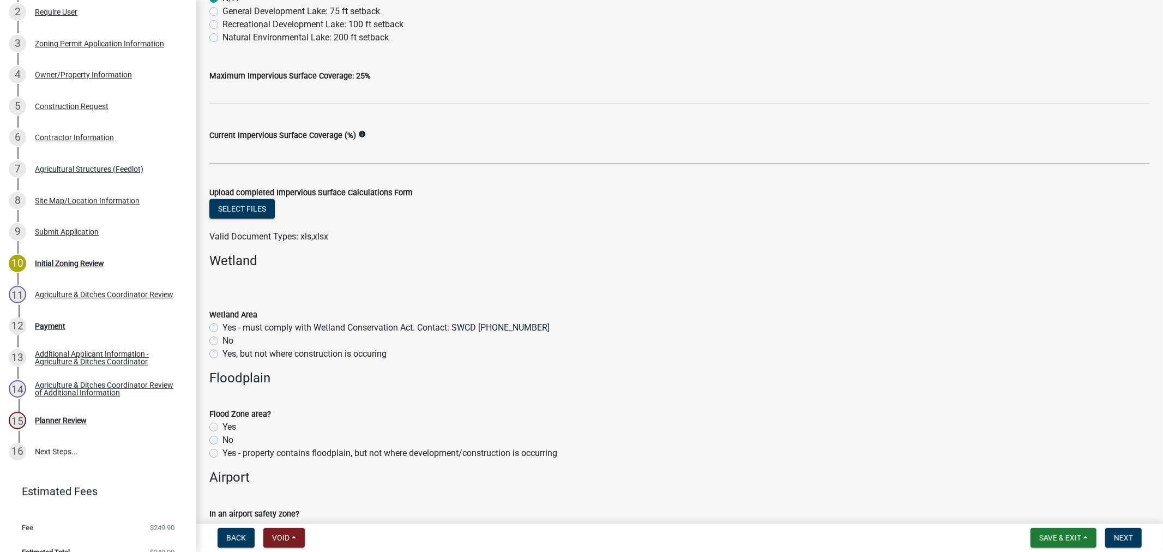
click at [222, 341] on label "No" at bounding box center [227, 340] width 11 height 13
click at [222, 341] on input "No" at bounding box center [225, 337] width 7 height 7
radio input "true"
click at [222, 438] on label "No" at bounding box center [227, 439] width 11 height 13
click at [222, 438] on input "No" at bounding box center [225, 436] width 7 height 7
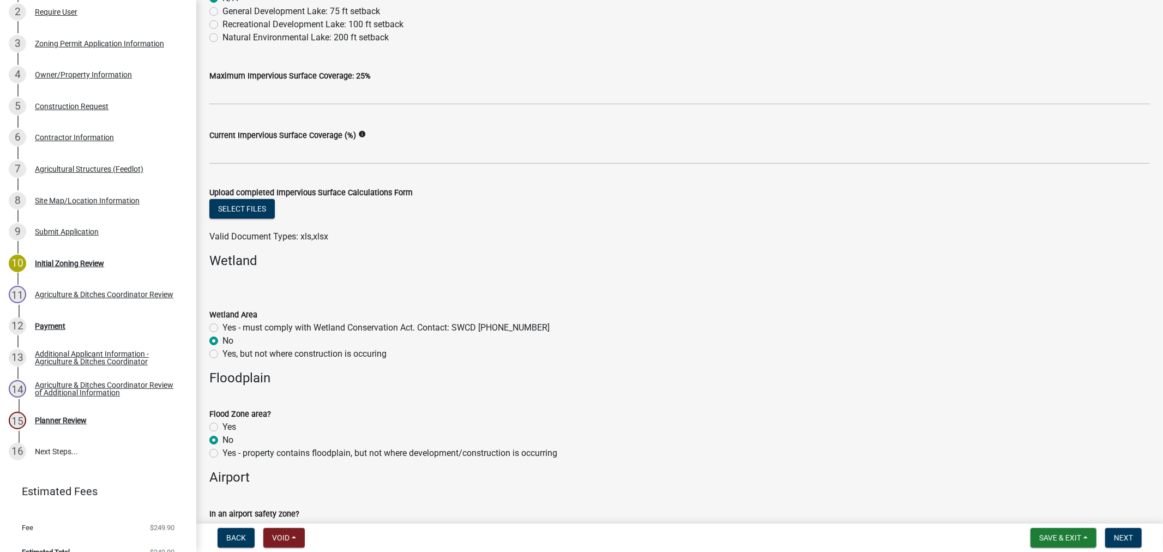
radio input "true"
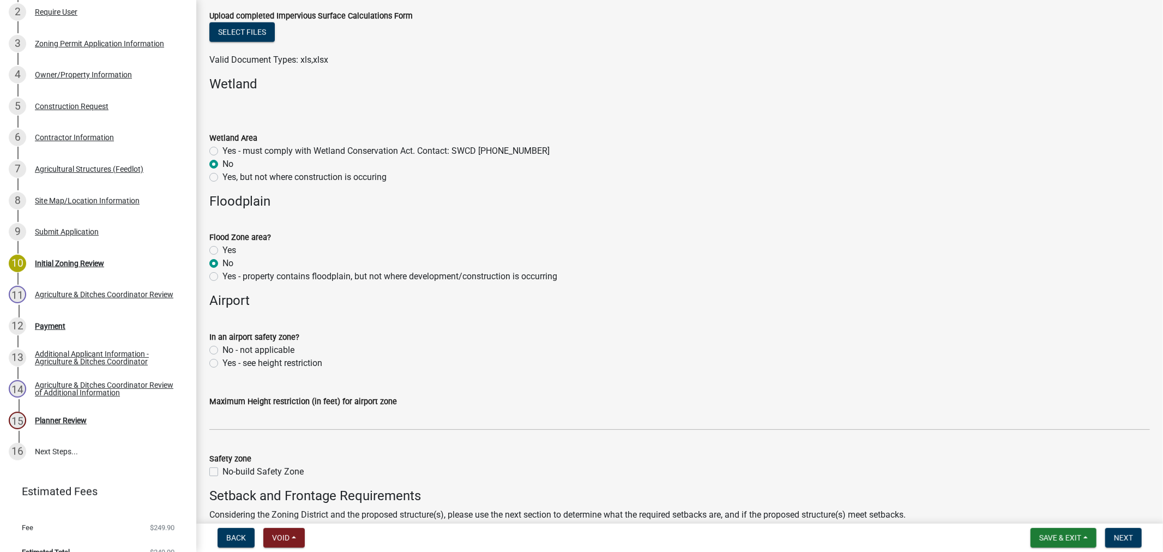
scroll to position [848, 0]
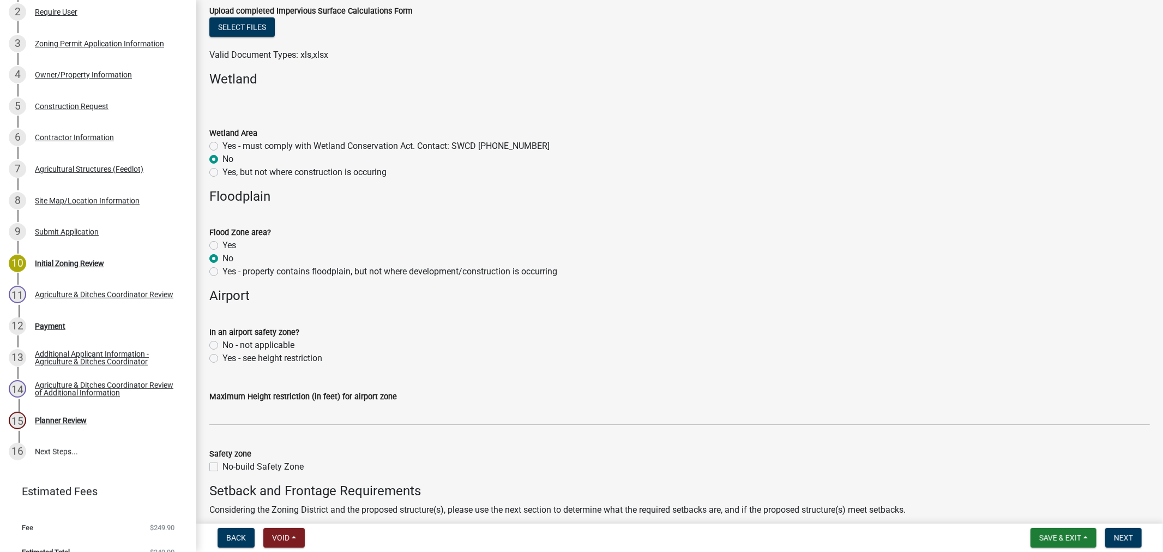
click at [222, 343] on label "No - not applicable" at bounding box center [258, 345] width 72 height 13
click at [222, 343] on input "No - not applicable" at bounding box center [225, 342] width 7 height 7
radio input "true"
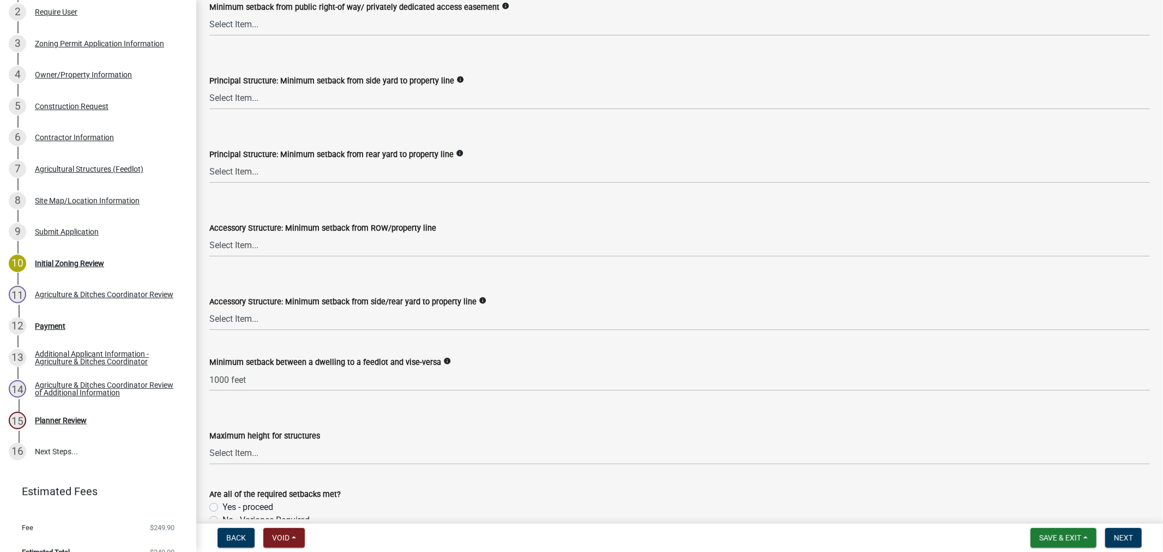
scroll to position [1696, 0]
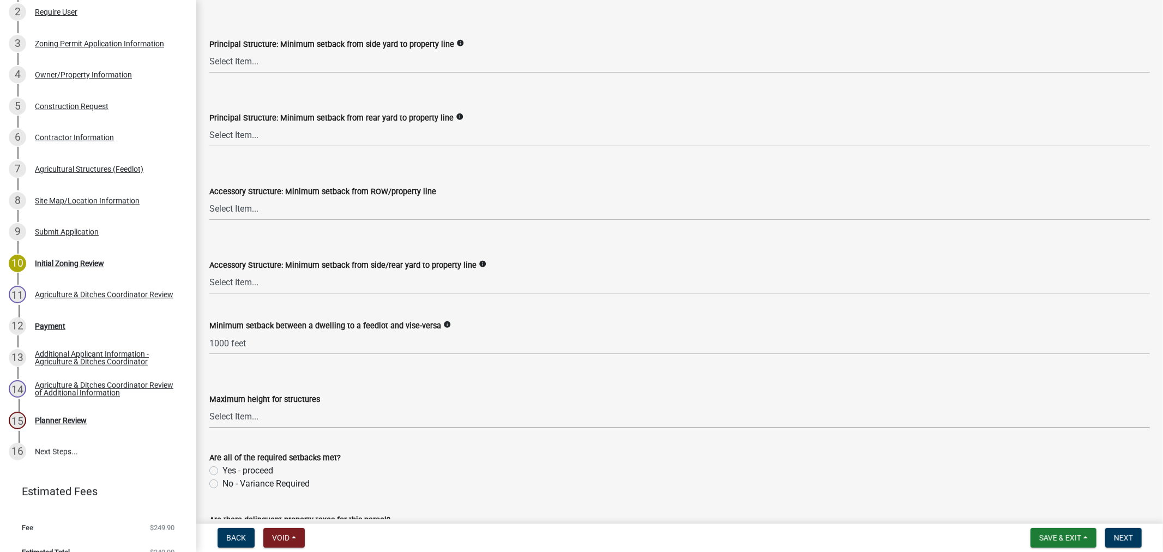
click at [252, 417] on select "Select Item... 35 feet 70 feet" at bounding box center [679, 417] width 940 height 22
click at [209, 406] on select "Select Item... 35 feet 70 feet" at bounding box center [679, 417] width 940 height 22
select select "f85b0be6-0ba0-4e52-abd8-9a831d915a76"
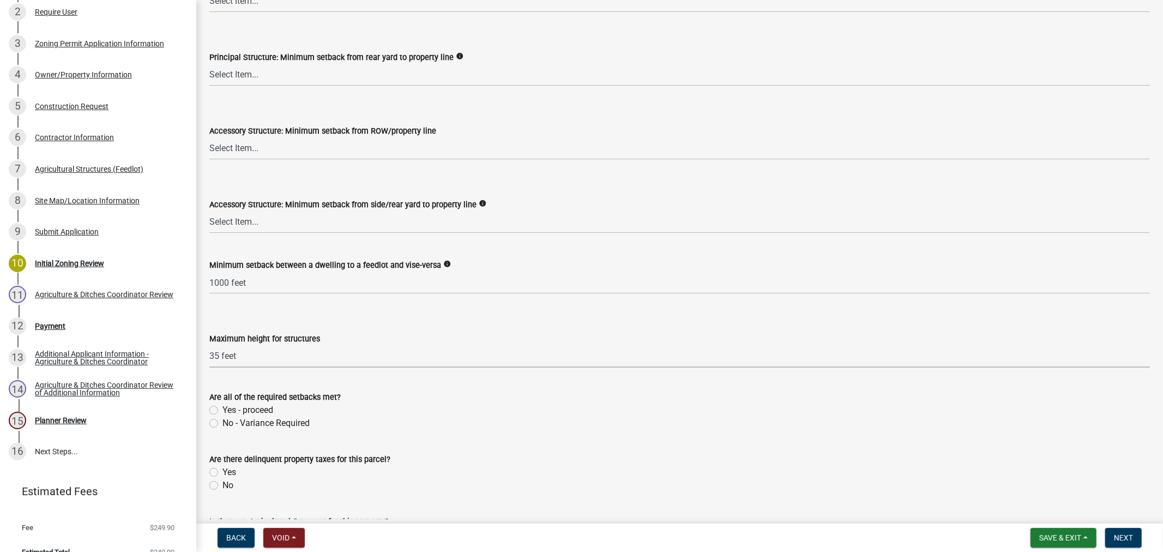
scroll to position [1817, 0]
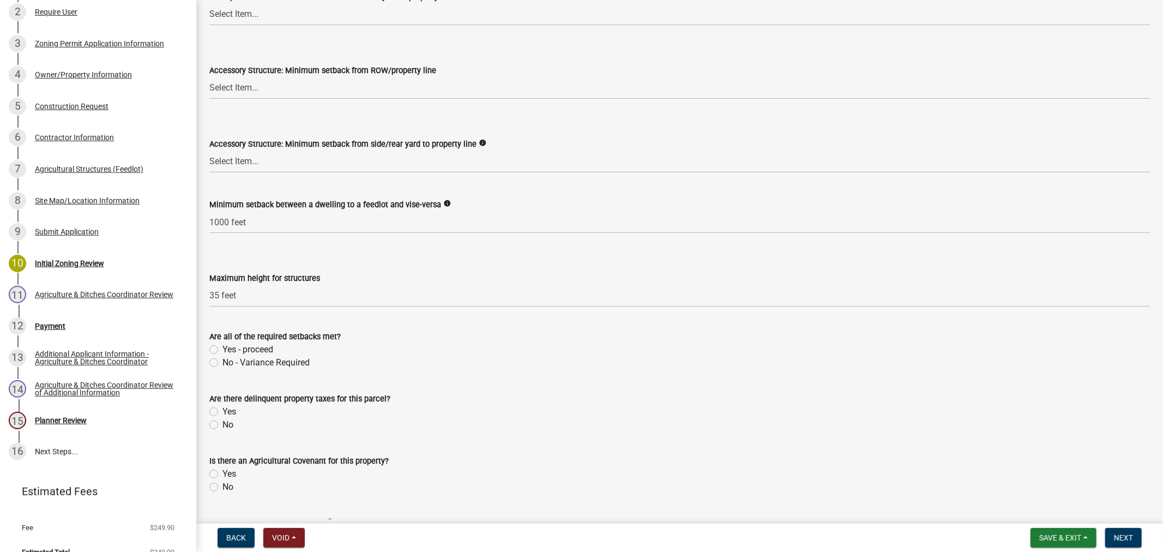
click at [222, 425] on label "No" at bounding box center [227, 424] width 11 height 13
click at [222, 425] on input "No" at bounding box center [225, 421] width 7 height 7
radio input "true"
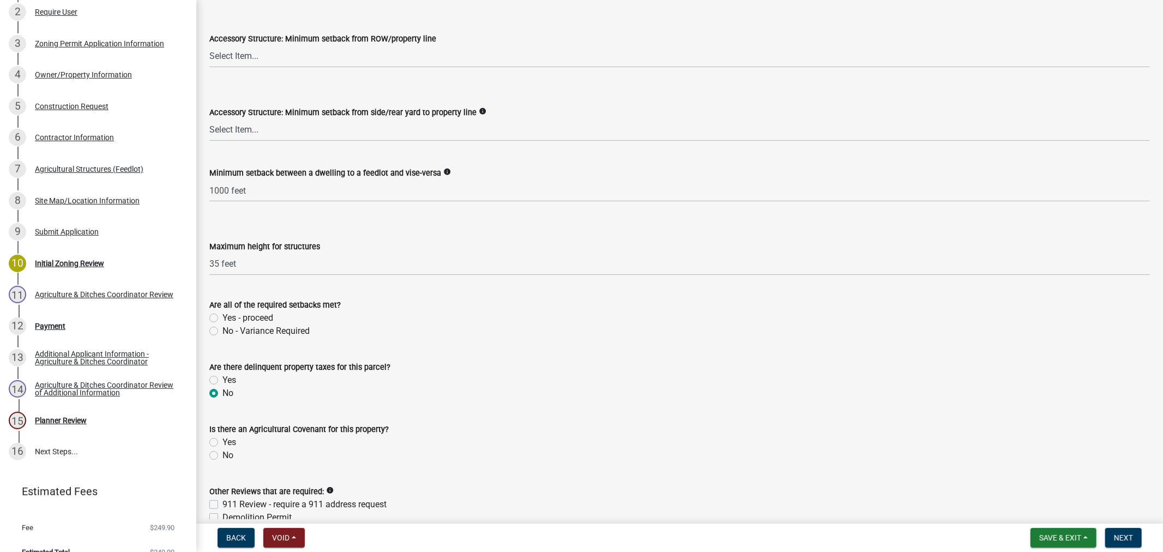
scroll to position [1878, 0]
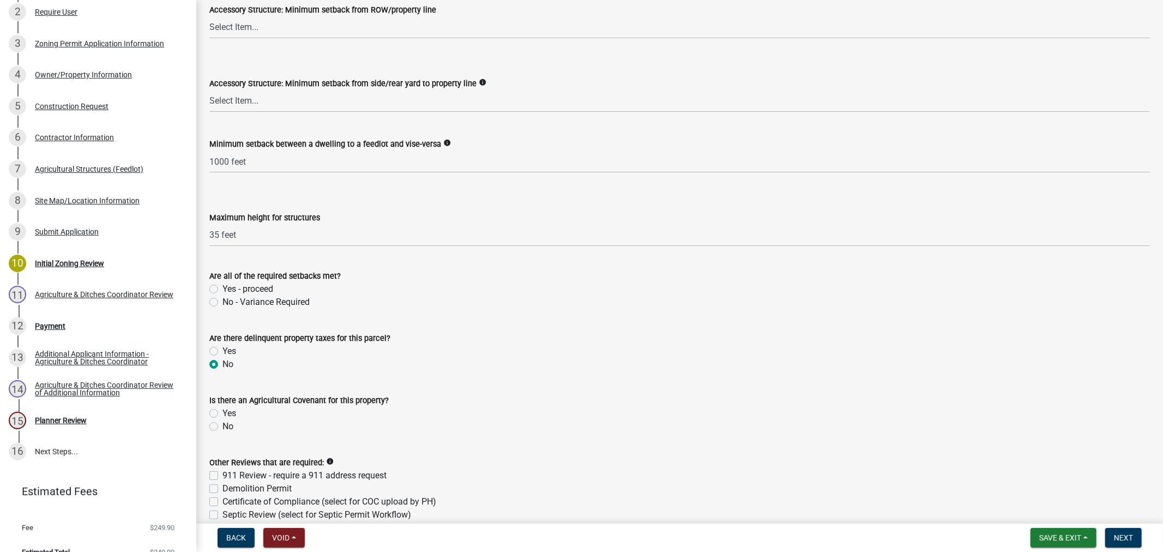
click at [222, 423] on label "No" at bounding box center [227, 426] width 11 height 13
click at [222, 423] on input "No" at bounding box center [225, 423] width 7 height 7
radio input "true"
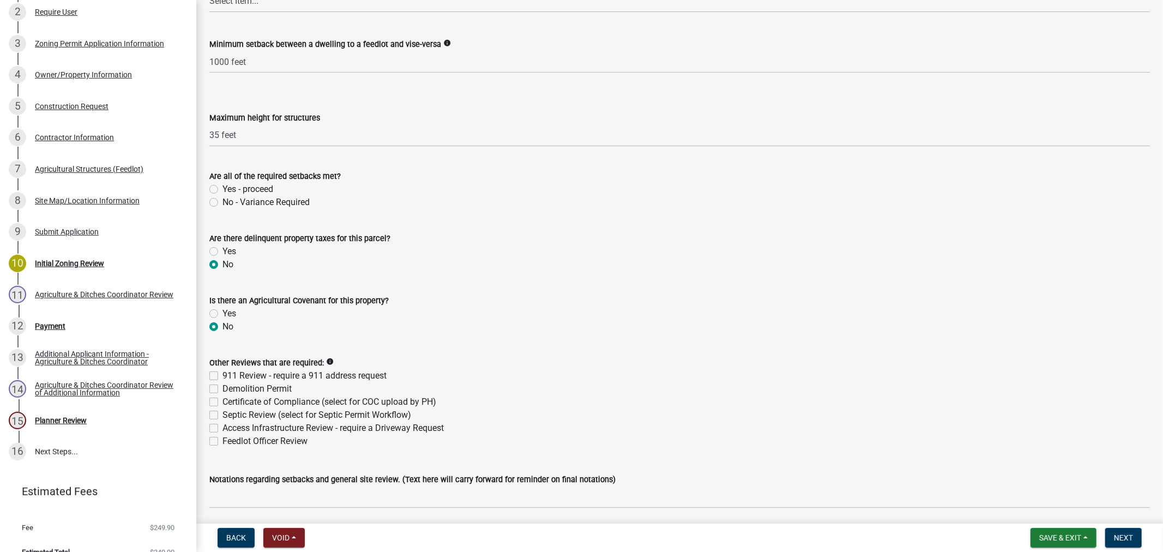
scroll to position [1999, 0]
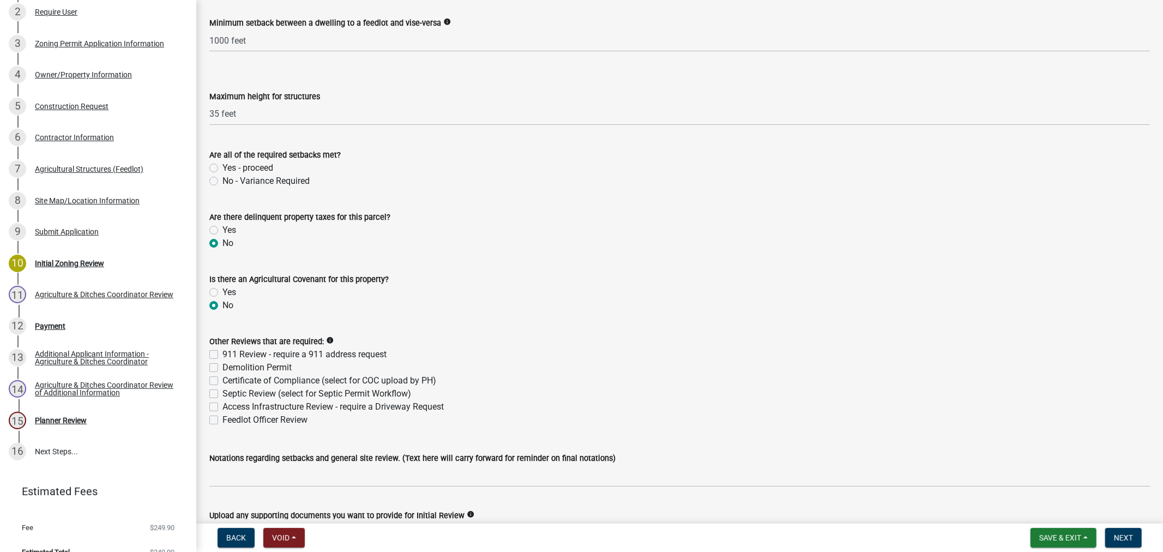
click at [222, 421] on label "Feedlot Officer Review" at bounding box center [264, 419] width 85 height 13
click at [222, 420] on input "Feedlot Officer Review" at bounding box center [225, 416] width 7 height 7
checkbox input "true"
checkbox input "false"
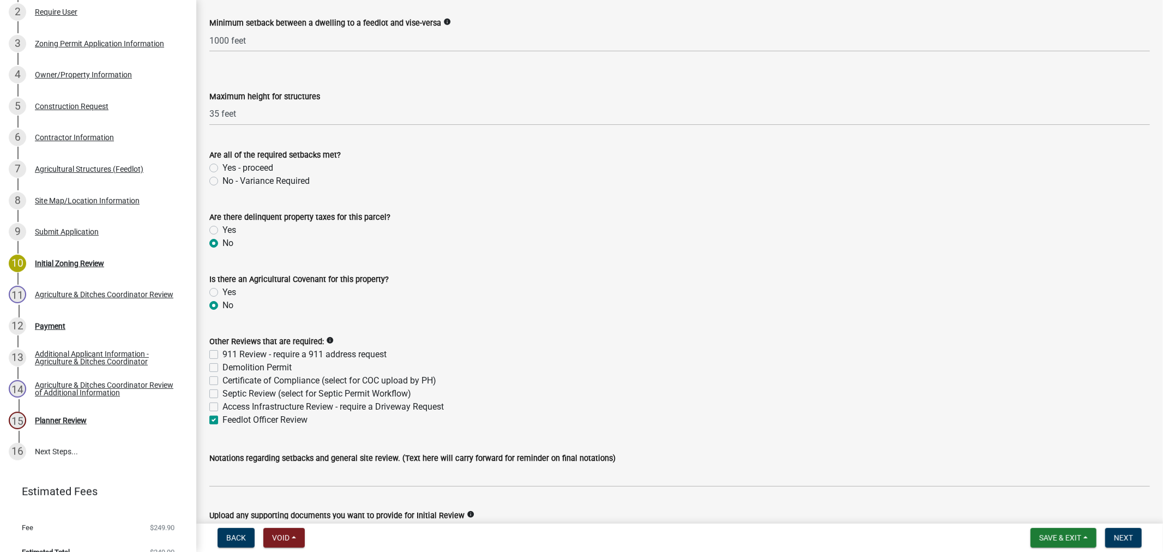
checkbox input "false"
checkbox input "true"
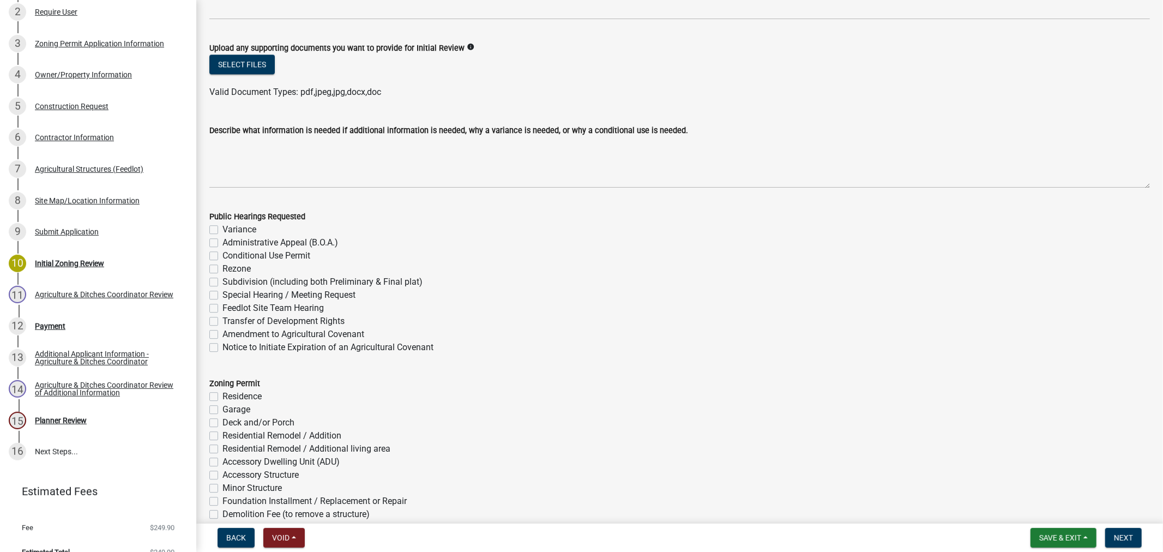
scroll to position [2223, 0]
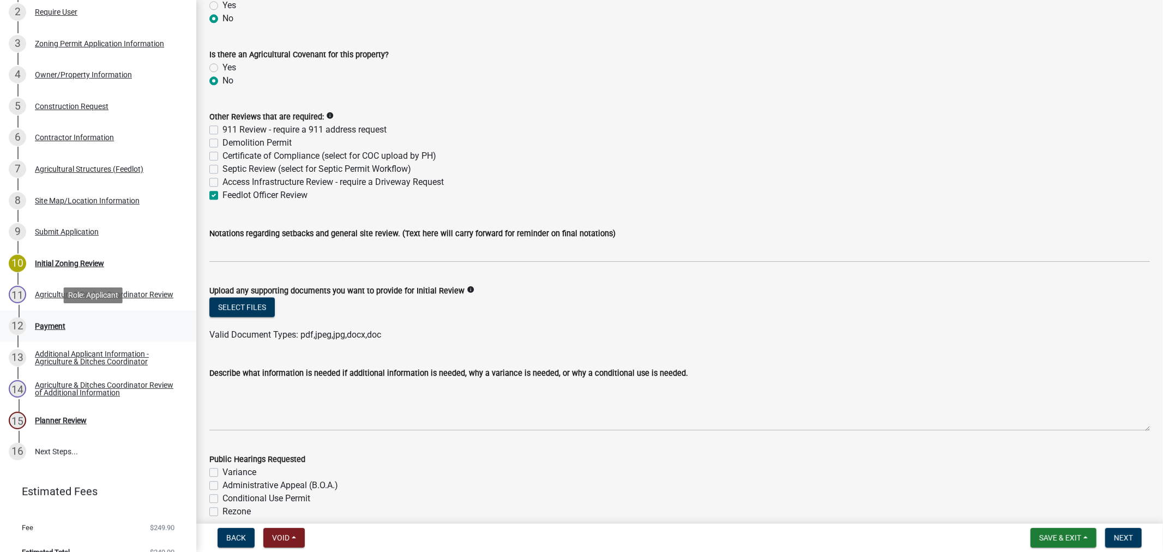
click at [50, 323] on div "Payment" at bounding box center [50, 326] width 31 height 8
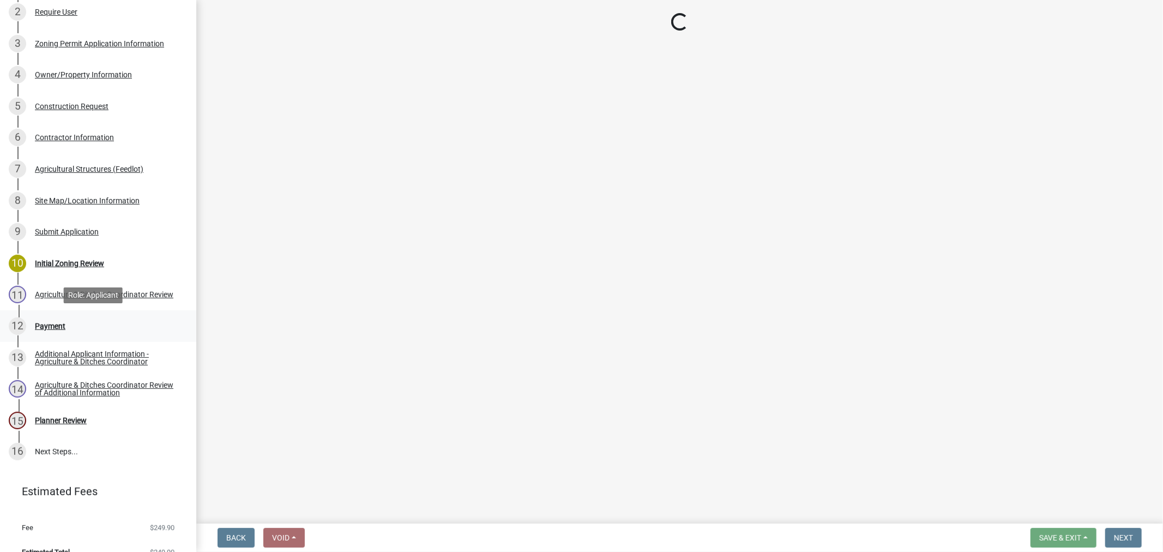
scroll to position [0, 0]
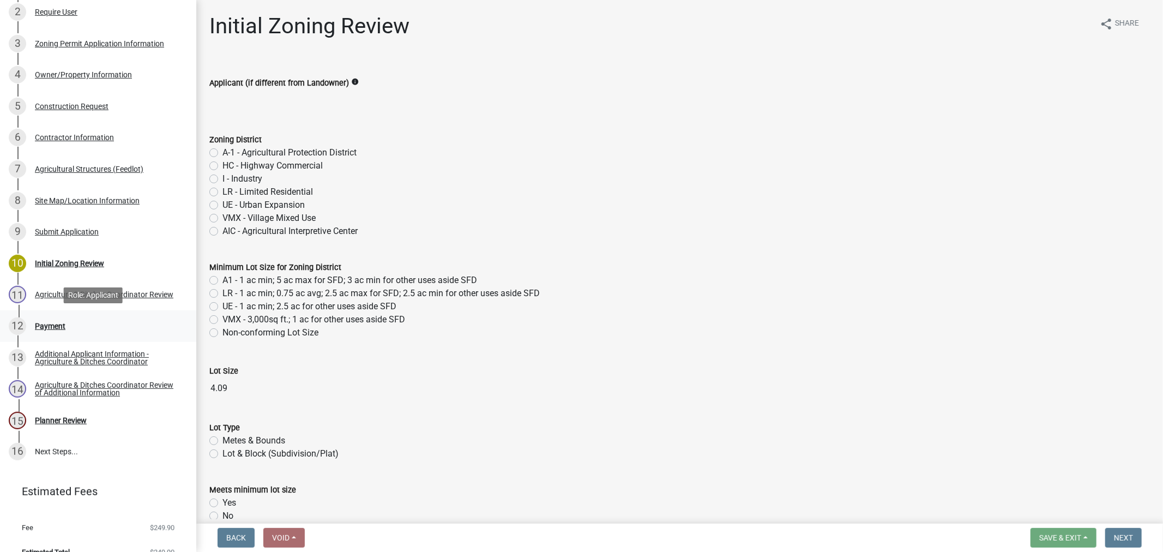
click at [37, 322] on div "Payment" at bounding box center [50, 326] width 31 height 8
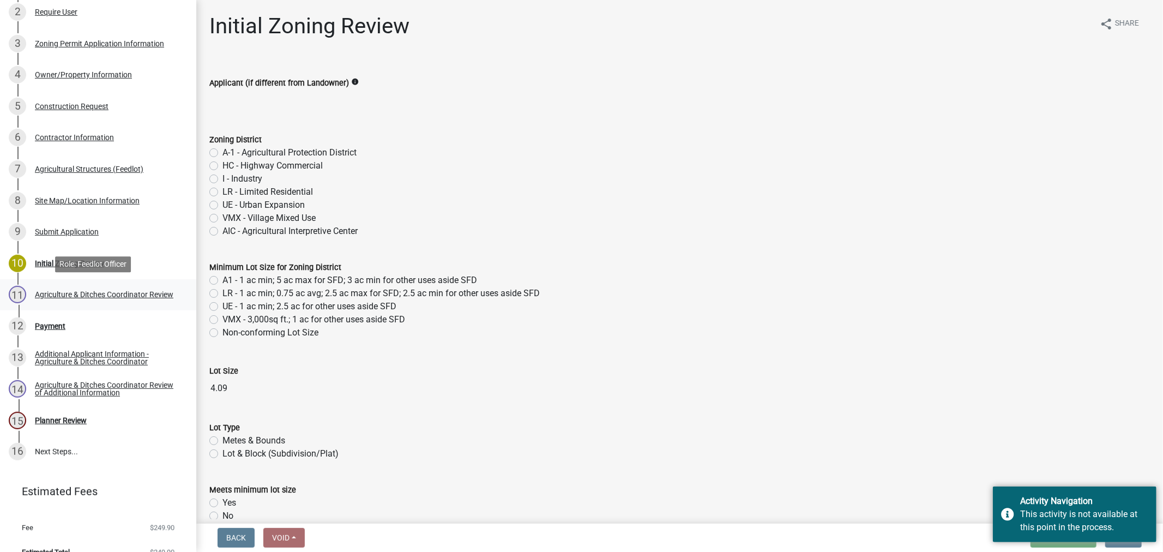
click at [50, 291] on div "Agriculture & Ditches Coordinator Review" at bounding box center [104, 295] width 138 height 8
click at [68, 259] on div "Initial Zoning Review" at bounding box center [69, 263] width 69 height 8
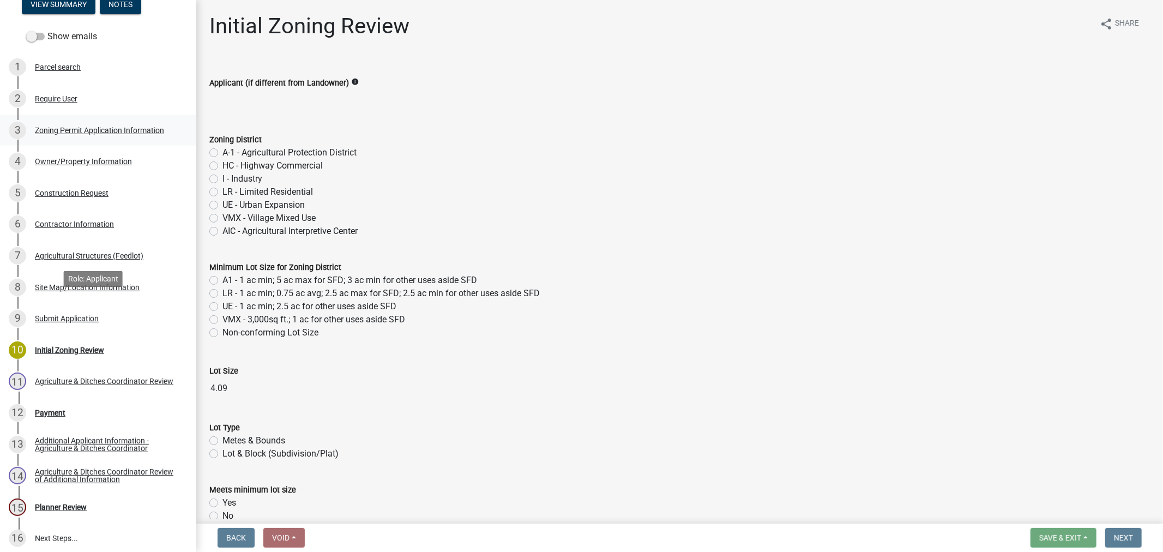
scroll to position [61, 0]
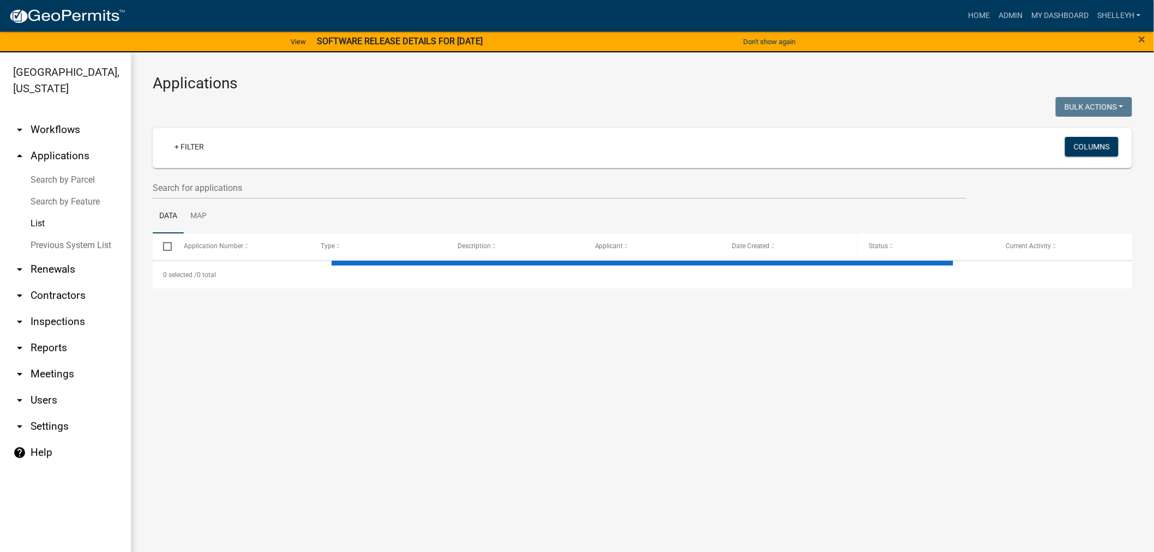
select select "1: 25"
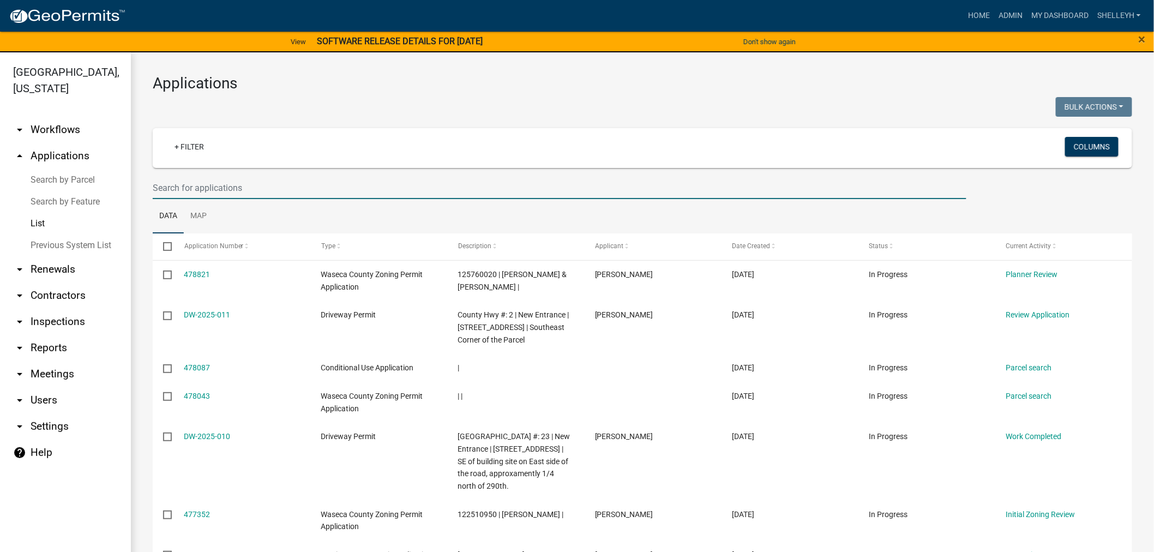
click at [204, 187] on input "text" at bounding box center [559, 188] width 813 height 22
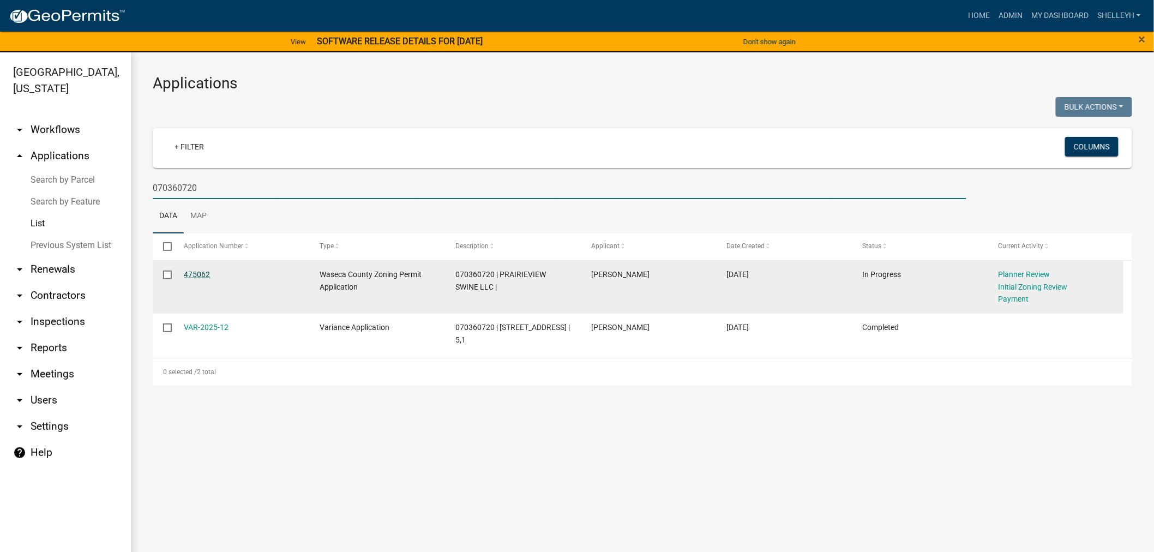
type input "070360720"
click at [201, 273] on link "475062" at bounding box center [197, 274] width 26 height 9
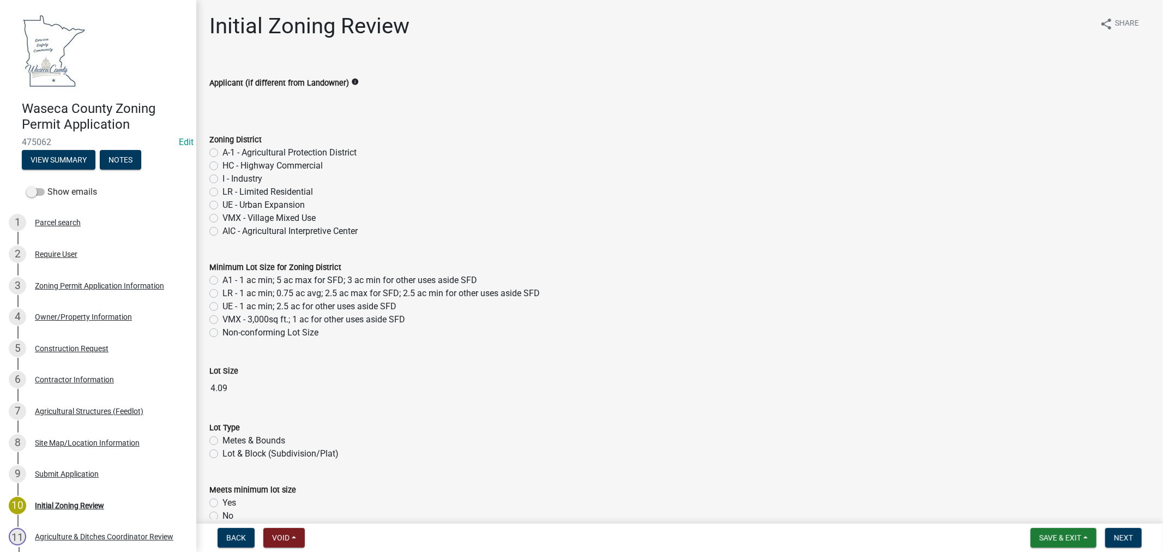
click at [222, 152] on label "A-1 - Agricultural Protection District" at bounding box center [289, 152] width 134 height 13
click at [222, 152] on input "A-1 - Agricultural Protection District" at bounding box center [225, 149] width 7 height 7
radio input "true"
click at [222, 279] on label "A1 - 1 ac min; 5 ac max for SFD; 3 ac min for other uses aside SFD" at bounding box center [349, 280] width 255 height 13
click at [222, 279] on input "A1 - 1 ac min; 5 ac max for SFD; 3 ac min for other uses aside SFD" at bounding box center [225, 277] width 7 height 7
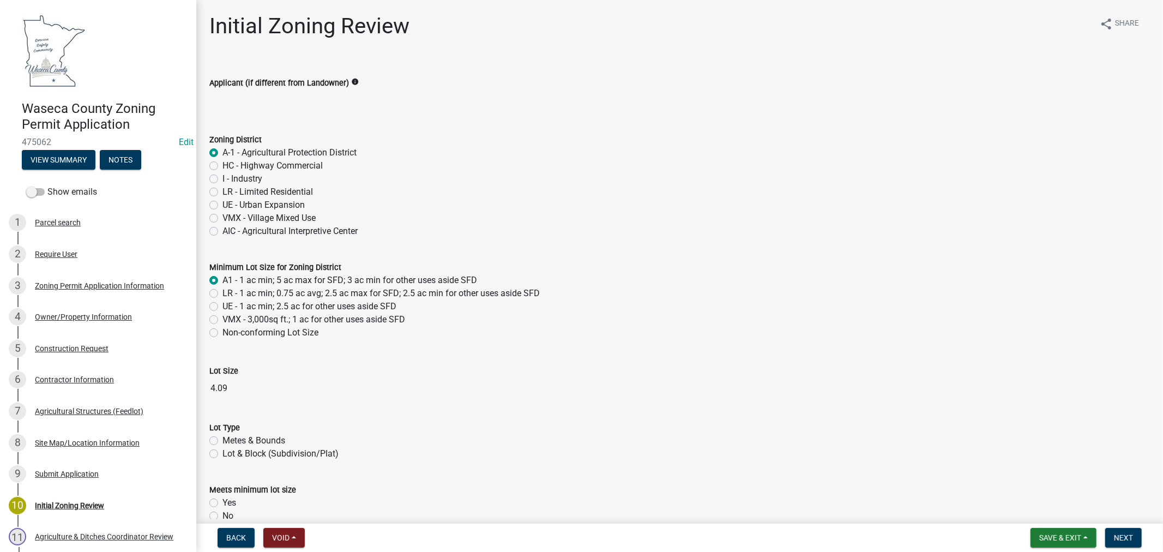
radio input "true"
click at [222, 439] on label "Metes & Bounds" at bounding box center [253, 440] width 63 height 13
click at [222, 439] on input "Metes & Bounds" at bounding box center [225, 437] width 7 height 7
radio input "true"
click at [222, 453] on label "Lot & Block (Subdivision/Plat)" at bounding box center [280, 453] width 116 height 13
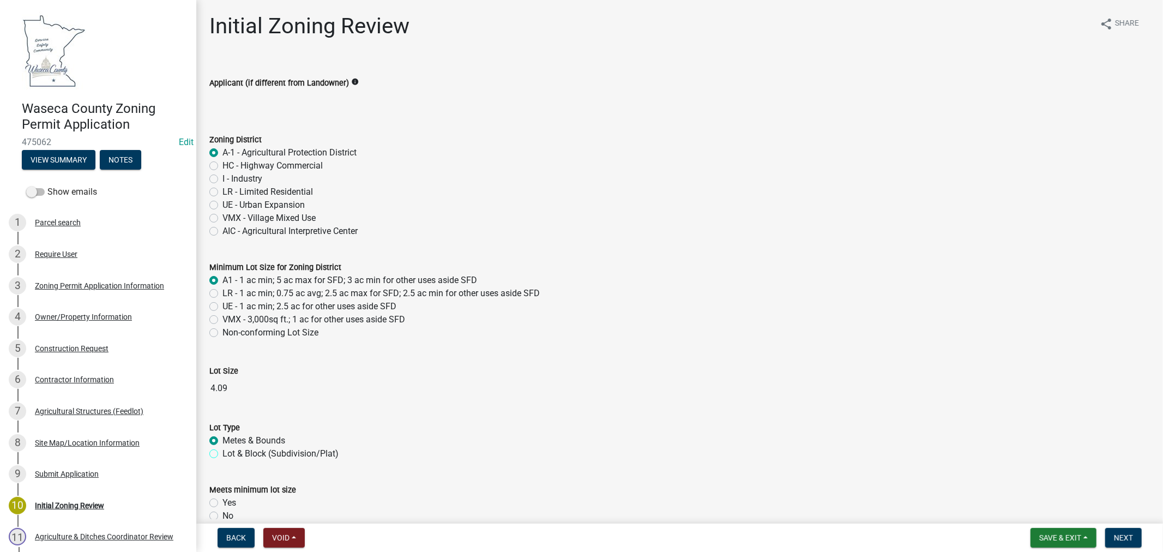
click at [222, 453] on input "Lot & Block (Subdivision/Plat)" at bounding box center [225, 450] width 7 height 7
radio input "true"
click at [222, 439] on label "Metes & Bounds" at bounding box center [253, 440] width 63 height 13
click at [222, 439] on input "Metes & Bounds" at bounding box center [225, 437] width 7 height 7
radio input "true"
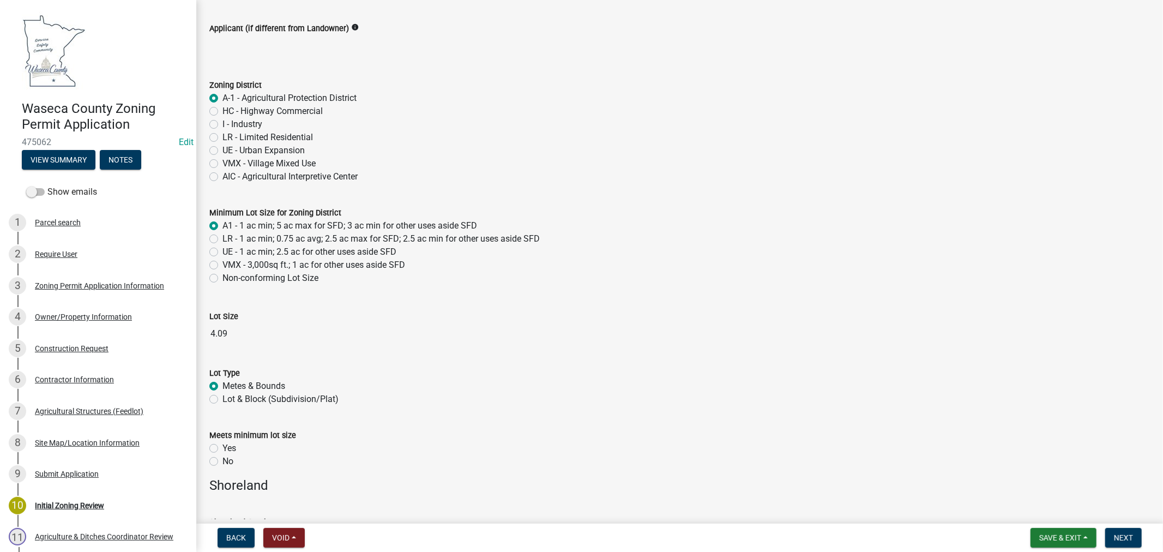
scroll to position [182, 0]
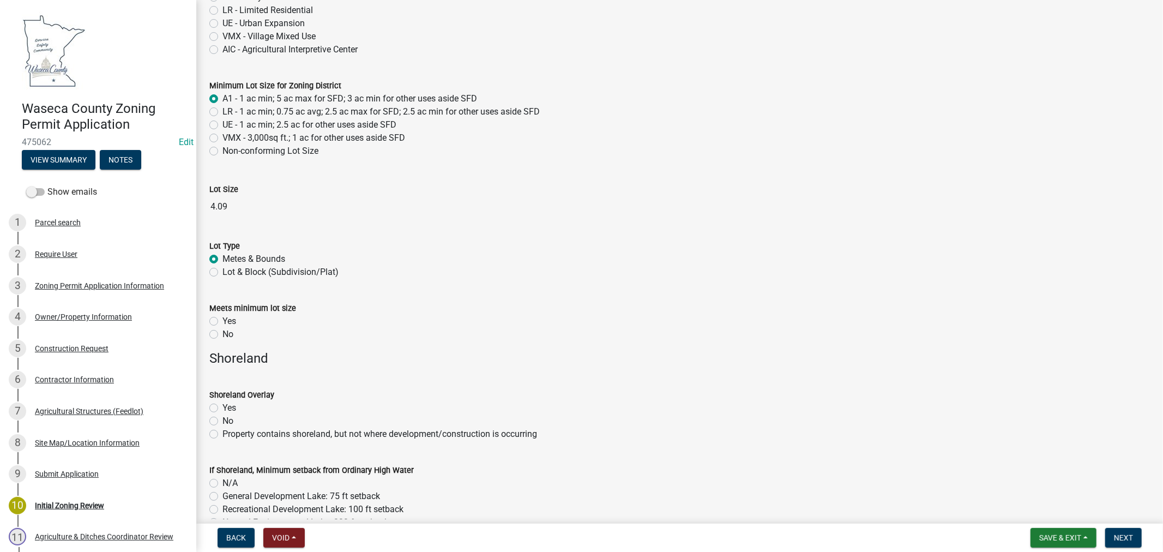
drag, startPoint x: 212, startPoint y: 320, endPoint x: 308, endPoint y: 333, distance: 97.3
click at [222, 320] on label "Yes" at bounding box center [229, 321] width 14 height 13
click at [222, 320] on input "Yes" at bounding box center [225, 318] width 7 height 7
radio input "true"
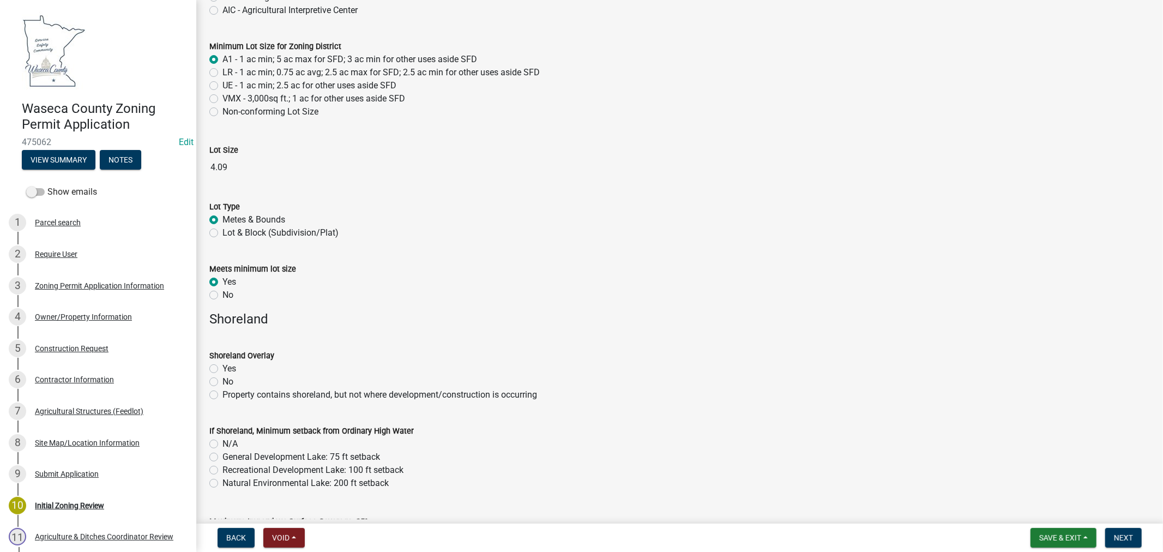
scroll to position [242, 0]
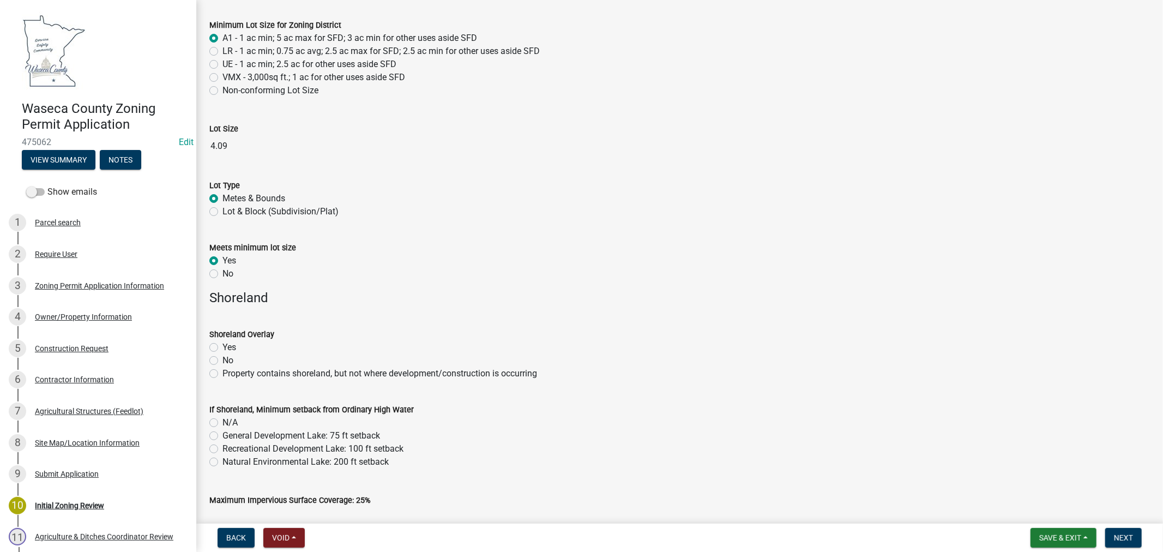
click at [222, 360] on label "No" at bounding box center [227, 360] width 11 height 13
click at [222, 360] on input "No" at bounding box center [225, 357] width 7 height 7
radio input "true"
click at [213, 414] on div "If Shoreland, Minimum setback from Ordinary High Water" at bounding box center [679, 409] width 940 height 13
click at [222, 421] on label "N/A" at bounding box center [229, 422] width 15 height 13
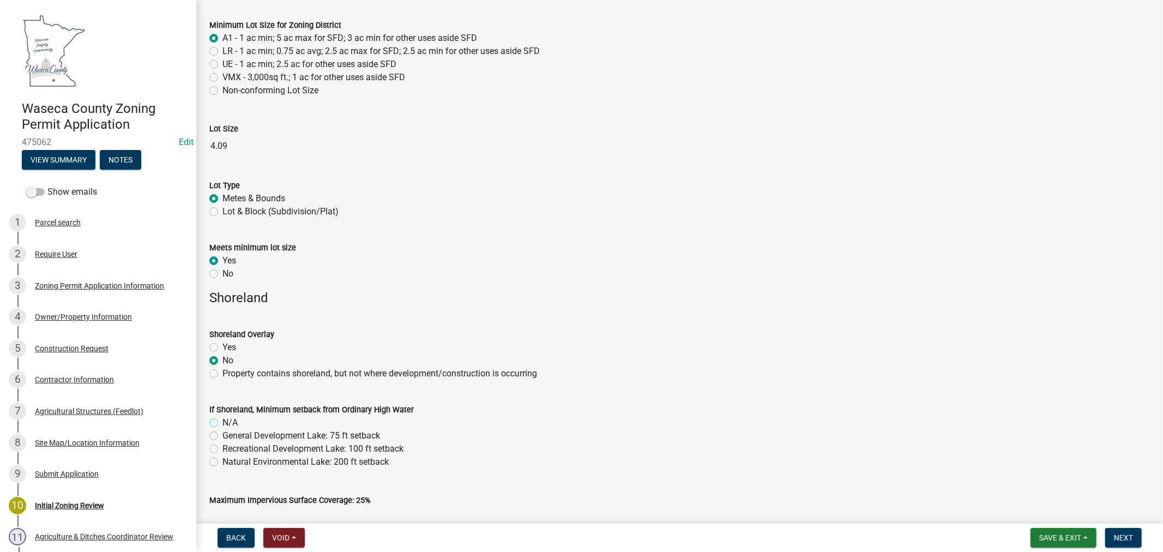
click at [222, 421] on input "N/A" at bounding box center [225, 419] width 7 height 7
radio input "true"
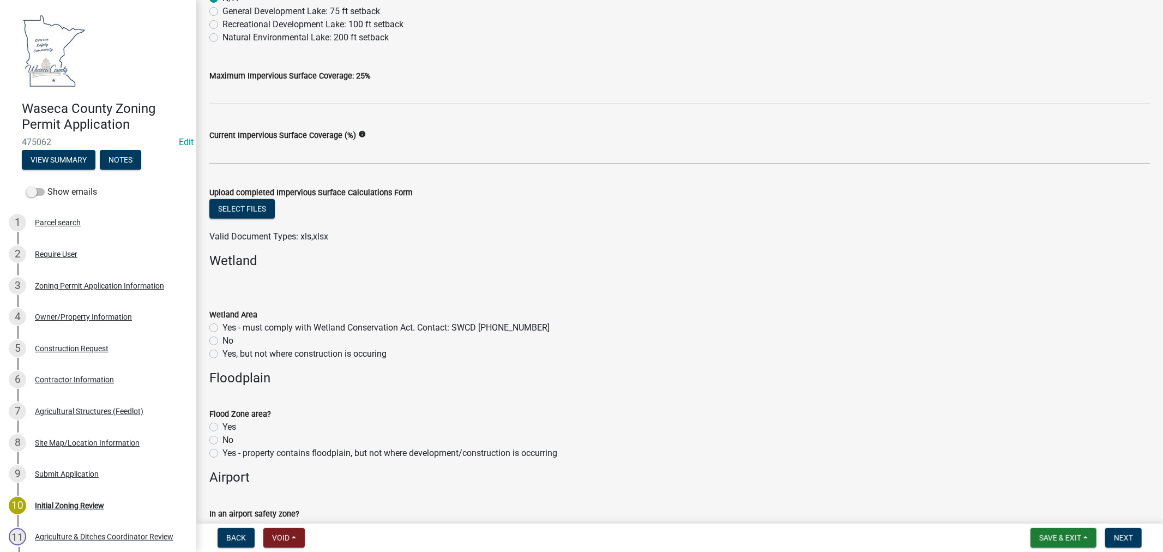
scroll to position [727, 0]
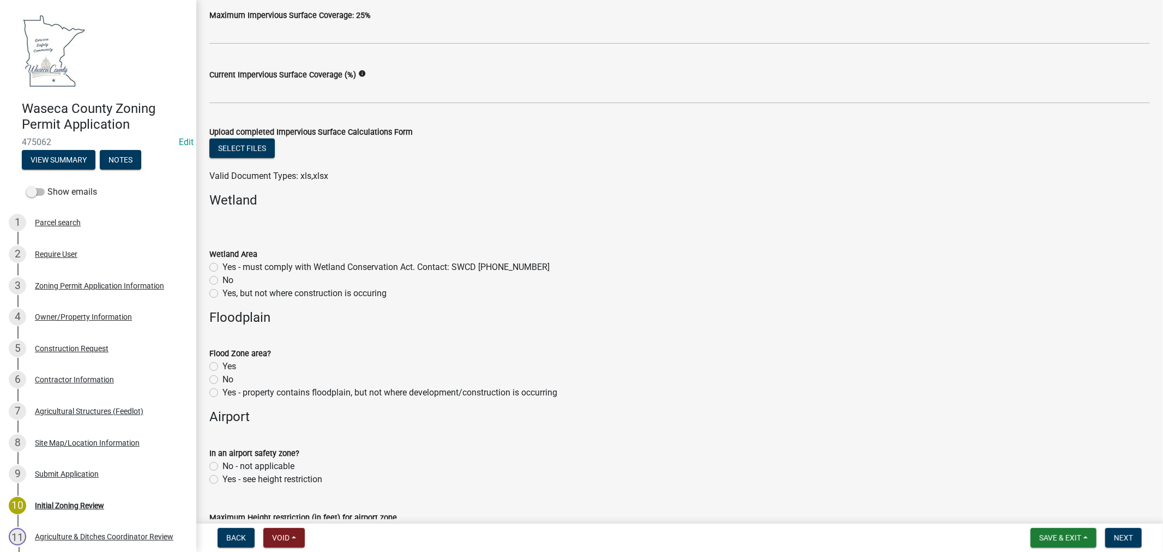
click at [222, 280] on label "No" at bounding box center [227, 280] width 11 height 13
click at [222, 280] on input "No" at bounding box center [225, 277] width 7 height 7
radio input "true"
click at [222, 382] on label "No" at bounding box center [227, 379] width 11 height 13
click at [222, 380] on input "No" at bounding box center [225, 376] width 7 height 7
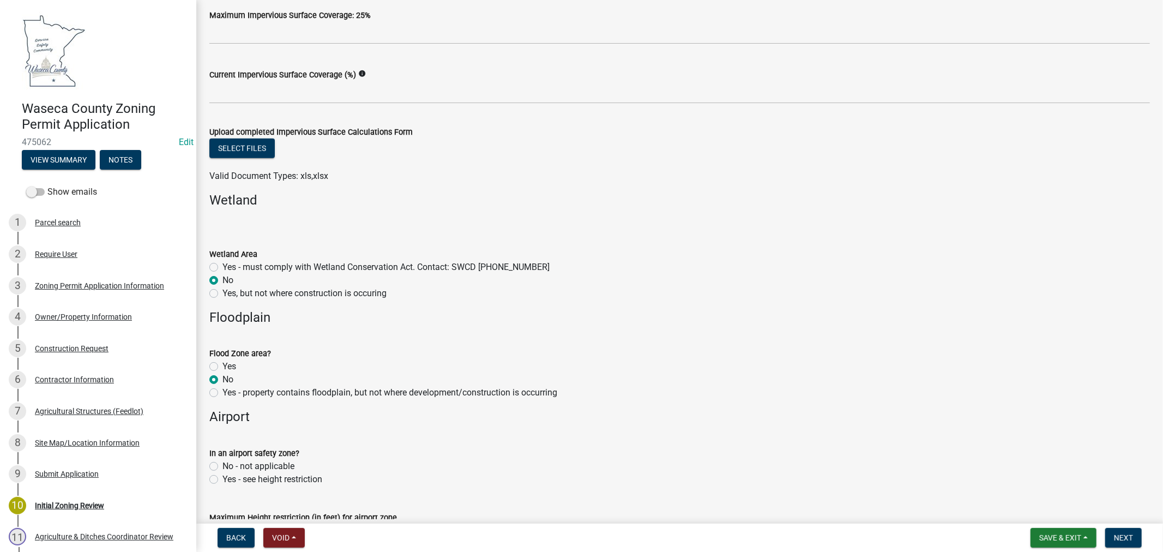
radio input "true"
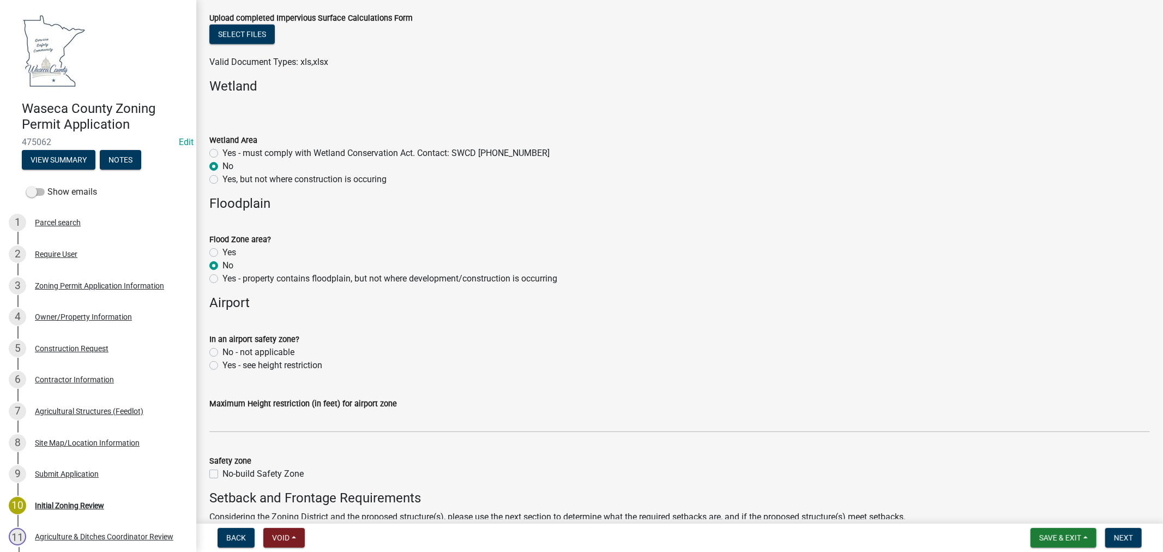
scroll to position [848, 0]
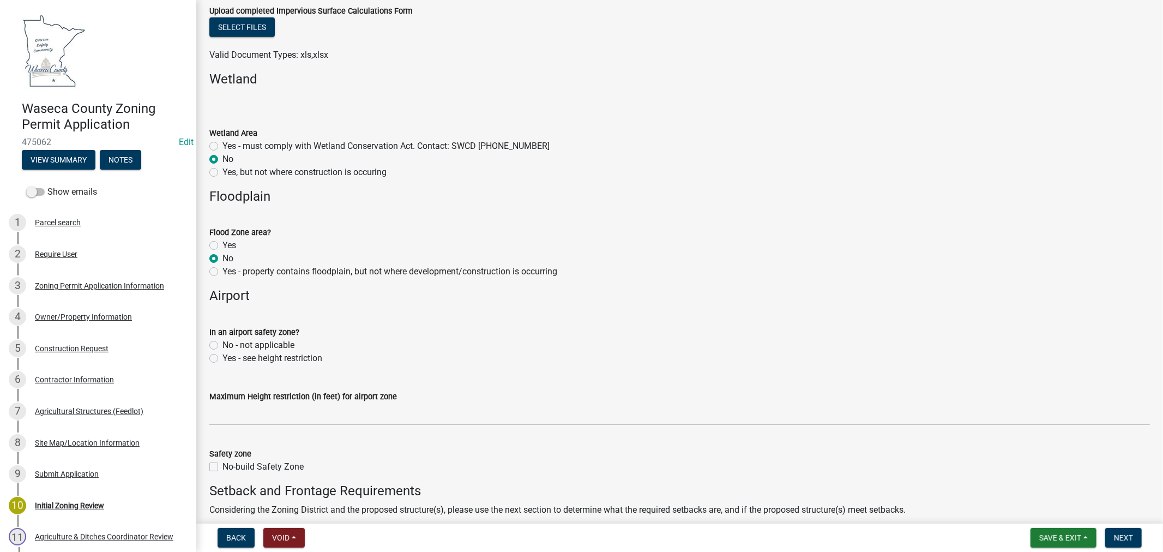
click at [222, 345] on label "No - not applicable" at bounding box center [258, 345] width 72 height 13
click at [222, 345] on input "No - not applicable" at bounding box center [225, 342] width 7 height 7
radio input "true"
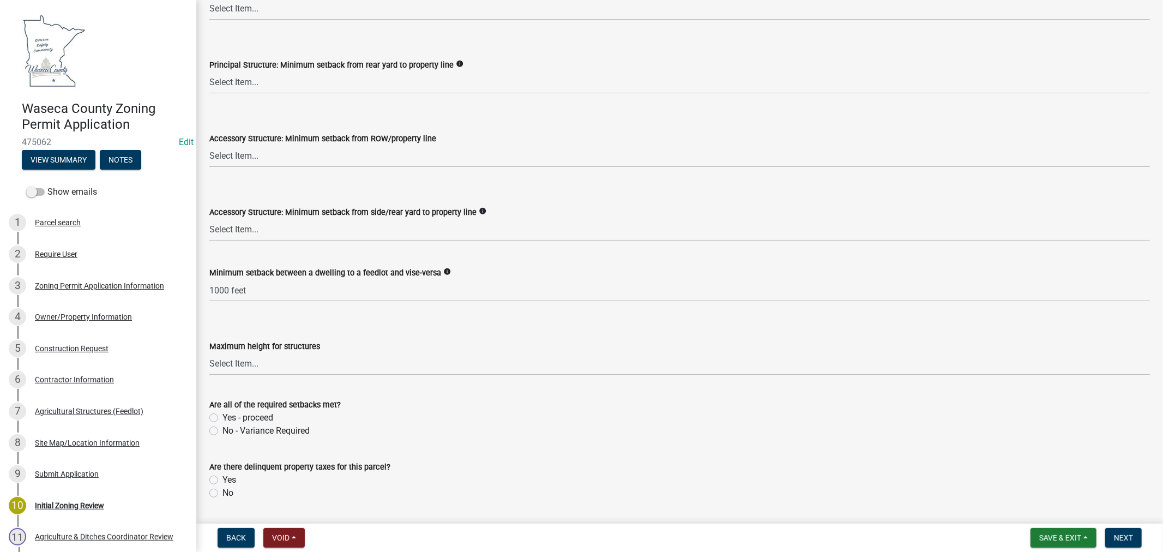
scroll to position [1757, 0]
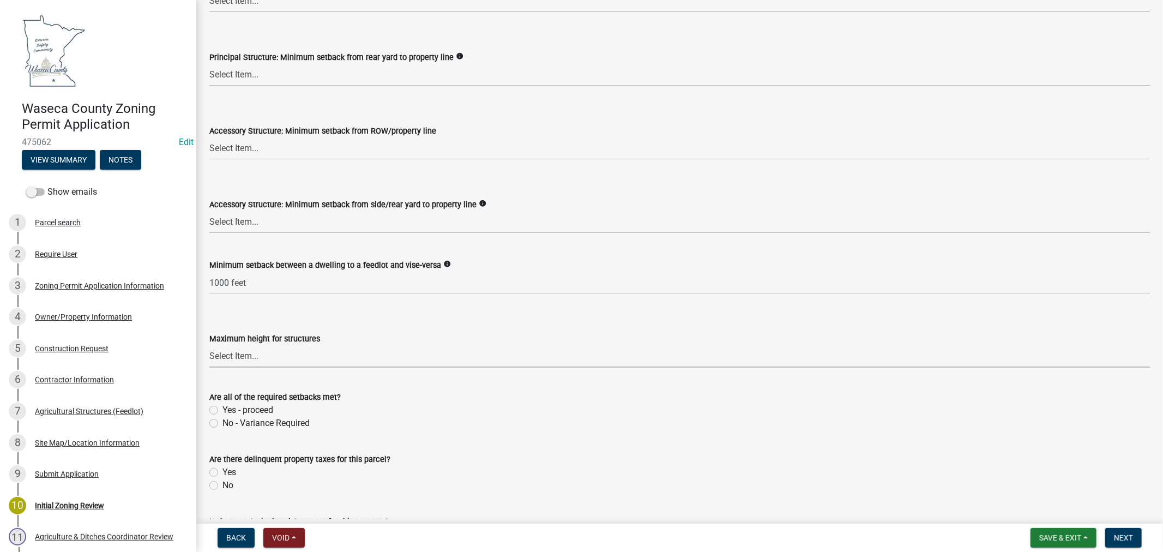
click at [252, 358] on select "Select Item... 35 feet 70 feet" at bounding box center [679, 356] width 940 height 22
click at [209, 345] on select "Select Item... 35 feet 70 feet" at bounding box center [679, 356] width 940 height 22
select select "f85b0be6-0ba0-4e52-abd8-9a831d915a76"
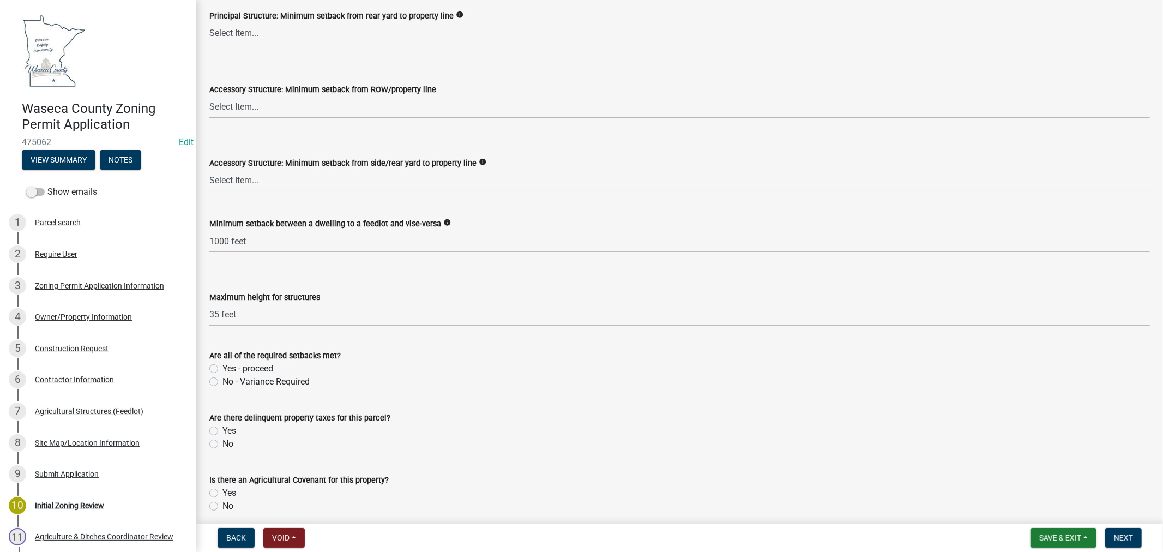
scroll to position [1817, 0]
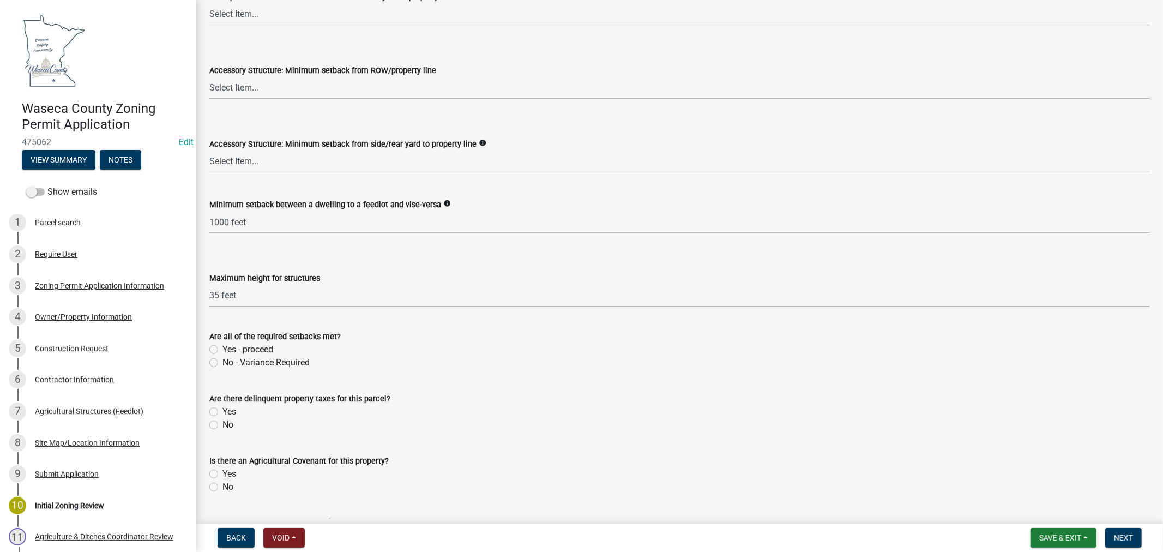
click at [222, 425] on label "No" at bounding box center [227, 424] width 11 height 13
click at [222, 425] on input "No" at bounding box center [225, 421] width 7 height 7
radio input "true"
drag, startPoint x: 213, startPoint y: 486, endPoint x: 226, endPoint y: 486, distance: 12.5
click at [222, 486] on label "No" at bounding box center [227, 486] width 11 height 13
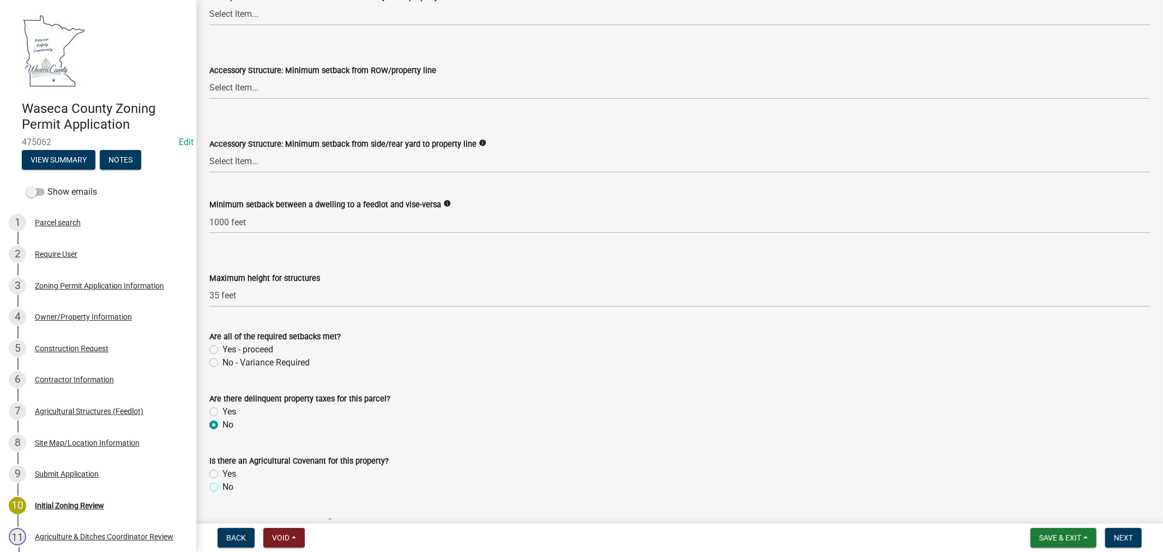
click at [222, 486] on input "No" at bounding box center [225, 483] width 7 height 7
radio input "true"
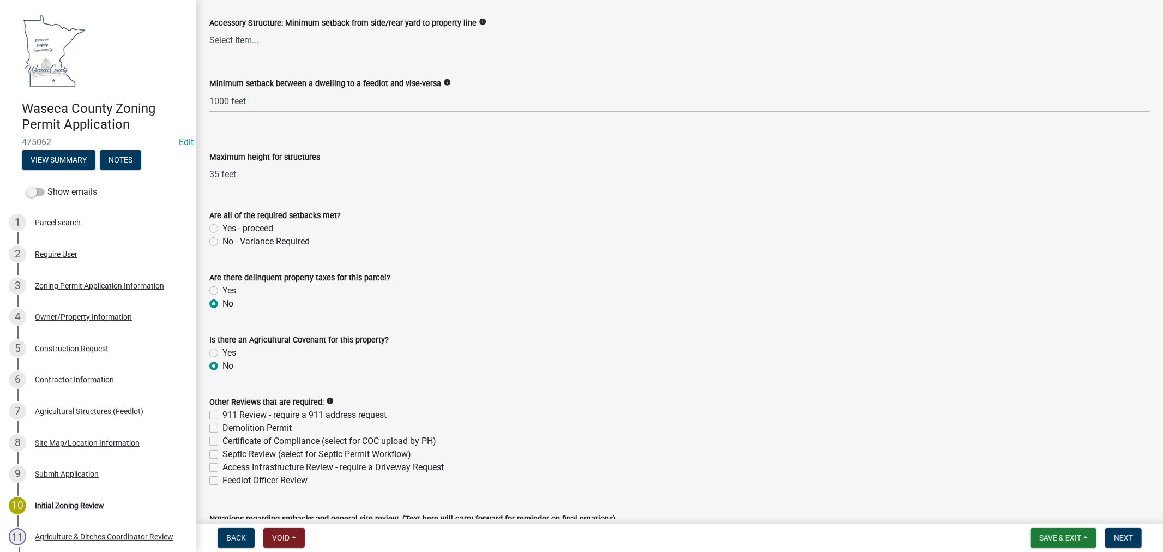
scroll to position [1999, 0]
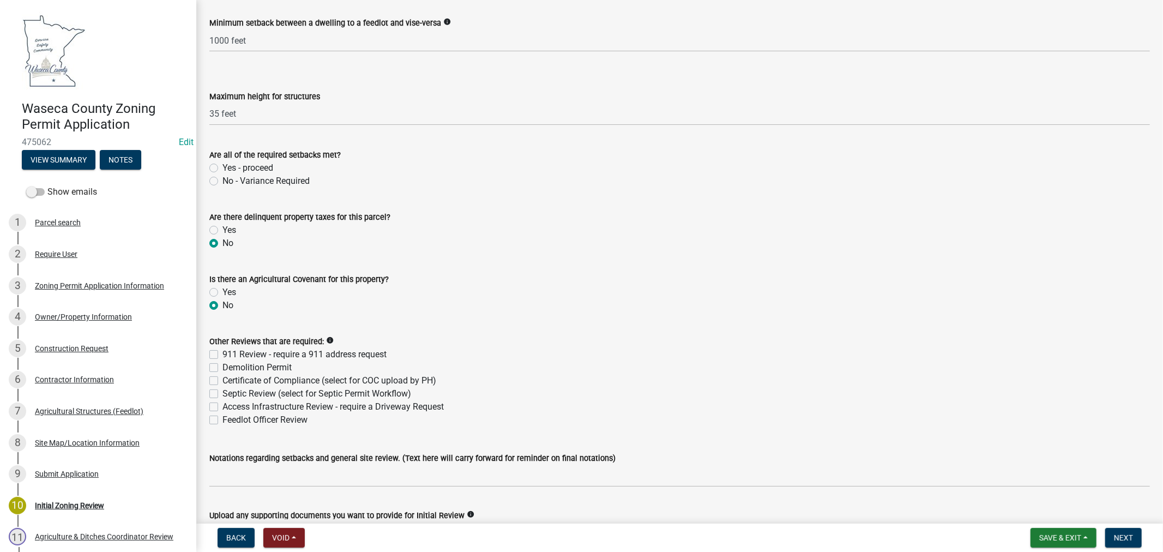
click at [222, 421] on label "Feedlot Officer Review" at bounding box center [264, 419] width 85 height 13
click at [222, 420] on input "Feedlot Officer Review" at bounding box center [225, 416] width 7 height 7
checkbox input "true"
checkbox input "false"
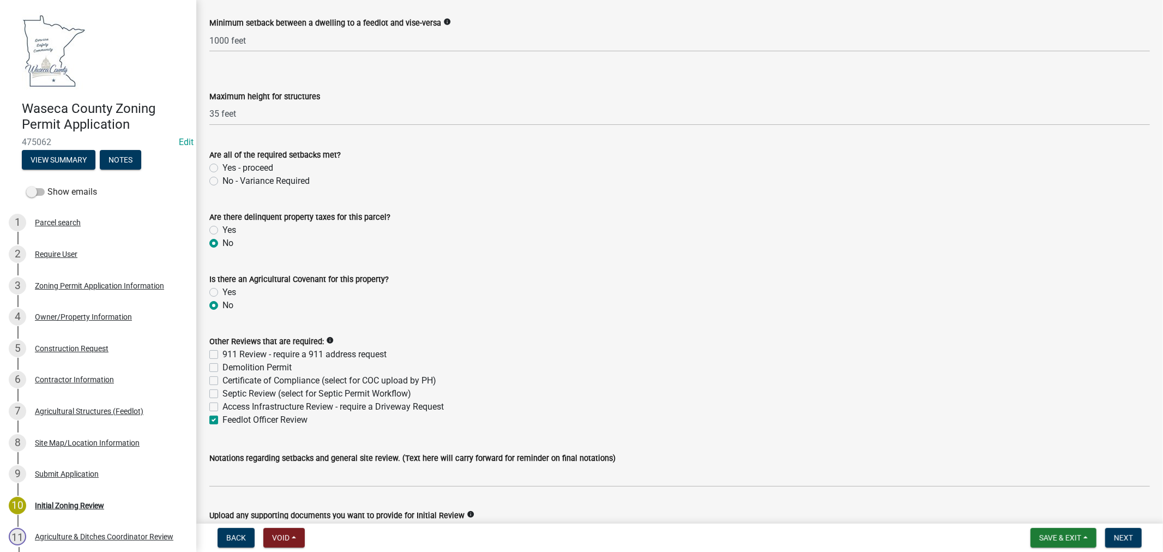
checkbox input "false"
checkbox input "true"
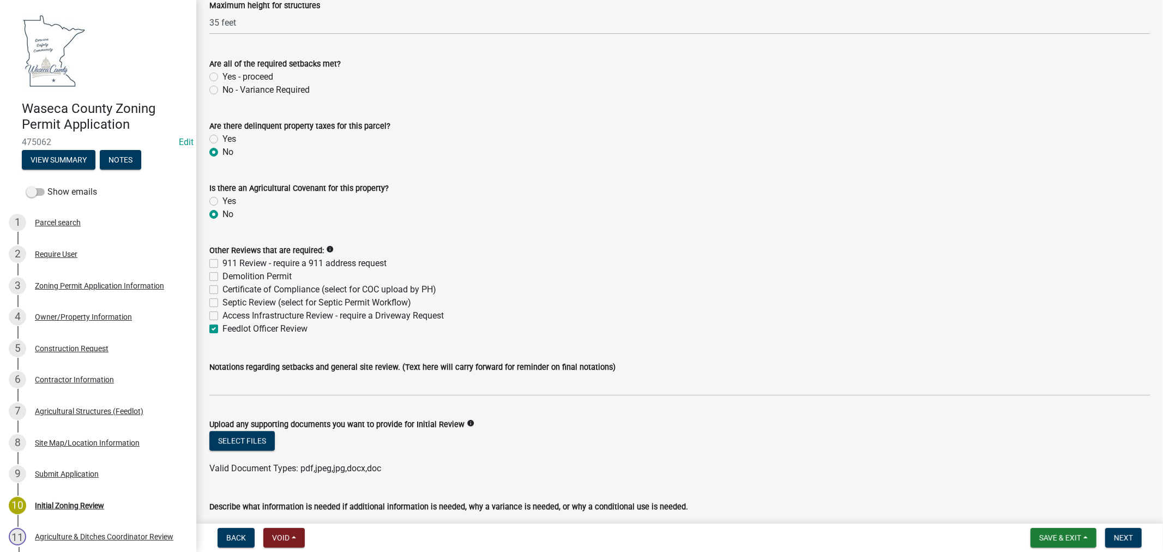
scroll to position [2120, 0]
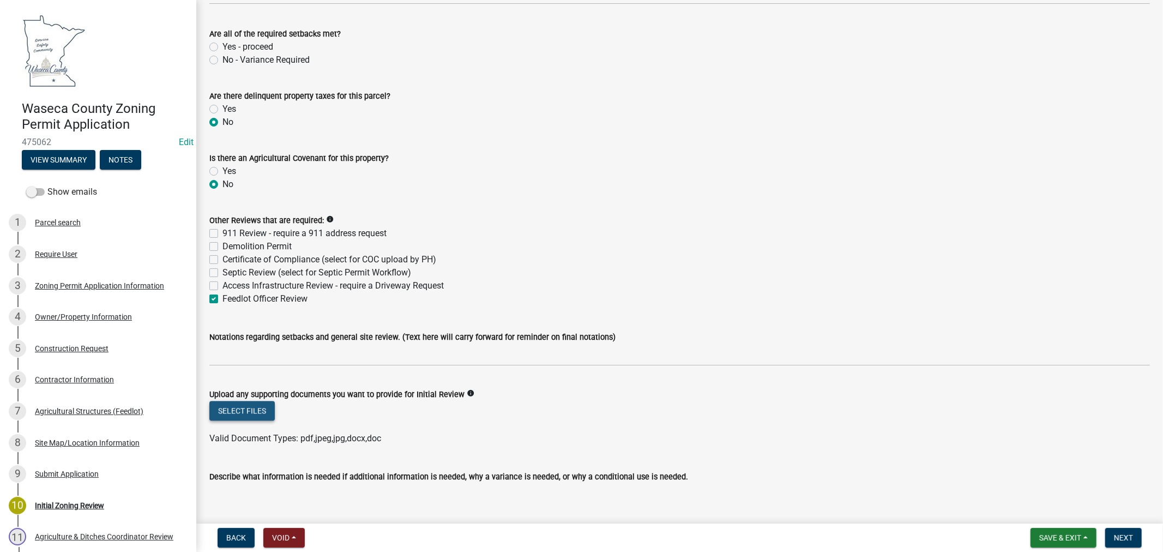
click at [255, 413] on button "Select files" at bounding box center [241, 411] width 65 height 20
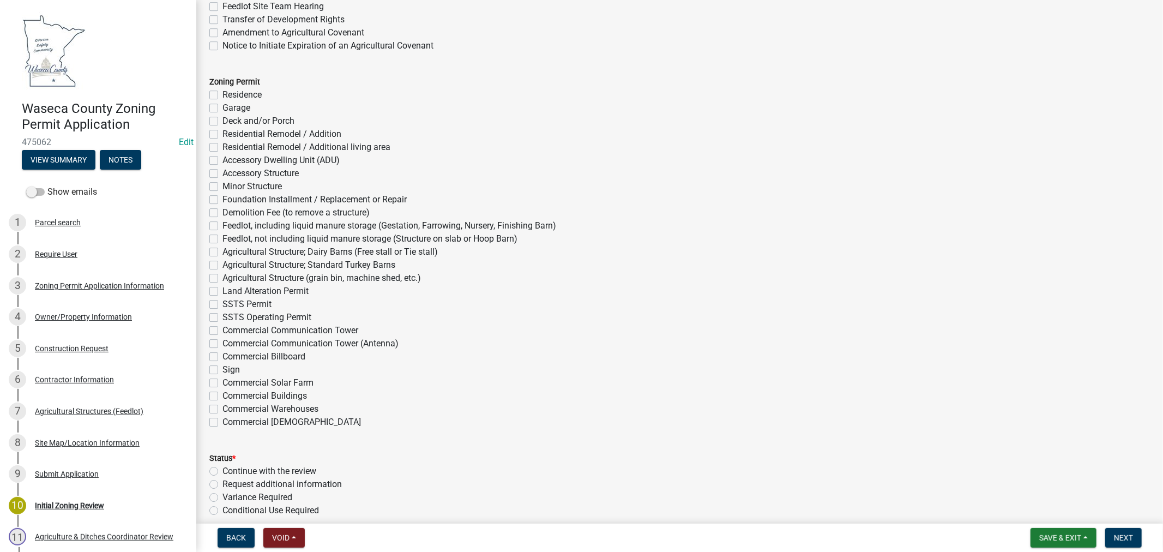
scroll to position [3029, 0]
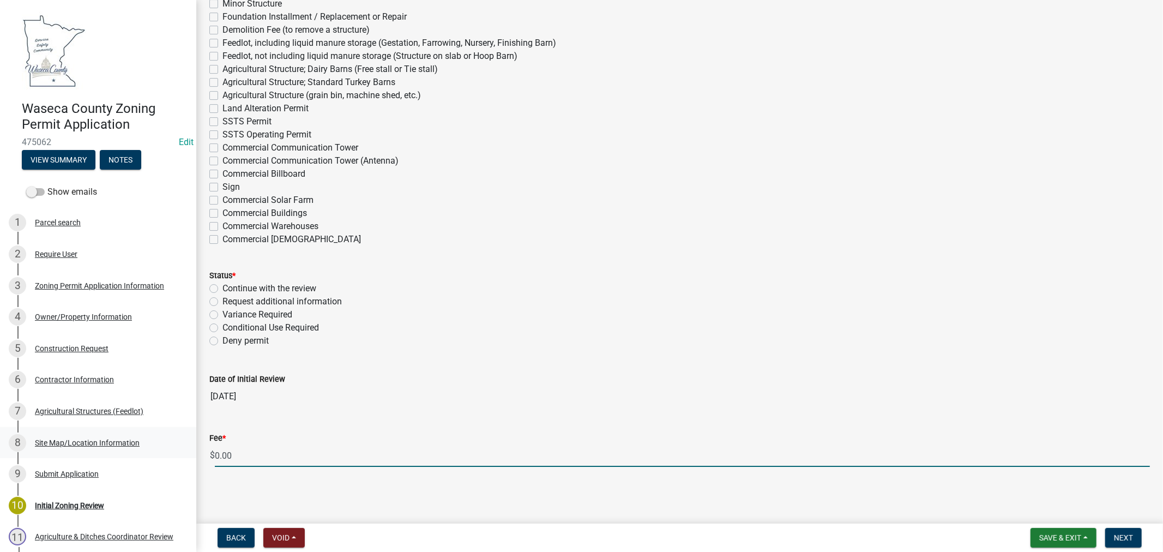
drag, startPoint x: 259, startPoint y: 461, endPoint x: 181, endPoint y: 456, distance: 78.7
click at [181, 456] on div "Waseca County Zoning Permit Application 475062 Edit View Summary Notes Show ema…" at bounding box center [581, 276] width 1163 height 552
drag, startPoint x: 285, startPoint y: 448, endPoint x: 281, endPoint y: 454, distance: 7.1
click at [281, 454] on input "247" at bounding box center [682, 455] width 935 height 22
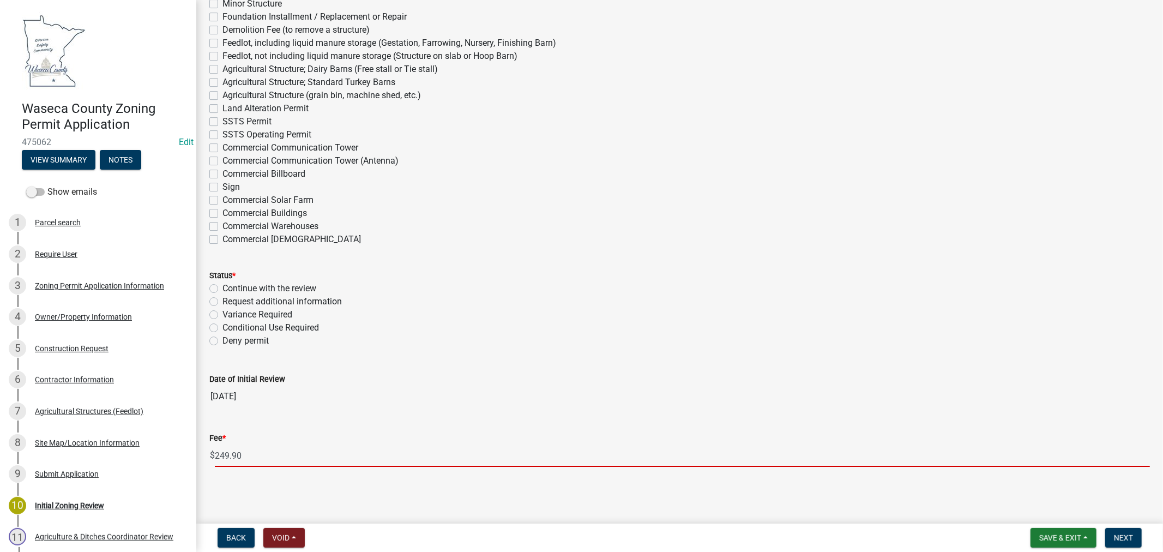
type input "249.90"
click at [222, 285] on label "Continue with the review" at bounding box center [269, 288] width 94 height 13
click at [222, 285] on input "Continue with the review" at bounding box center [225, 285] width 7 height 7
radio input "true"
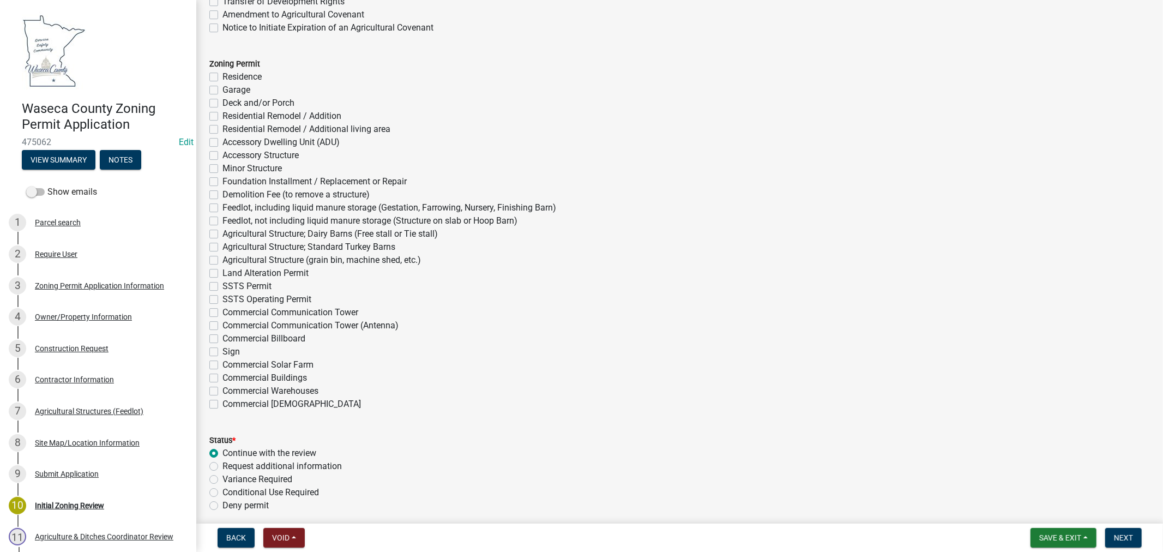
scroll to position [2848, 0]
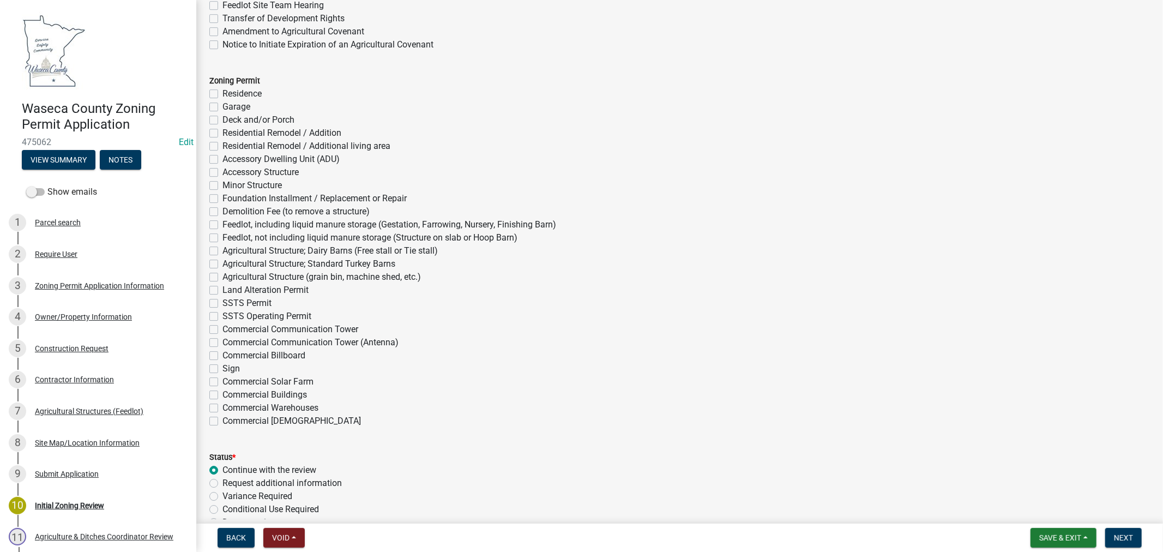
click at [222, 225] on label "Feedlot, including liquid manure storage (Gestation, Farrowing, Nursery, Finish…" at bounding box center [389, 224] width 334 height 13
click at [222, 225] on input "Feedlot, including liquid manure storage (Gestation, Farrowing, Nursery, Finish…" at bounding box center [225, 221] width 7 height 7
checkbox input "true"
checkbox input "false"
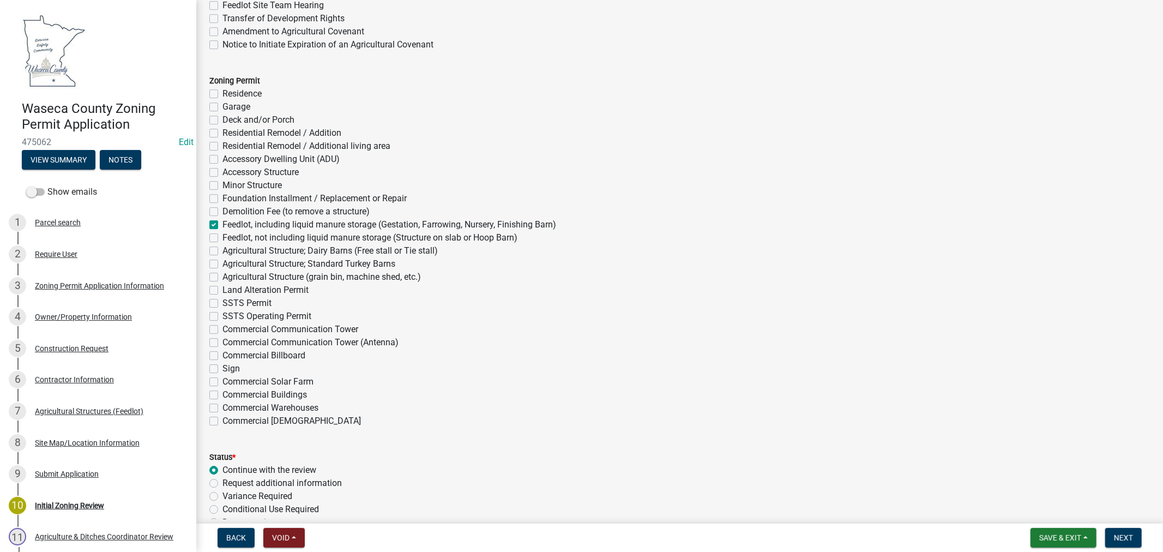
checkbox input "false"
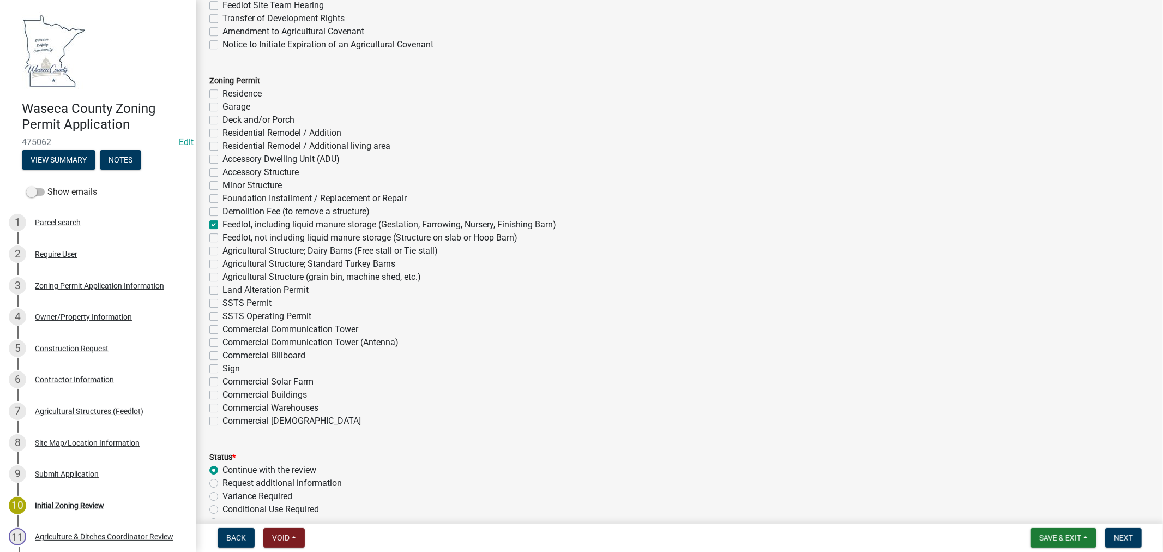
checkbox input "false"
checkbox input "true"
checkbox input "false"
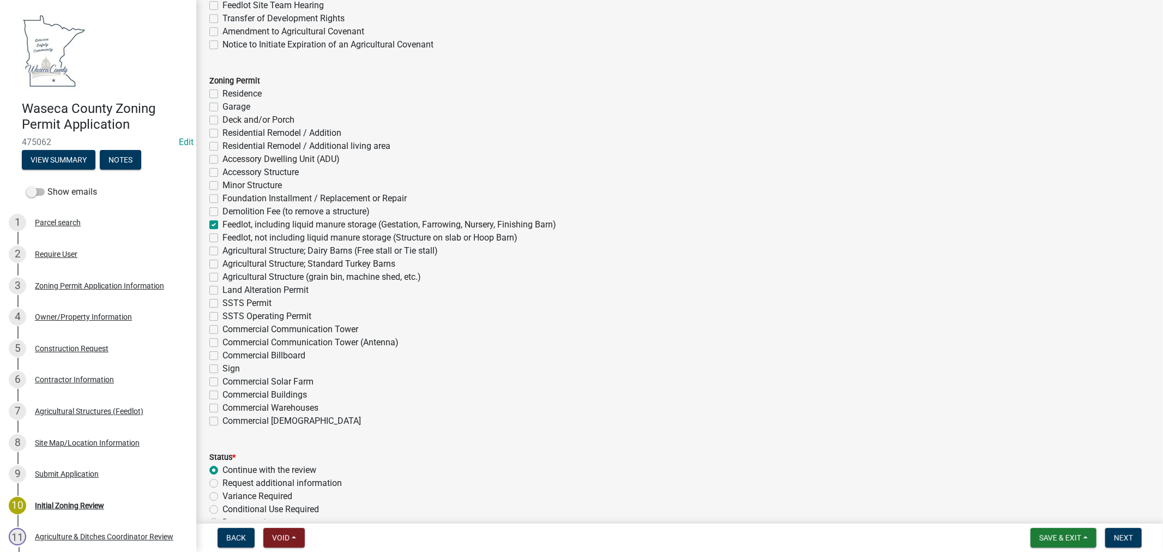
checkbox input "false"
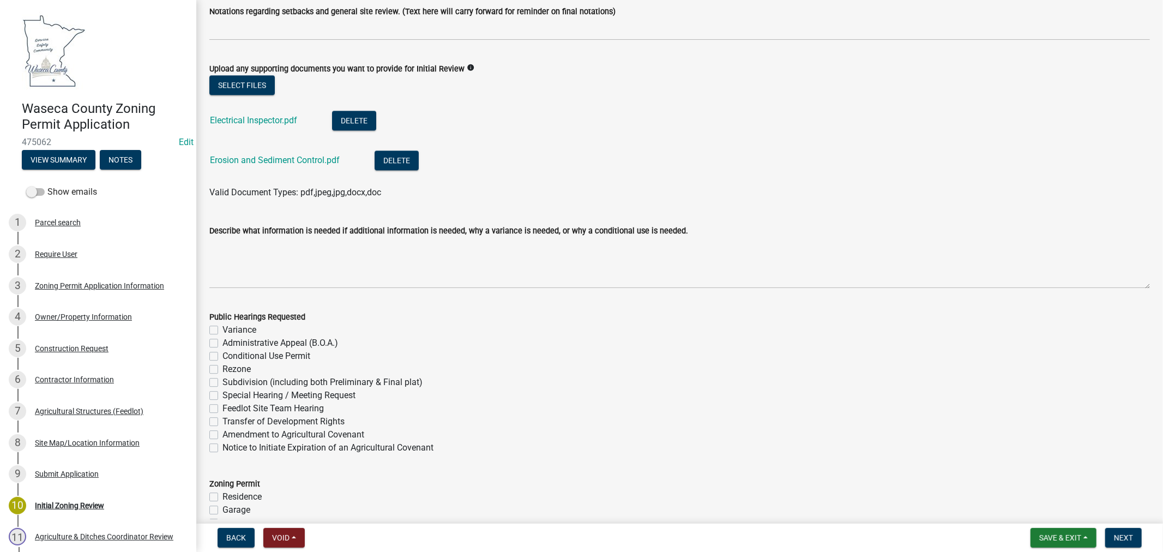
scroll to position [2424, 0]
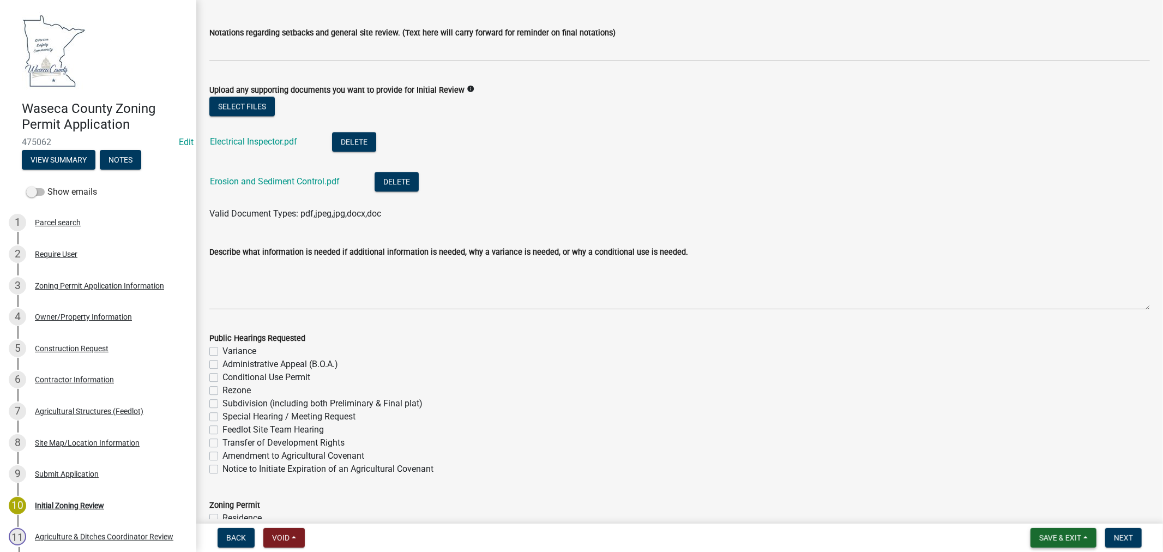
click at [1064, 540] on span "Save & Exit" at bounding box center [1060, 537] width 42 height 9
click at [1034, 483] on button "Save" at bounding box center [1052, 483] width 87 height 26
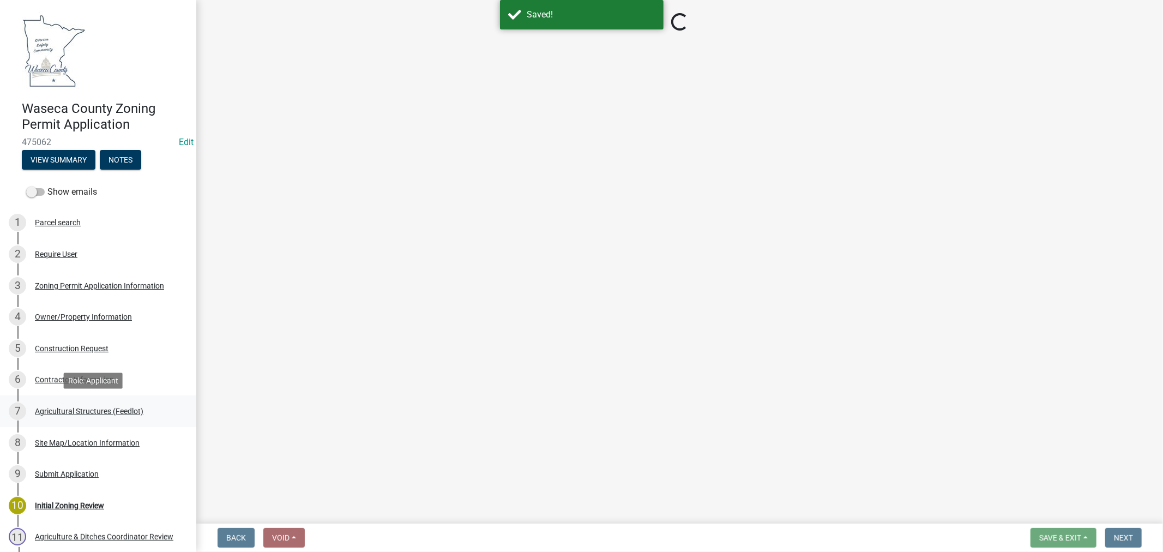
click at [87, 411] on div "Agricultural Structures (Feedlot)" at bounding box center [89, 411] width 108 height 8
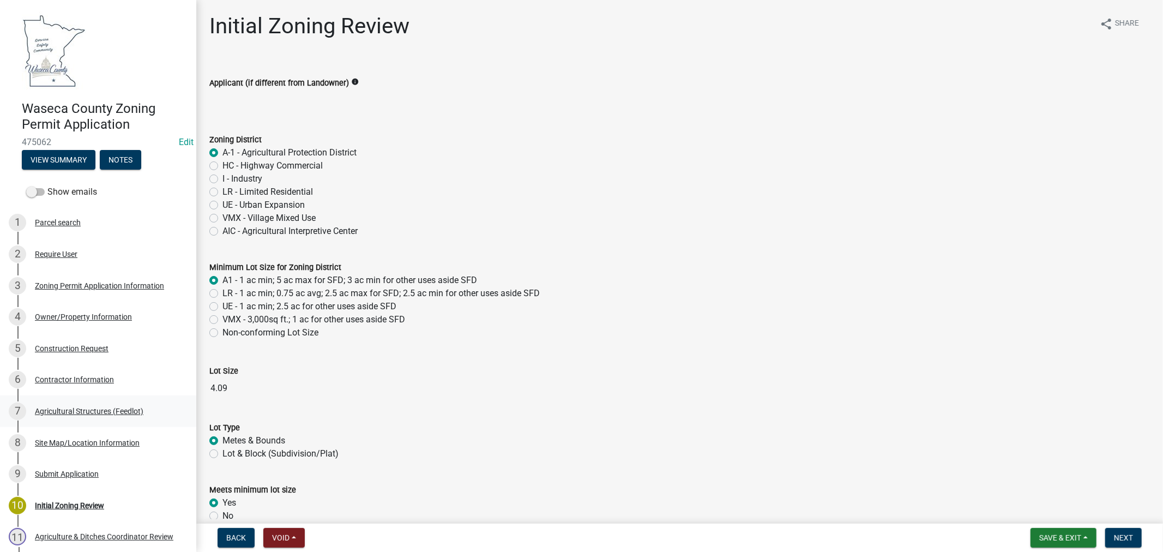
click at [120, 409] on div "Agricultural Structures (Feedlot)" at bounding box center [89, 411] width 108 height 8
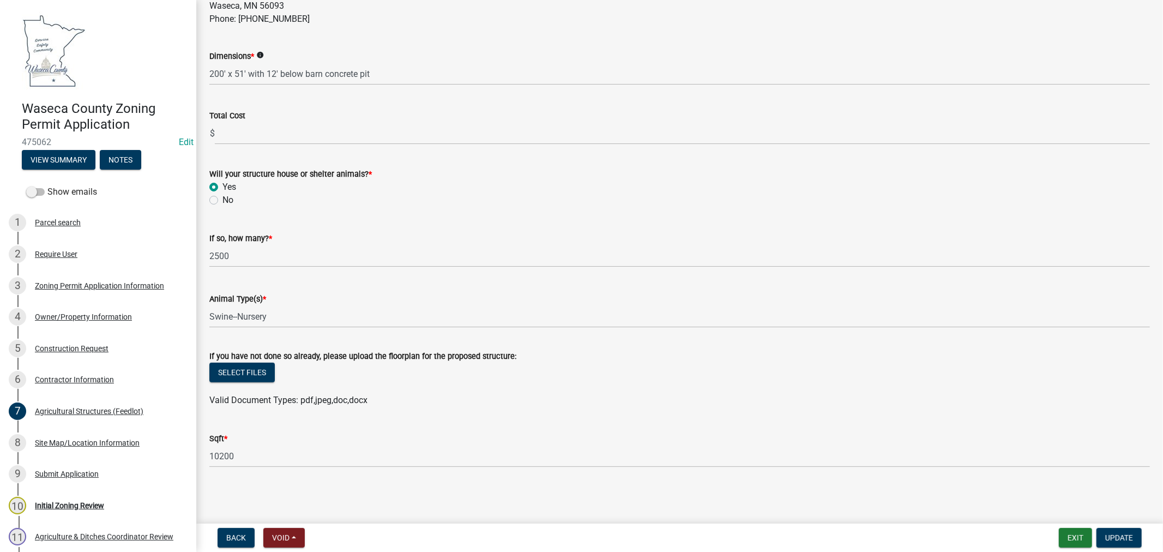
scroll to position [251, 0]
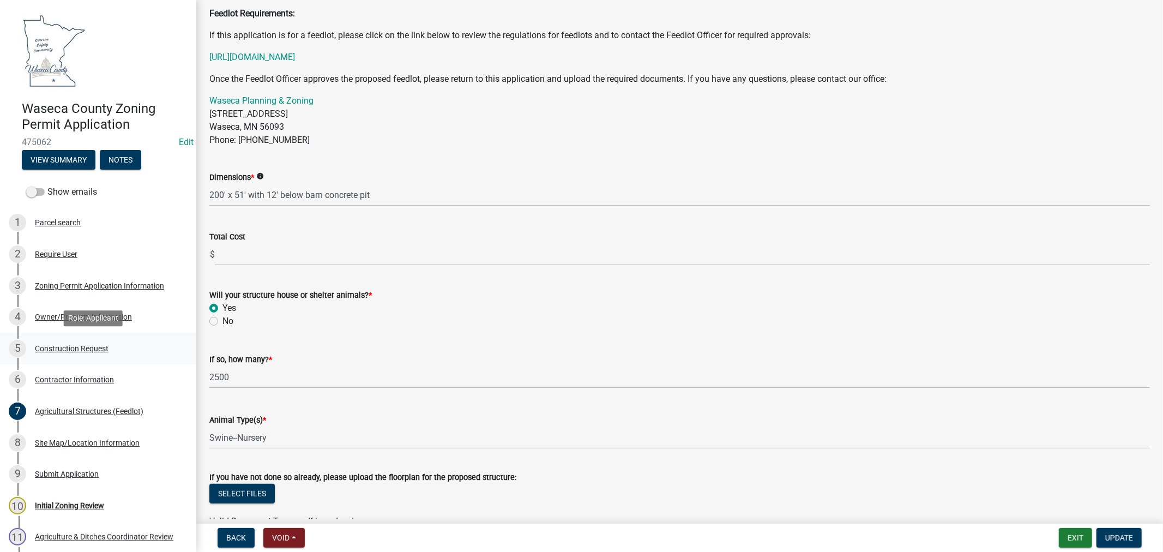
click at [69, 345] on div "Construction Request" at bounding box center [72, 349] width 74 height 8
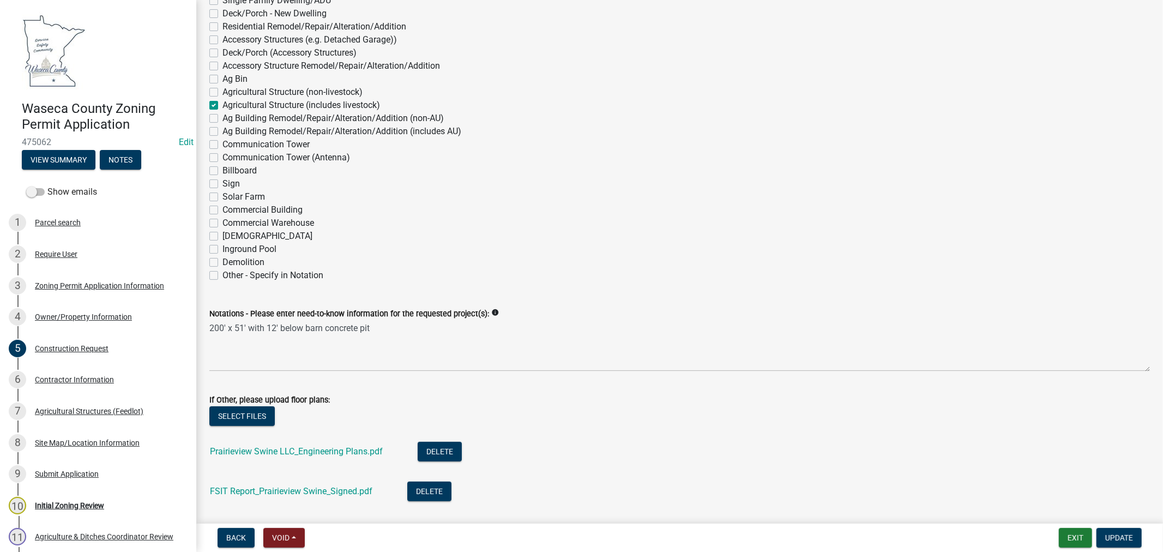
scroll to position [242, 0]
